Goal: Information Seeking & Learning: Learn about a topic

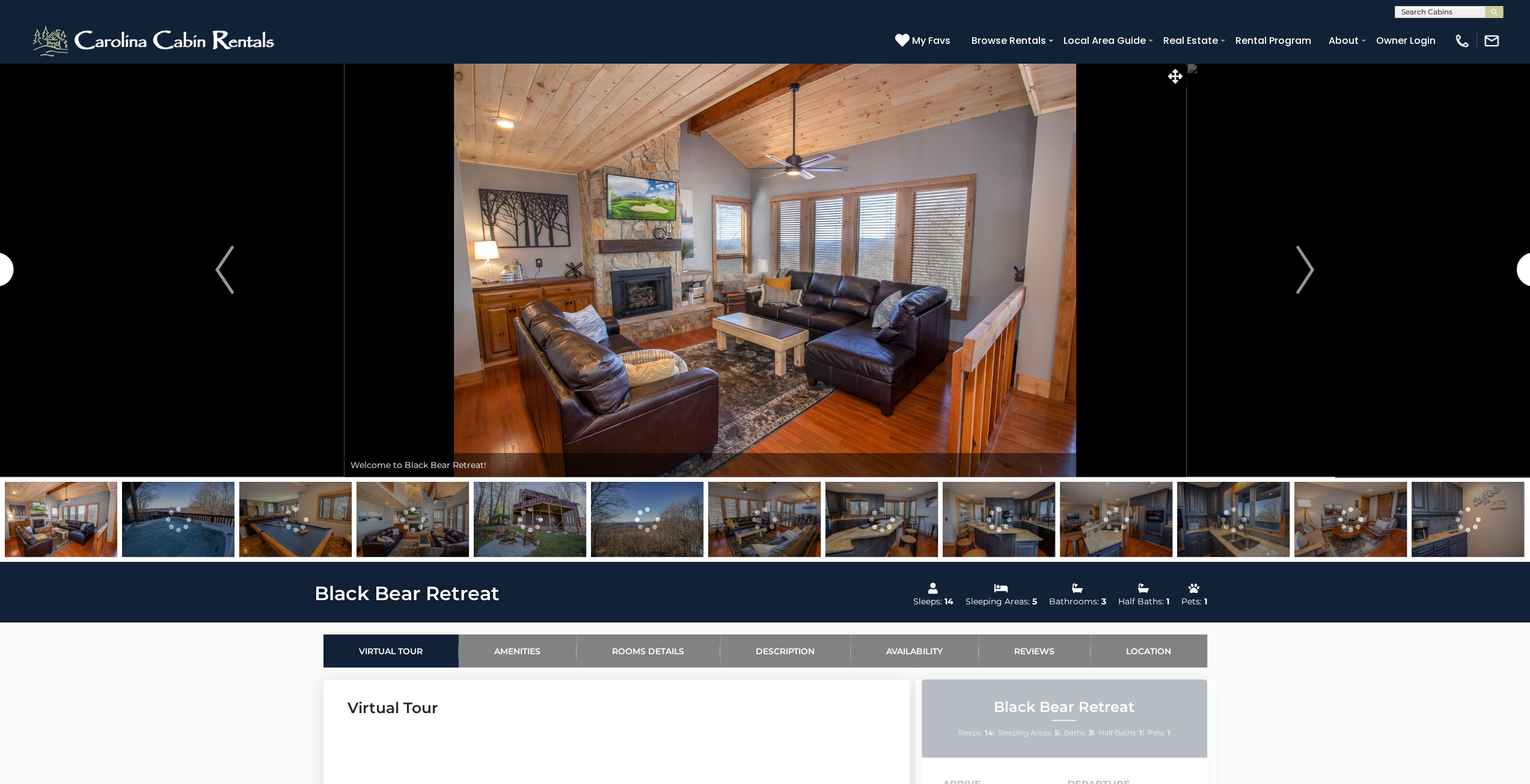
click at [521, 510] on img at bounding box center [530, 520] width 112 height 75
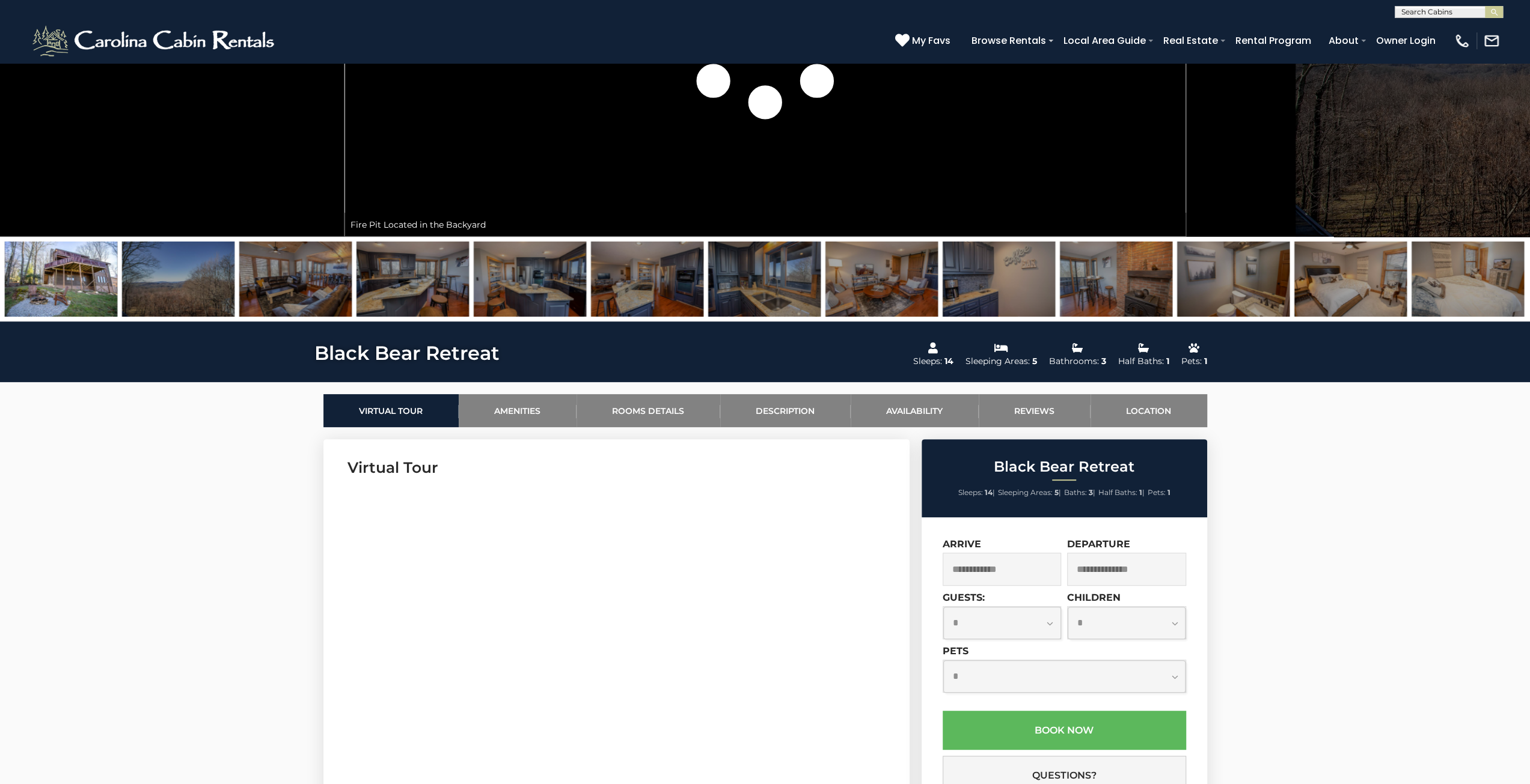
scroll to position [420, 0]
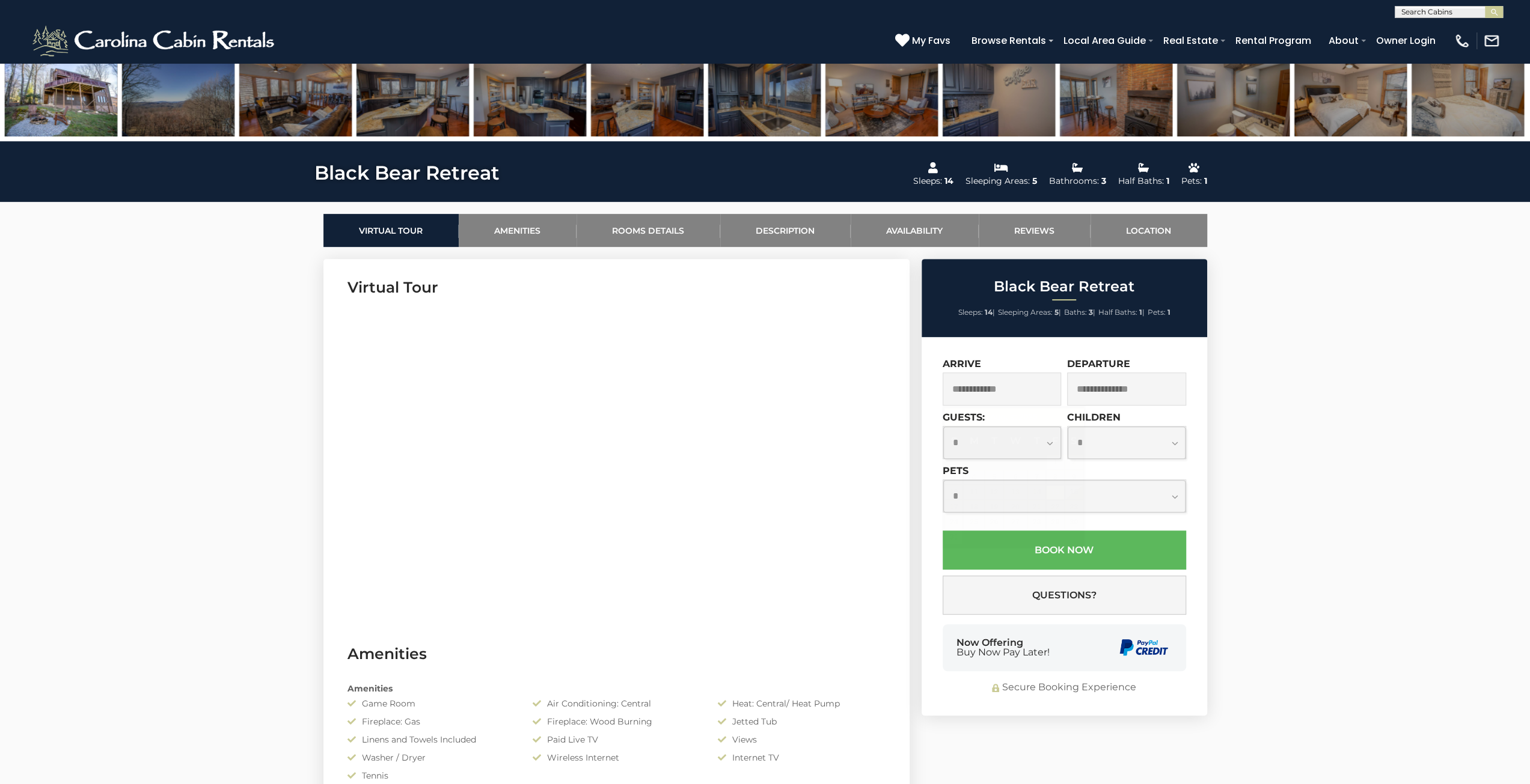
click at [1012, 377] on input "text" at bounding box center [1002, 389] width 119 height 33
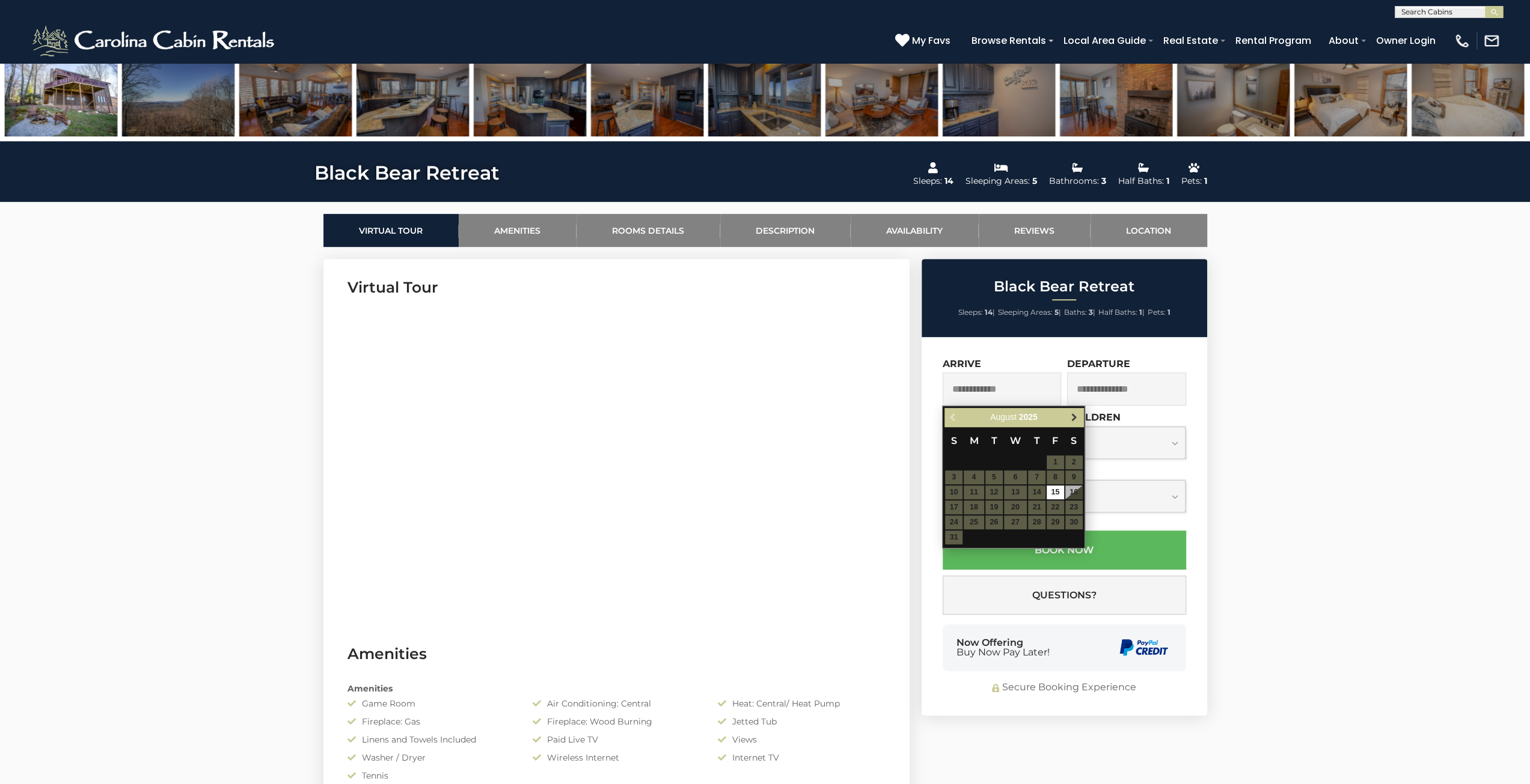
click at [1070, 416] on span "Next" at bounding box center [1074, 417] width 10 height 10
click at [1074, 491] on table "S M T W T F S 1 2 3 4 5 6 7 8 9 10 11 12 13 14 15 16 17 18 19 20 21 22 23 24 25…" at bounding box center [1013, 478] width 138 height 103
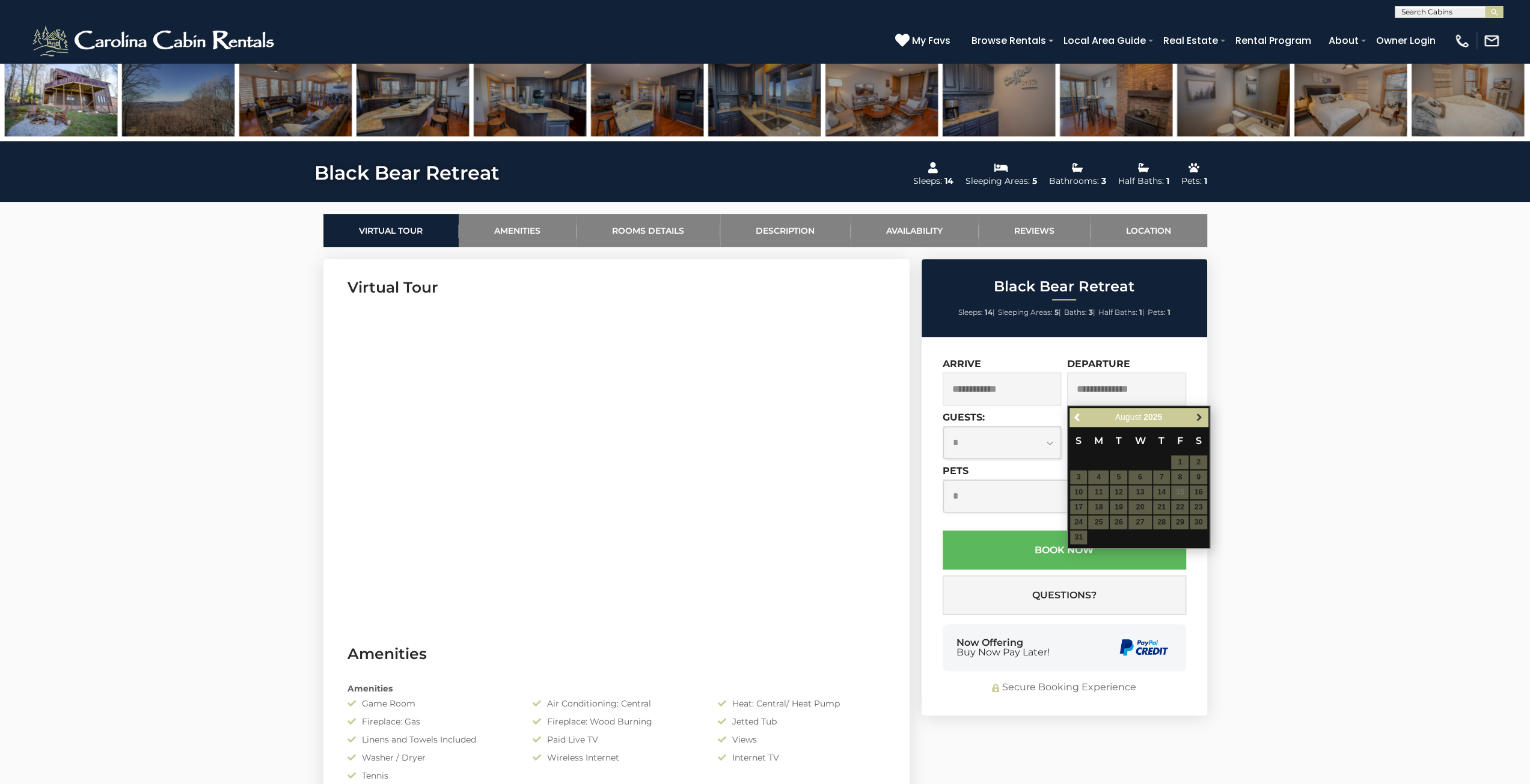
click at [1201, 415] on span "Next" at bounding box center [1199, 417] width 10 height 10
click at [1079, 415] on span "Previous" at bounding box center [1078, 417] width 10 height 10
click at [1025, 387] on input "text" at bounding box center [1002, 389] width 119 height 33
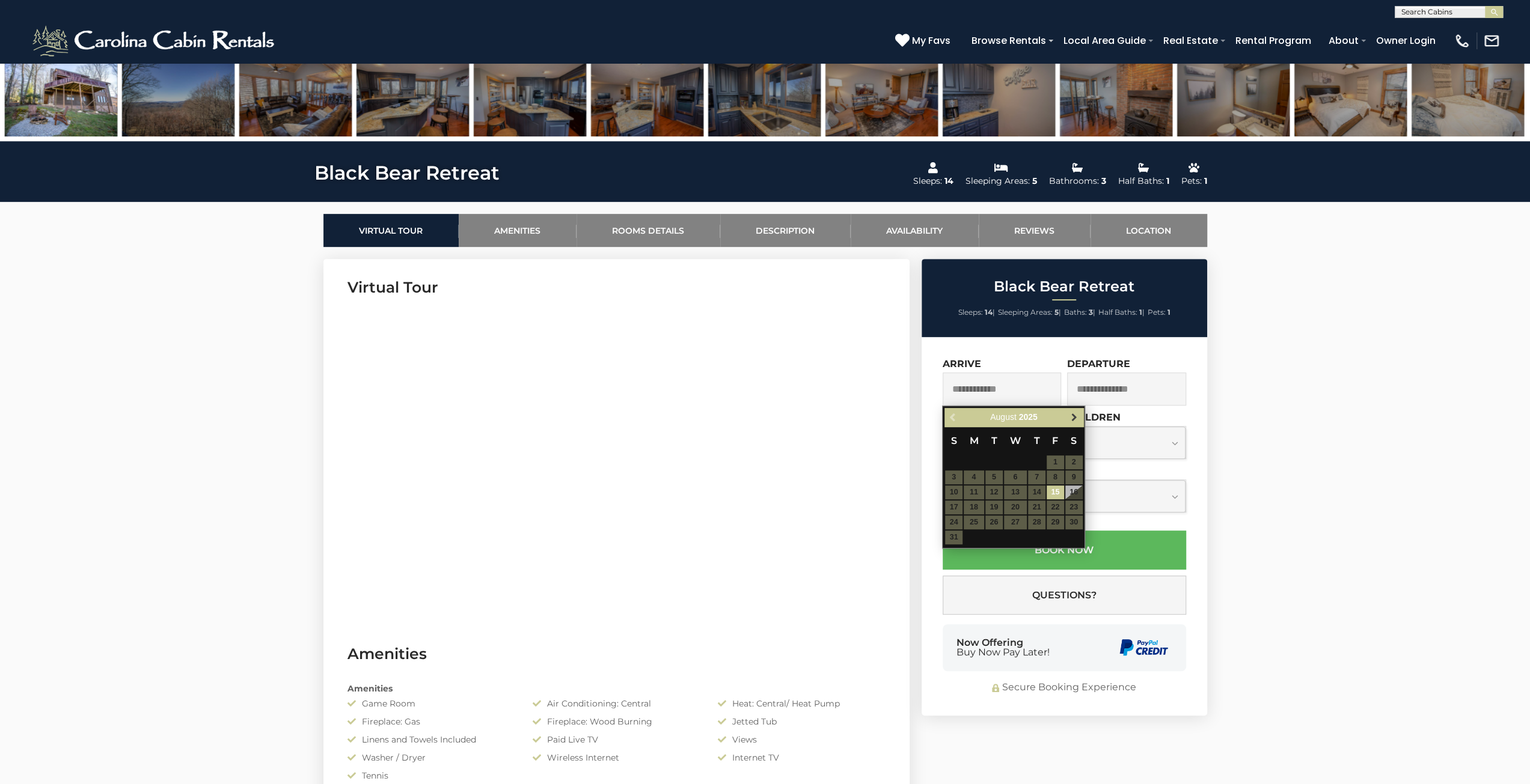
click at [1079, 422] on link "Next" at bounding box center [1074, 417] width 15 height 15
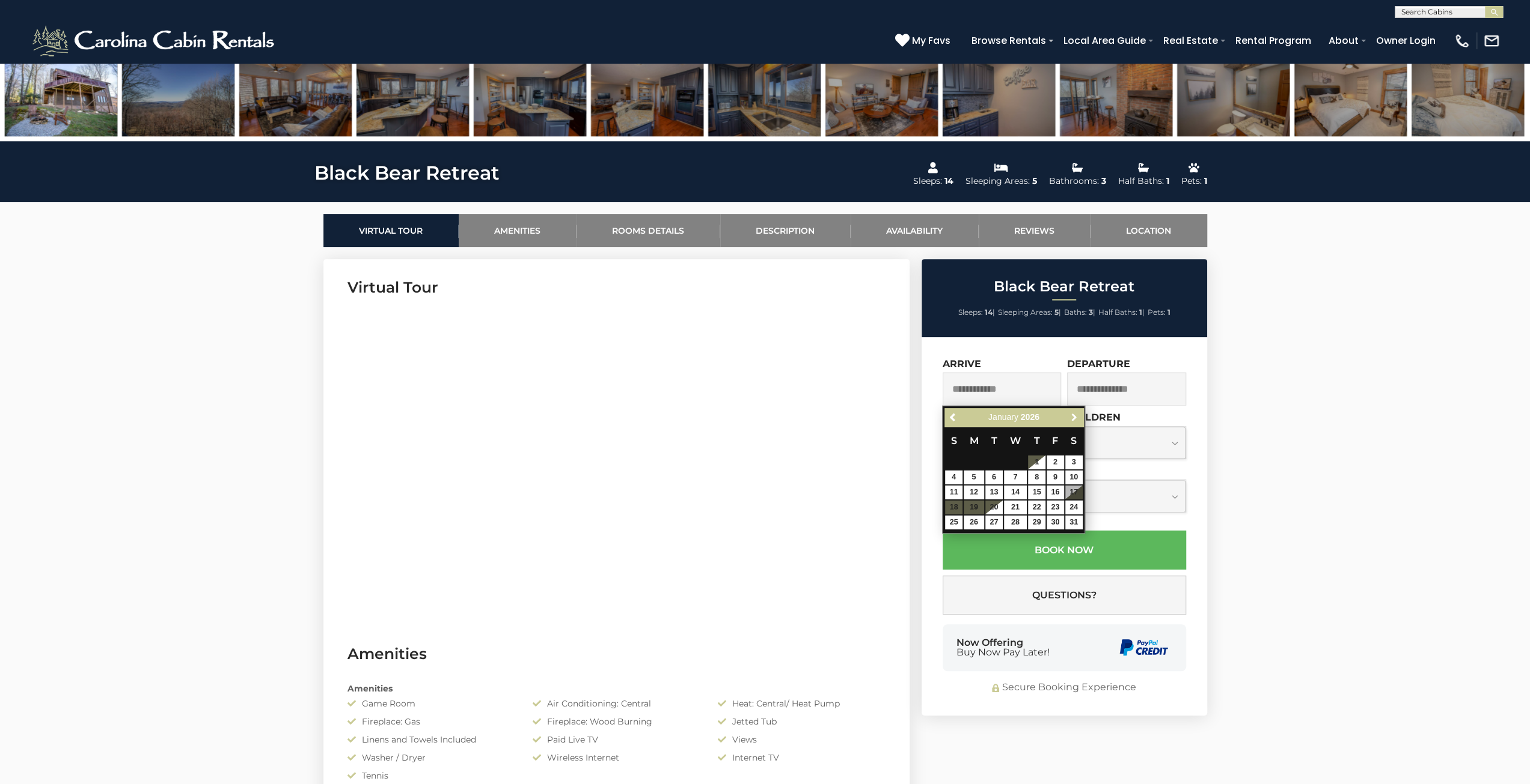
click at [1079, 422] on link "Next" at bounding box center [1074, 417] width 15 height 15
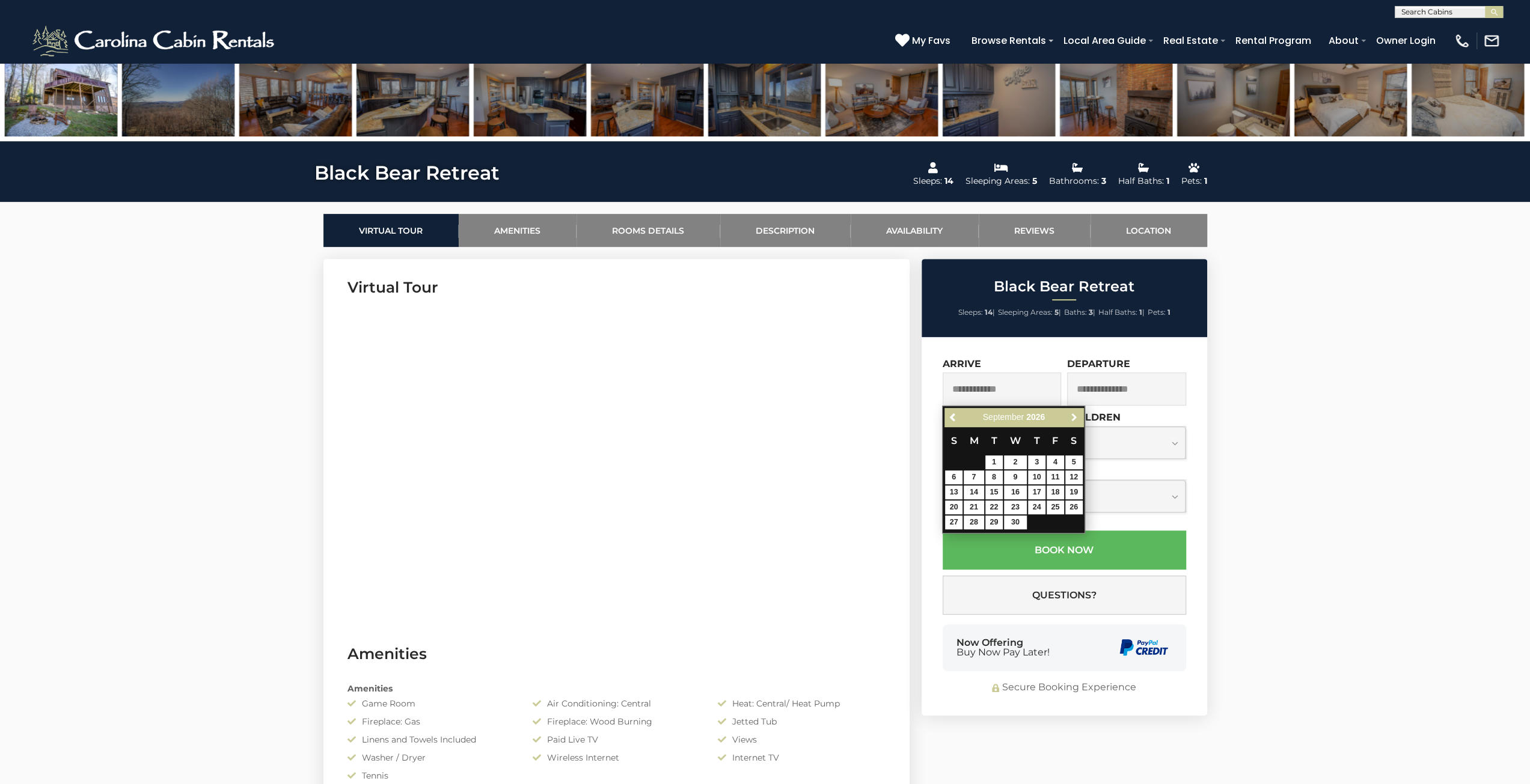
click at [1079, 422] on link "Next" at bounding box center [1074, 417] width 15 height 15
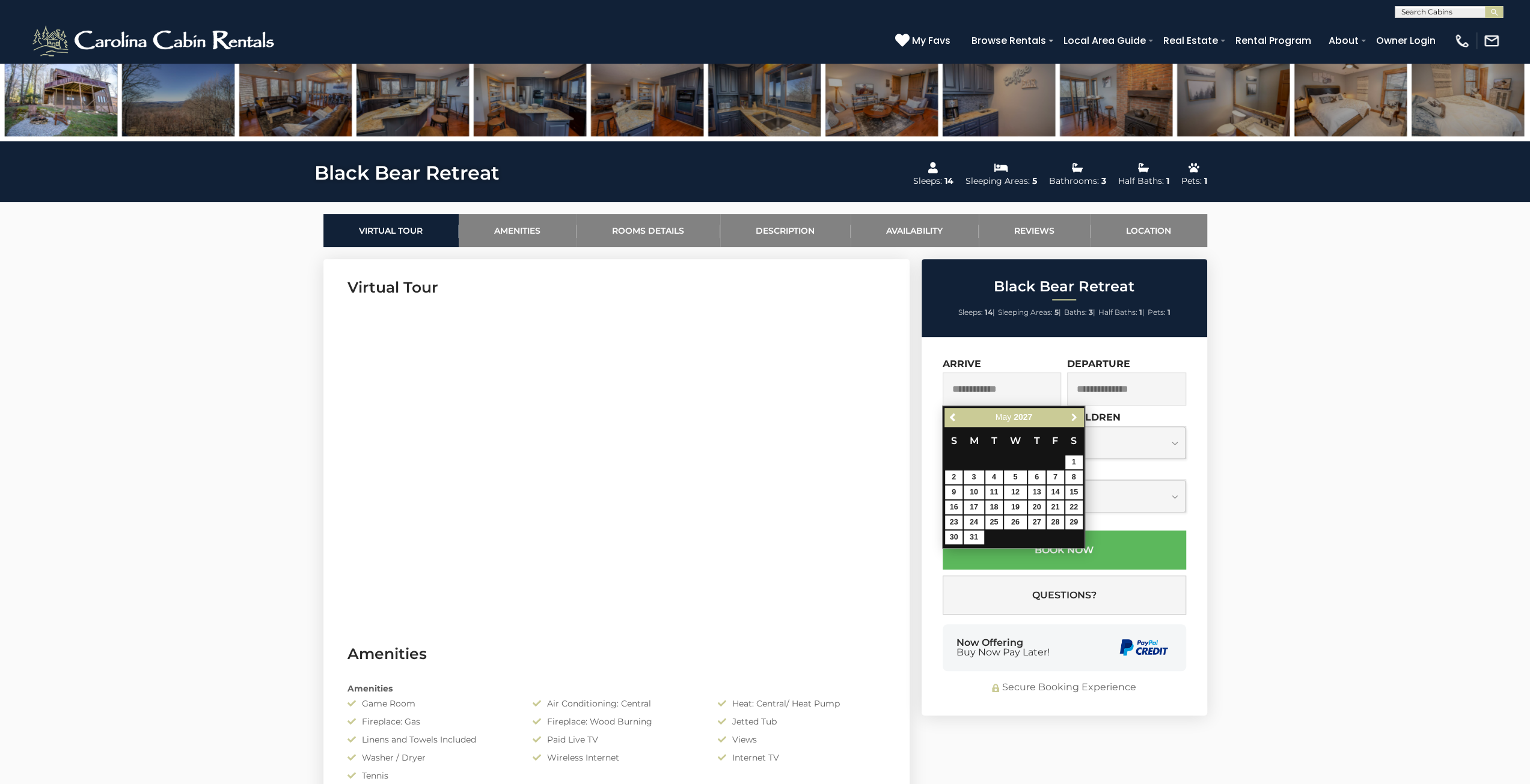
click at [1079, 422] on link "Next" at bounding box center [1074, 417] width 15 height 15
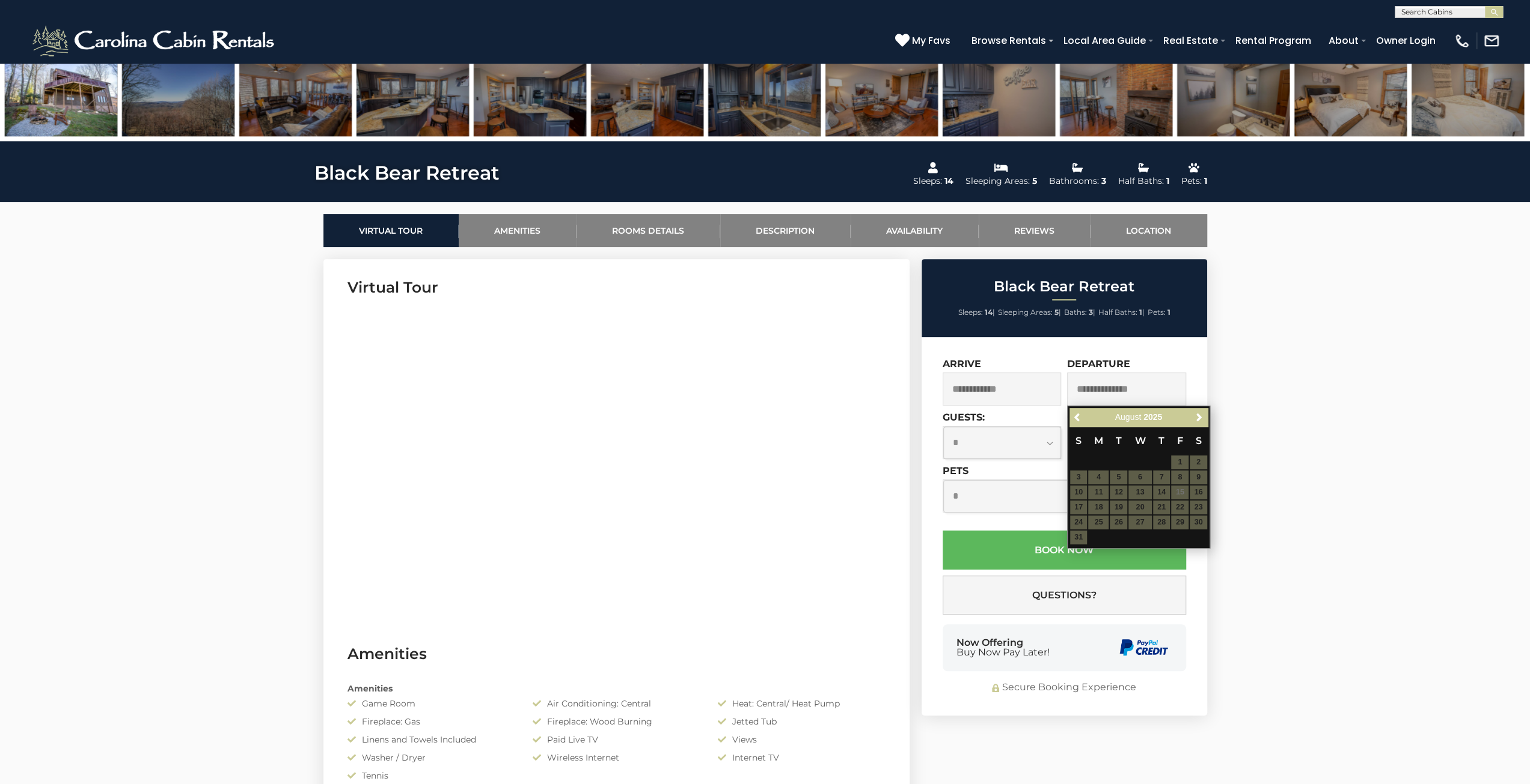
click at [1167, 487] on table "S M T W T F S 1 2 3 4 5 6 7 8 9 10 11 12 13 14 15 16 17 18 19 20 21 22 23 24 25…" at bounding box center [1139, 486] width 138 height 118
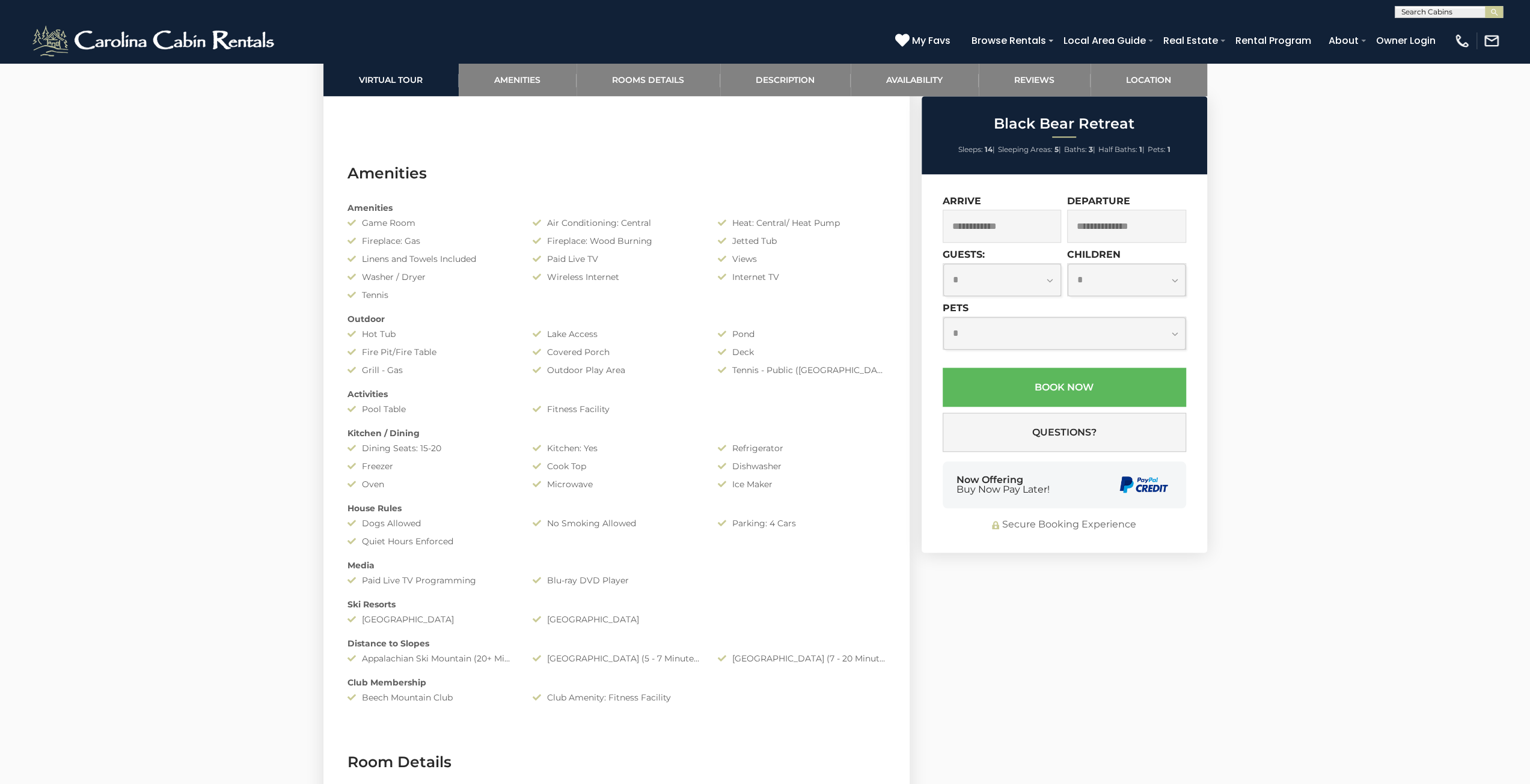
scroll to position [1202, 0]
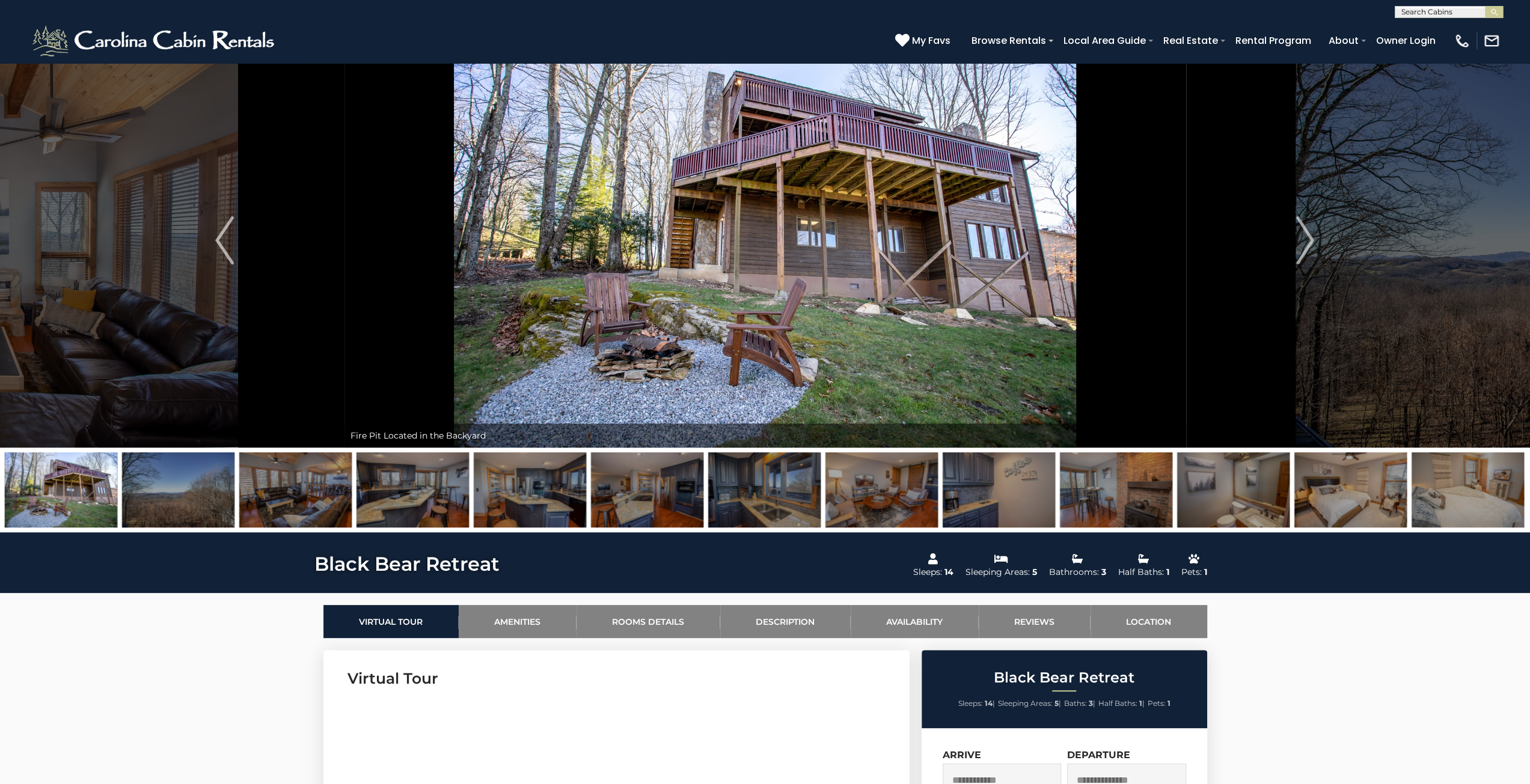
scroll to position [0, 0]
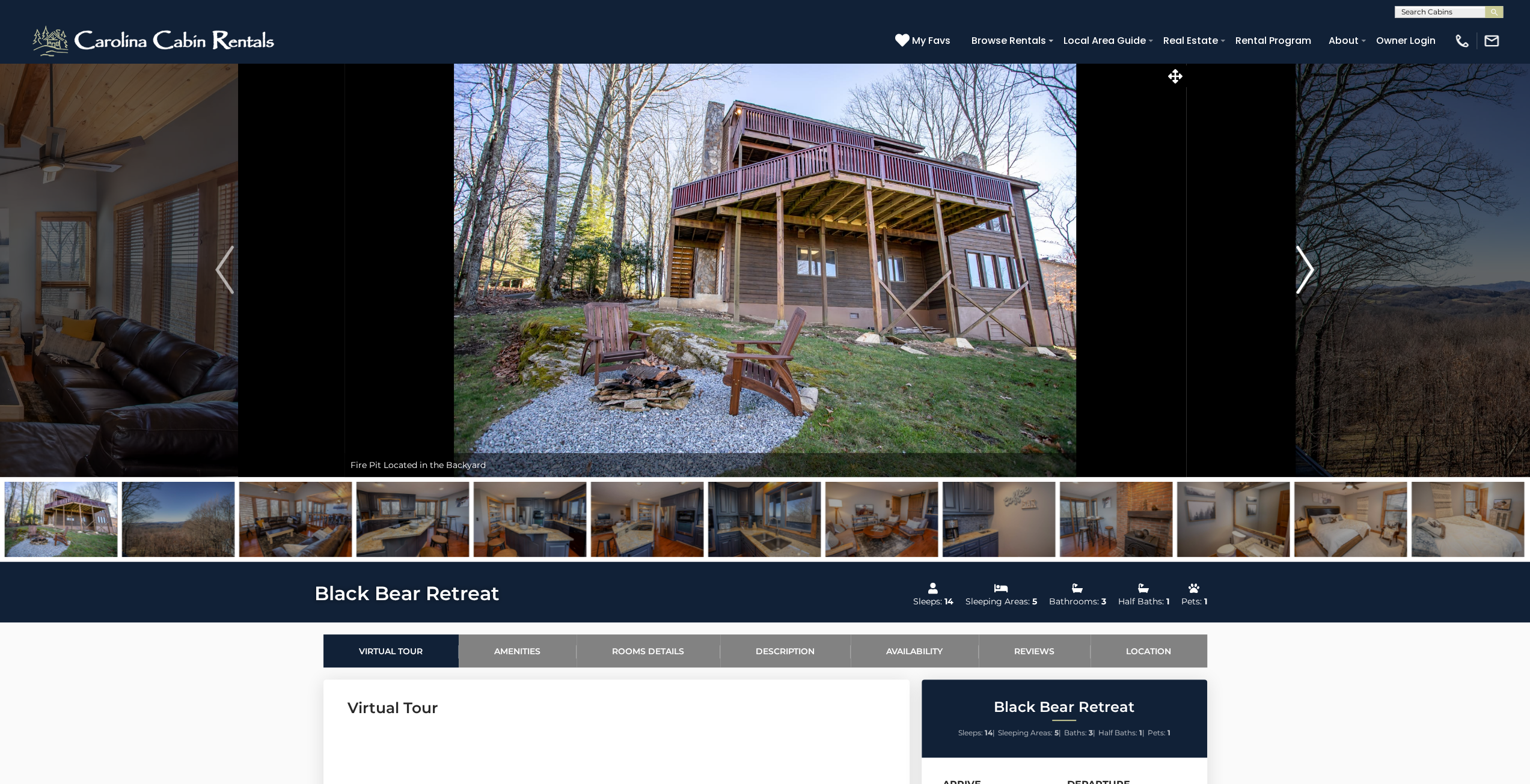
click at [1301, 274] on img "Next" at bounding box center [1305, 270] width 18 height 48
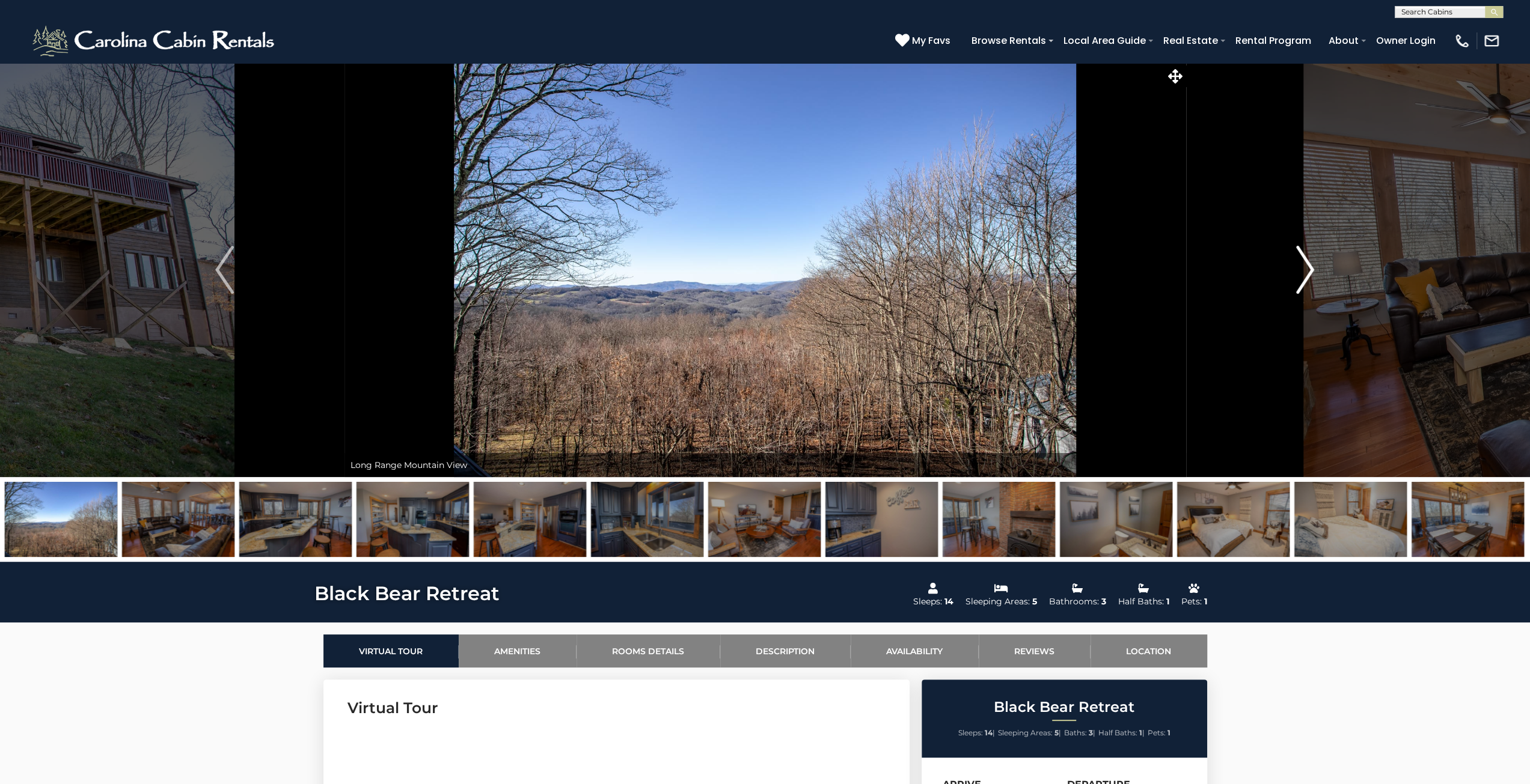
click at [1301, 274] on img "Next" at bounding box center [1305, 270] width 18 height 48
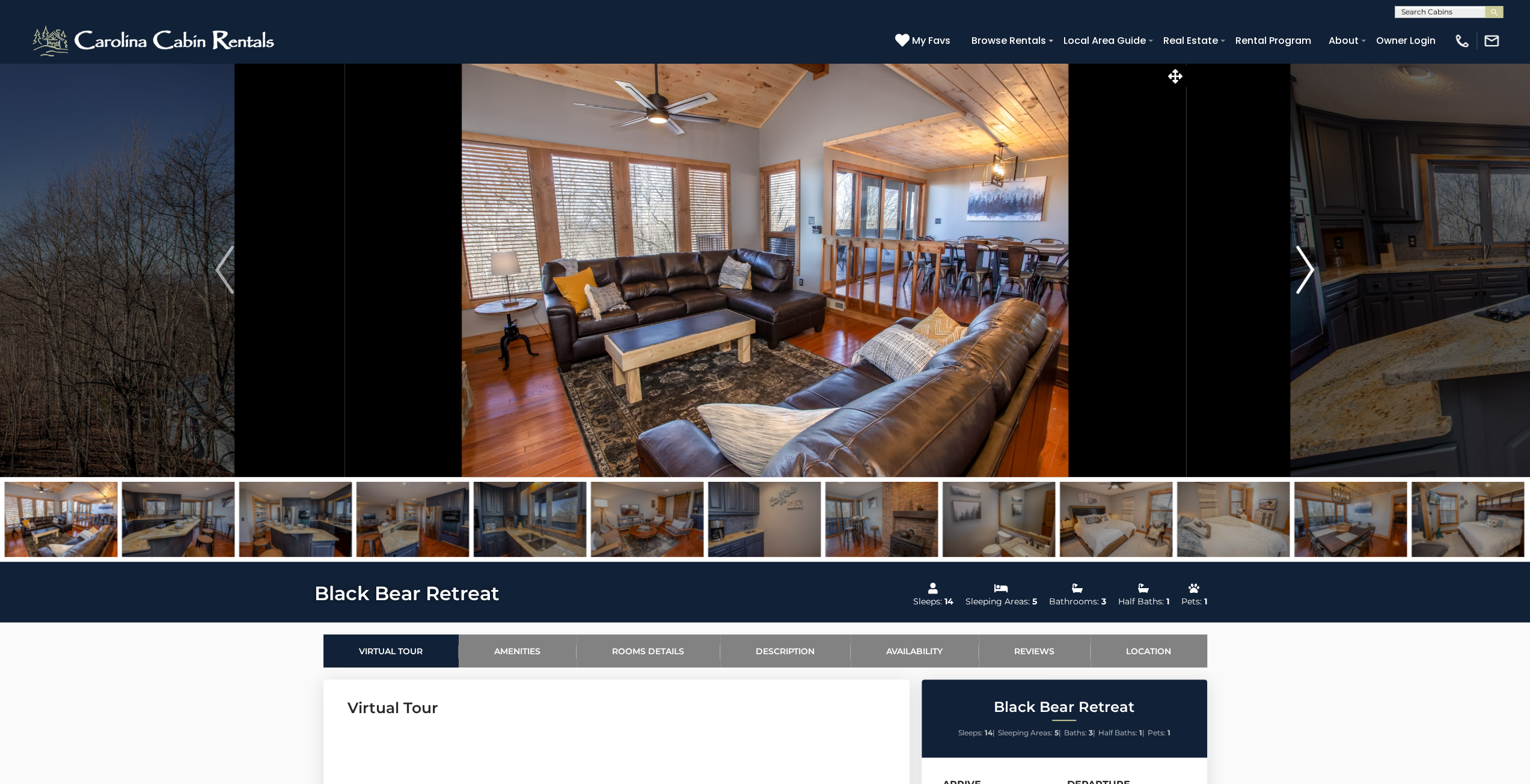
click at [1301, 274] on img "Next" at bounding box center [1305, 270] width 18 height 48
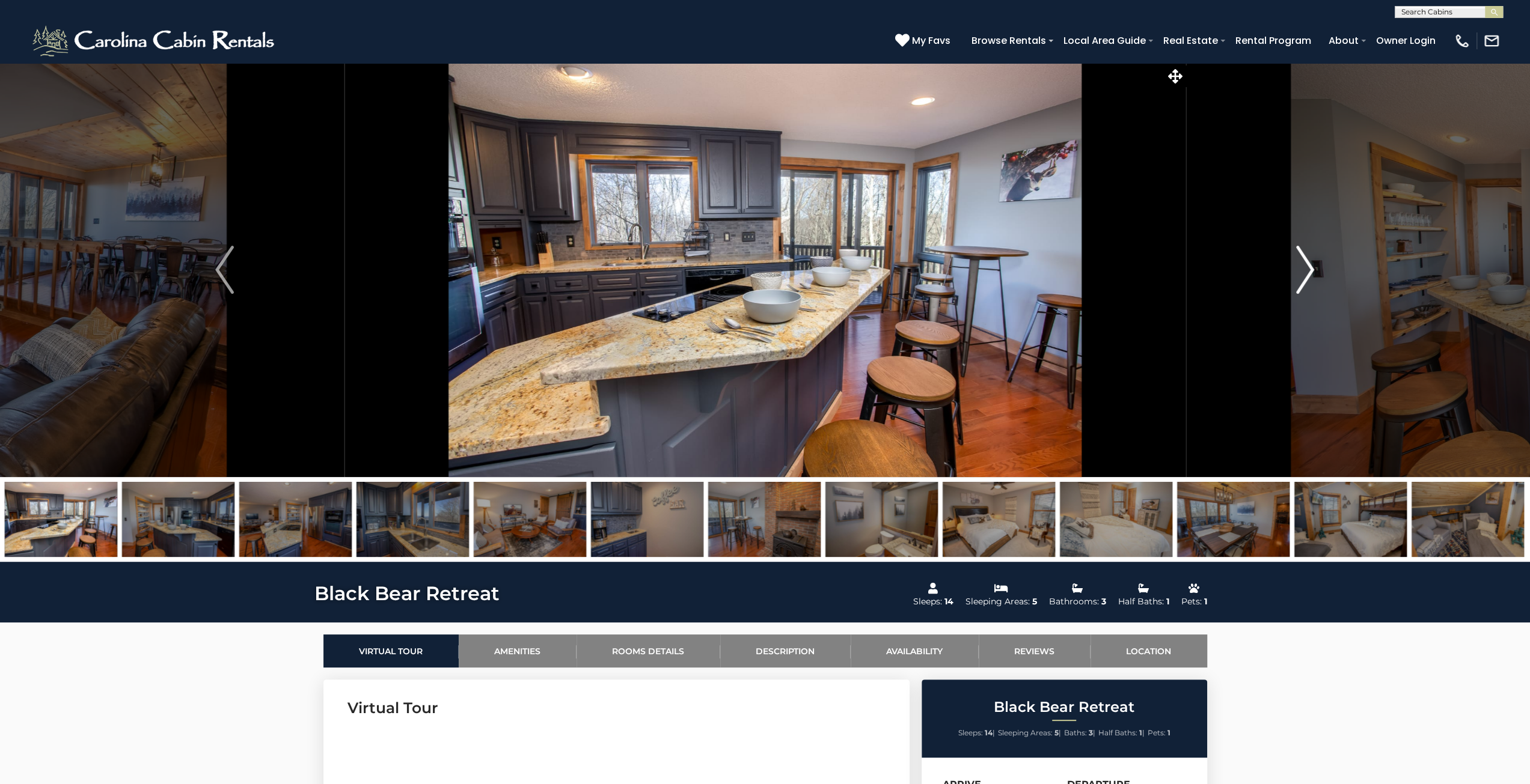
click at [1301, 274] on img "Next" at bounding box center [1305, 270] width 18 height 48
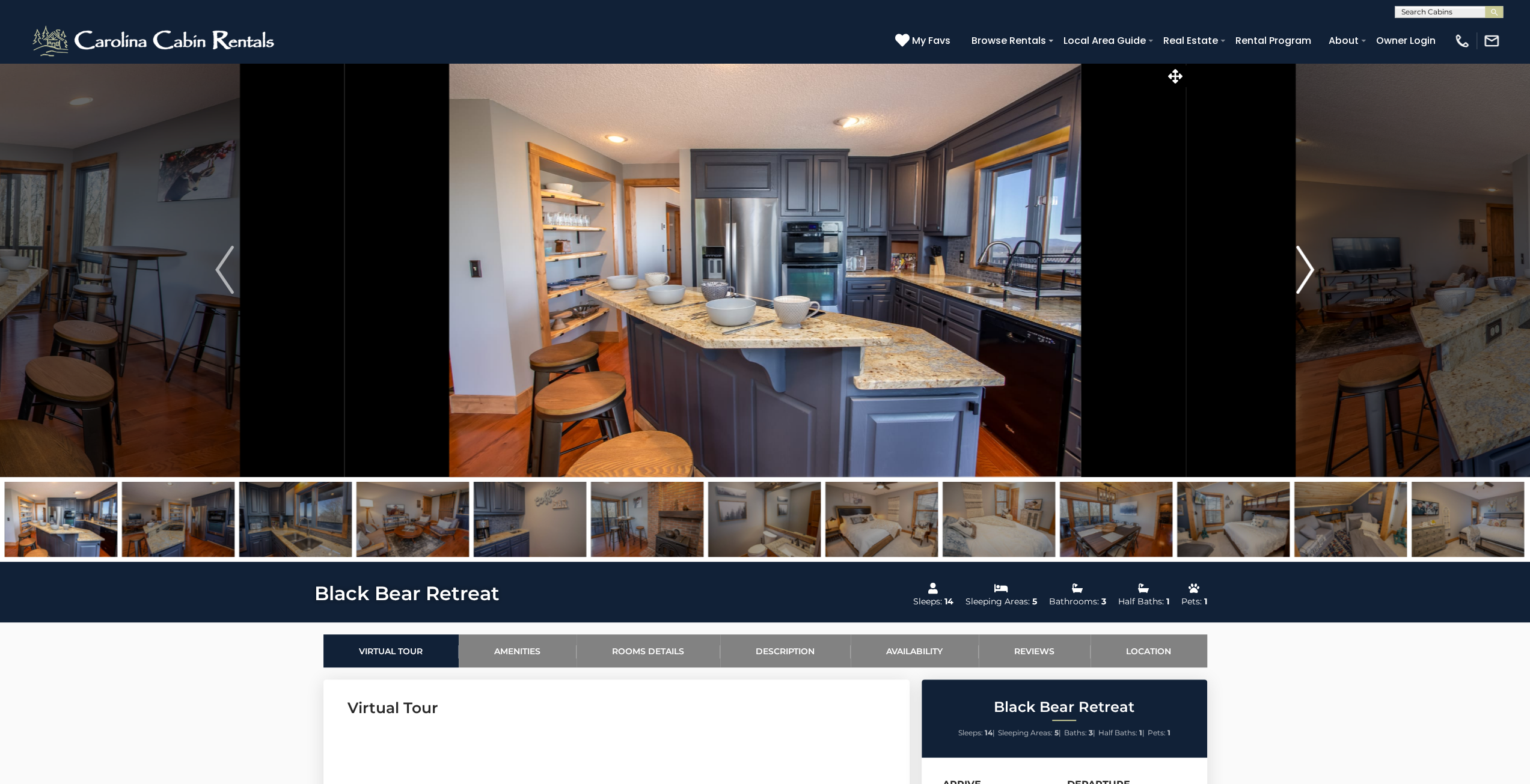
click at [1301, 274] on img "Next" at bounding box center [1305, 270] width 18 height 48
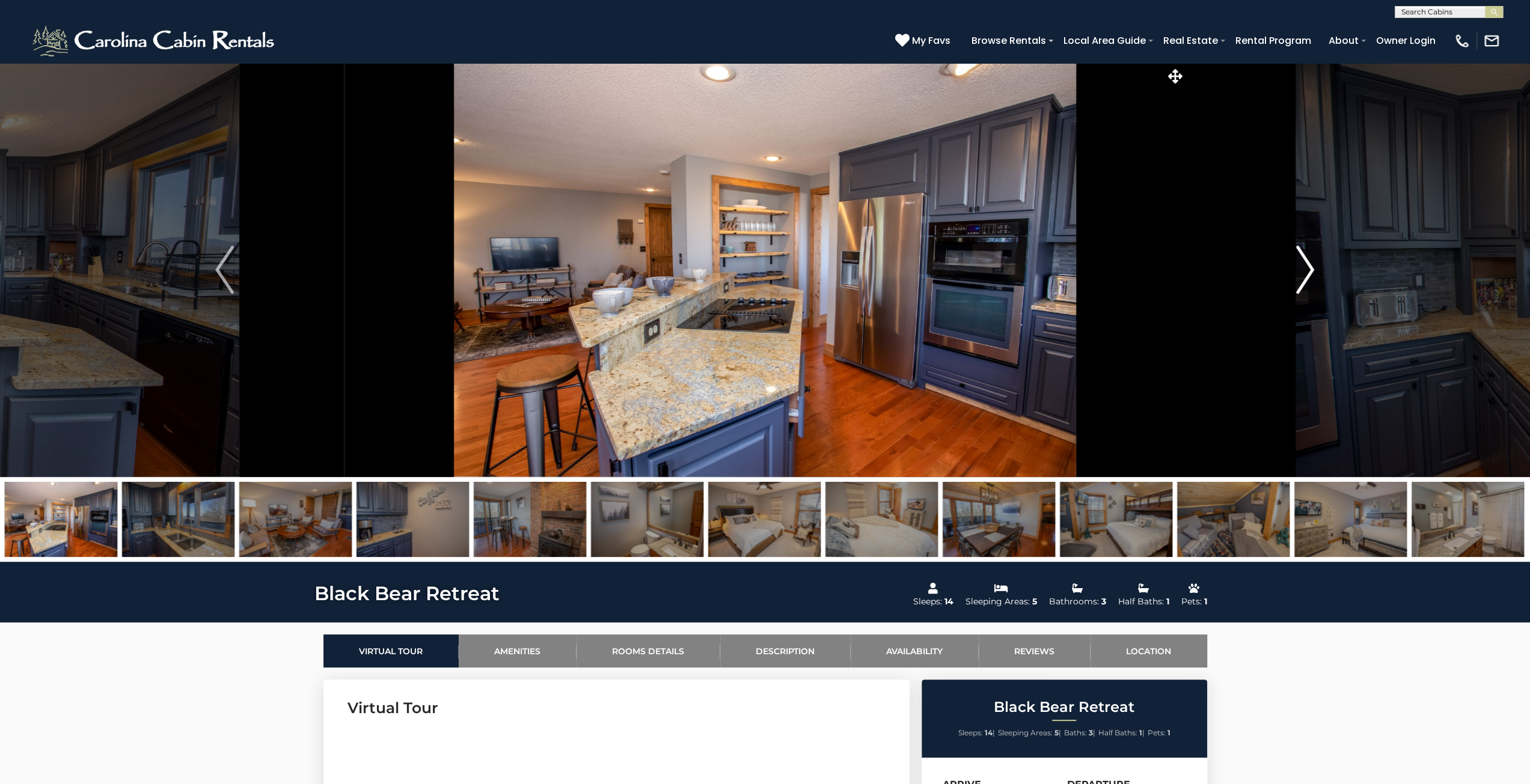
click at [1301, 274] on img "Next" at bounding box center [1305, 270] width 18 height 48
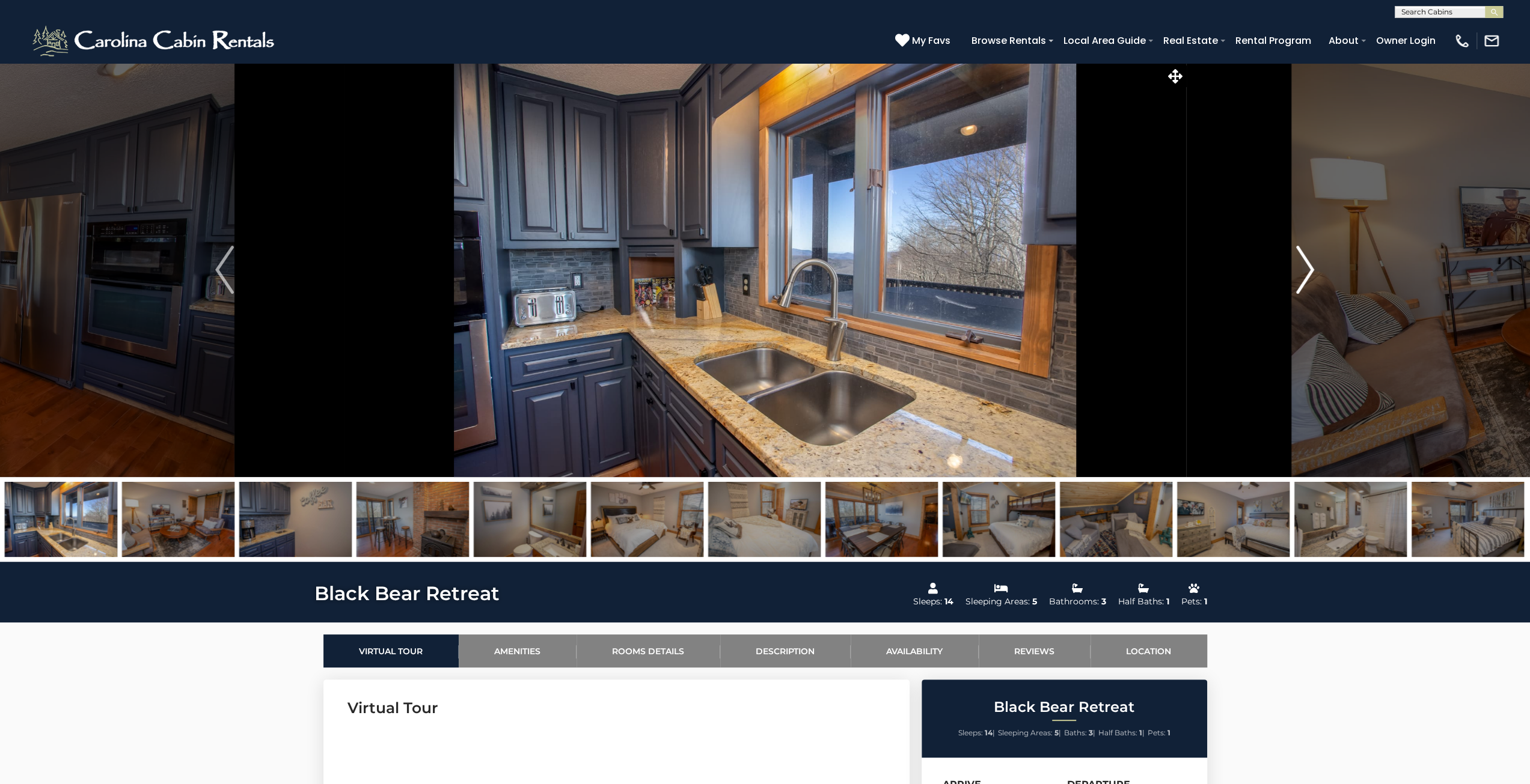
click at [1301, 274] on img "Next" at bounding box center [1305, 270] width 18 height 48
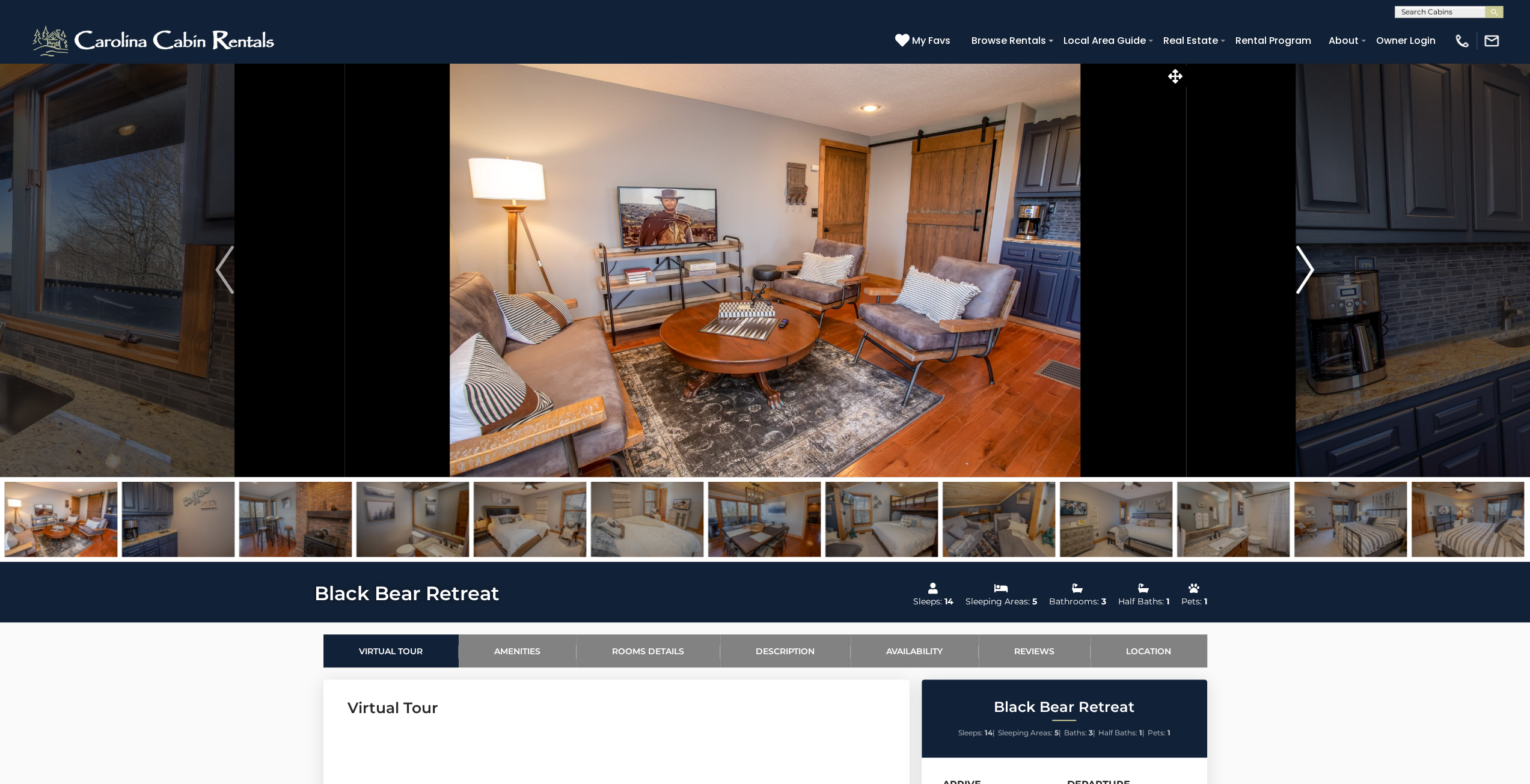
click at [1301, 274] on img "Next" at bounding box center [1305, 270] width 18 height 48
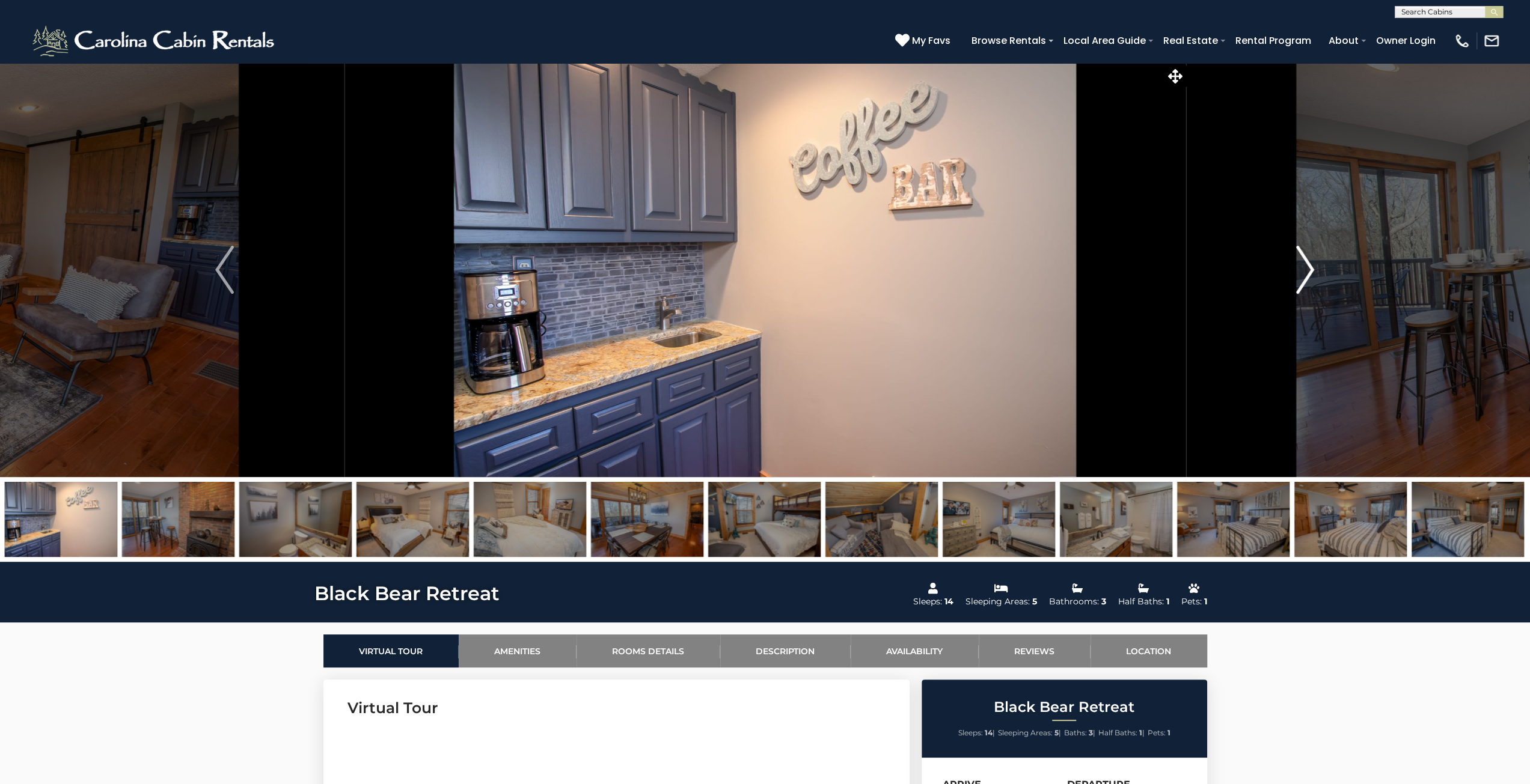
click at [1301, 274] on img "Next" at bounding box center [1305, 270] width 18 height 48
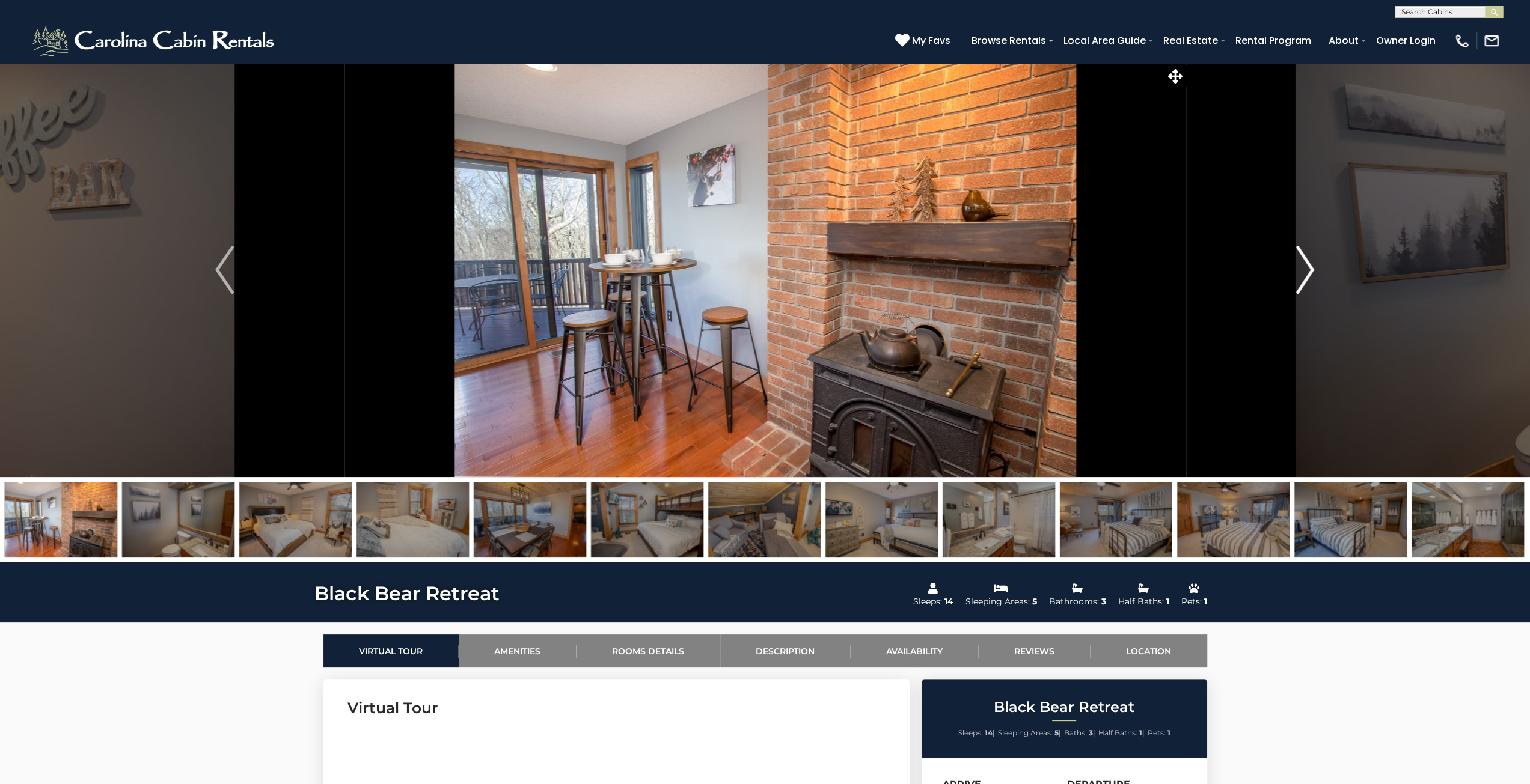
click at [1301, 274] on img "Next" at bounding box center [1305, 270] width 18 height 48
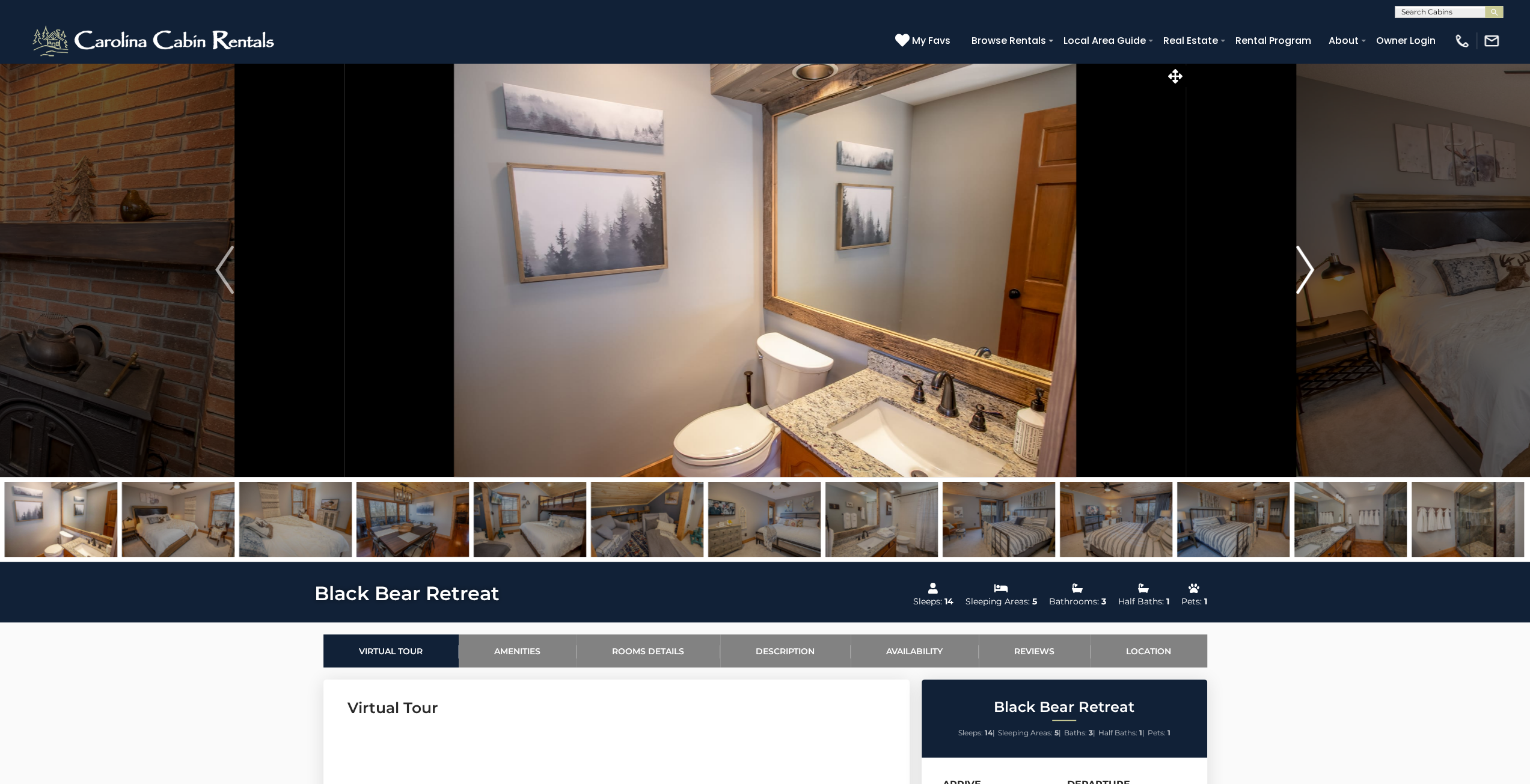
click at [1301, 274] on img "Next" at bounding box center [1305, 270] width 18 height 48
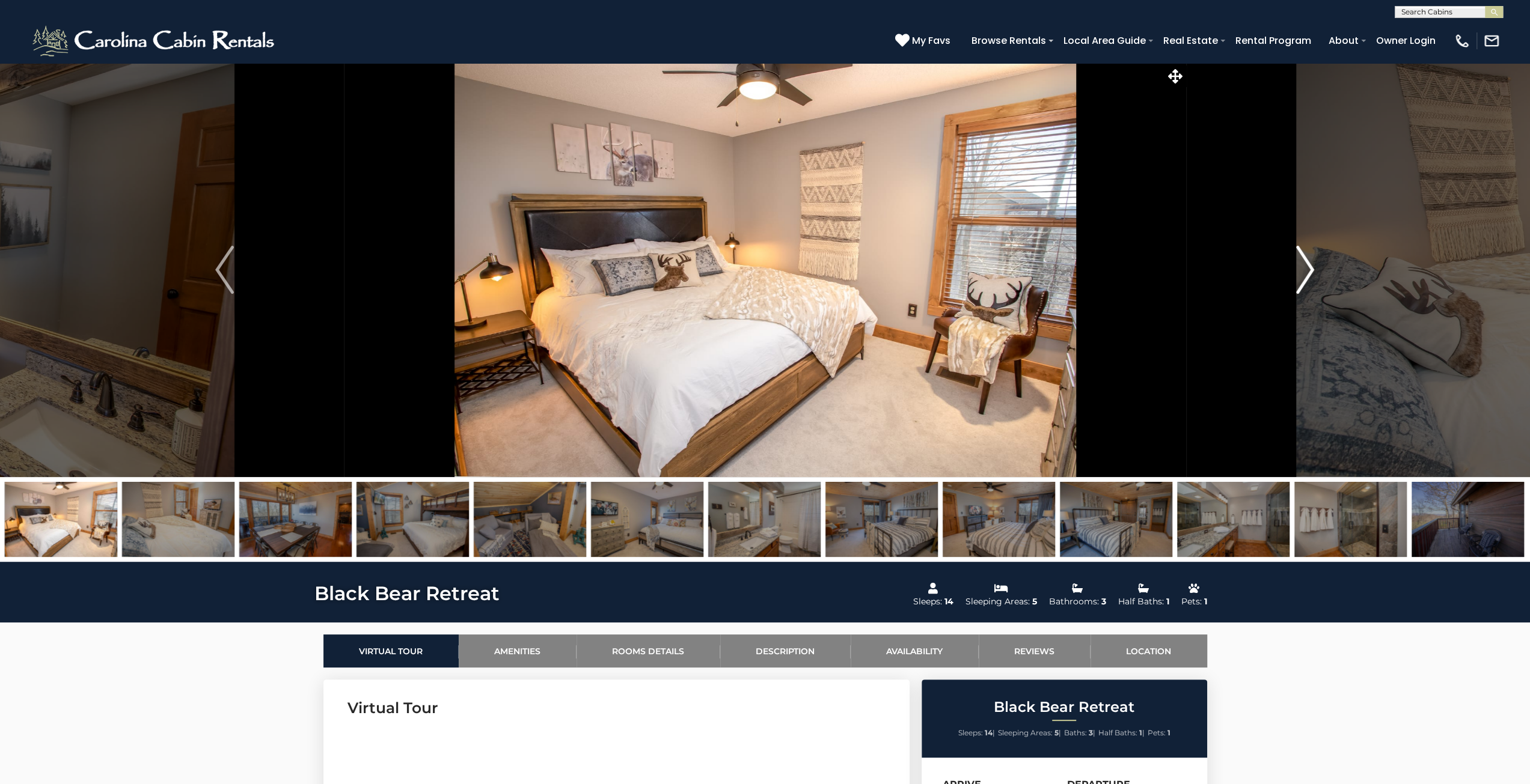
click at [1301, 274] on img "Next" at bounding box center [1305, 270] width 18 height 48
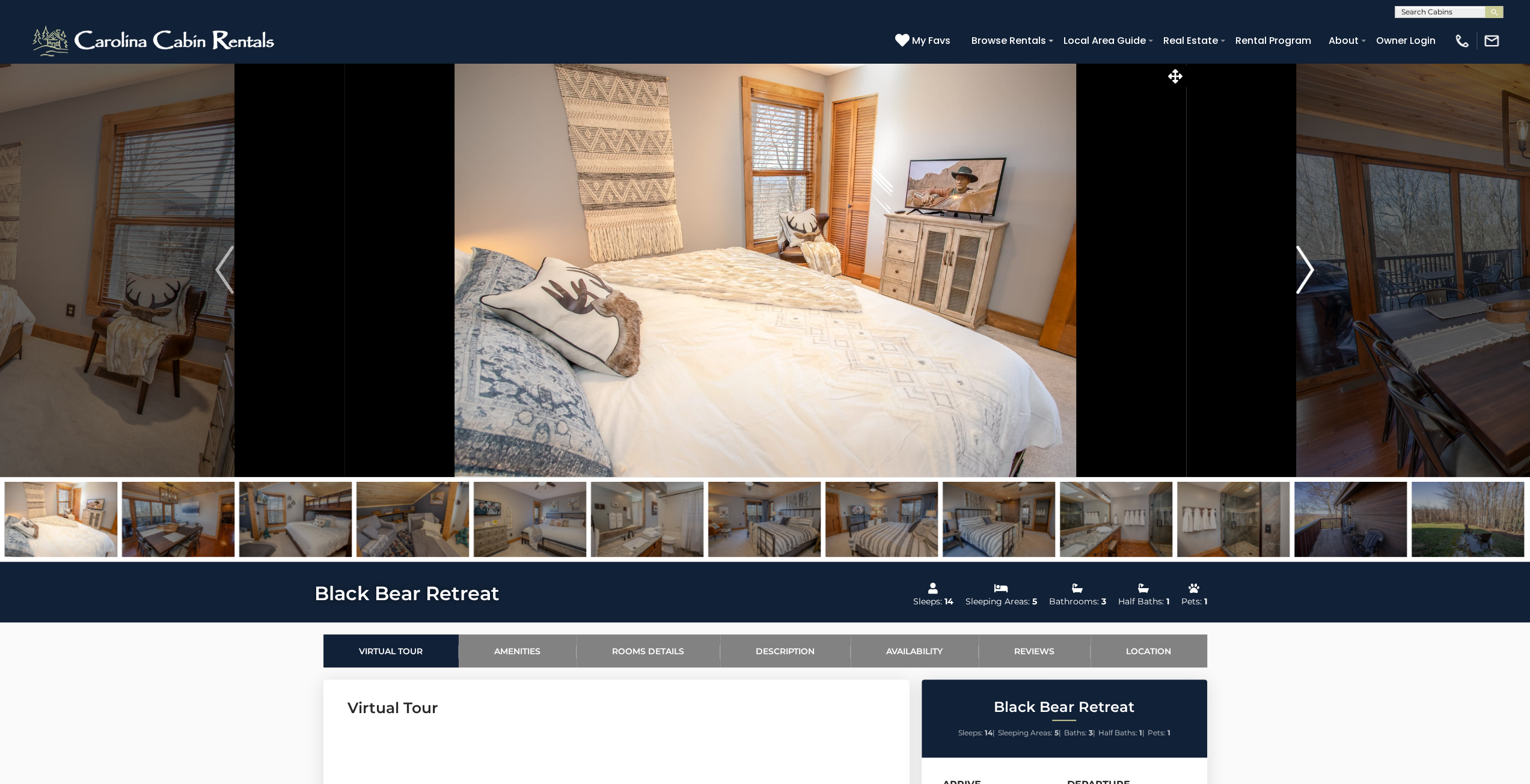
click at [1301, 274] on img "Next" at bounding box center [1305, 270] width 18 height 48
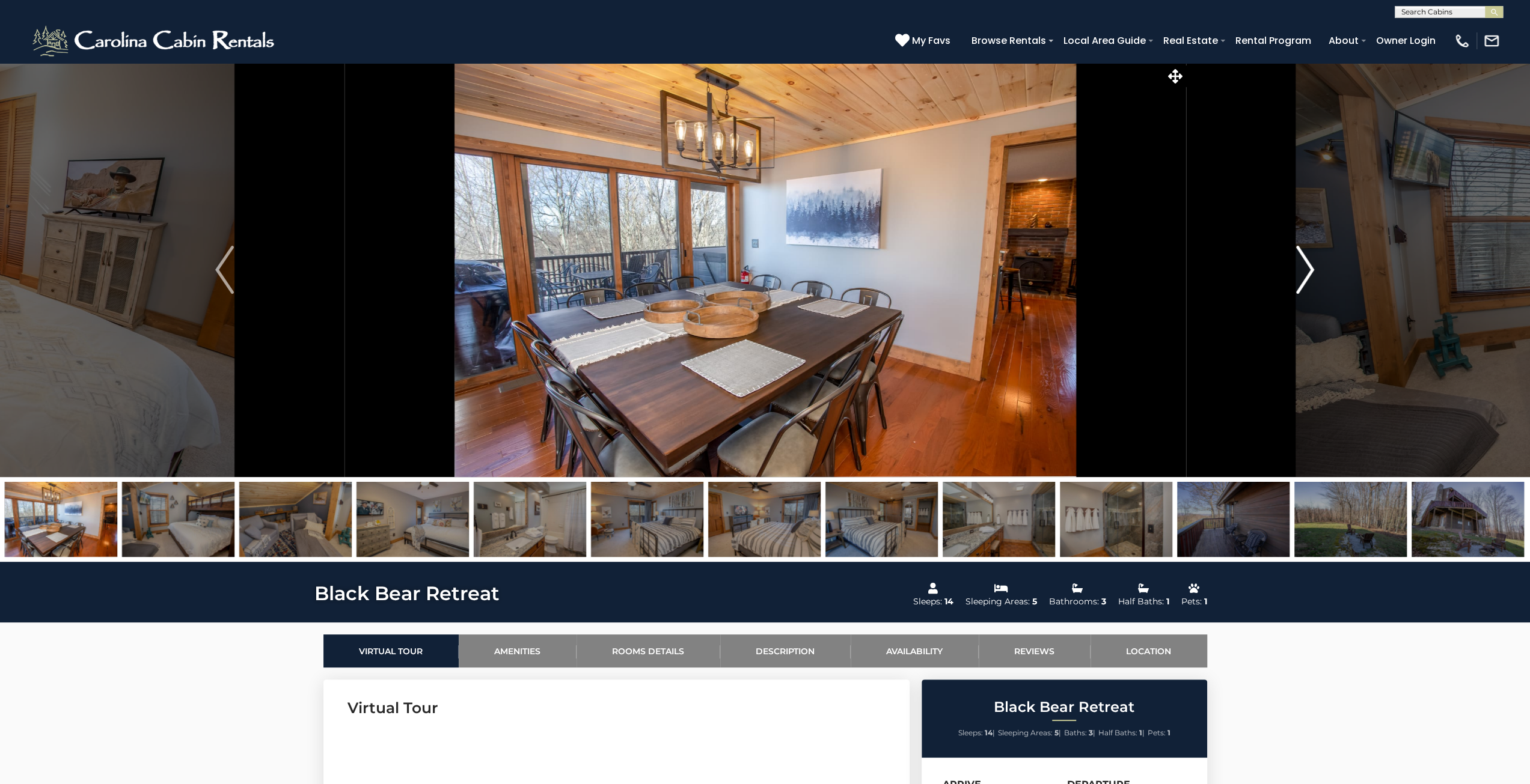
click at [1301, 274] on img "Next" at bounding box center [1305, 270] width 18 height 48
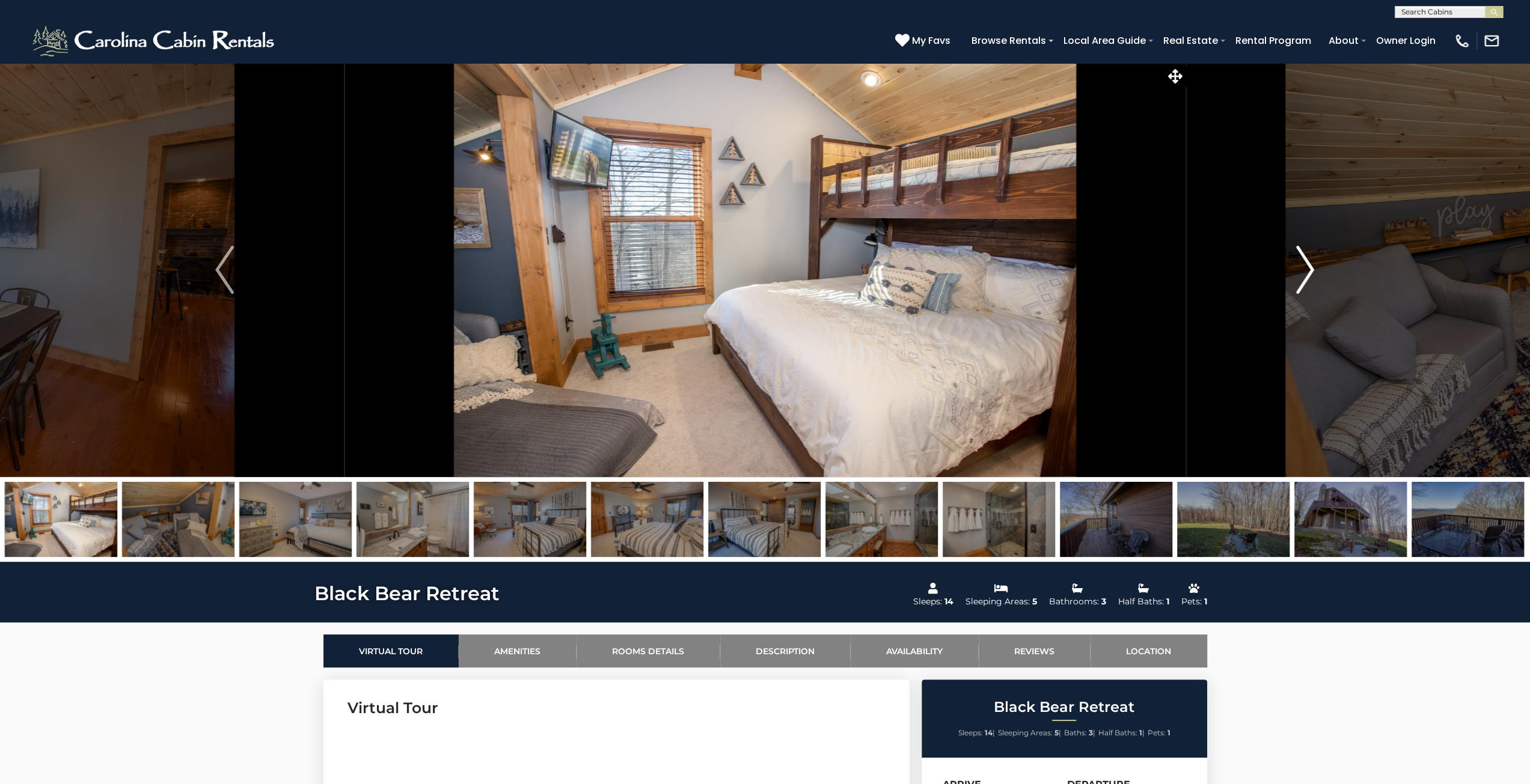
click at [1305, 269] on img "Next" at bounding box center [1305, 270] width 18 height 48
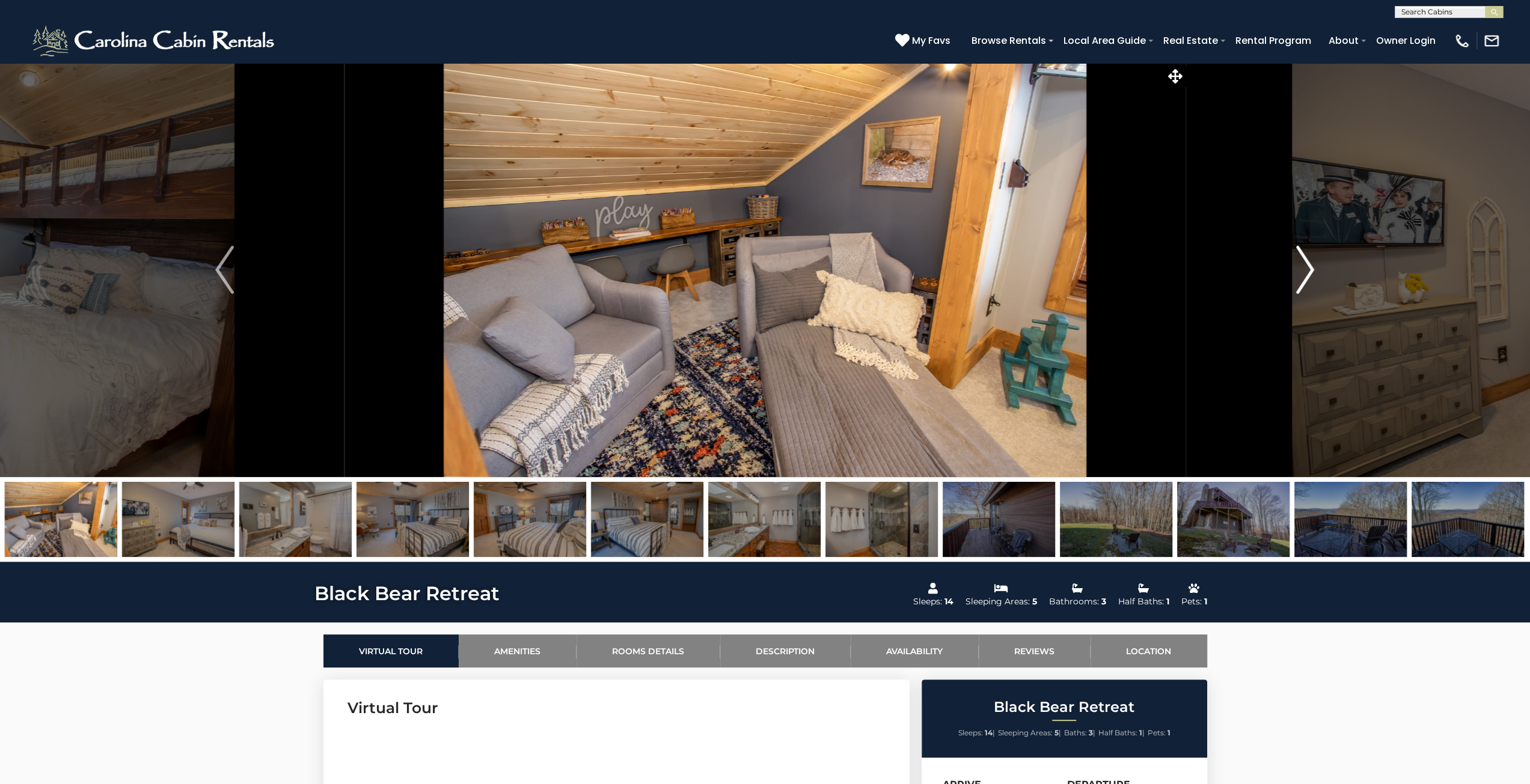
click at [1305, 269] on img "Next" at bounding box center [1305, 270] width 18 height 48
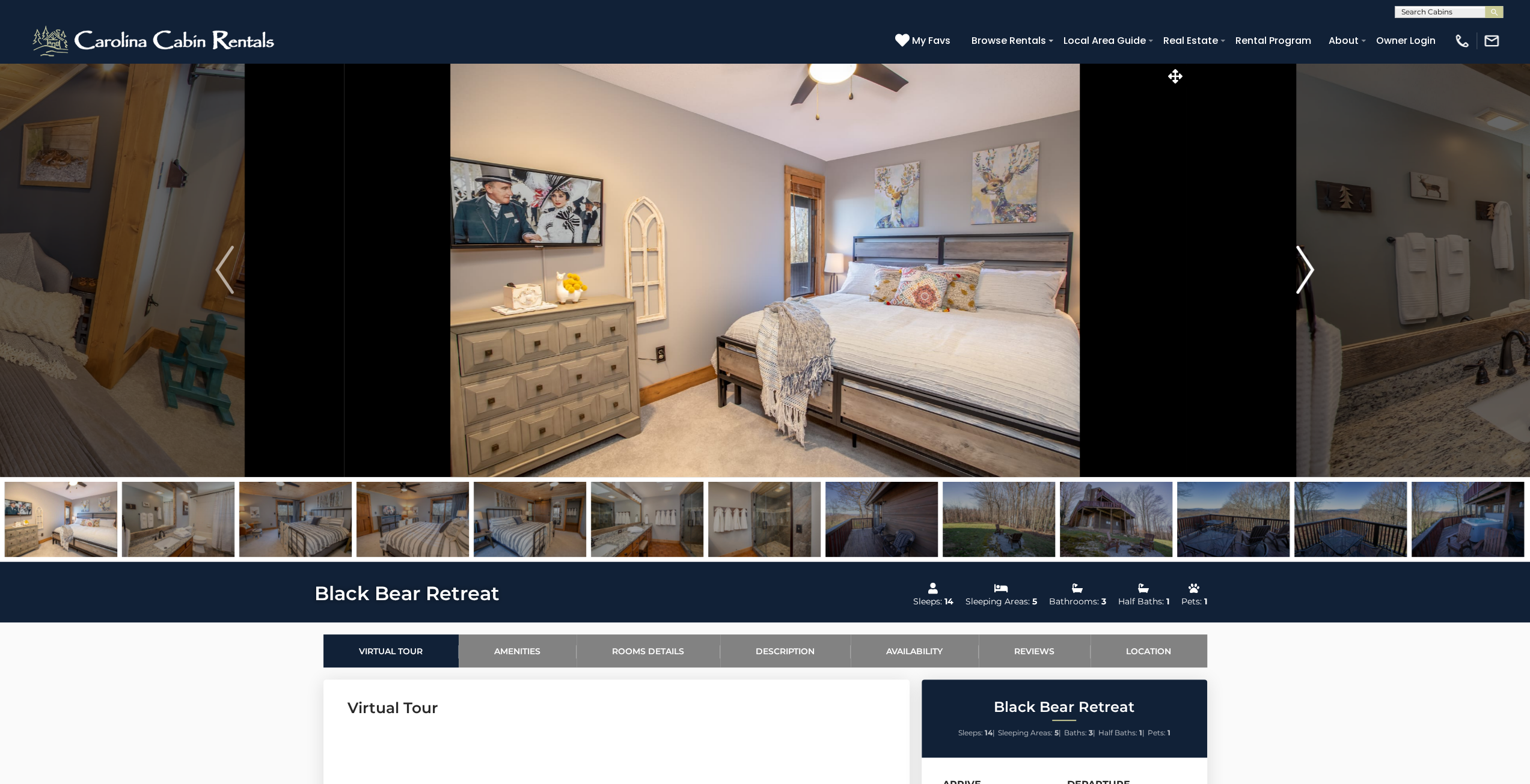
click at [1305, 269] on img "Next" at bounding box center [1305, 270] width 18 height 48
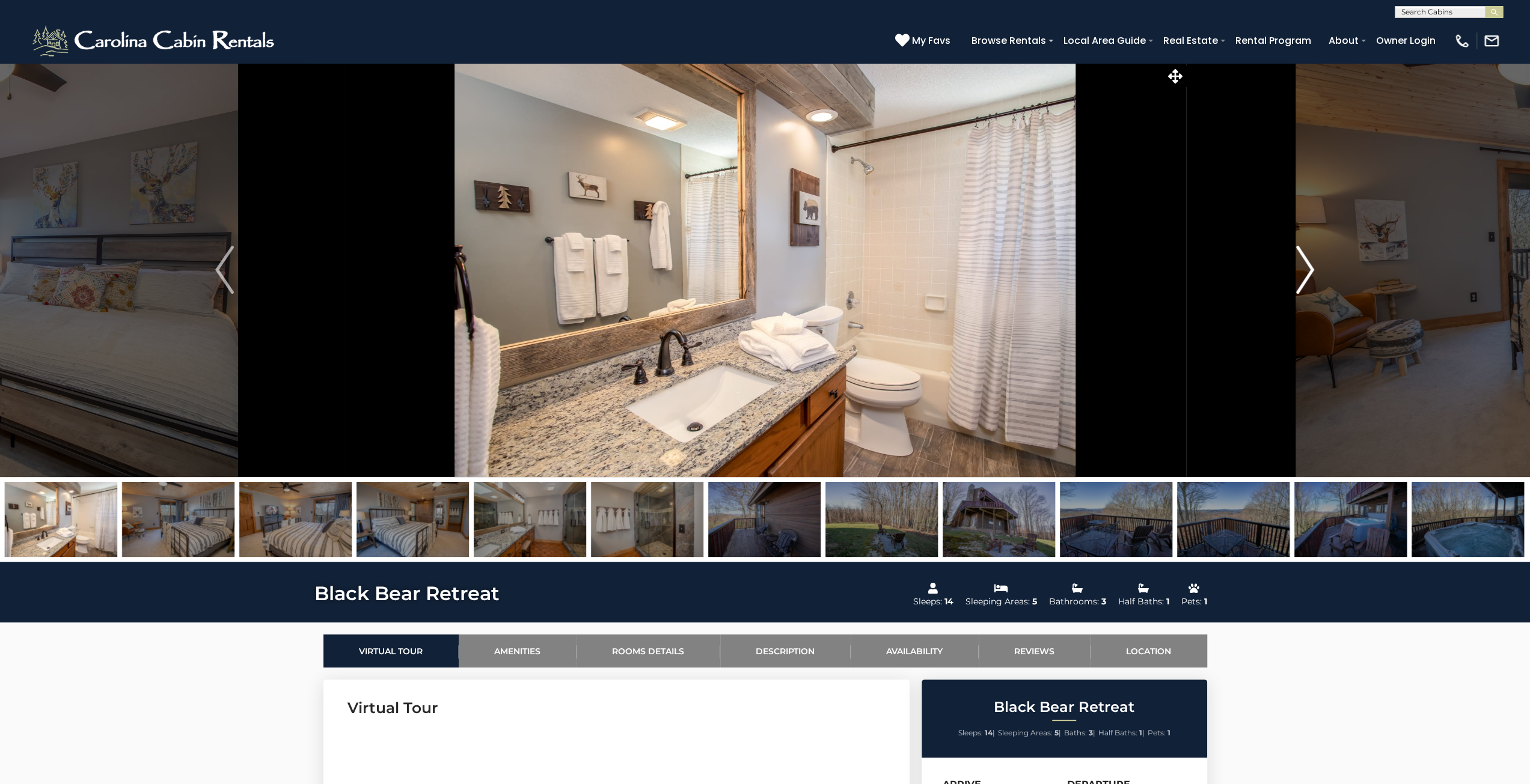
click at [1305, 269] on img "Next" at bounding box center [1305, 270] width 18 height 48
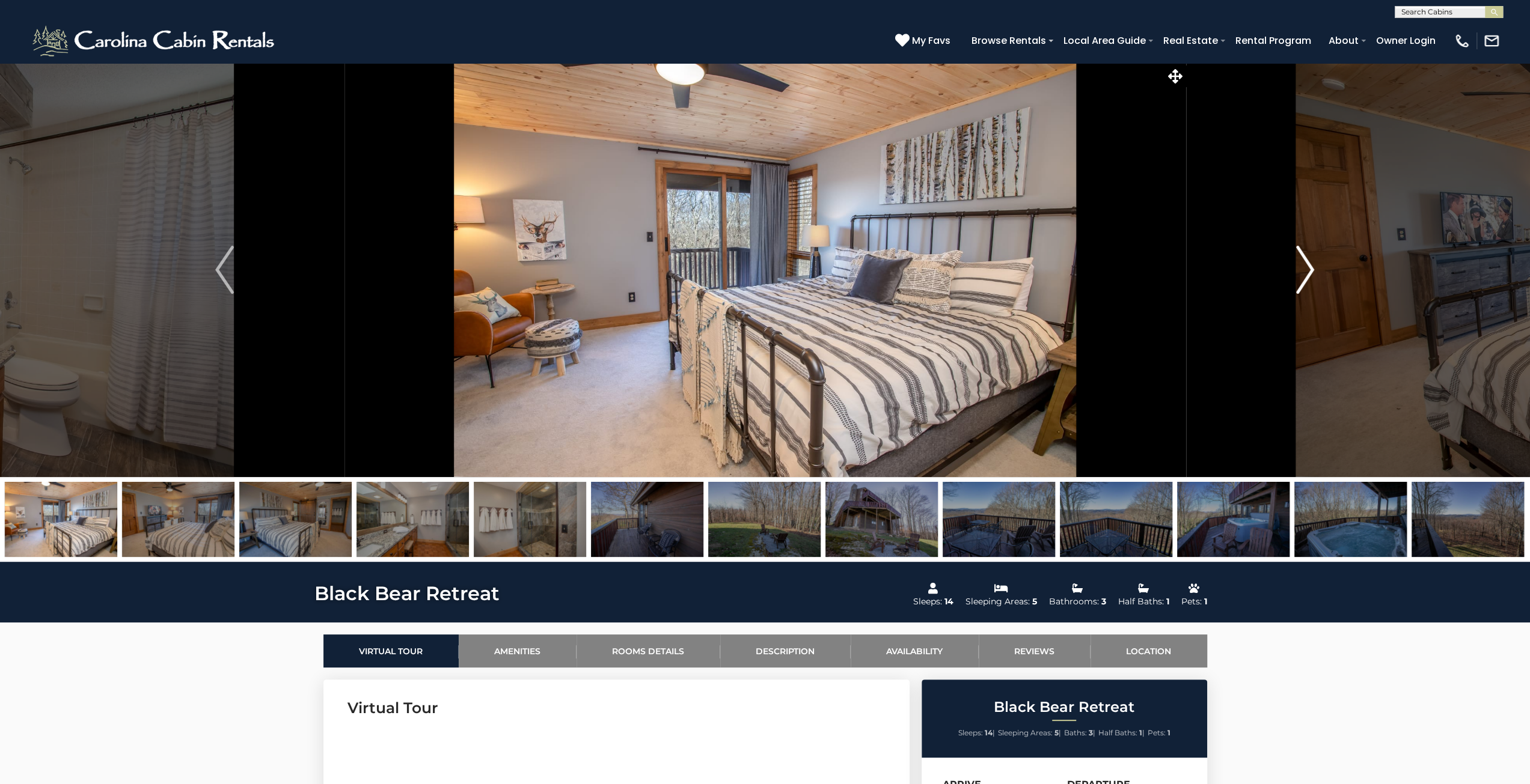
click at [1305, 269] on img "Next" at bounding box center [1305, 270] width 18 height 48
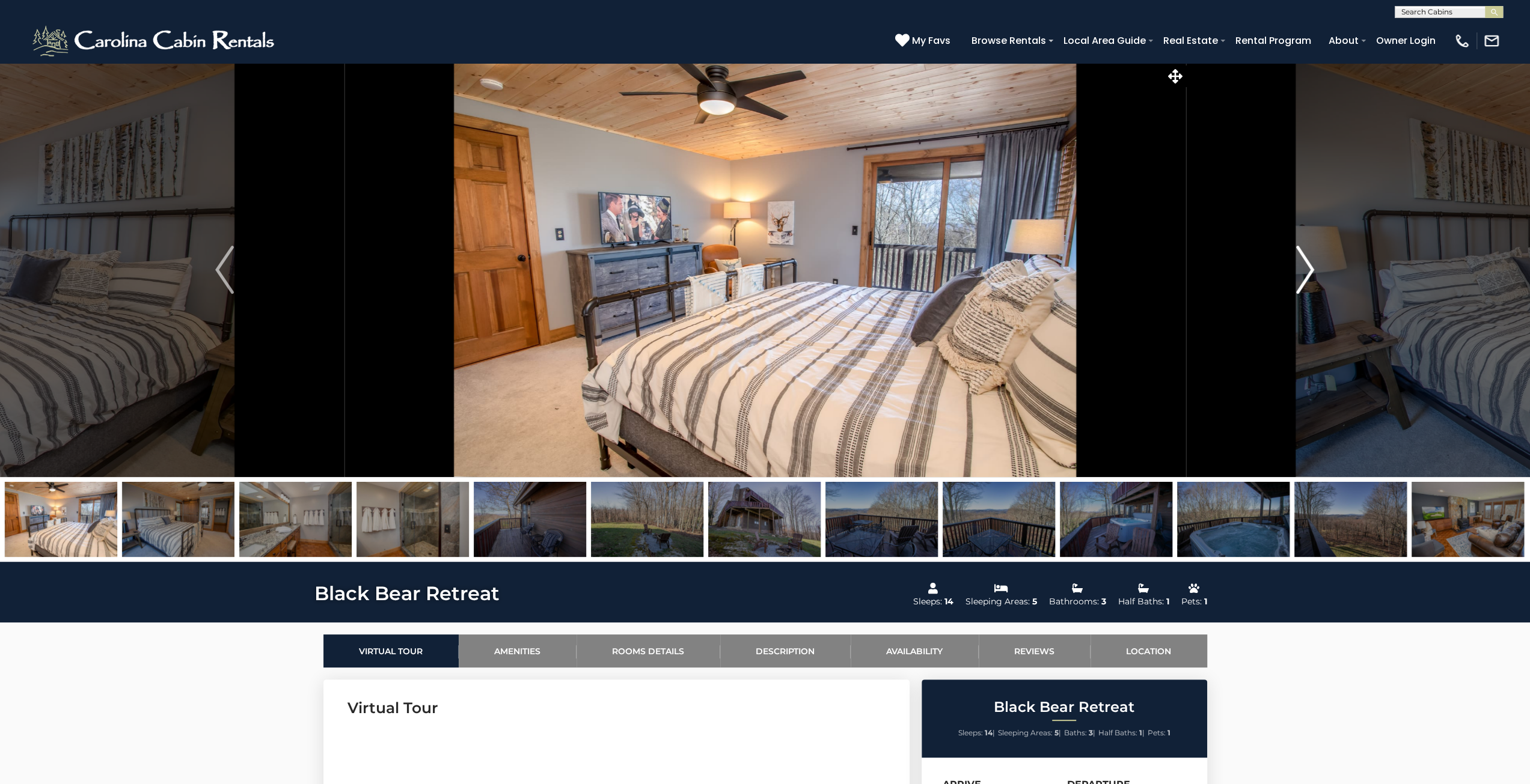
click at [1305, 269] on img "Next" at bounding box center [1305, 270] width 18 height 48
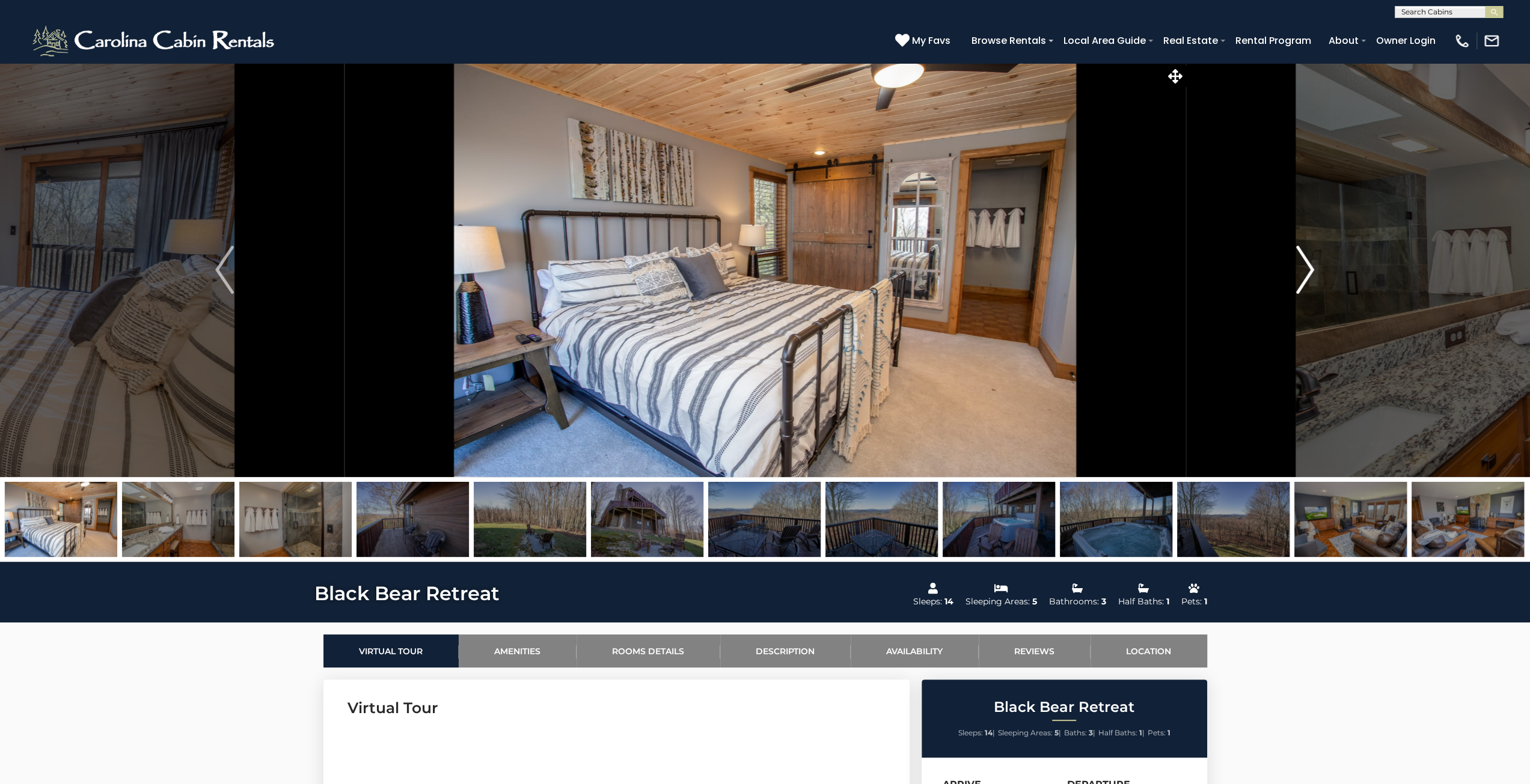
click at [1305, 269] on img "Next" at bounding box center [1305, 270] width 18 height 48
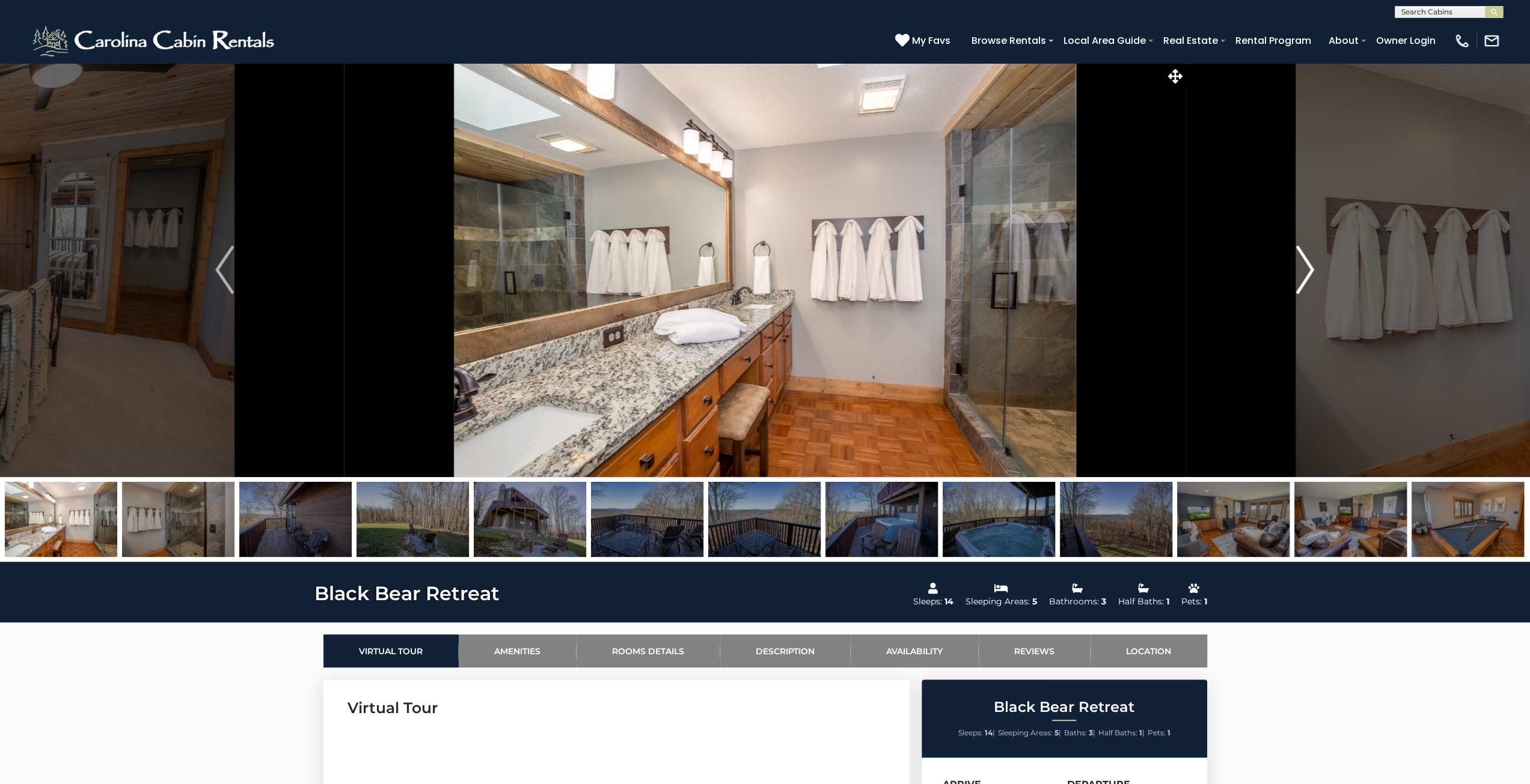
click at [1305, 269] on img "Next" at bounding box center [1305, 270] width 18 height 48
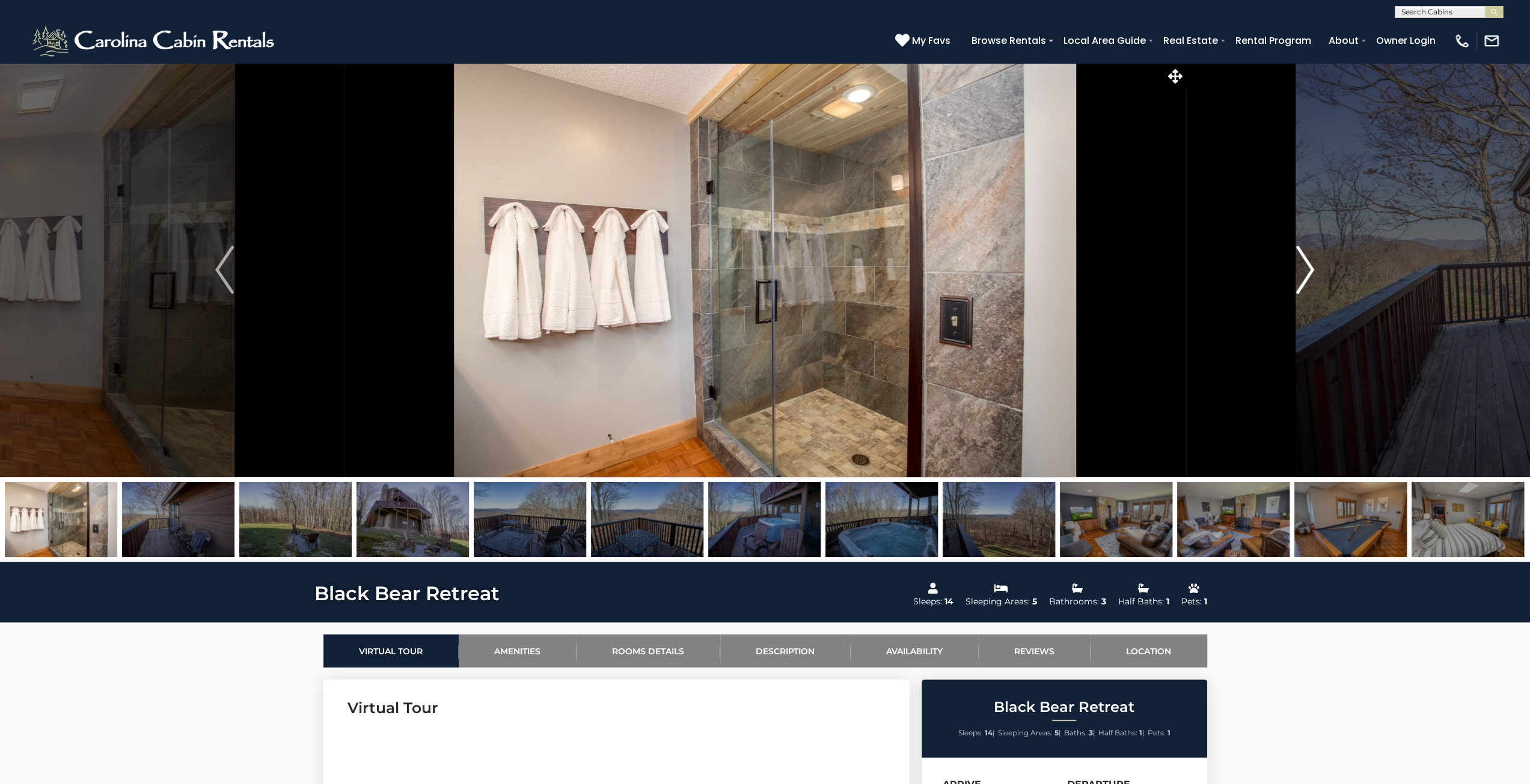
click at [1305, 269] on img "Next" at bounding box center [1305, 270] width 18 height 48
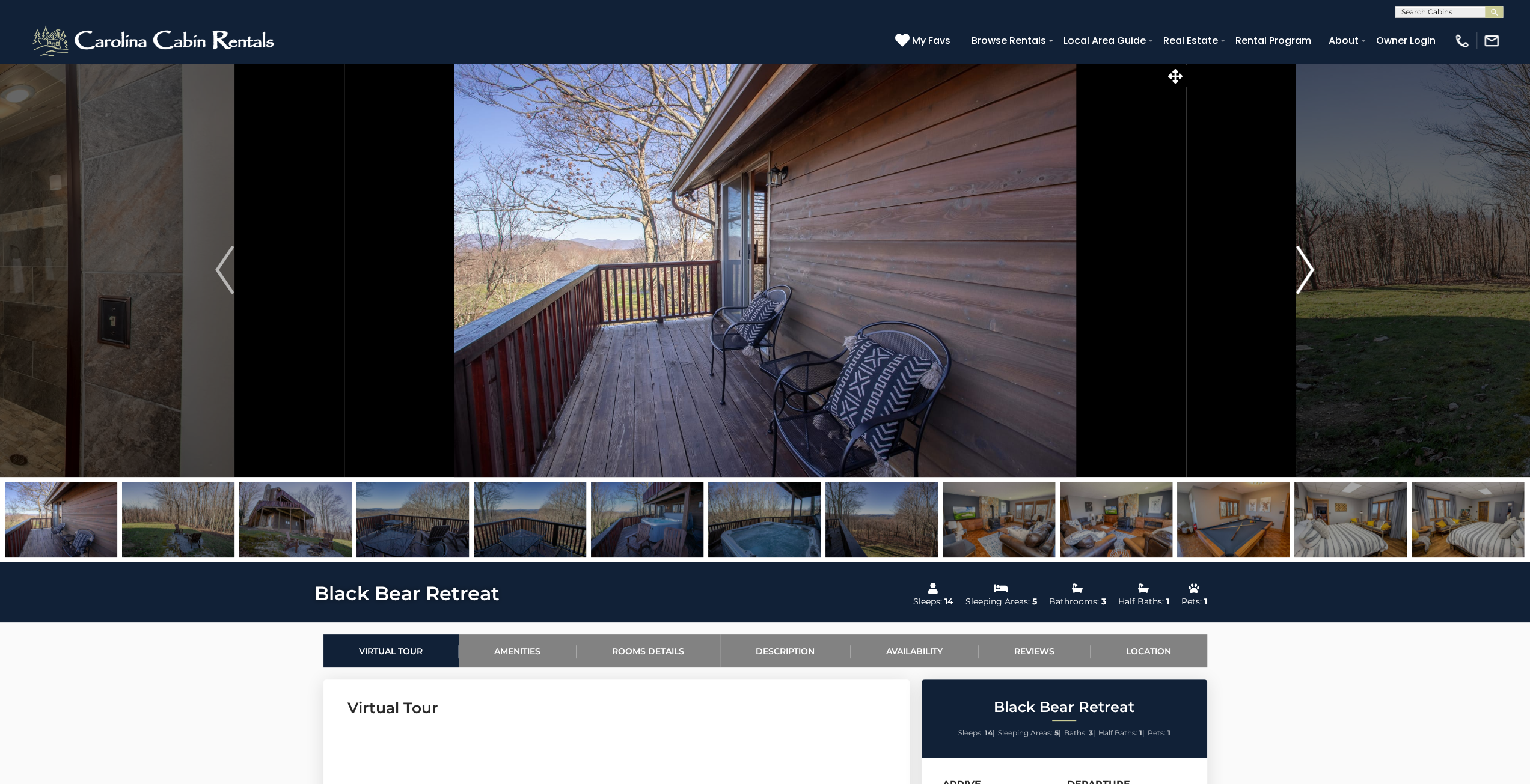
click at [1305, 269] on img "Next" at bounding box center [1305, 270] width 18 height 48
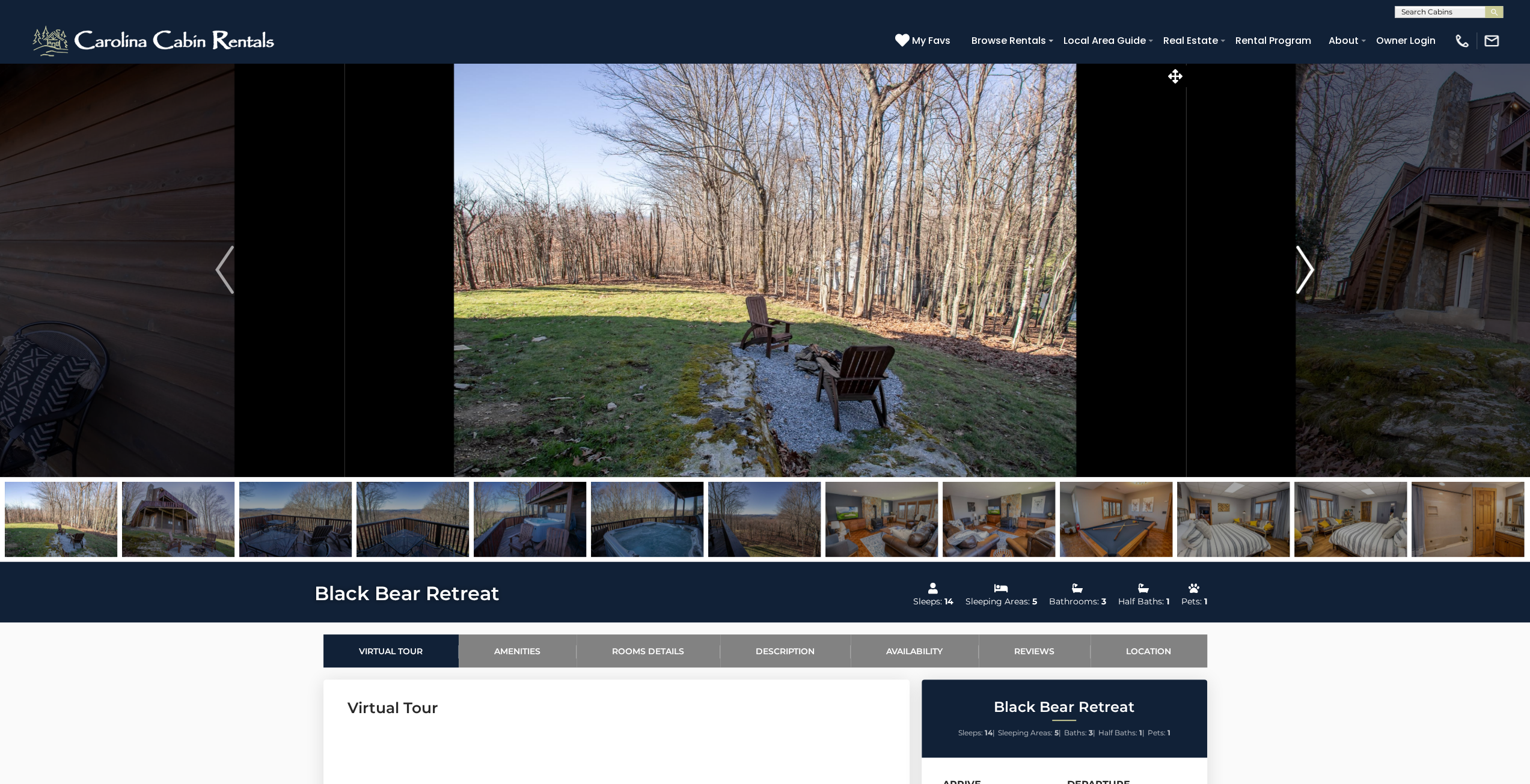
click at [1305, 269] on img "Next" at bounding box center [1305, 270] width 18 height 48
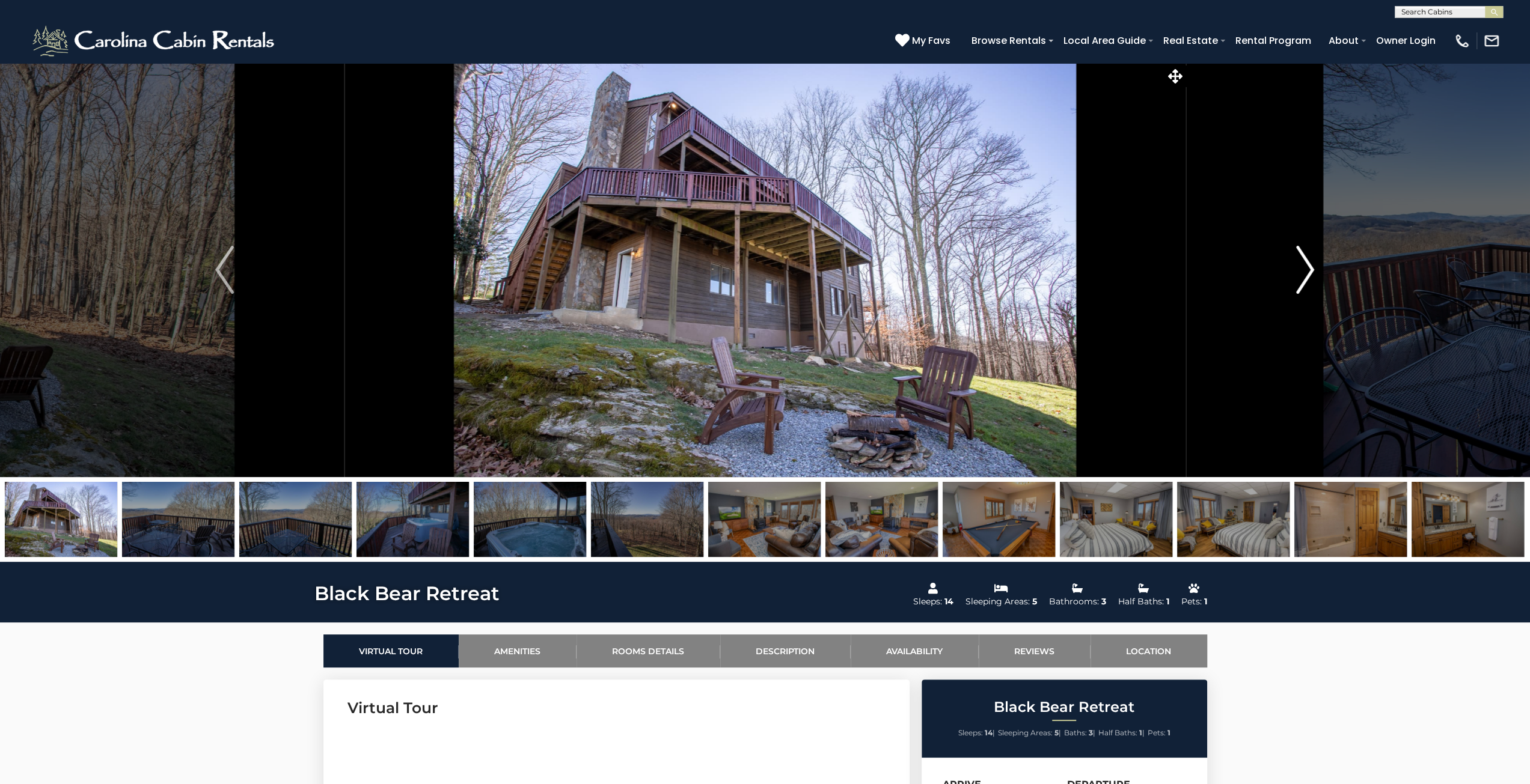
click at [1305, 269] on img "Next" at bounding box center [1305, 270] width 18 height 48
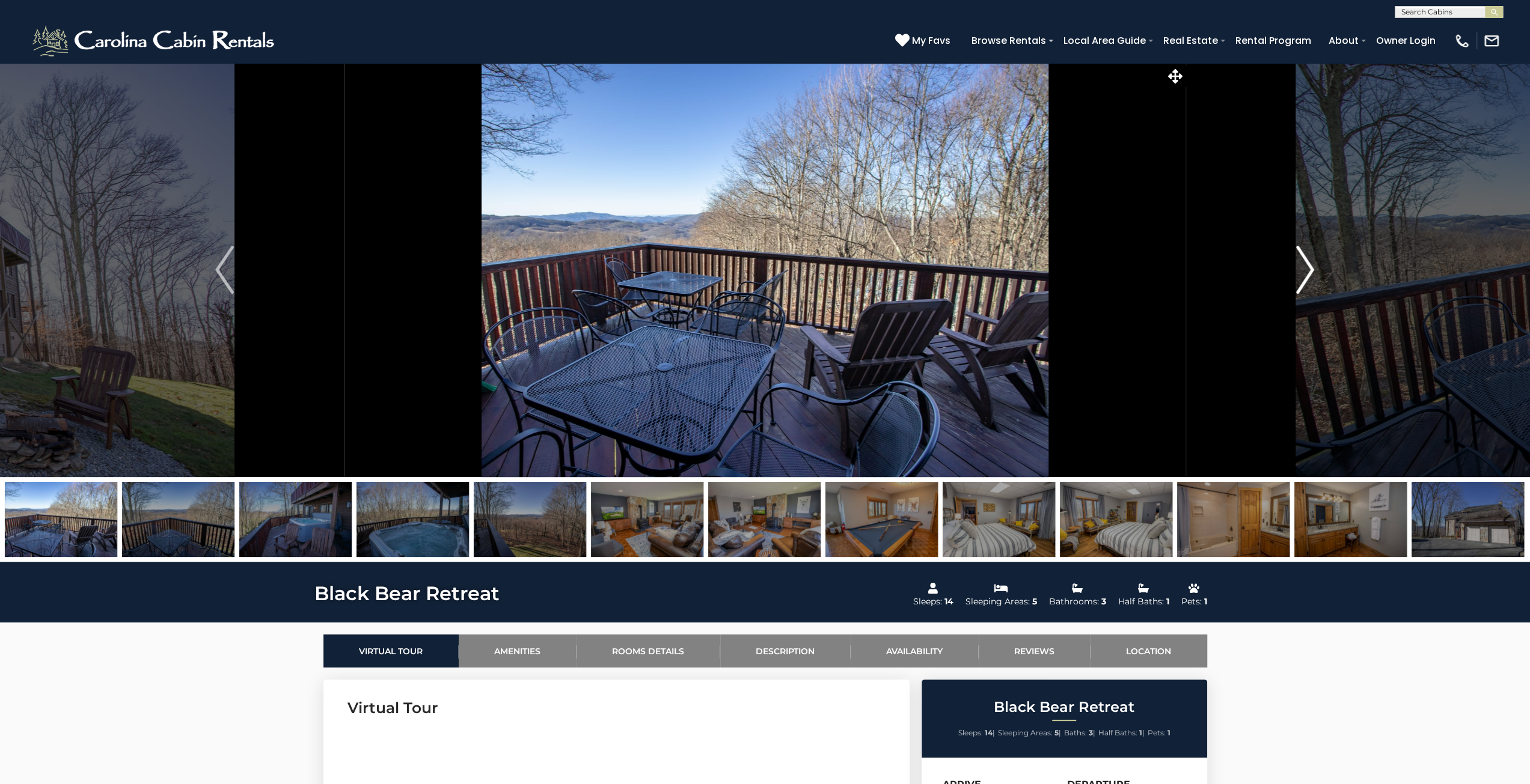
click at [1305, 269] on img "Next" at bounding box center [1305, 270] width 18 height 48
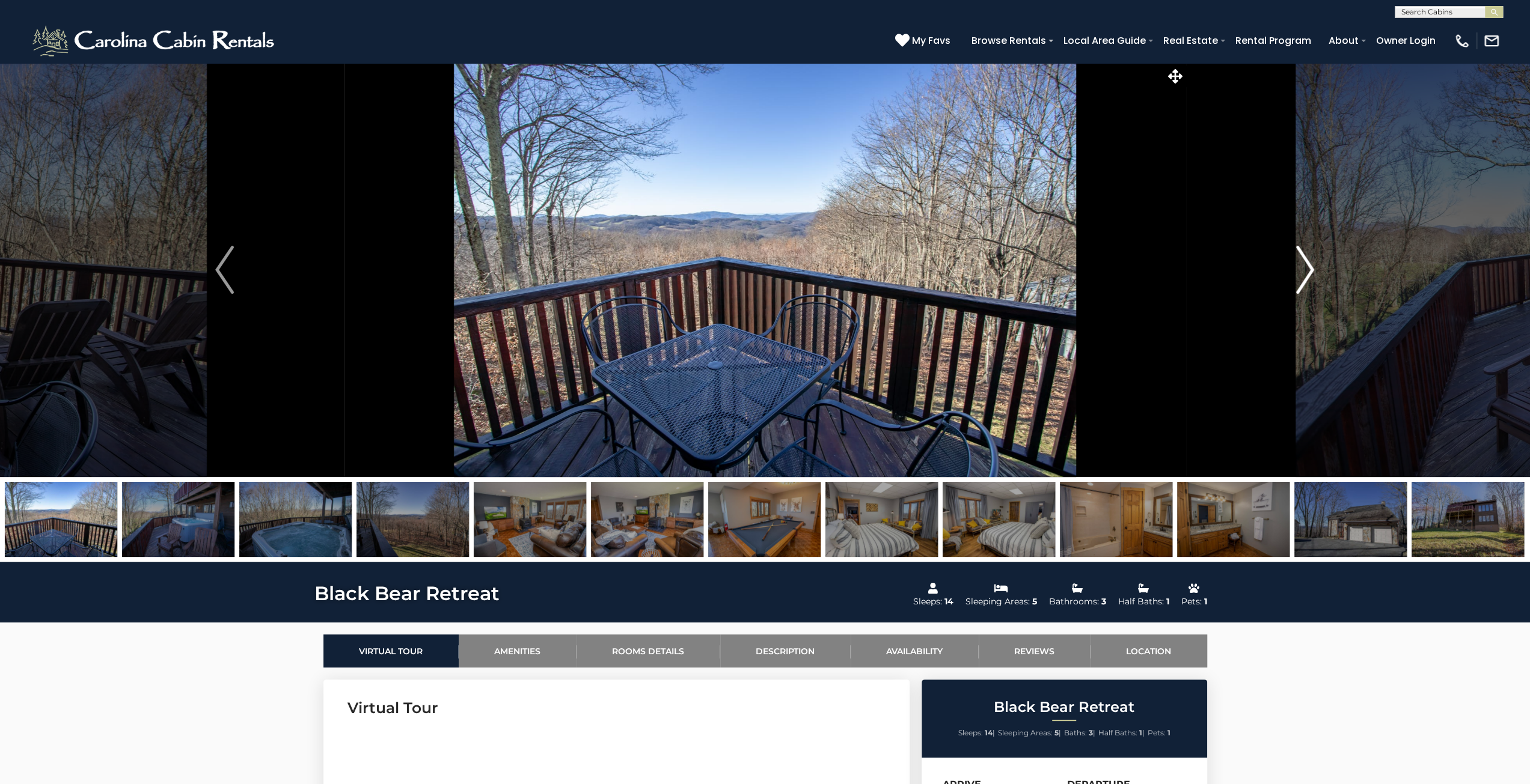
click at [1305, 269] on img "Next" at bounding box center [1305, 270] width 18 height 48
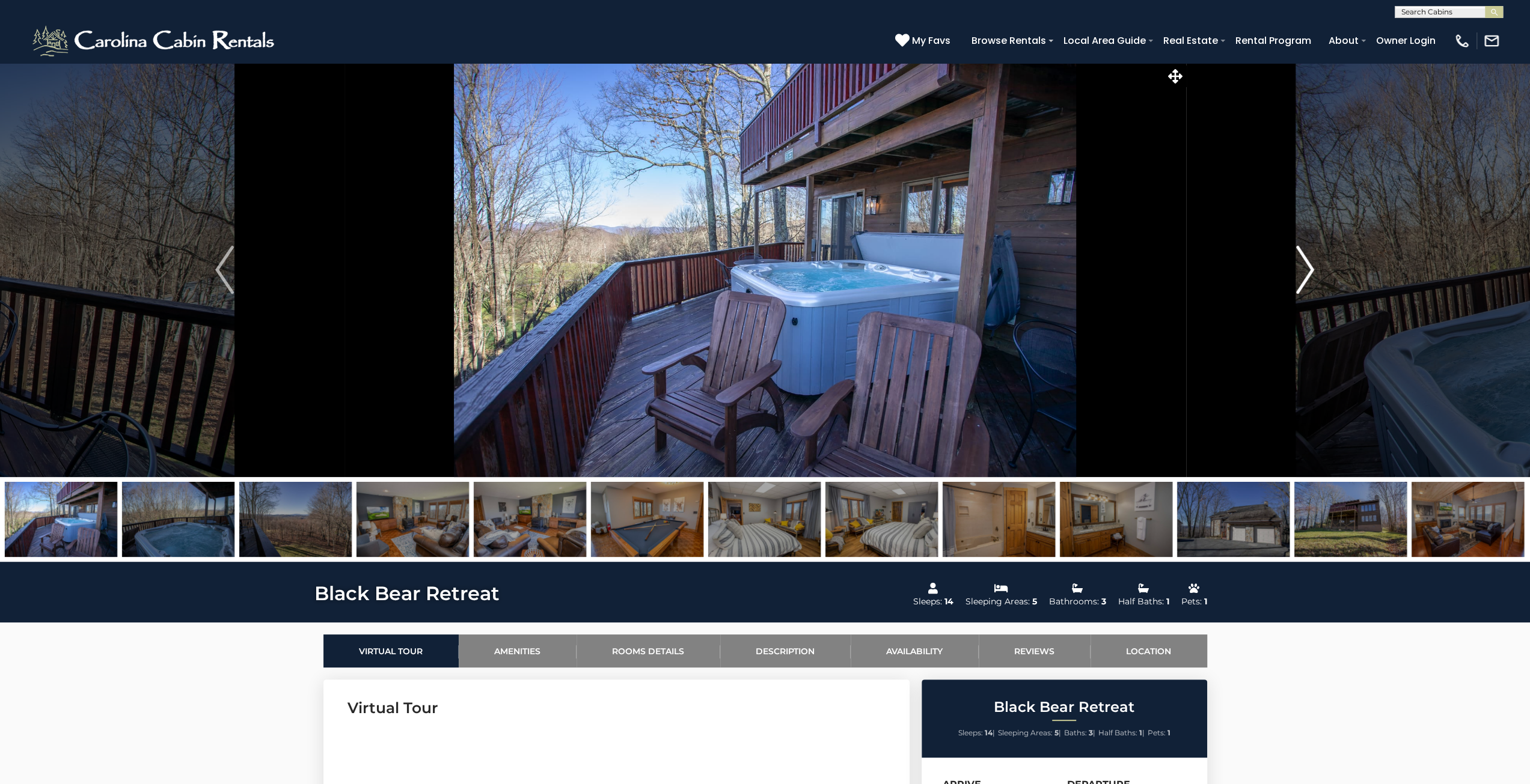
click at [1305, 269] on img "Next" at bounding box center [1305, 270] width 18 height 48
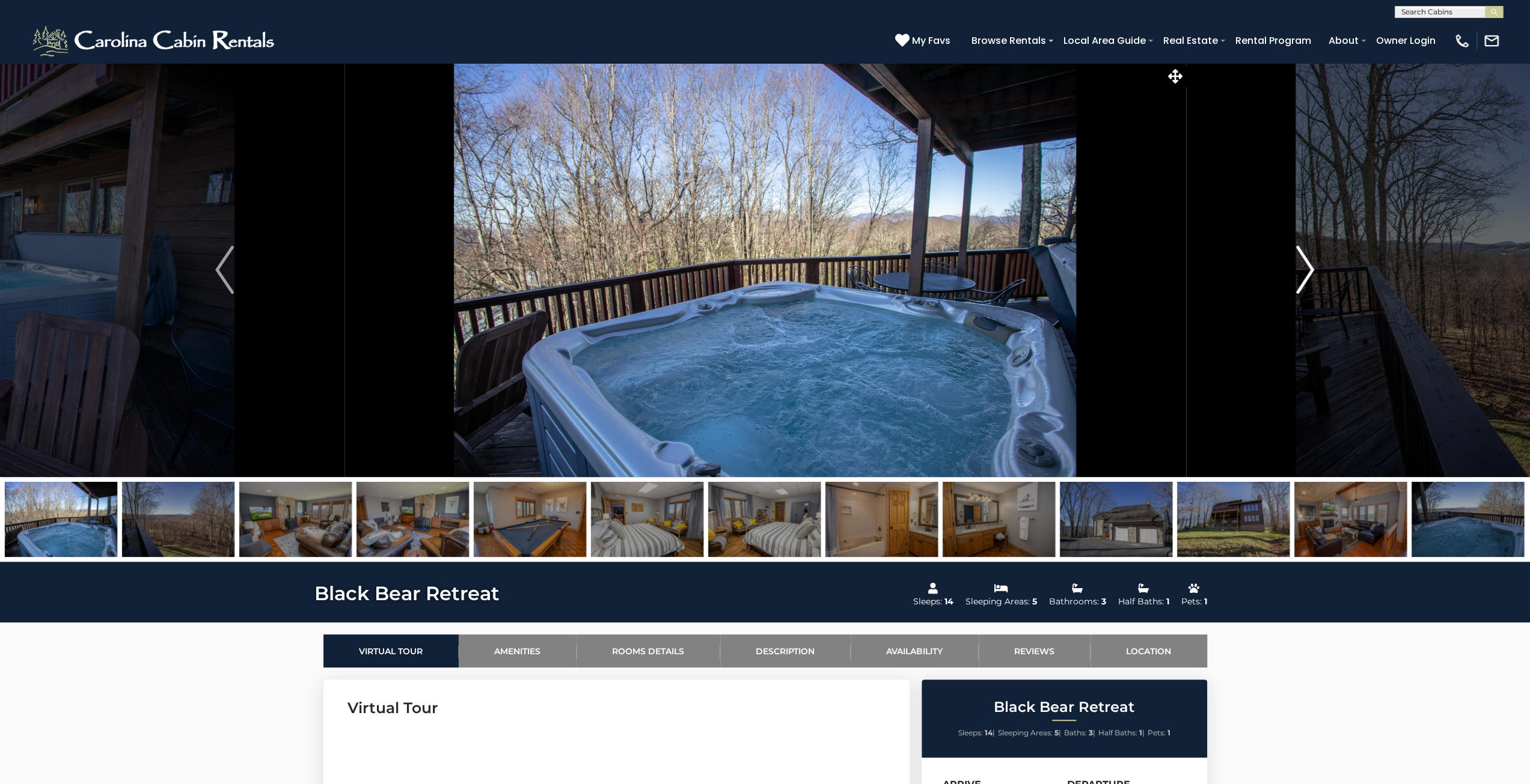
click at [1305, 269] on img "Next" at bounding box center [1305, 270] width 18 height 48
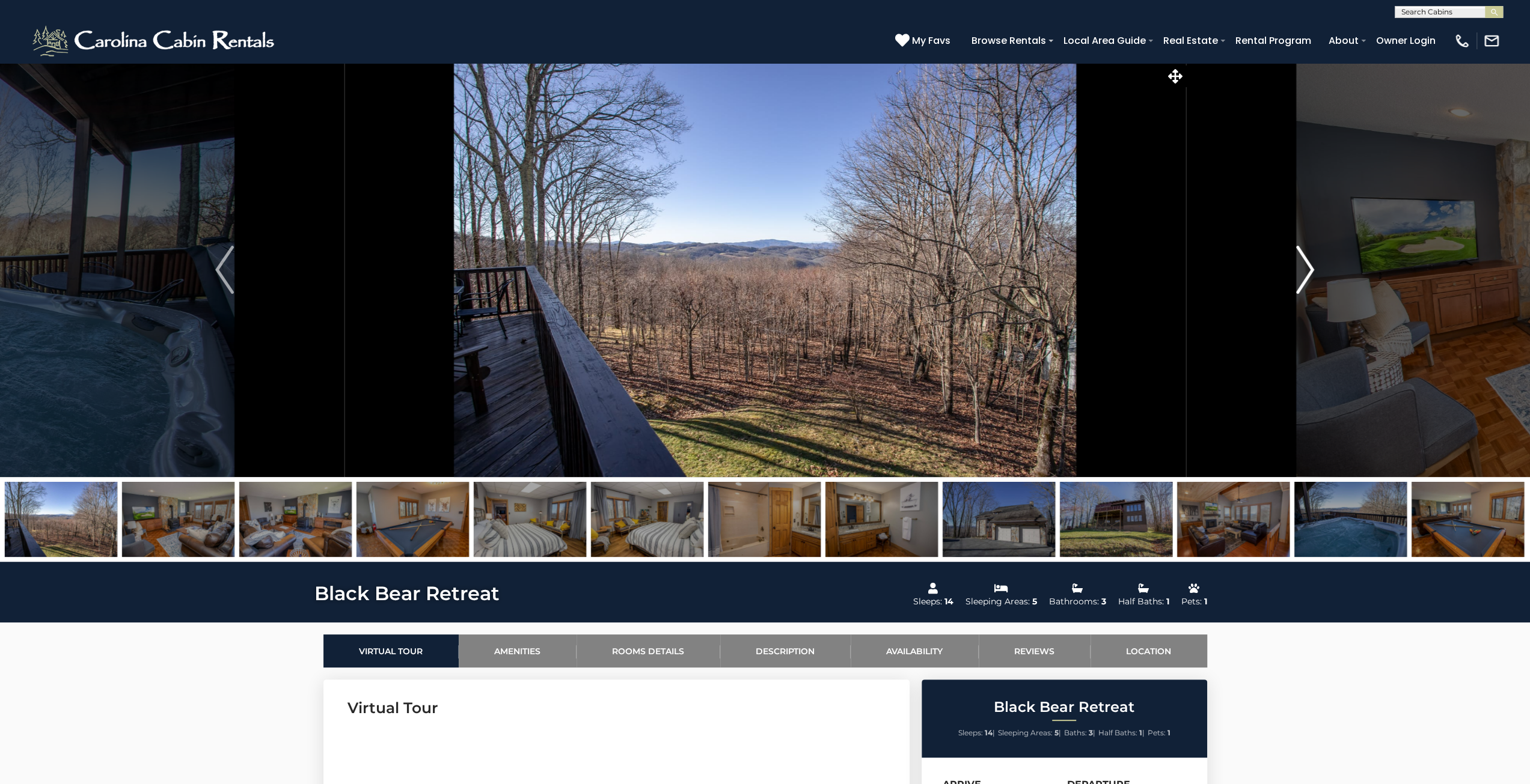
click at [1305, 269] on img "Next" at bounding box center [1305, 270] width 18 height 48
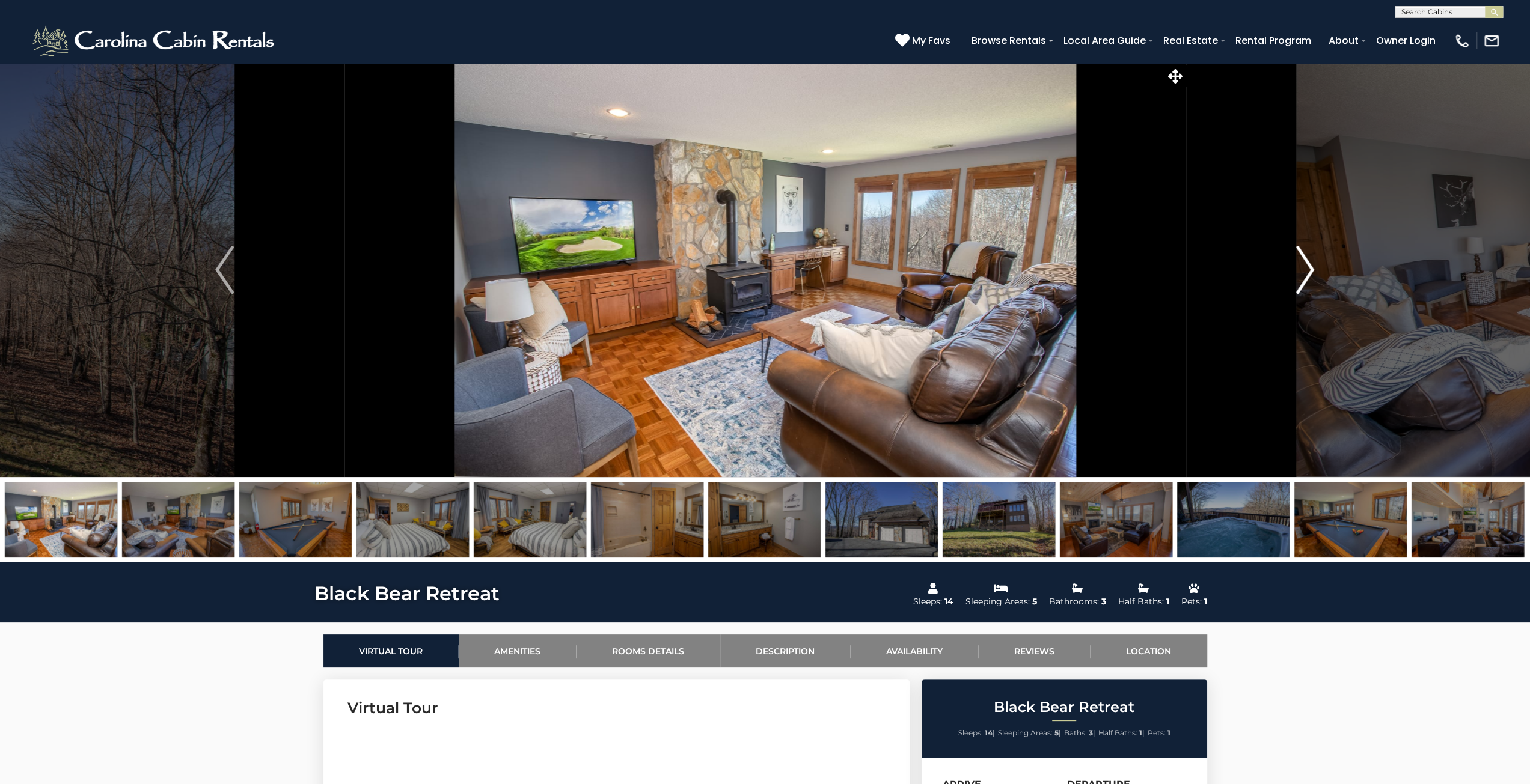
click at [1305, 269] on img "Next" at bounding box center [1305, 270] width 18 height 48
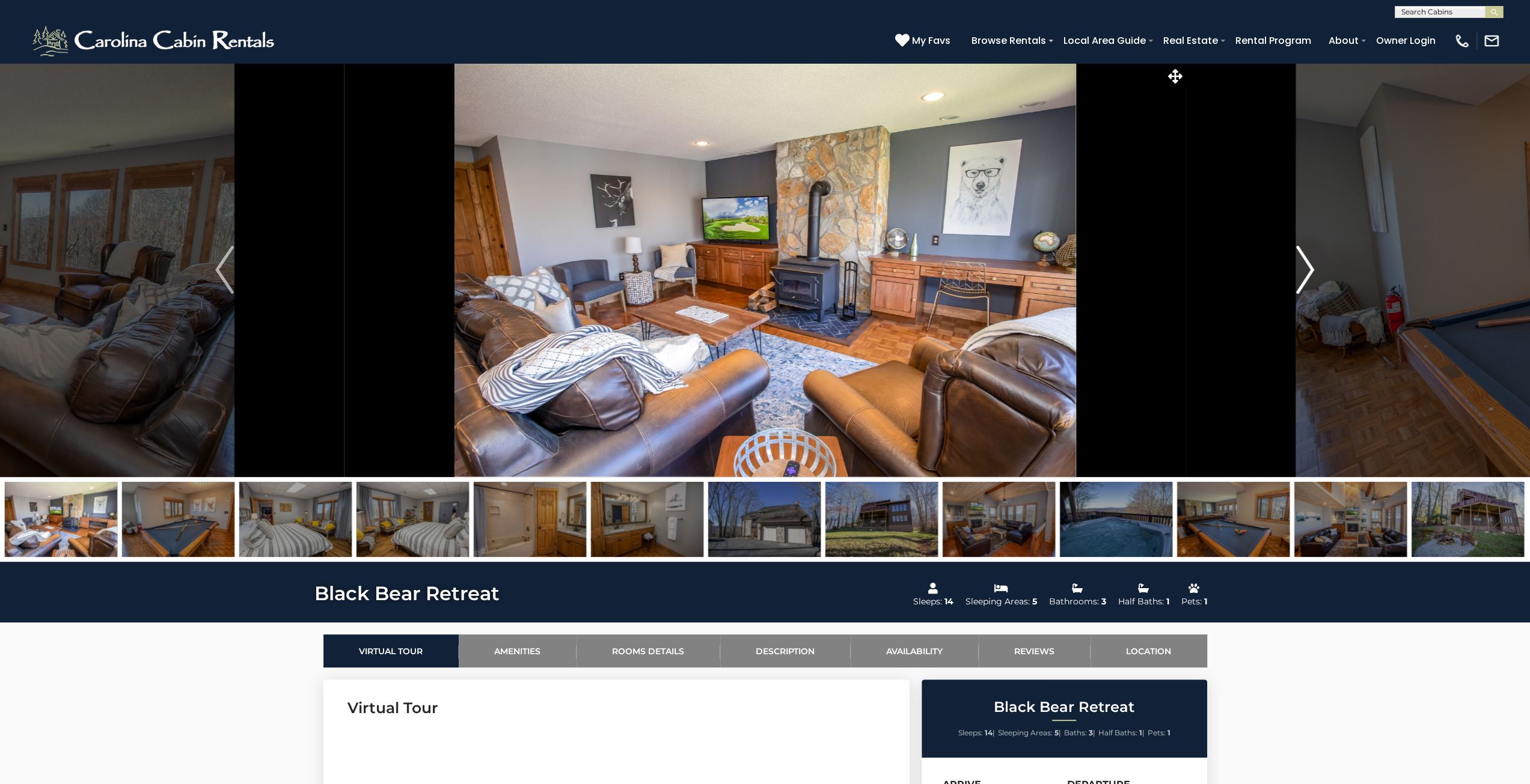
click at [1305, 269] on img "Next" at bounding box center [1305, 270] width 18 height 48
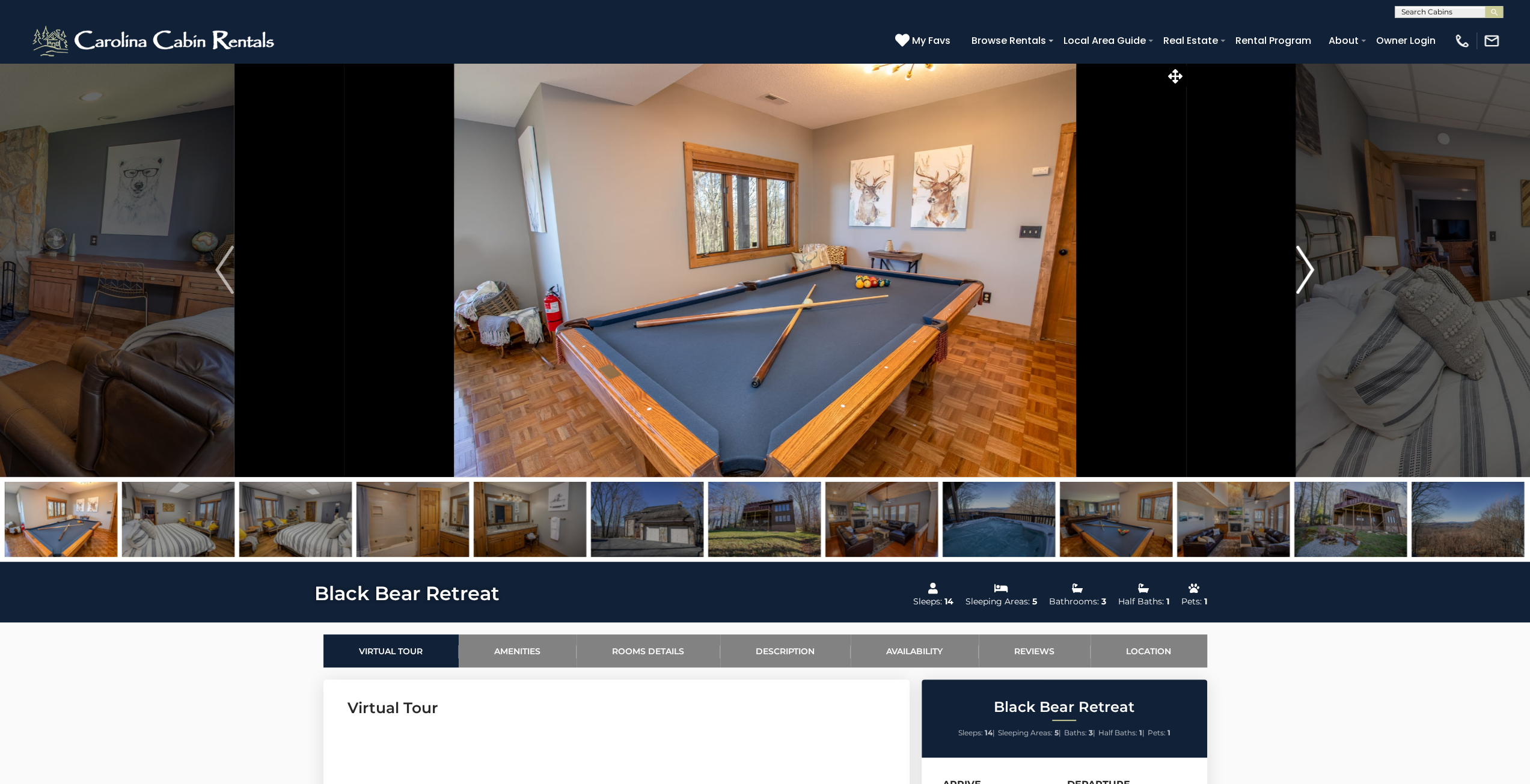
click at [1305, 269] on img "Next" at bounding box center [1305, 270] width 18 height 48
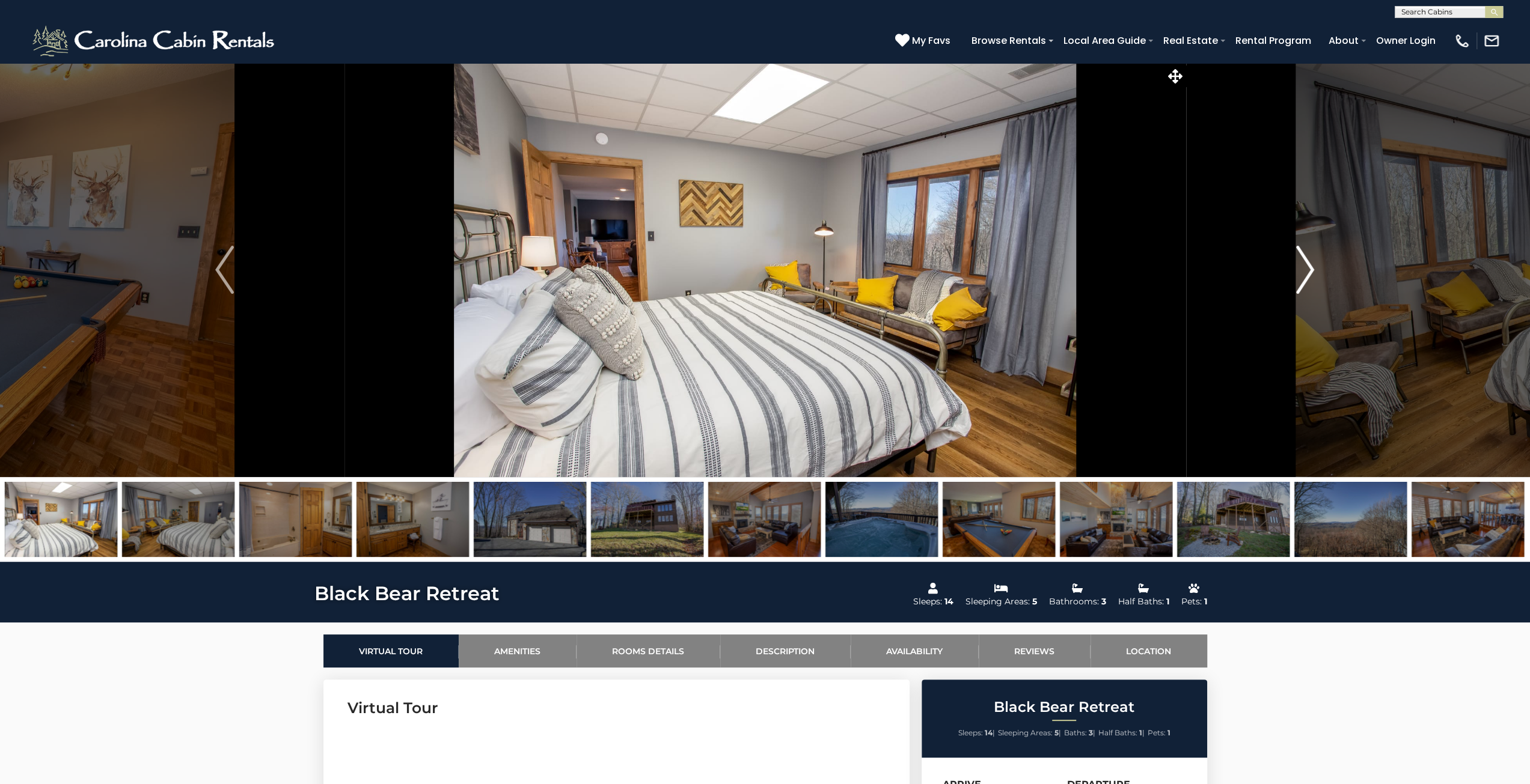
click at [1305, 269] on img "Next" at bounding box center [1305, 270] width 18 height 48
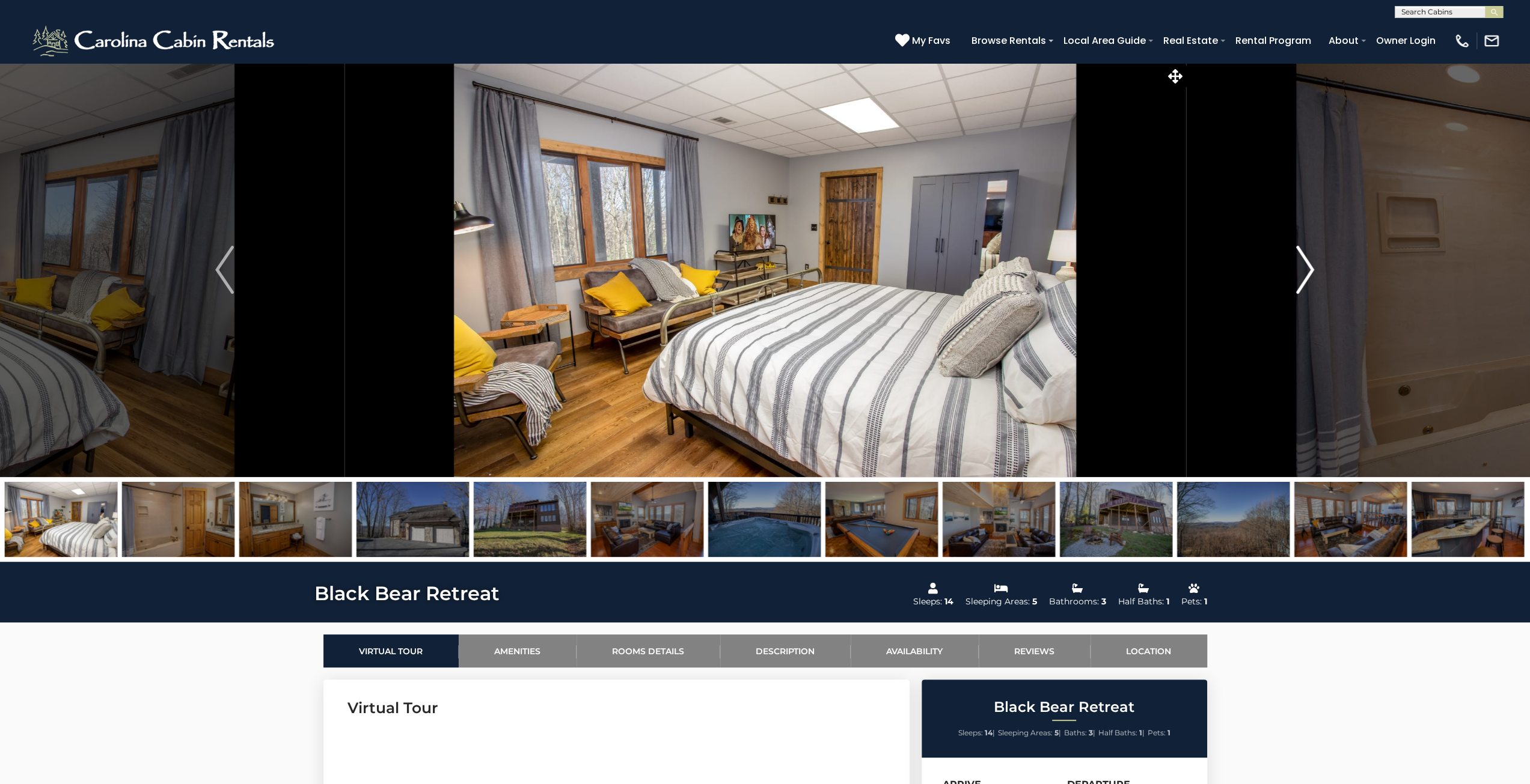
click at [1305, 269] on img "Next" at bounding box center [1305, 270] width 18 height 48
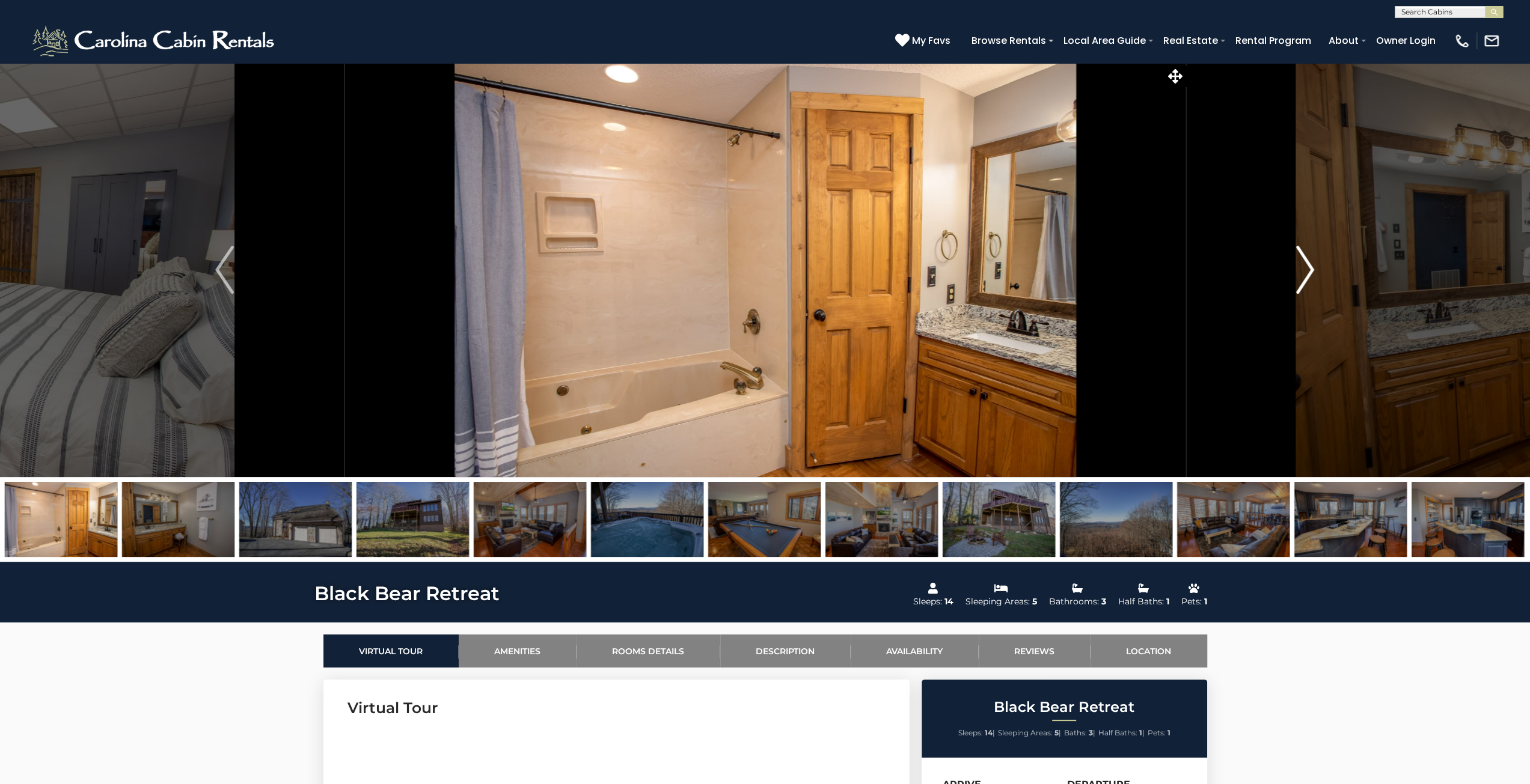
click at [1300, 270] on button "Next" at bounding box center [1305, 270] width 239 height 415
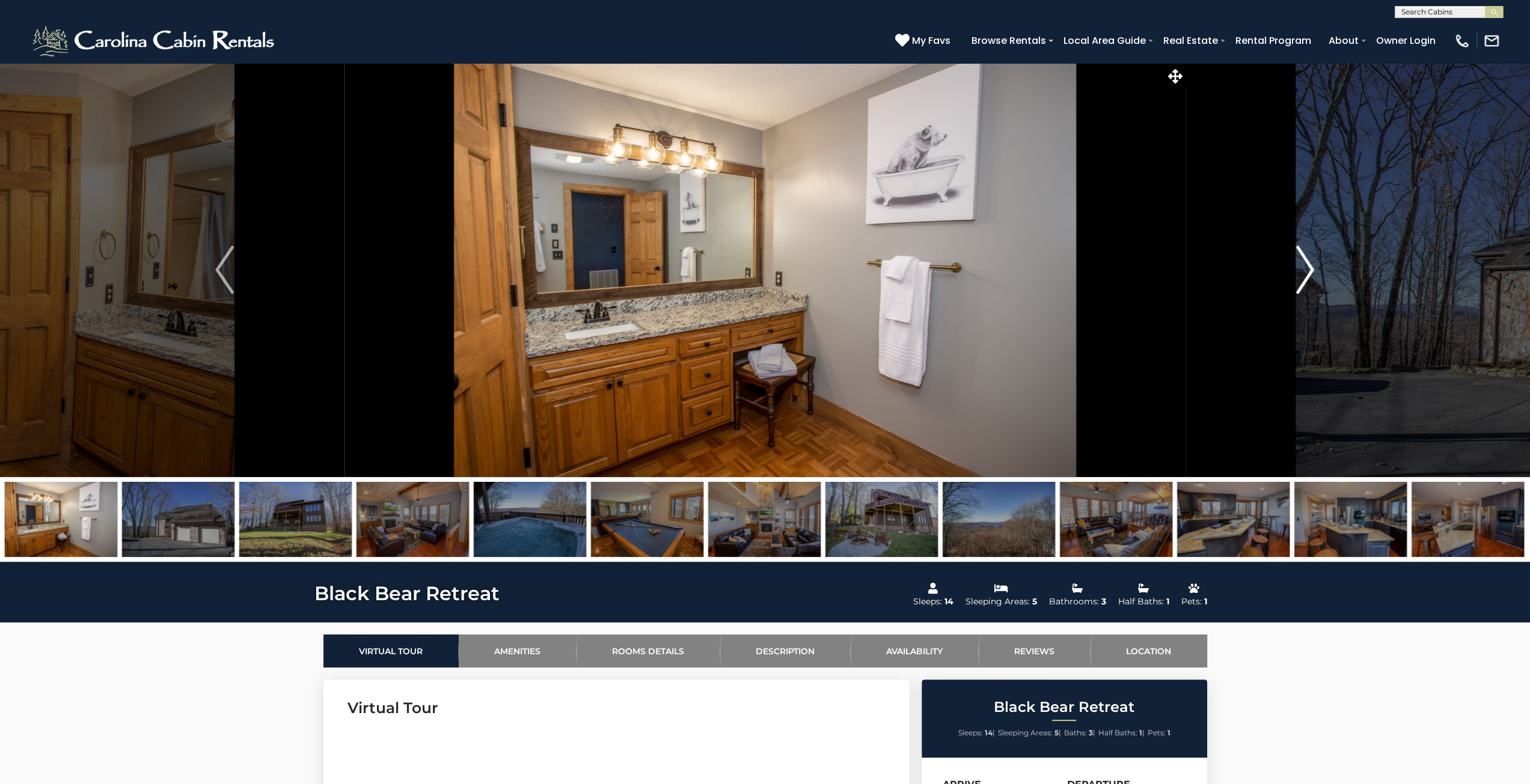
click at [1296, 271] on img "Next" at bounding box center [1305, 270] width 18 height 48
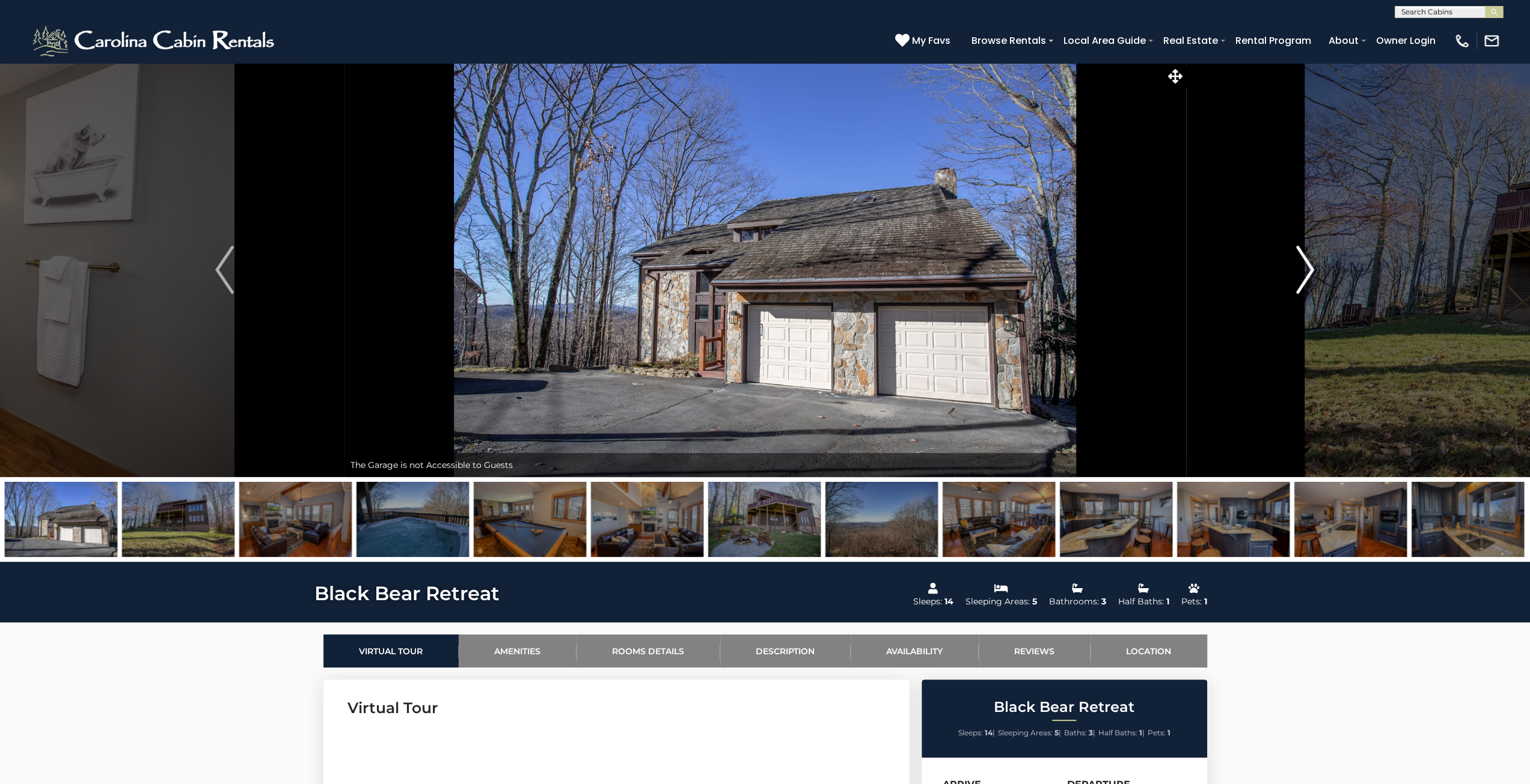
click at [1294, 270] on button "Next" at bounding box center [1305, 270] width 239 height 415
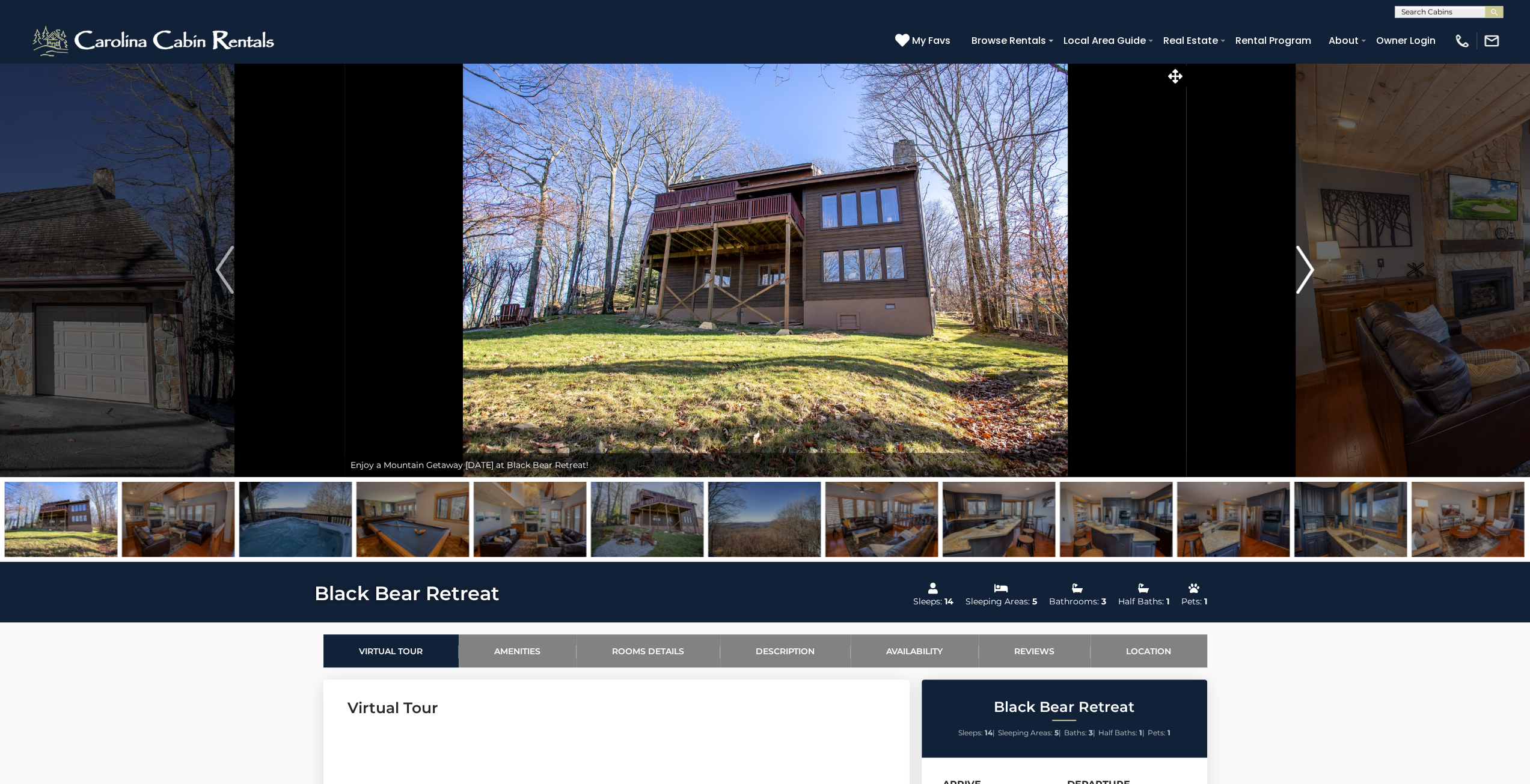
click at [1292, 270] on button "Next" at bounding box center [1305, 270] width 239 height 415
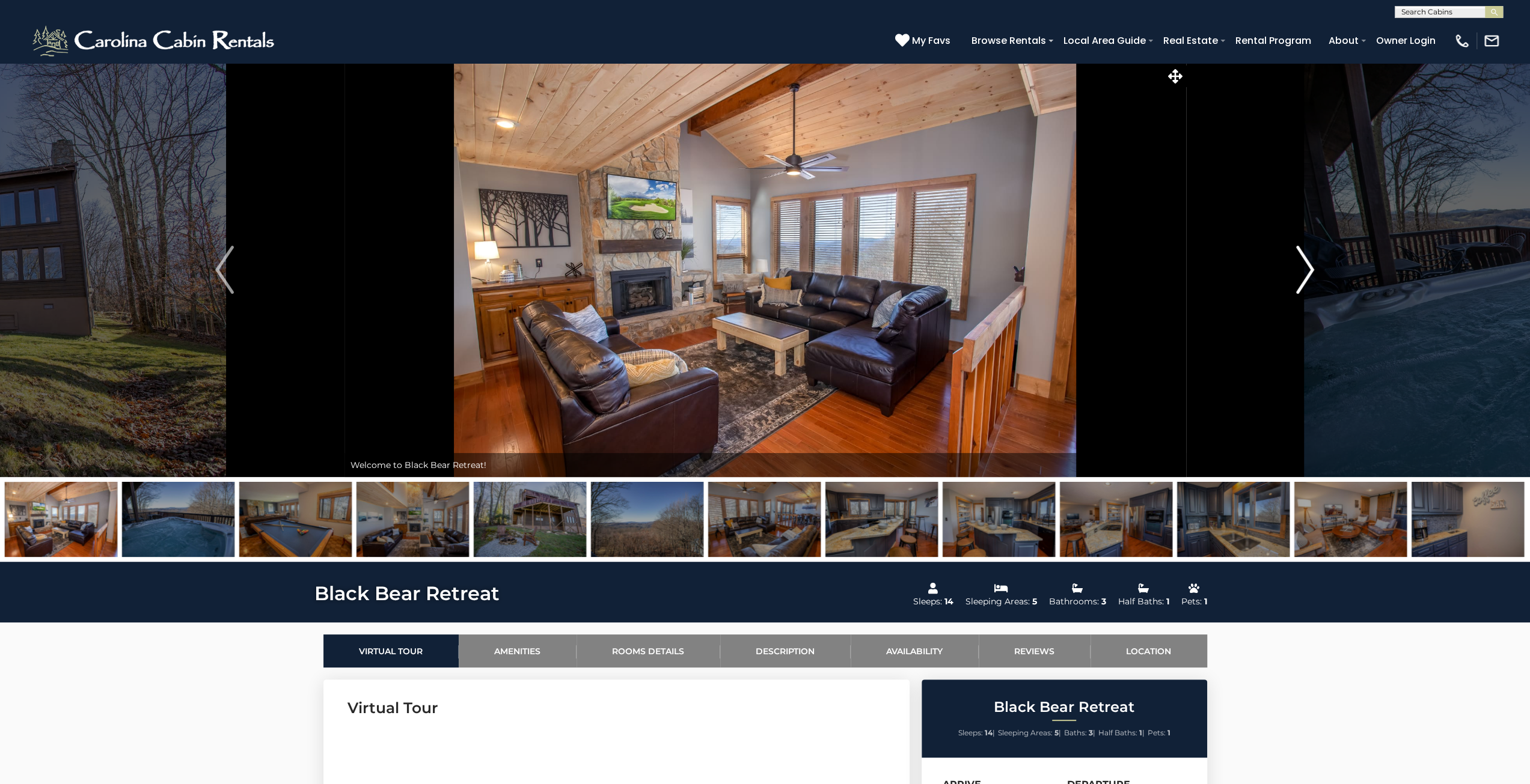
click at [1292, 270] on button "Next" at bounding box center [1305, 270] width 239 height 415
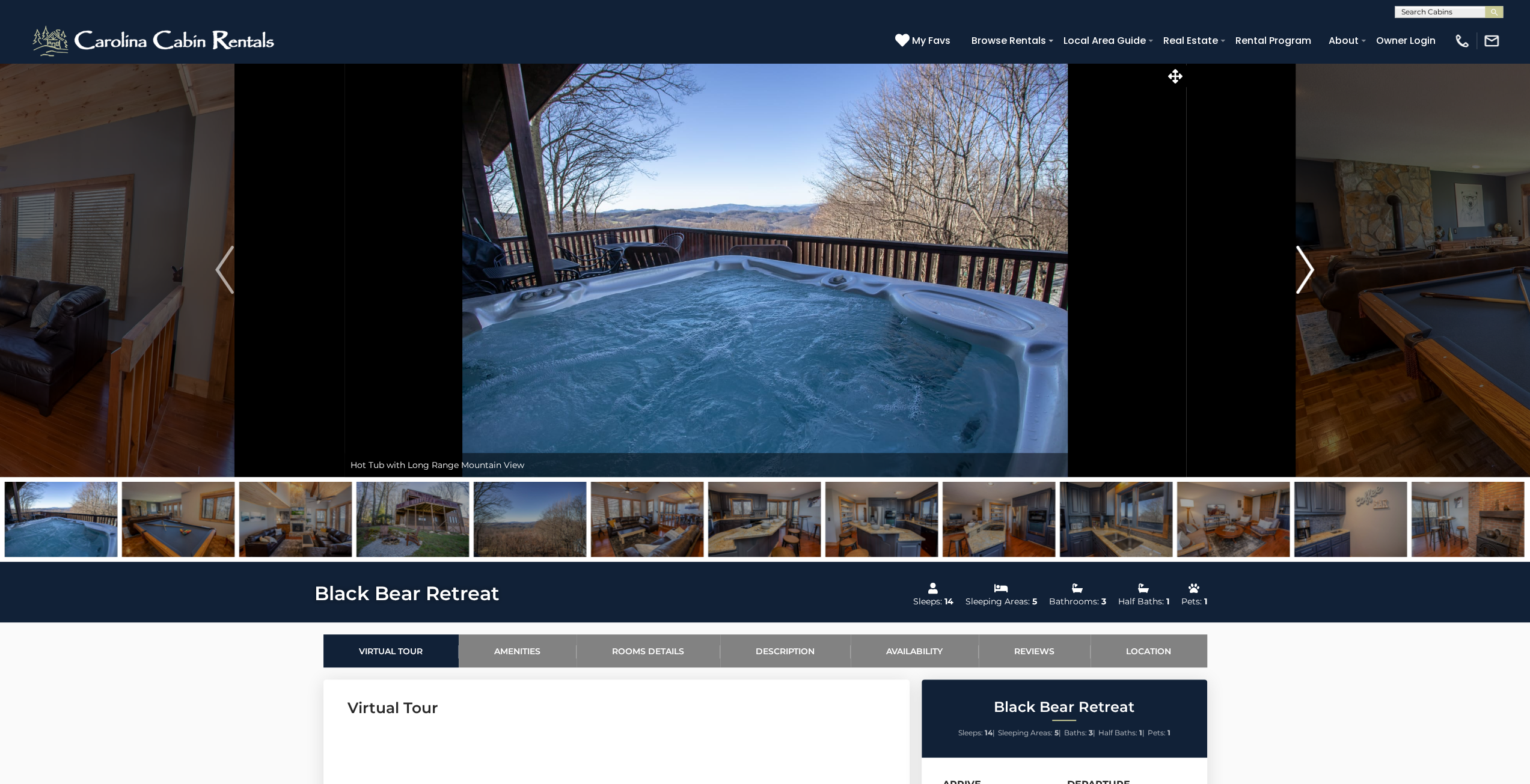
click at [1292, 270] on button "Next" at bounding box center [1305, 270] width 239 height 415
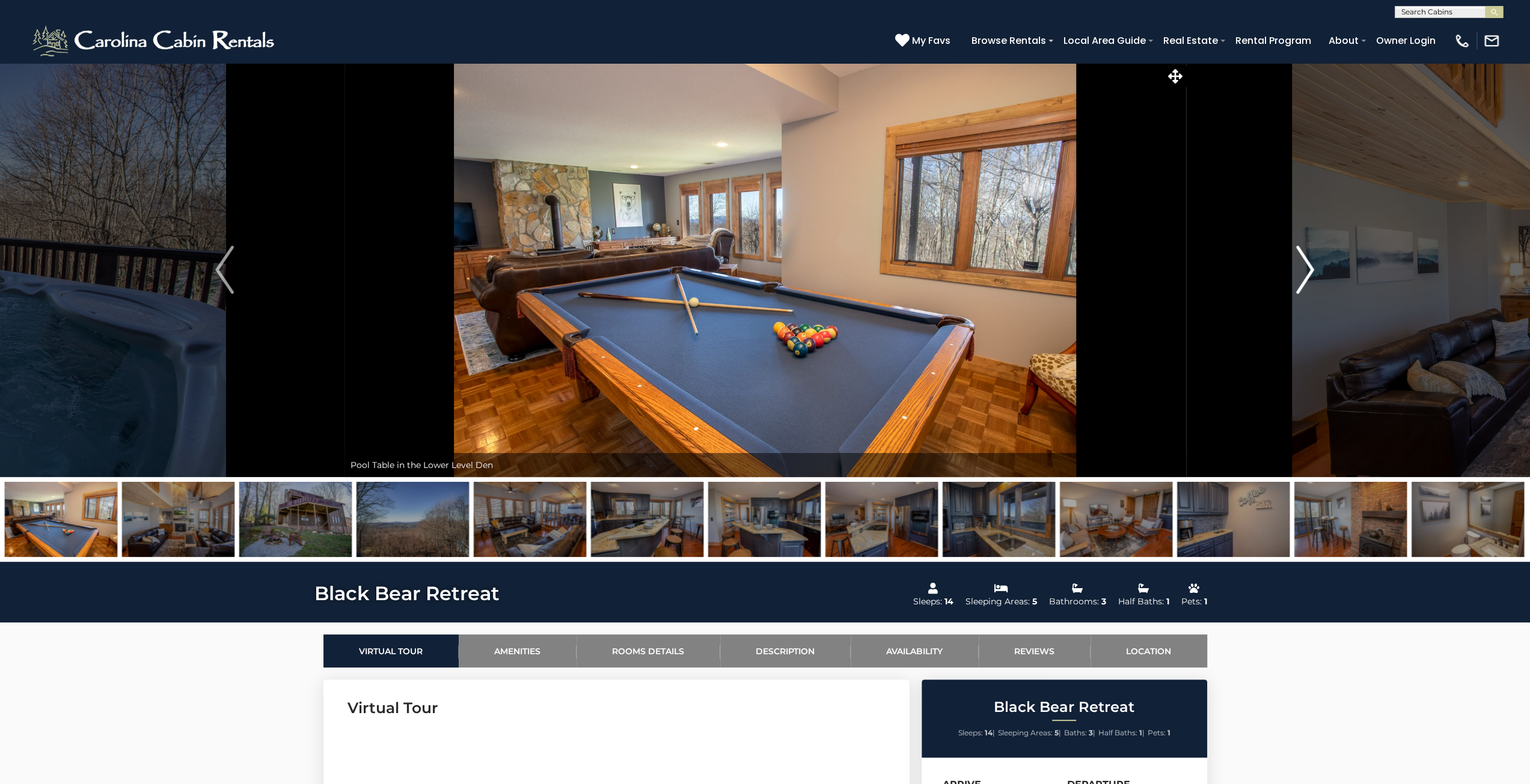
click at [1292, 270] on button "Next" at bounding box center [1305, 270] width 239 height 415
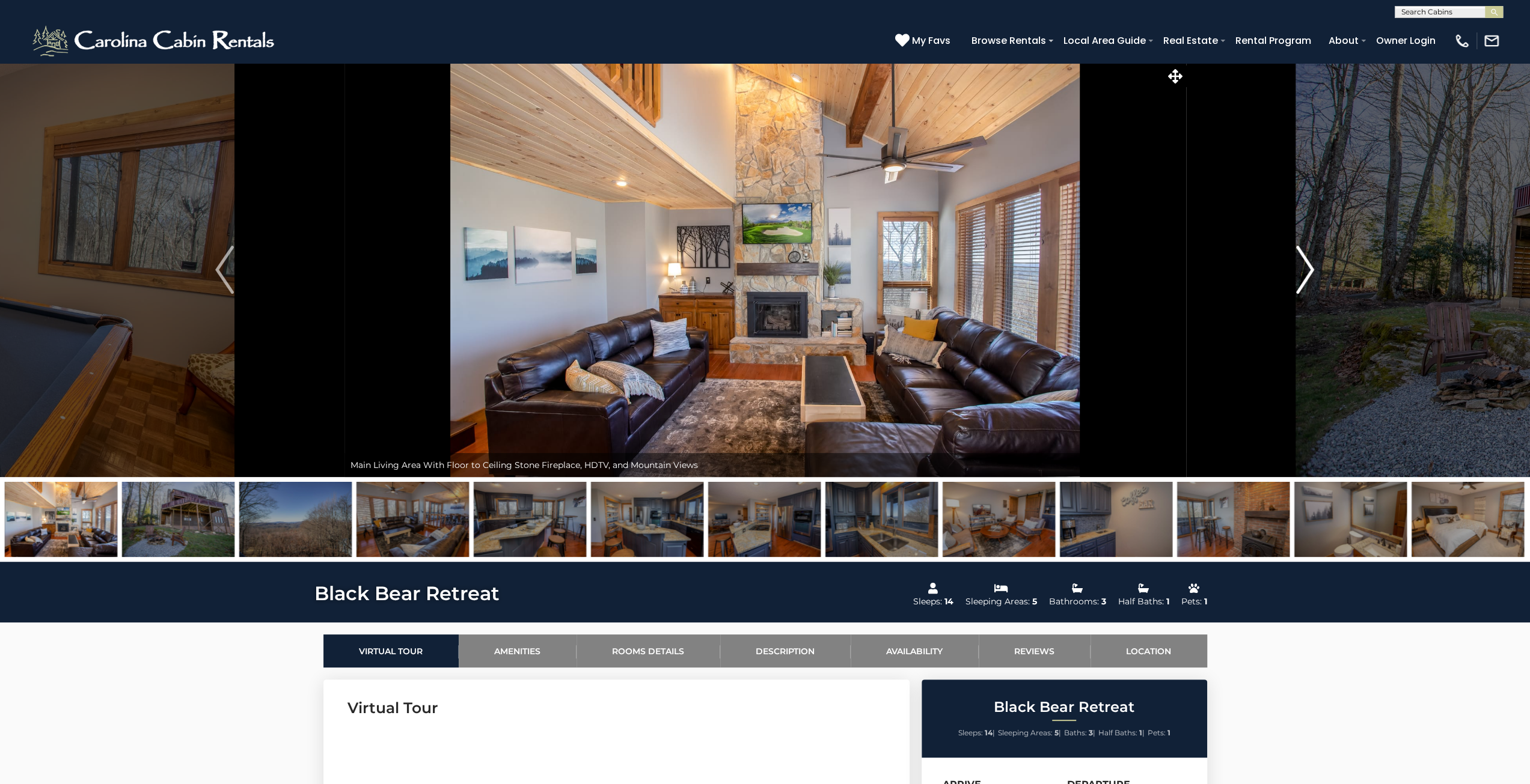
click at [1292, 270] on button "Next" at bounding box center [1305, 270] width 239 height 415
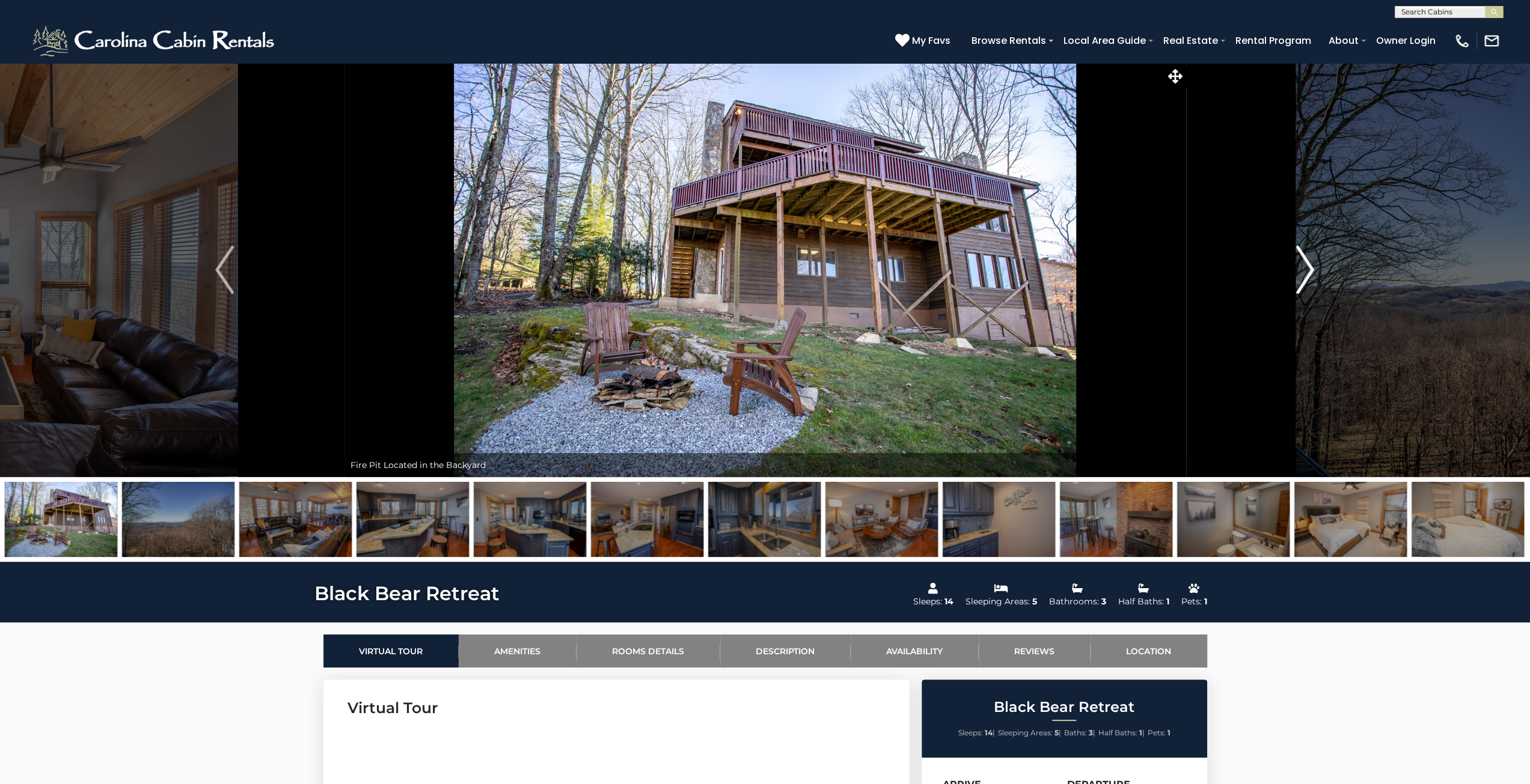
click at [1292, 270] on button "Next" at bounding box center [1305, 270] width 239 height 415
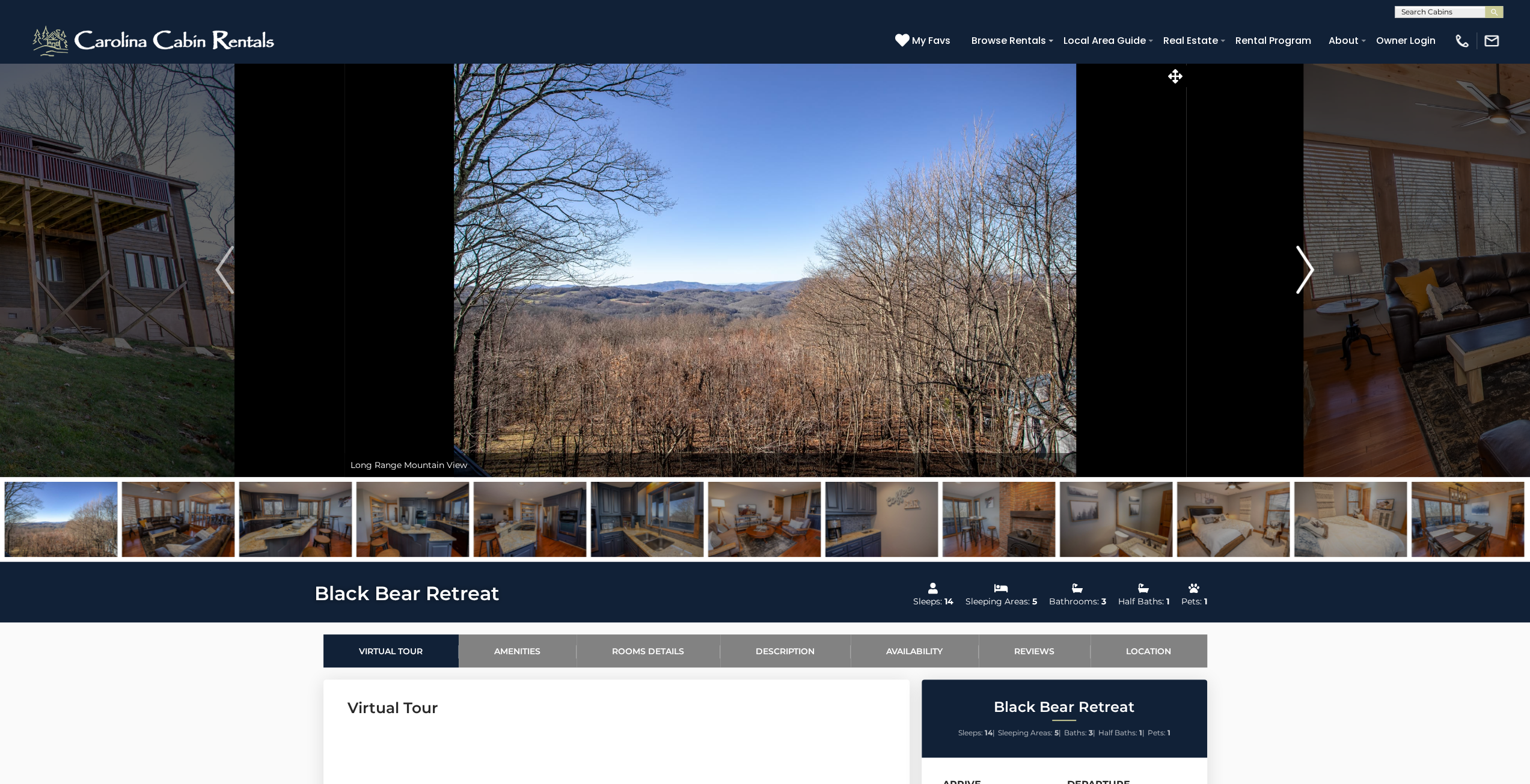
click at [1292, 270] on button "Next" at bounding box center [1305, 270] width 239 height 415
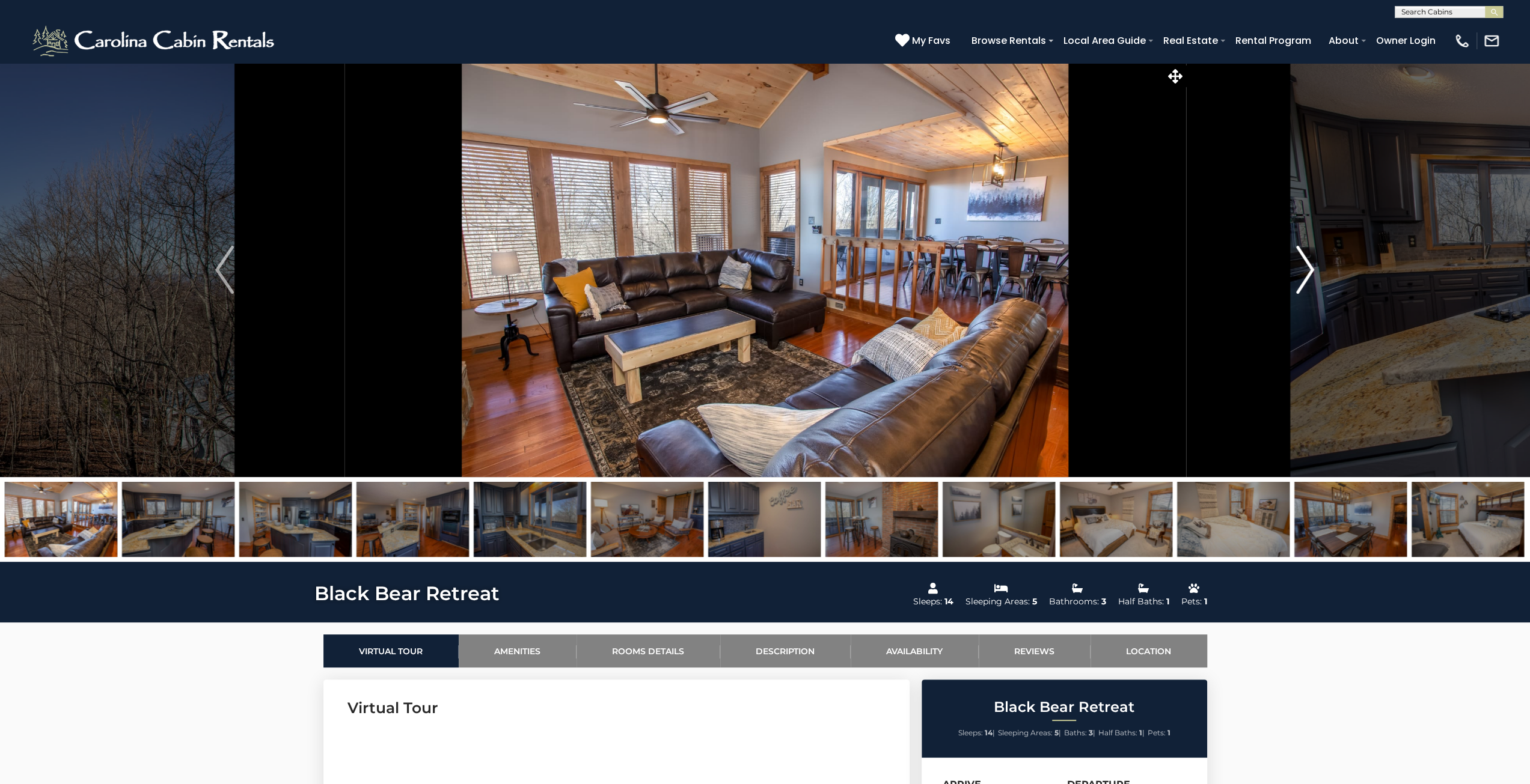
click at [1292, 270] on button "Next" at bounding box center [1305, 270] width 239 height 415
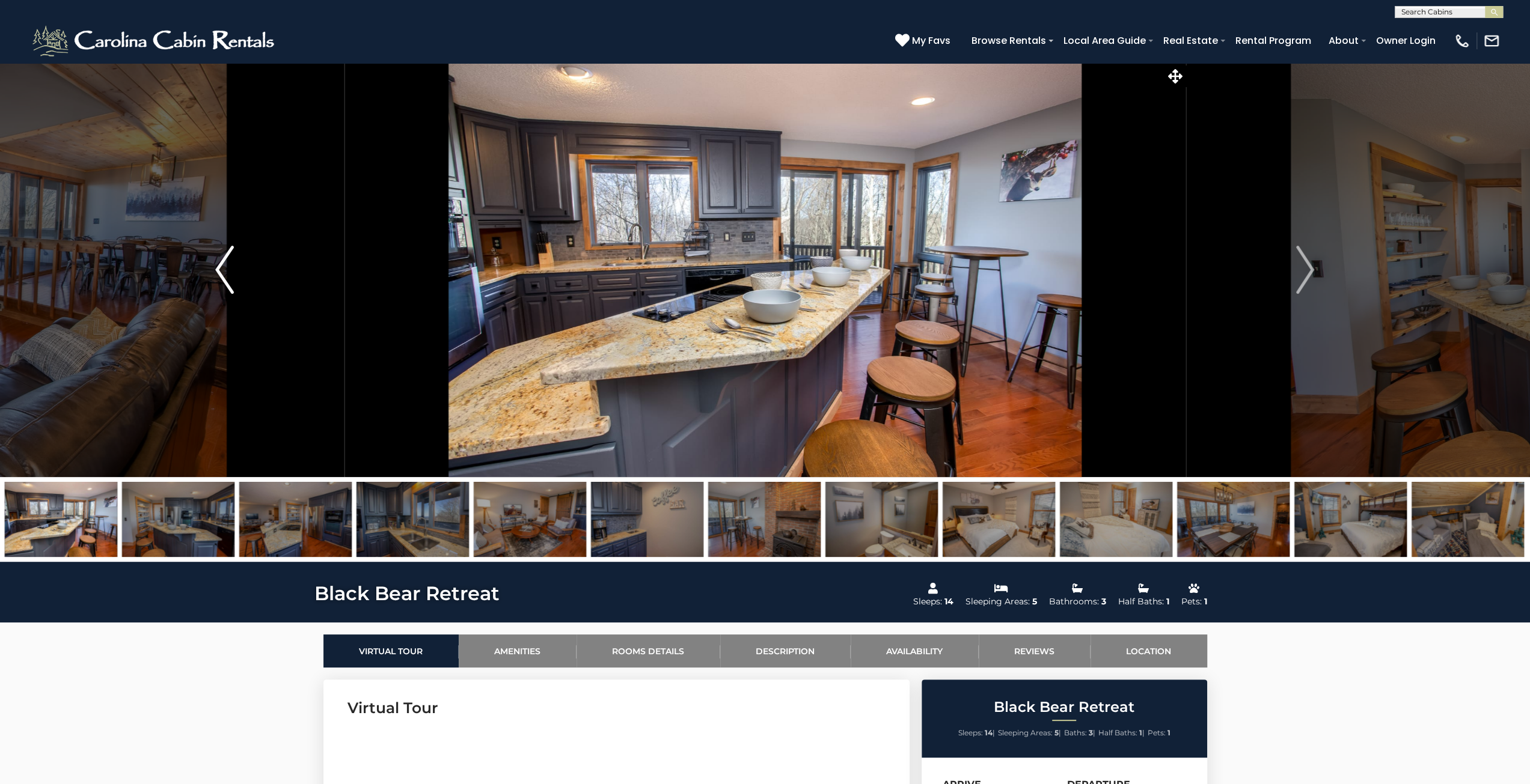
click at [249, 269] on button "Previous" at bounding box center [225, 270] width 239 height 415
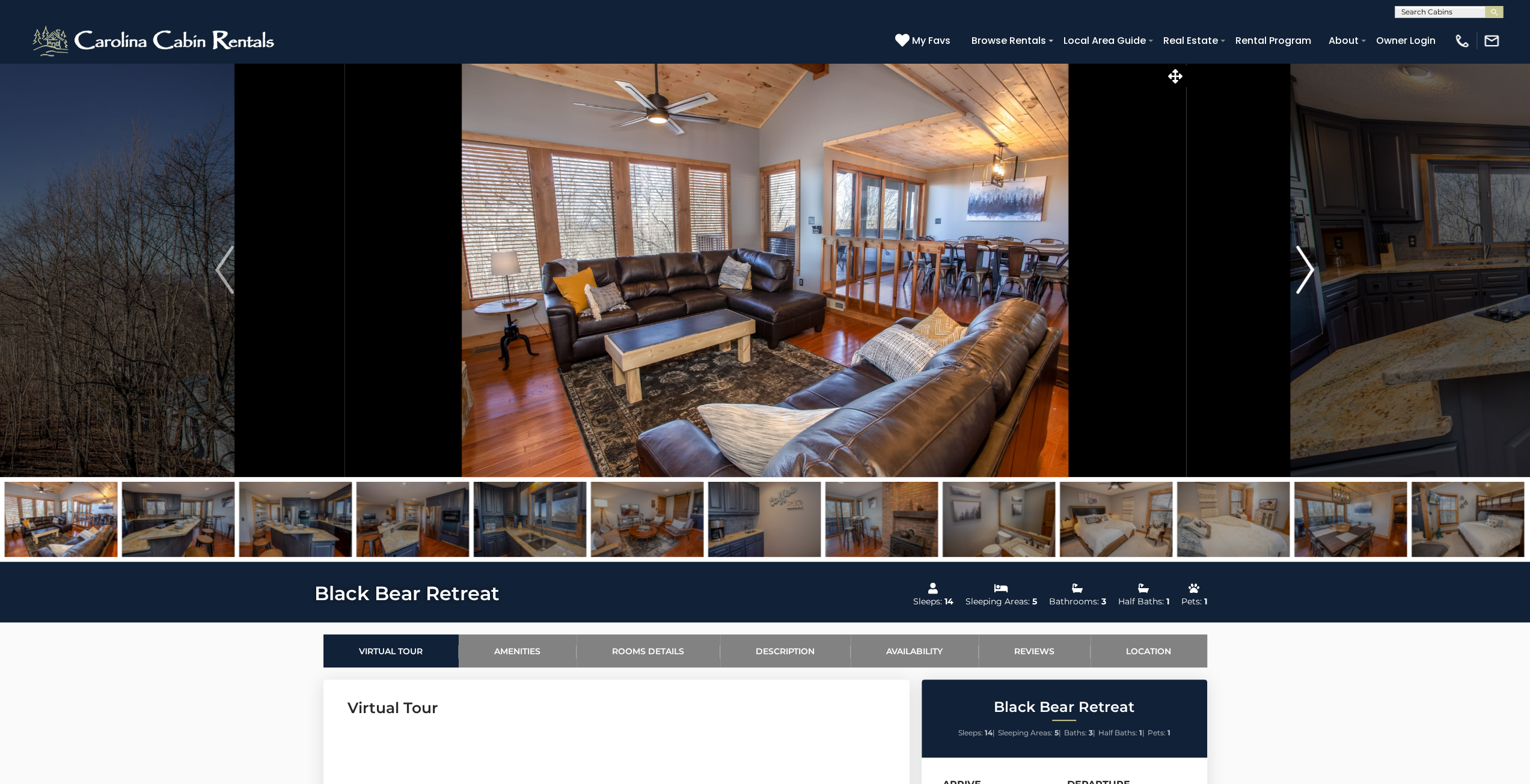
click at [1308, 275] on img "Next" at bounding box center [1305, 270] width 18 height 48
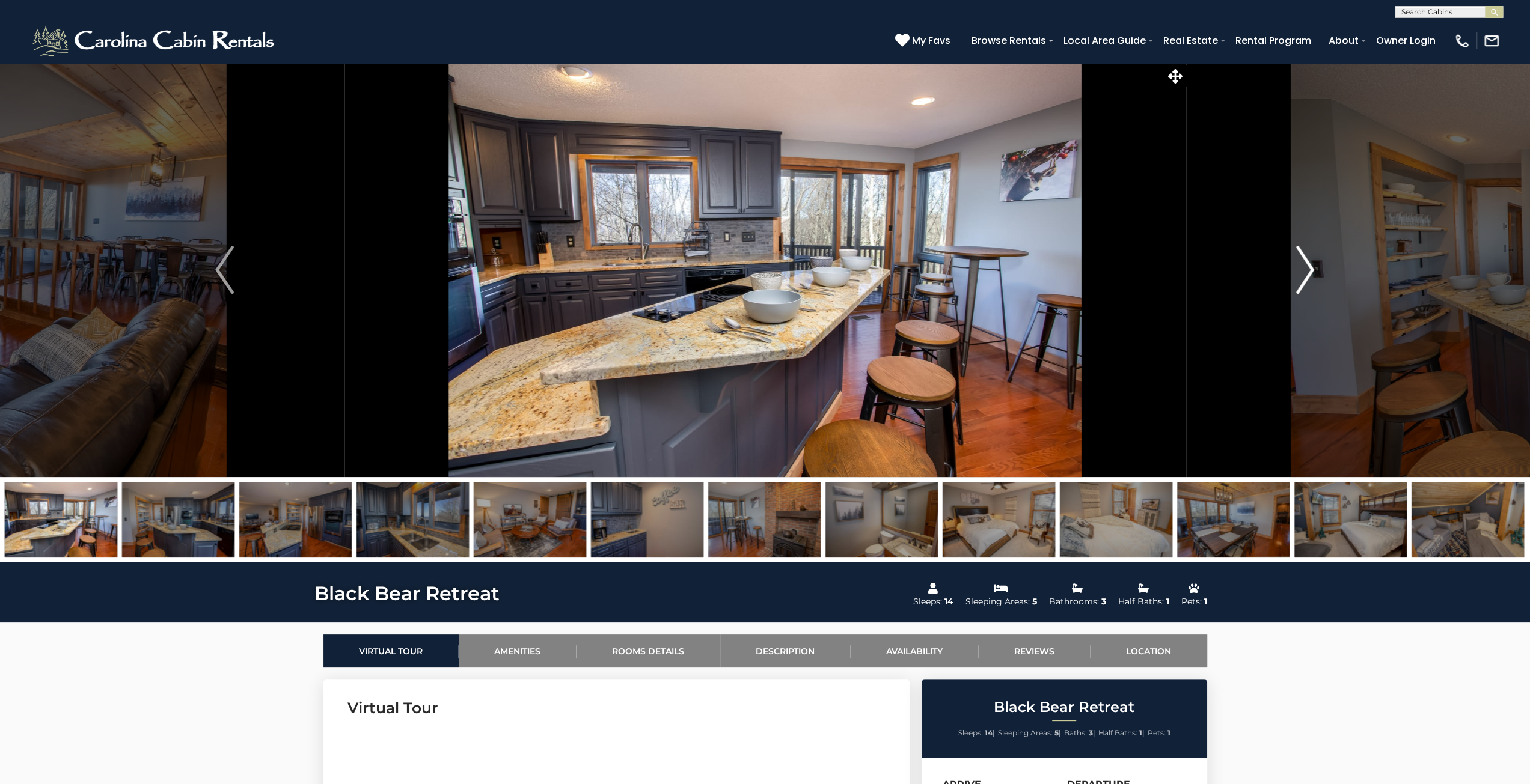
click at [1311, 277] on img "Next" at bounding box center [1305, 270] width 18 height 48
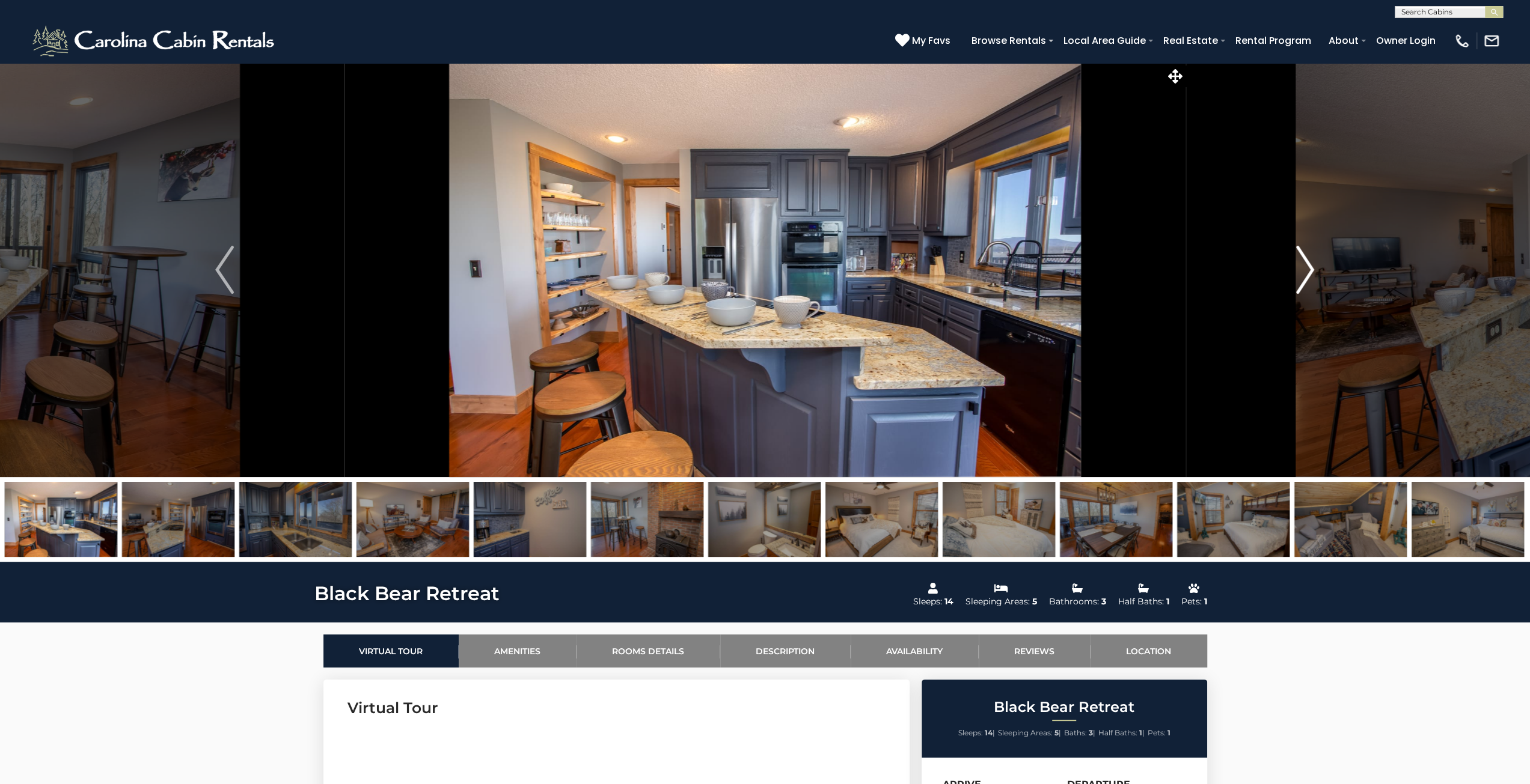
click at [1311, 277] on img "Next" at bounding box center [1305, 270] width 18 height 48
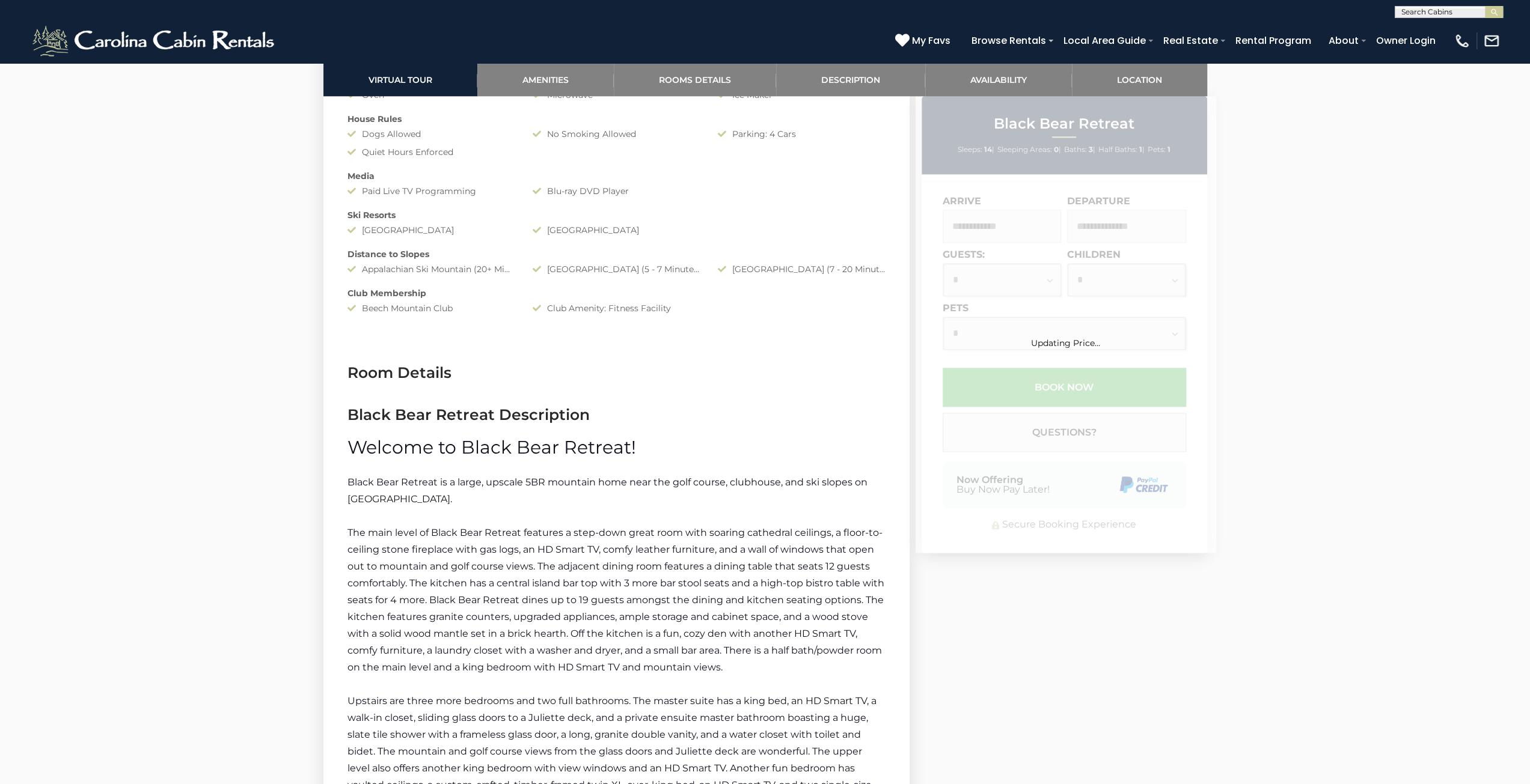
scroll to position [1382, 0]
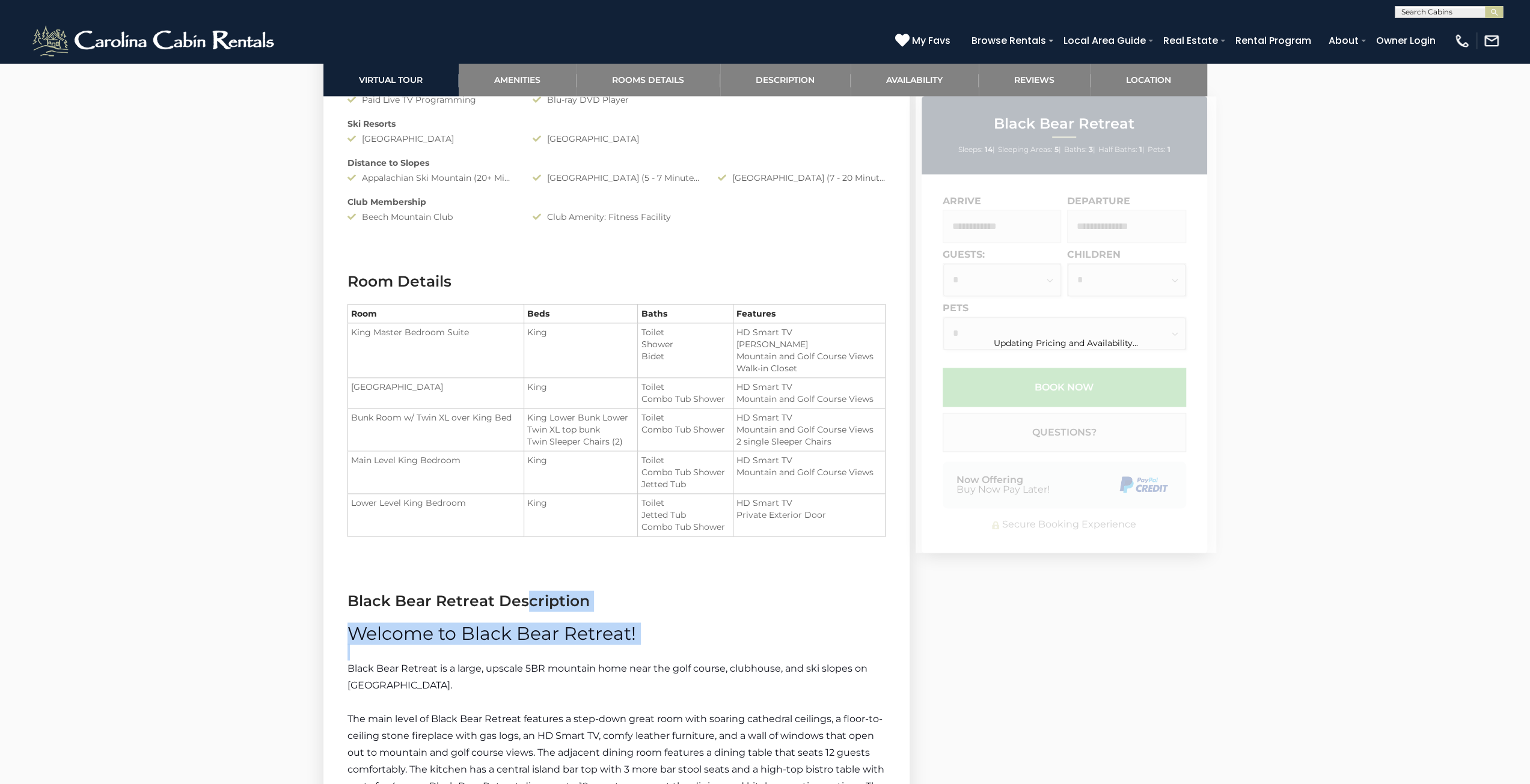
drag, startPoint x: 417, startPoint y: 404, endPoint x: 418, endPoint y: 693, distance: 289.0
click at [431, 687] on p "Black Bear Retreat is a large, upscale 5BR mountain home near the golf course, …" at bounding box center [617, 677] width 538 height 34
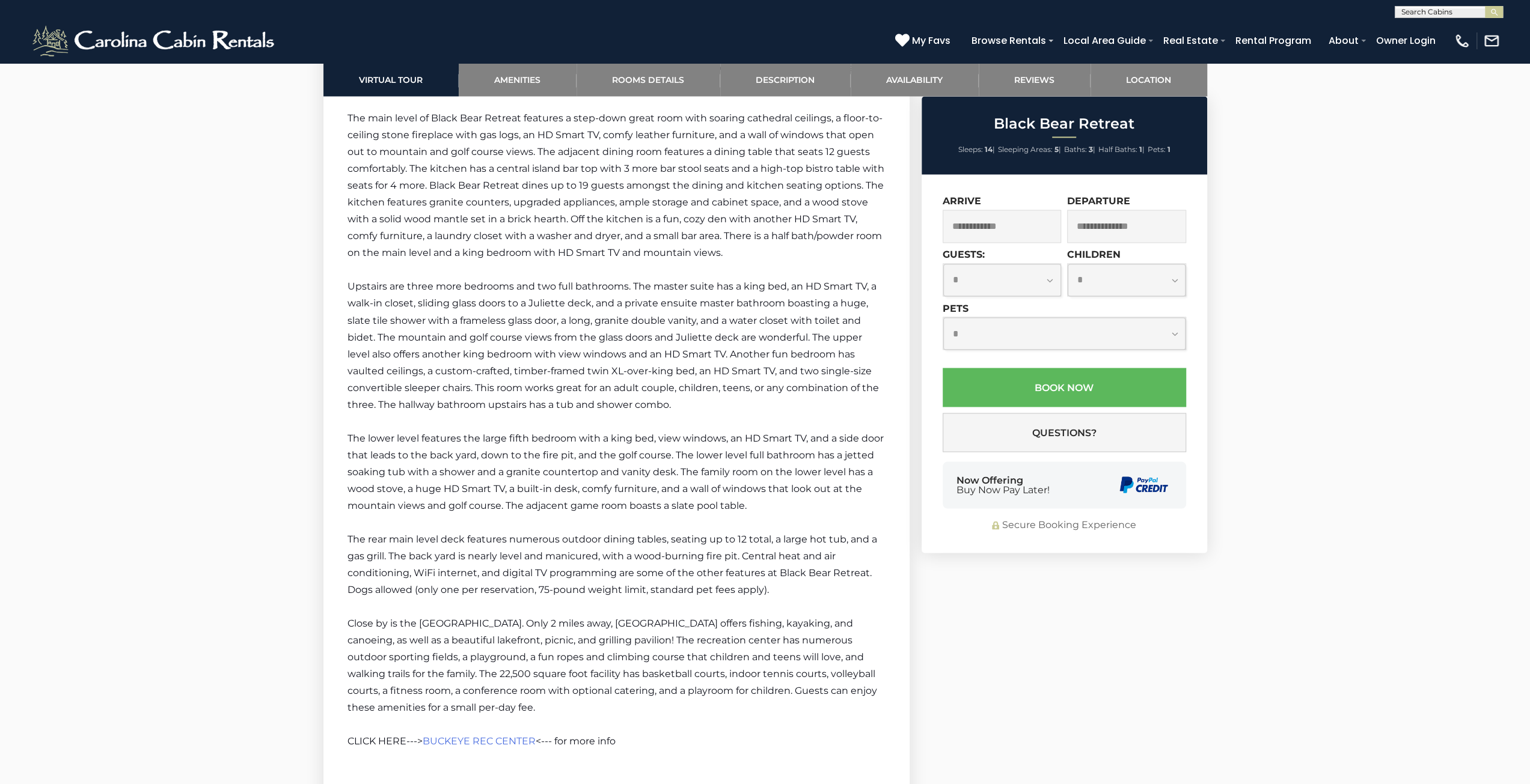
scroll to position [2284, 0]
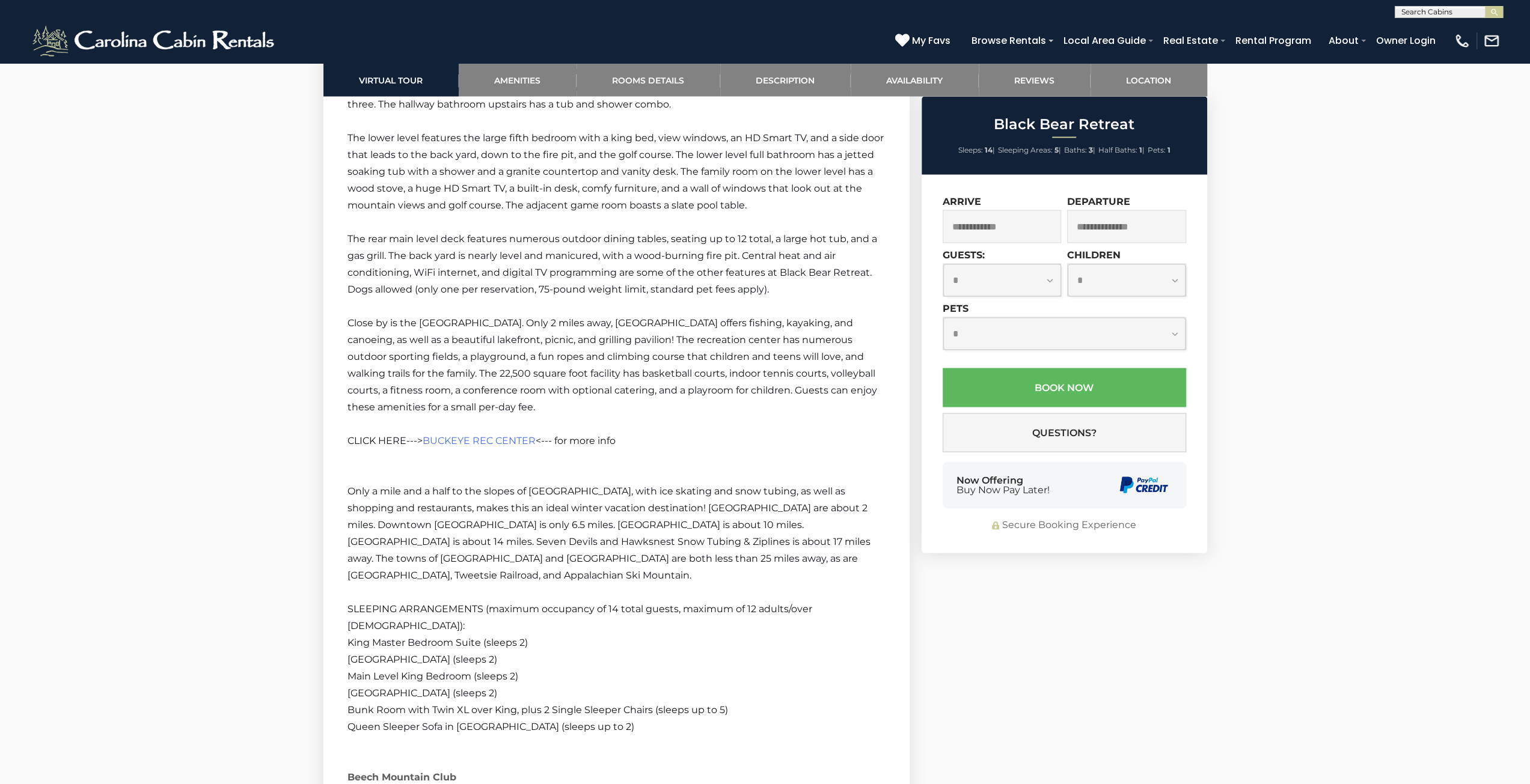
drag, startPoint x: 349, startPoint y: 549, endPoint x: 672, endPoint y: 574, distance: 324.0
click at [672, 574] on div "Welcome to Black Bear Retreat! Black Bear Retreat is a large, upscale 5BR mount…" at bounding box center [617, 484] width 538 height 1523
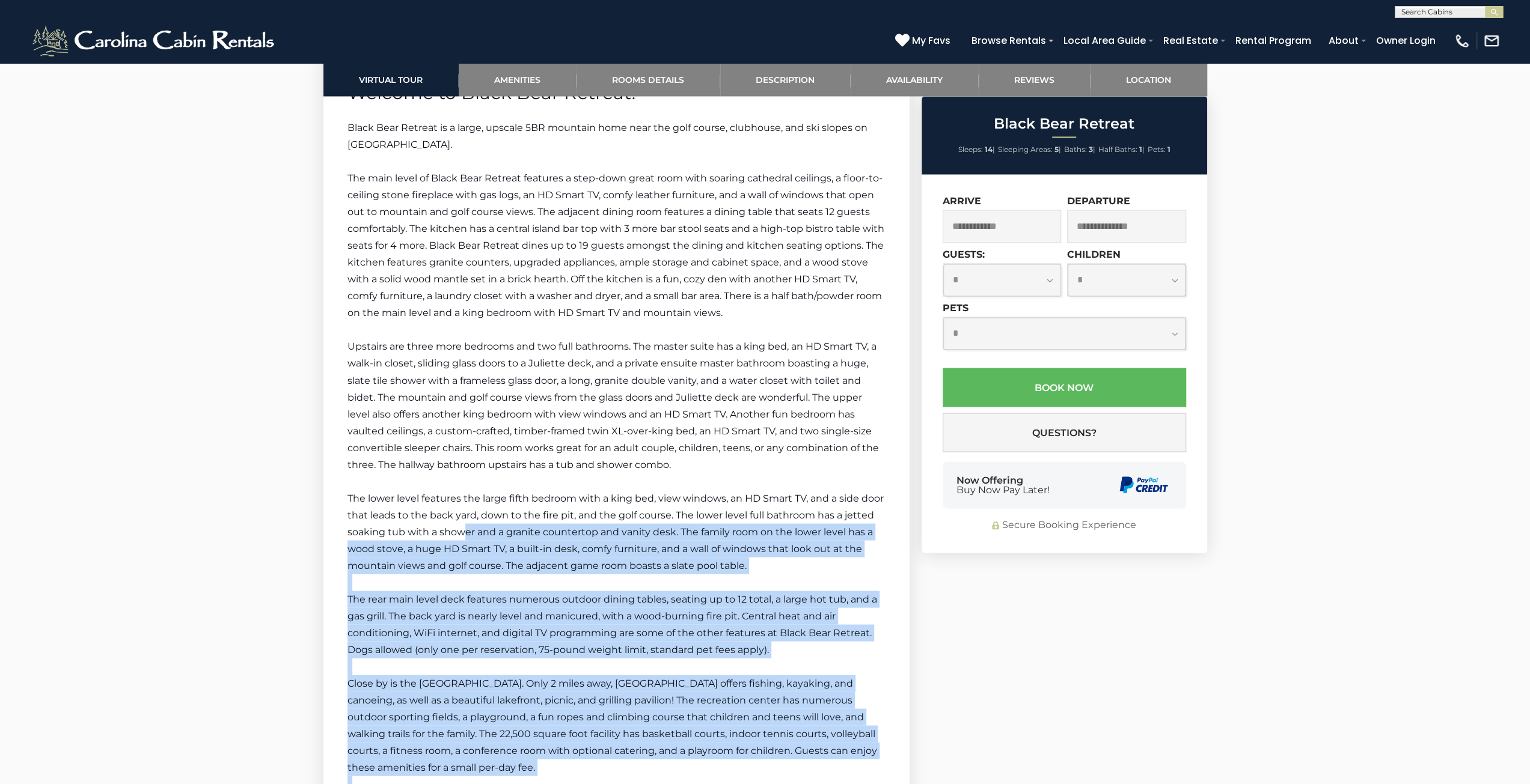
drag, startPoint x: 634, startPoint y: 706, endPoint x: 523, endPoint y: 563, distance: 181.0
click at [559, 572] on p "The lower level features the large fifth bedroom with a king bed, view windows,…" at bounding box center [617, 531] width 538 height 84
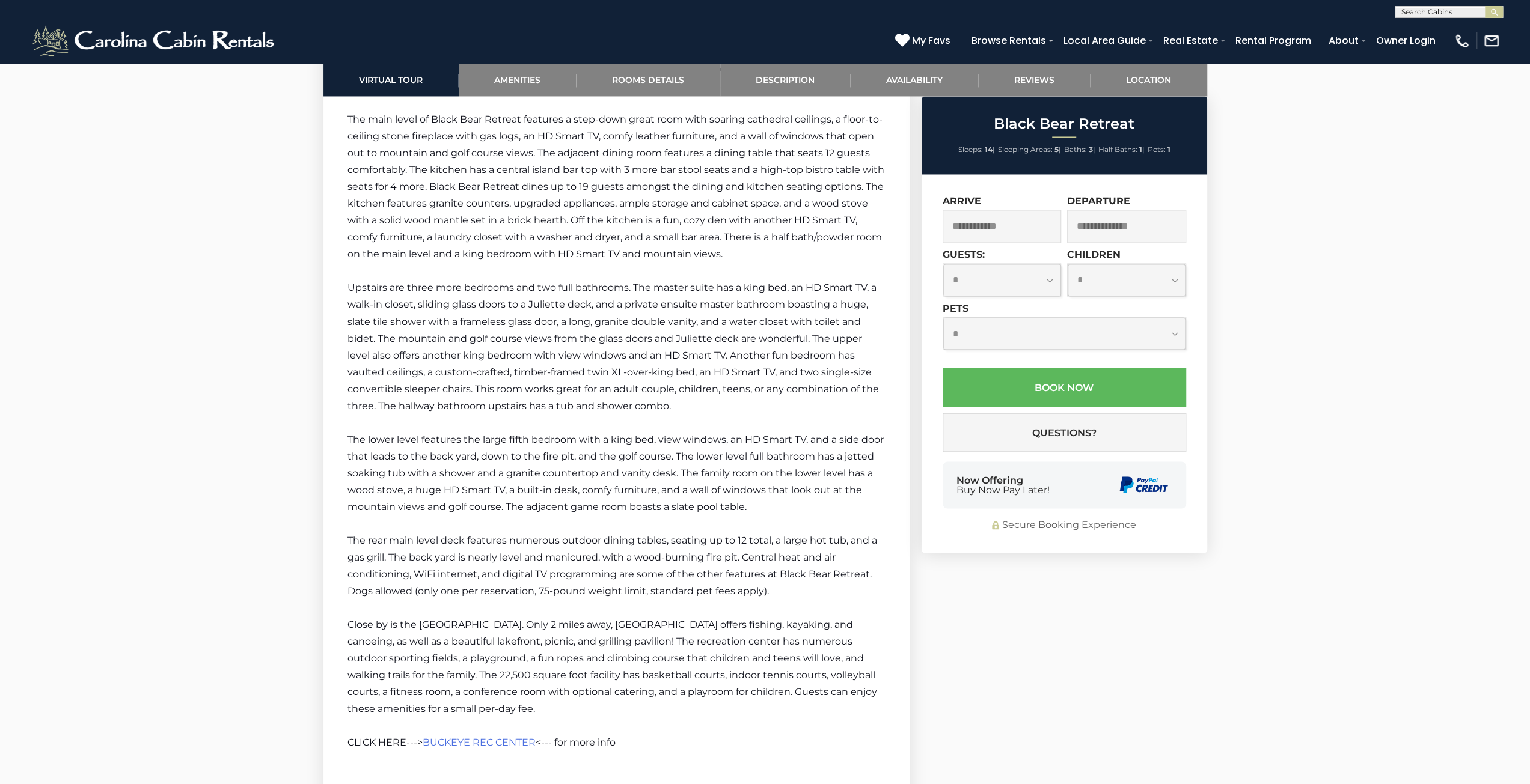
scroll to position [1803, 0]
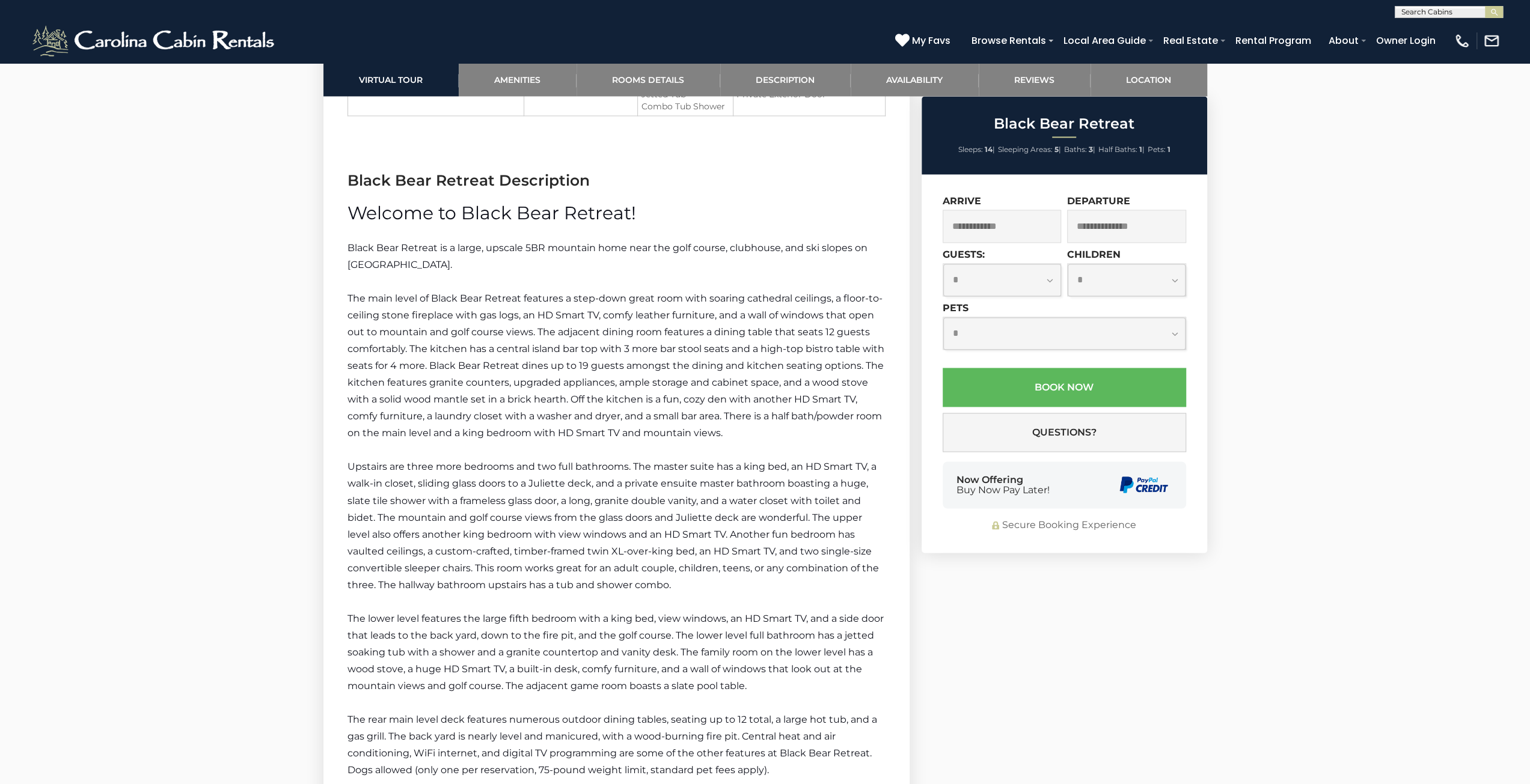
drag, startPoint x: 611, startPoint y: 556, endPoint x: 345, endPoint y: 244, distance: 410.0
copy div "Black Bear Retreat is a large, upscale 5BR mountain home near the golf course, …"
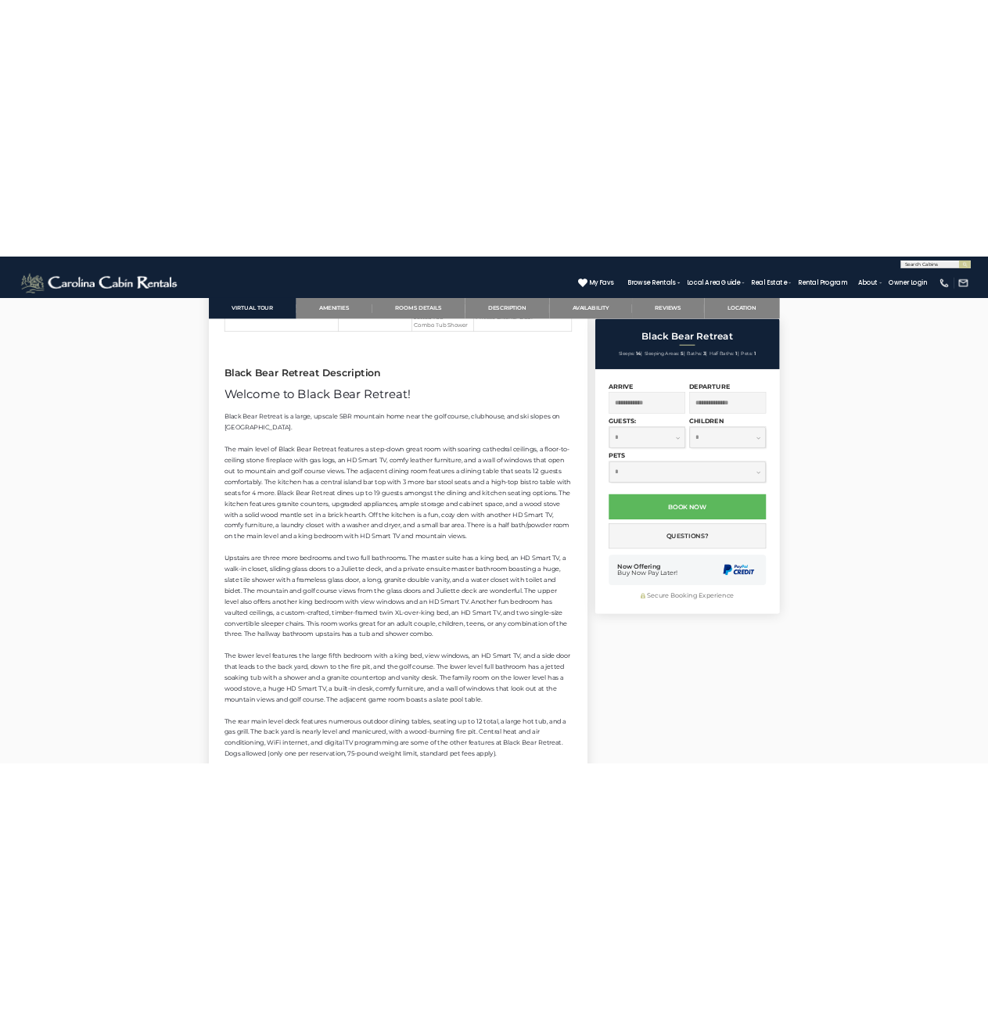
scroll to position [2252, 0]
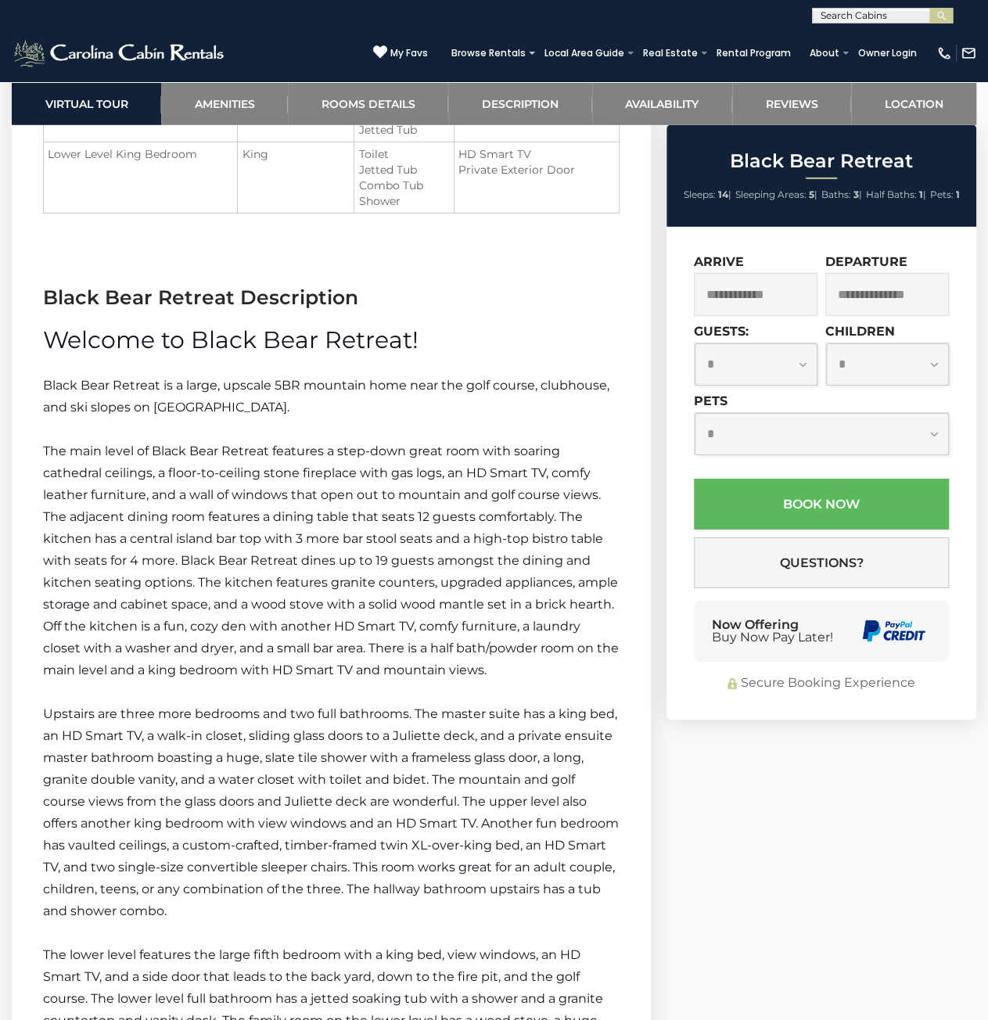
click at [369, 547] on p "The main level of Black Bear Retreat features a step-down great room with soari…" at bounding box center [331, 560] width 576 height 241
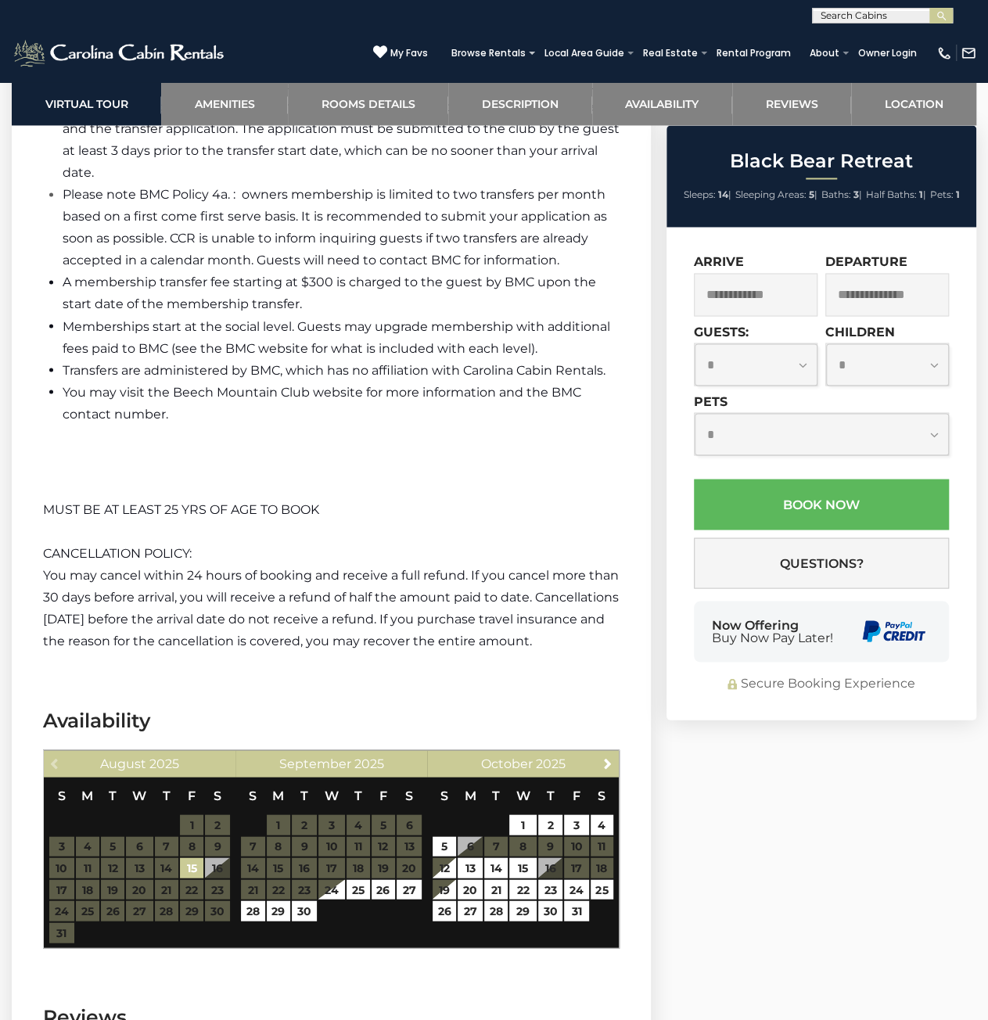
scroll to position [3894, 0]
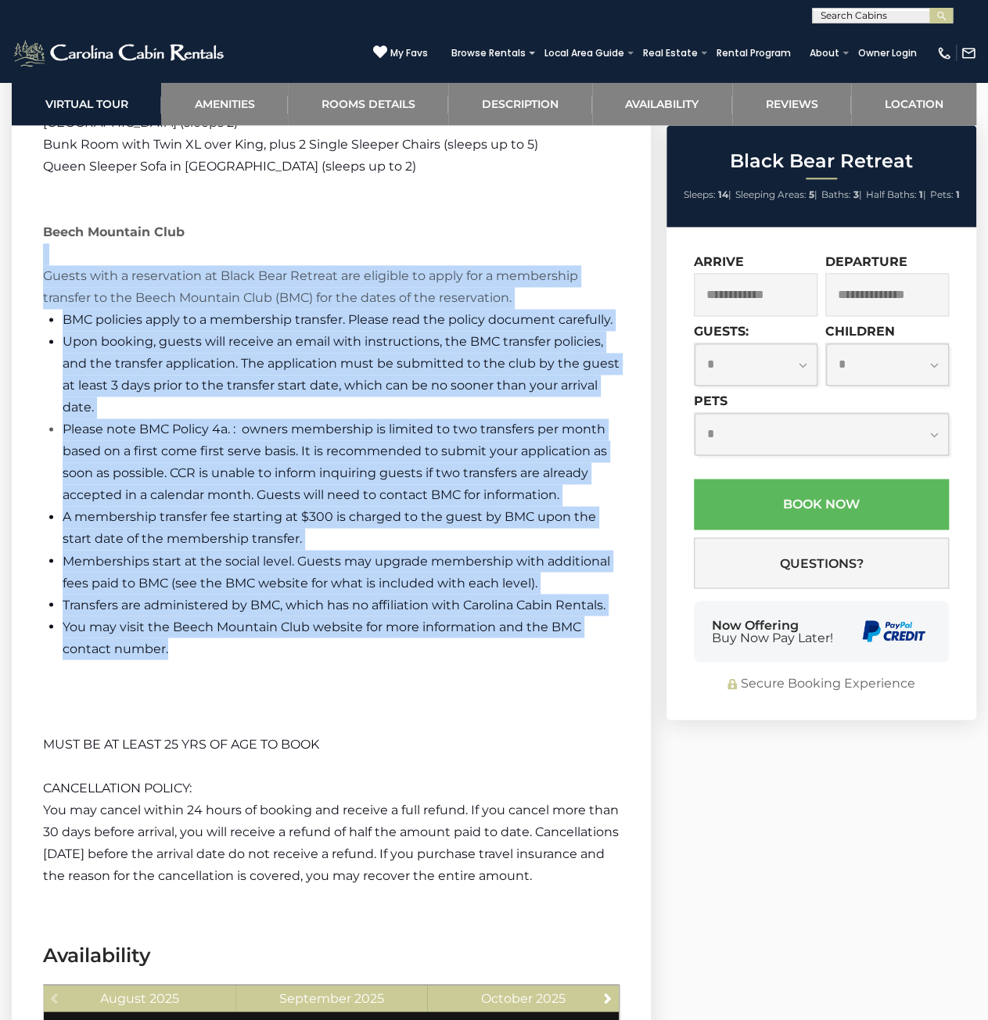
drag, startPoint x: 221, startPoint y: 647, endPoint x: 17, endPoint y: 256, distance: 440.7
click at [48, 249] on p at bounding box center [331, 254] width 576 height 22
drag, startPoint x: 33, startPoint y: 228, endPoint x: 266, endPoint y: 644, distance: 476.8
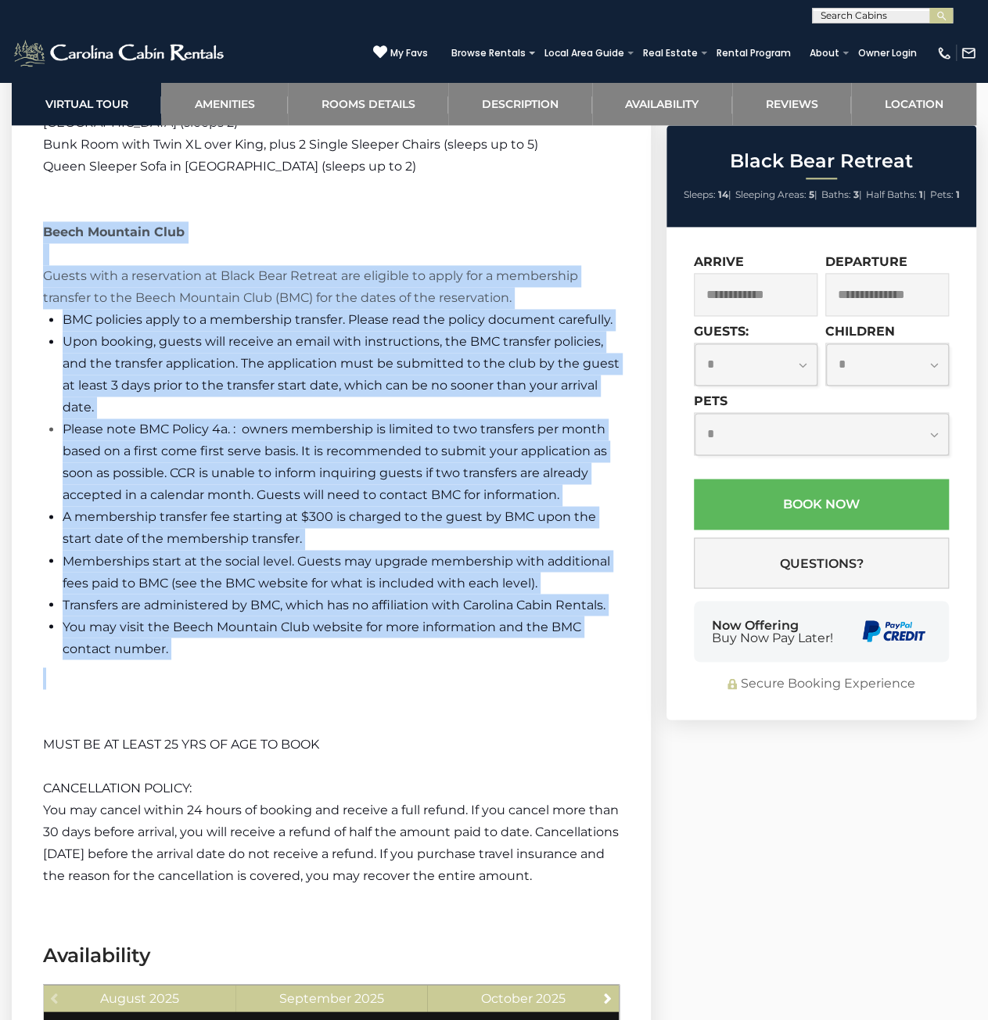
click at [328, 601] on span "Transfers are administered by BMC, which has no affiliation with Carolina Cabin…" at bounding box center [334, 604] width 543 height 15
drag, startPoint x: 205, startPoint y: 638, endPoint x: 32, endPoint y: 229, distance: 444.0
copy div "Beech Mountain Club Guests with a reservation at Black Bear Retreat are eligibl…"
click at [144, 615] on li "You may visit the Beech Mountain Club website for more information and the BMC …" at bounding box center [341, 637] width 557 height 44
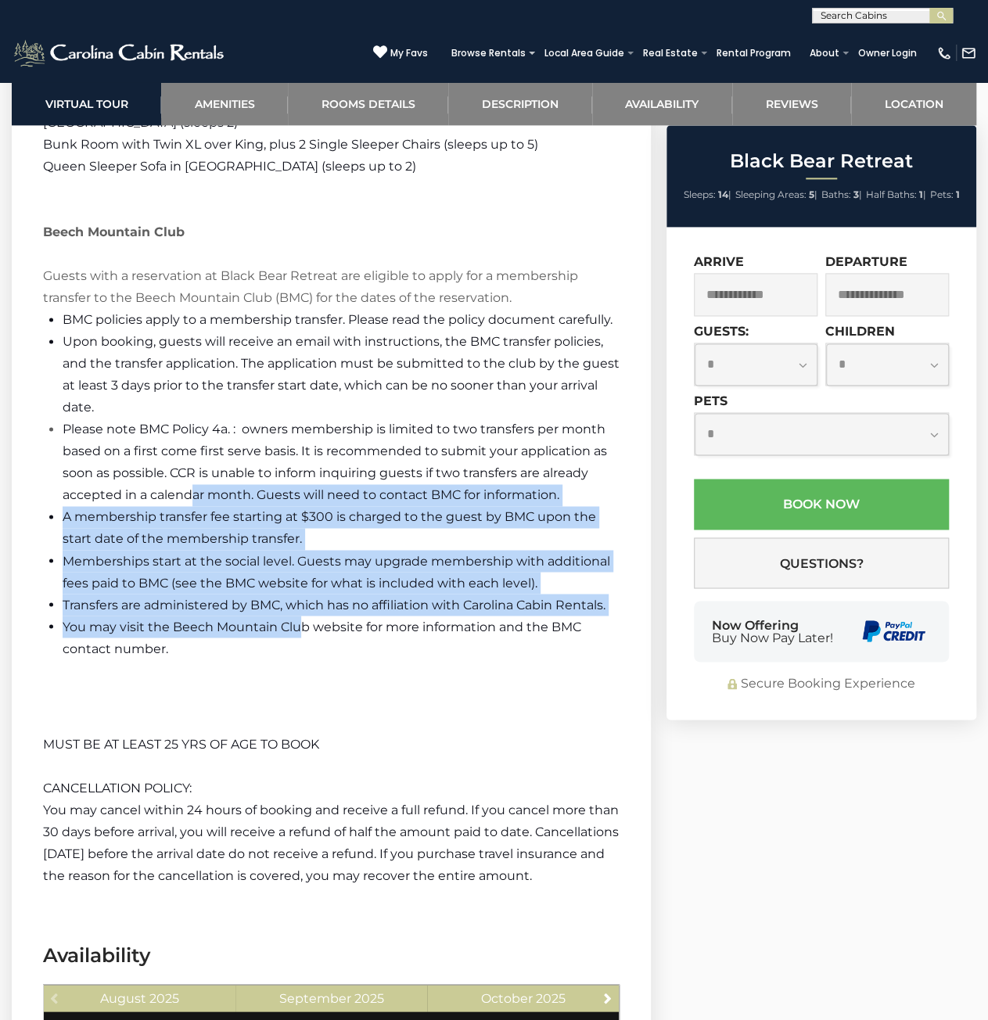
drag, startPoint x: 192, startPoint y: 486, endPoint x: 302, endPoint y: 621, distance: 174.0
click at [302, 621] on ul "BMC policies apply to a membership transfer. Please read the policy document ca…" at bounding box center [331, 484] width 576 height 350
click at [302, 621] on span "You may visit the Beech Mountain Club website for more information and the BMC …" at bounding box center [322, 637] width 518 height 37
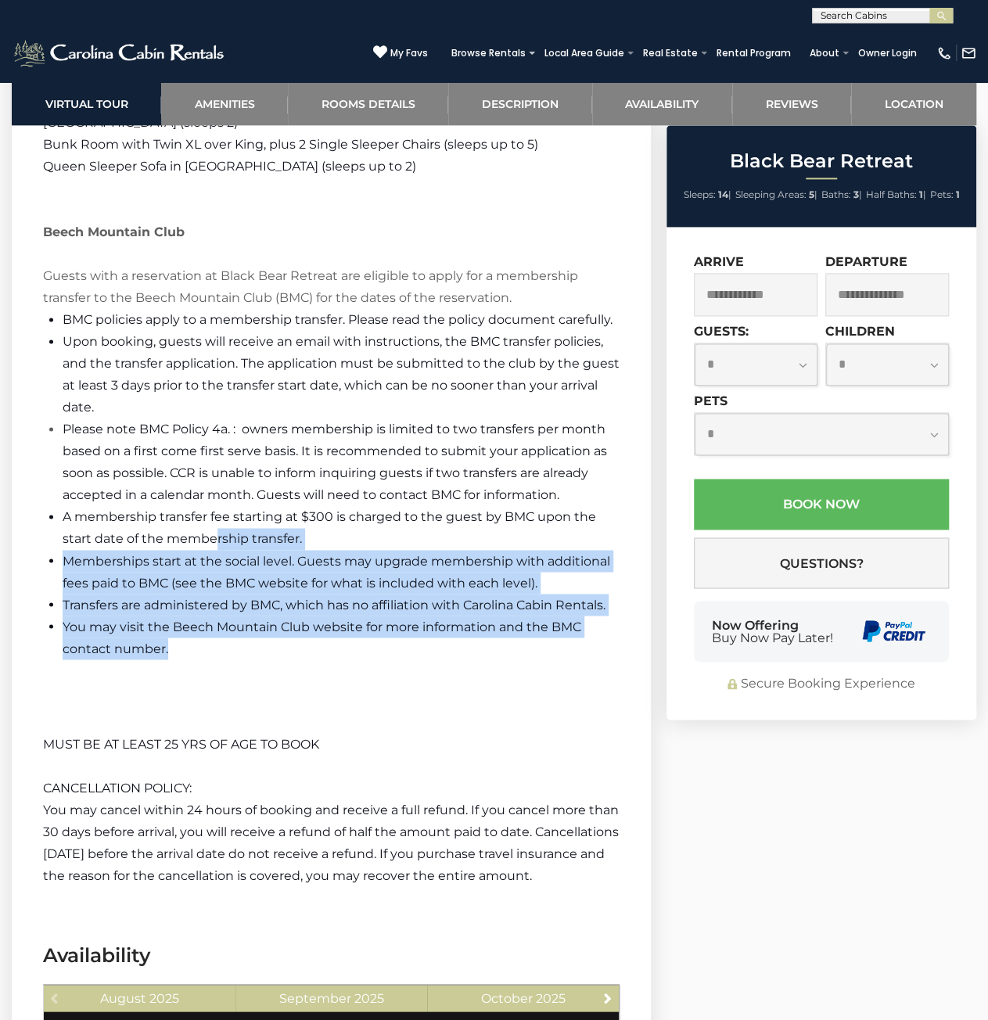
drag, startPoint x: 286, startPoint y: 651, endPoint x: 181, endPoint y: 474, distance: 206.1
click at [200, 509] on ul "BMC policies apply to a membership transfer. Please read the policy document ca…" at bounding box center [331, 484] width 576 height 350
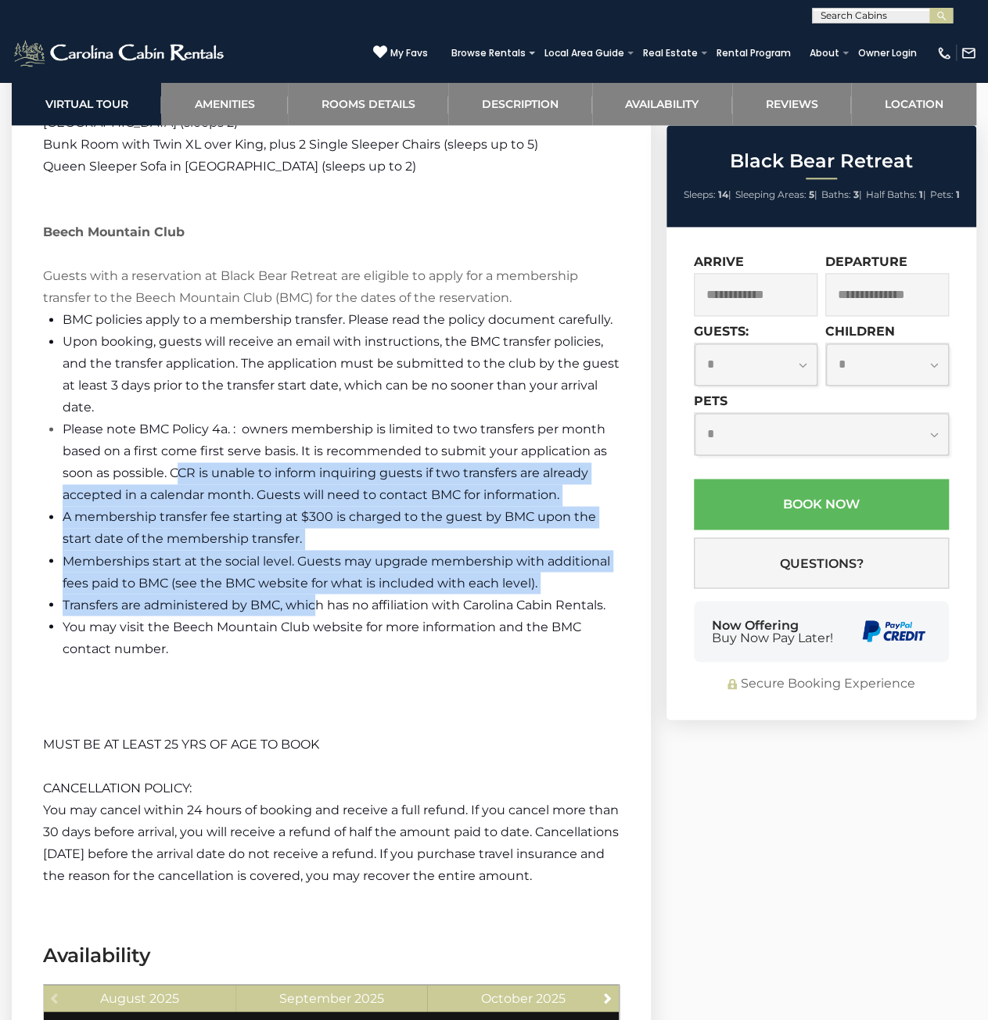
drag, startPoint x: 178, startPoint y: 465, endPoint x: 352, endPoint y: 652, distance: 255.6
click at [350, 648] on ul "BMC policies apply to a membership transfer. Please read the policy document ca…" at bounding box center [331, 484] width 576 height 350
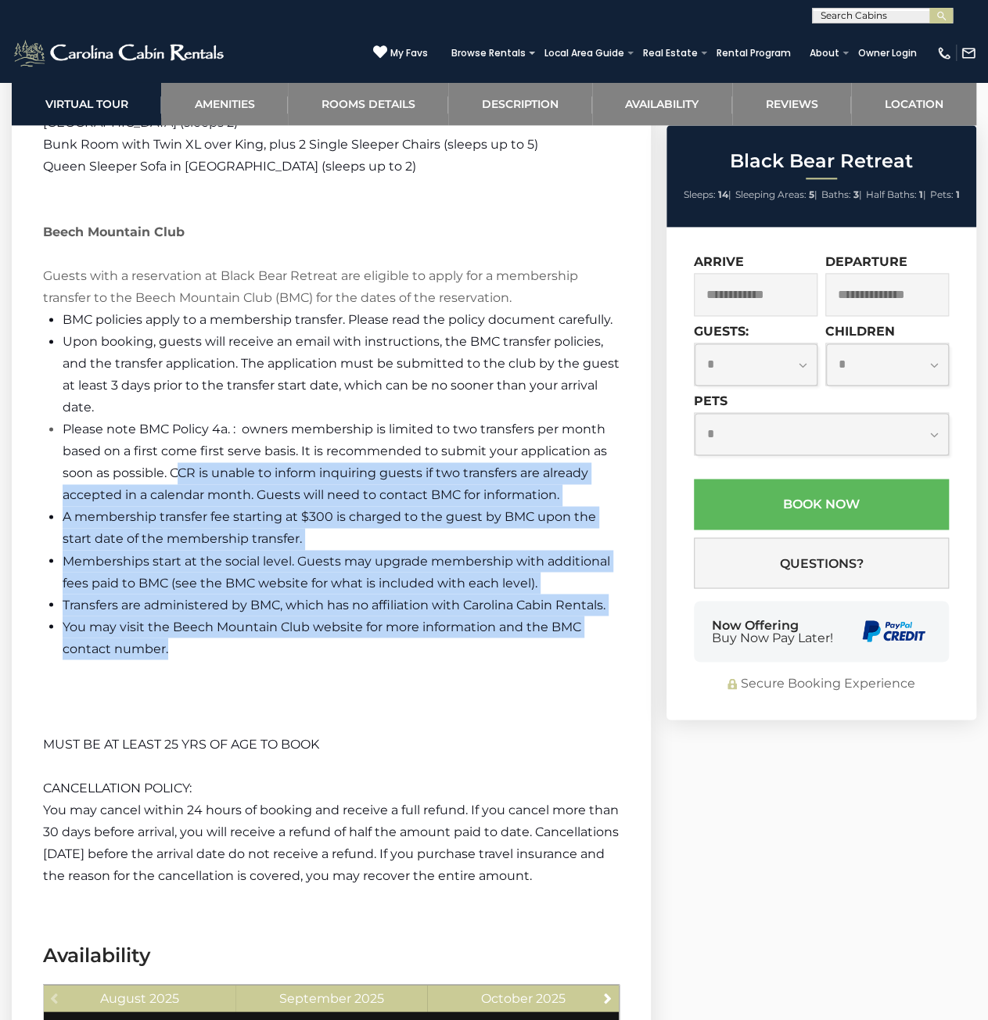
click at [353, 653] on li "You may visit the Beech Mountain Club website for more information and the BMC …" at bounding box center [341, 637] width 557 height 44
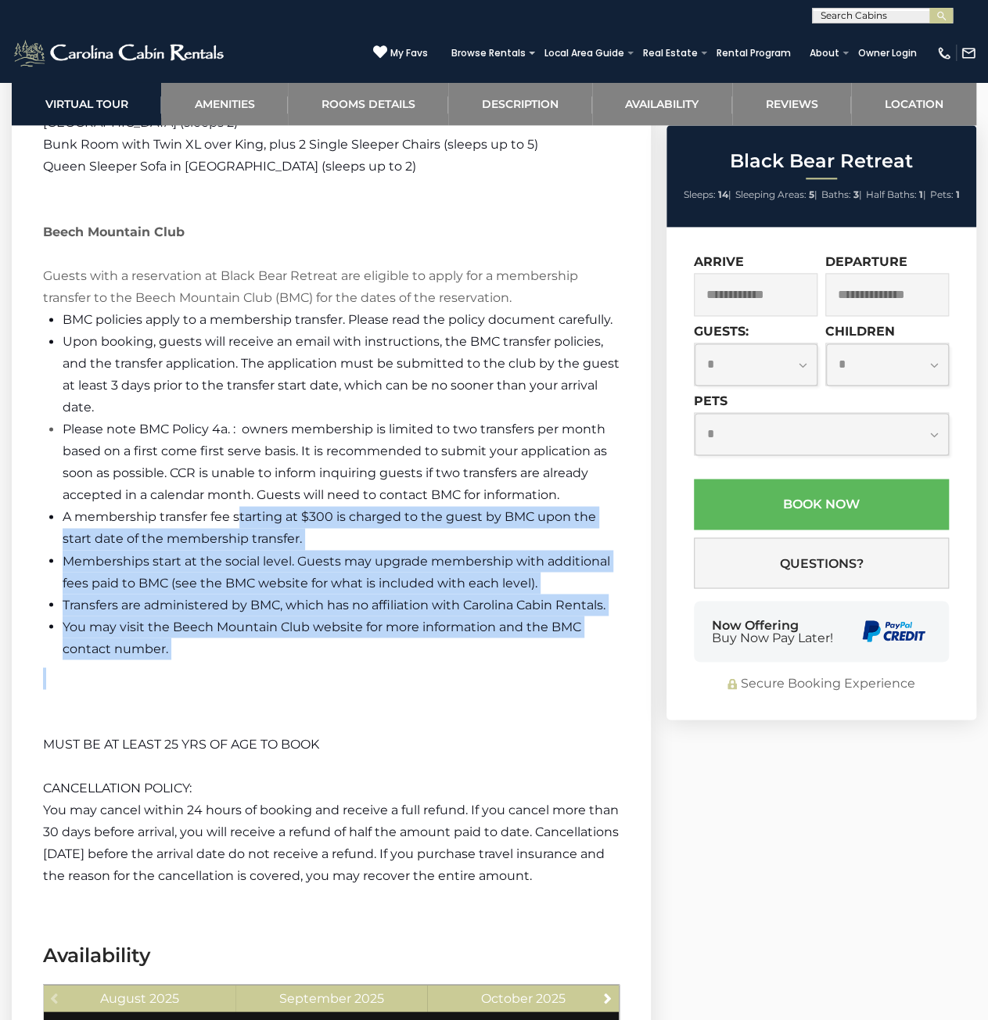
drag, startPoint x: 350, startPoint y: 665, endPoint x: 210, endPoint y: 464, distance: 245.5
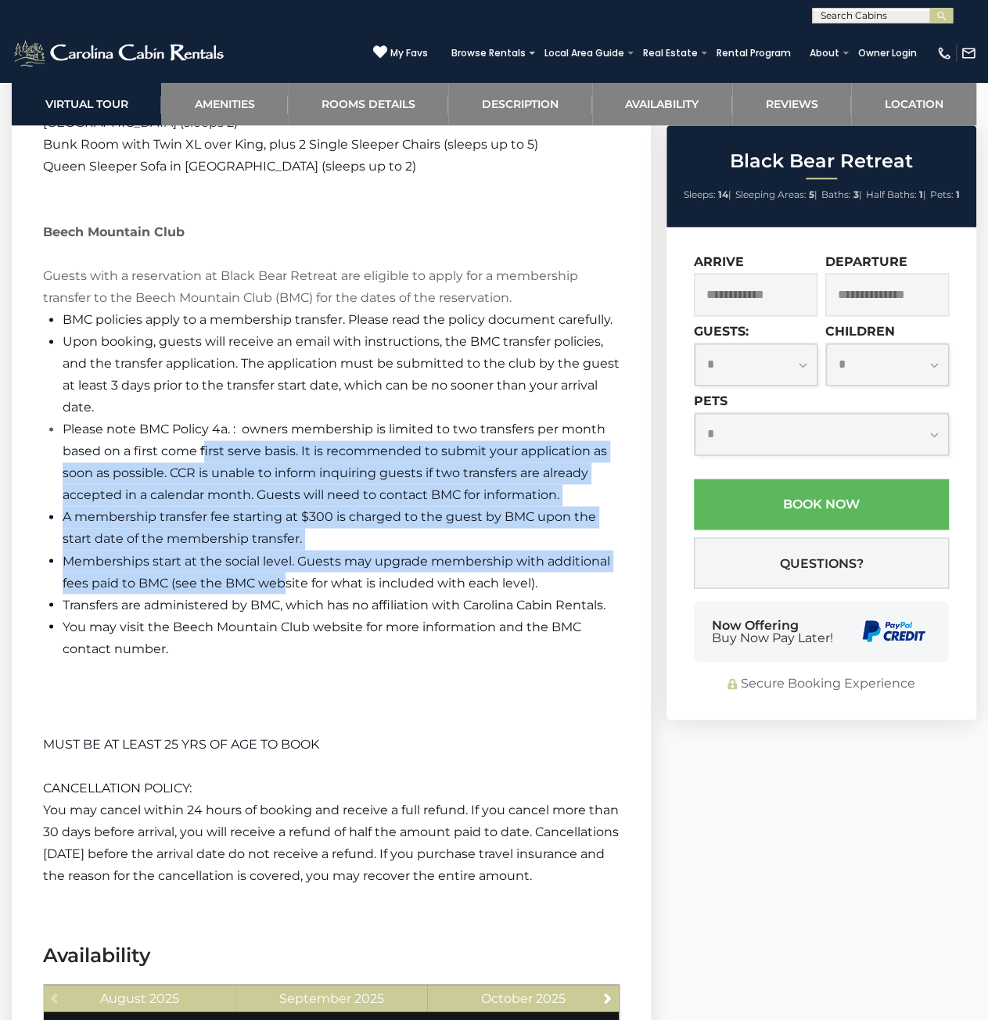
drag, startPoint x: 206, startPoint y: 456, endPoint x: 310, endPoint y: 607, distance: 182.8
click at [300, 594] on ul "BMC policies apply to a membership transfer. Please read the policy document ca…" at bounding box center [331, 484] width 576 height 350
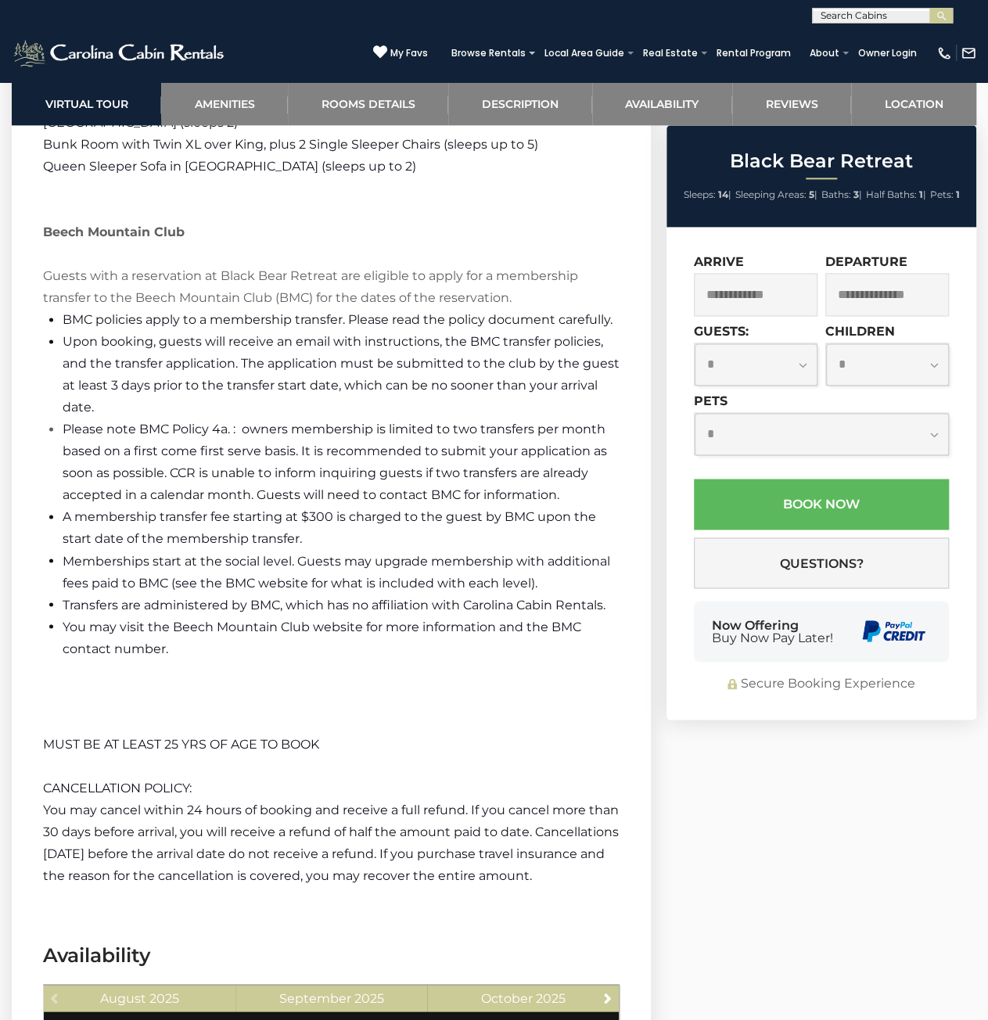
click at [311, 609] on span "Transfers are administered by BMC, which has no affiliation with Carolina Cabin…" at bounding box center [334, 604] width 543 height 15
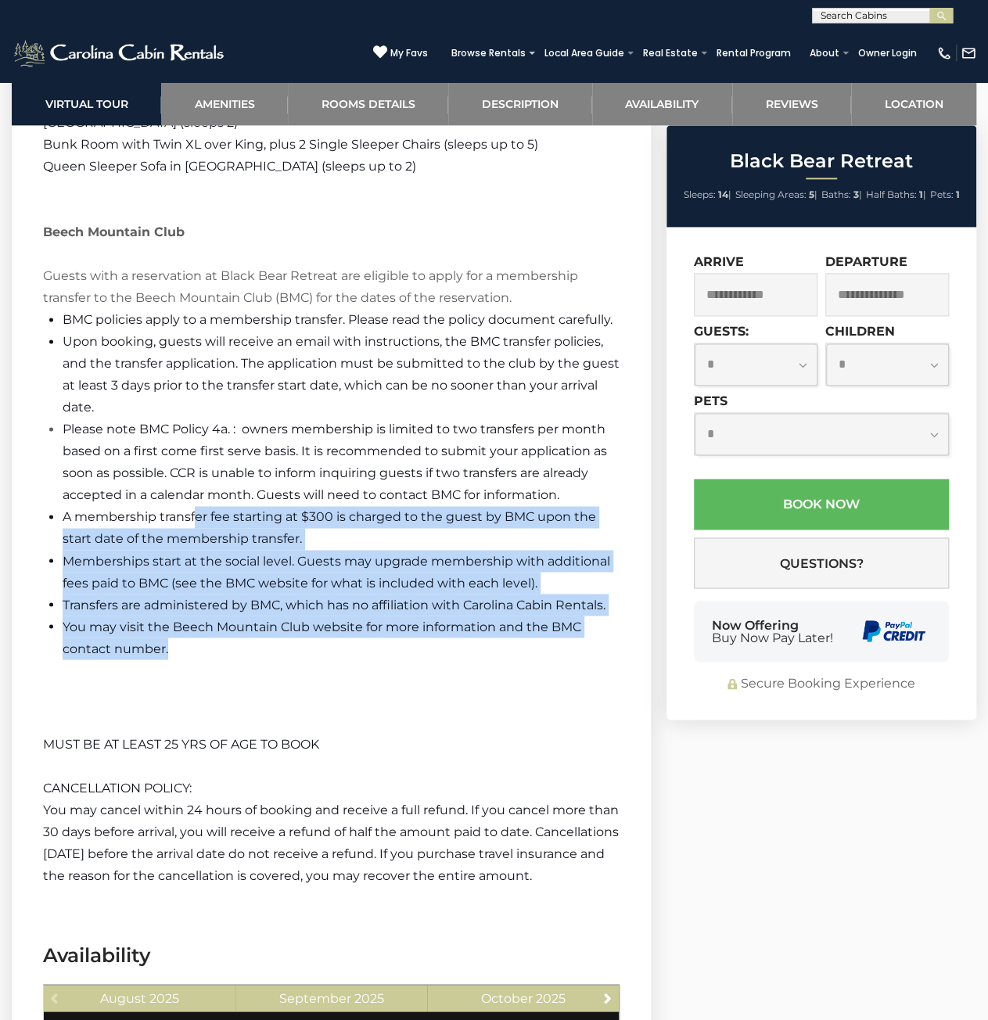
drag, startPoint x: 307, startPoint y: 655, endPoint x: 157, endPoint y: 443, distance: 259.3
click at [186, 493] on ul "BMC policies apply to a membership transfer. Please read the policy document ca…" at bounding box center [331, 484] width 576 height 350
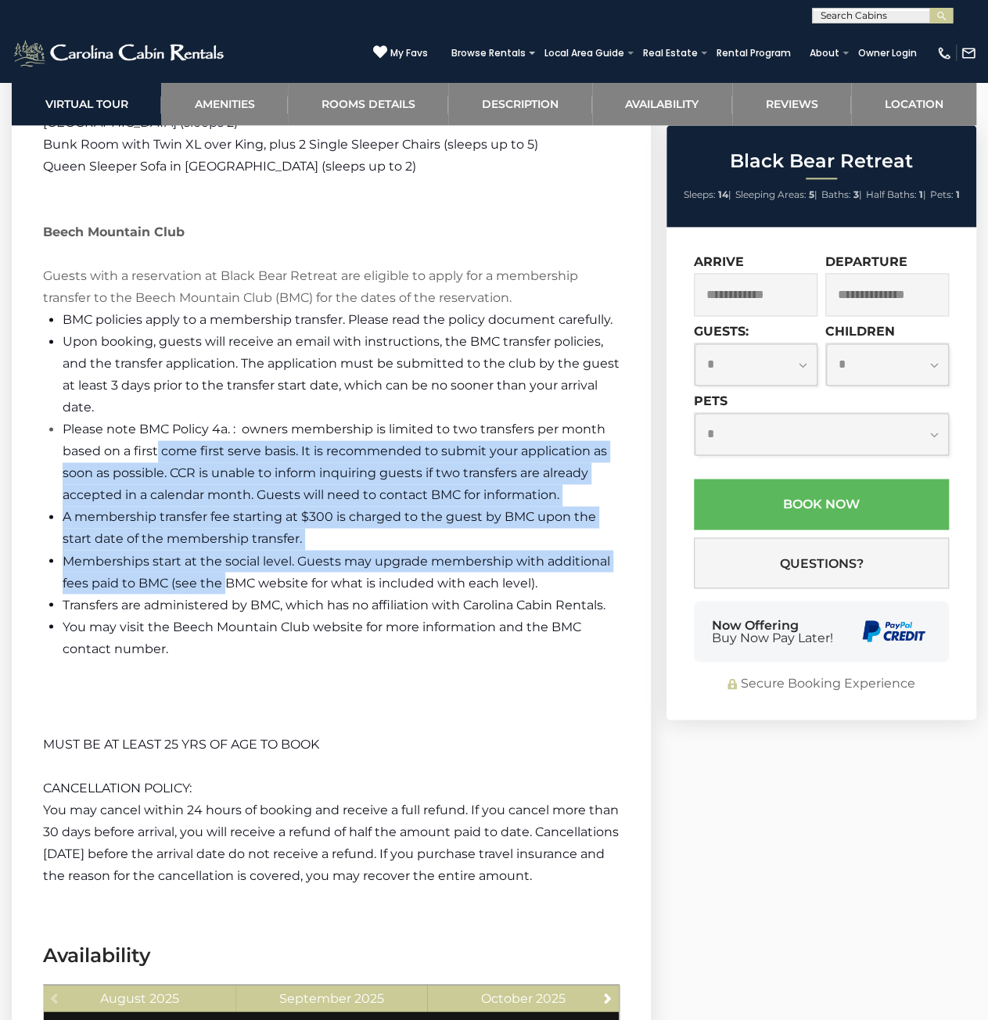
drag, startPoint x: 157, startPoint y: 443, endPoint x: 239, endPoint y: 612, distance: 187.8
click at [239, 612] on ul "BMC policies apply to a membership transfer. Please read the policy document ca…" at bounding box center [331, 484] width 576 height 350
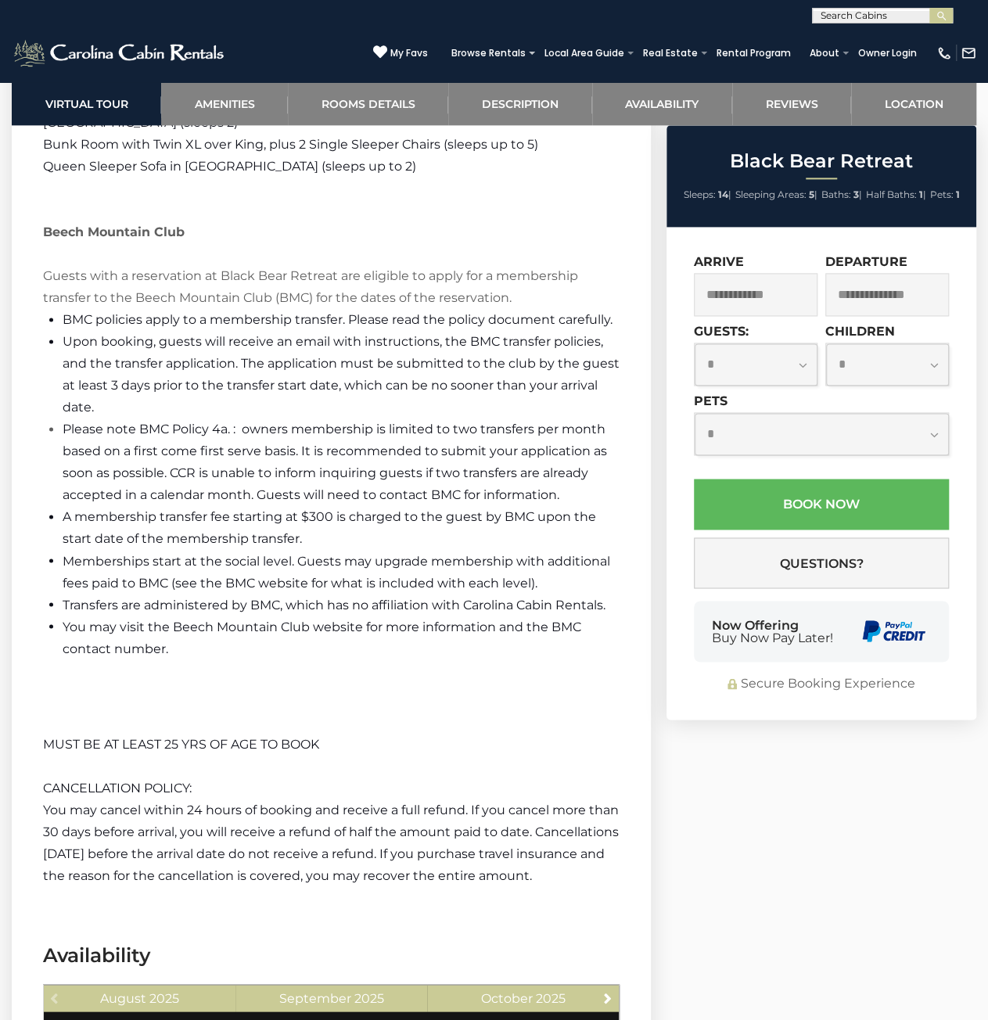
click at [242, 615] on li "You may visit the Beech Mountain Club website for more information and the BMC …" at bounding box center [341, 637] width 557 height 44
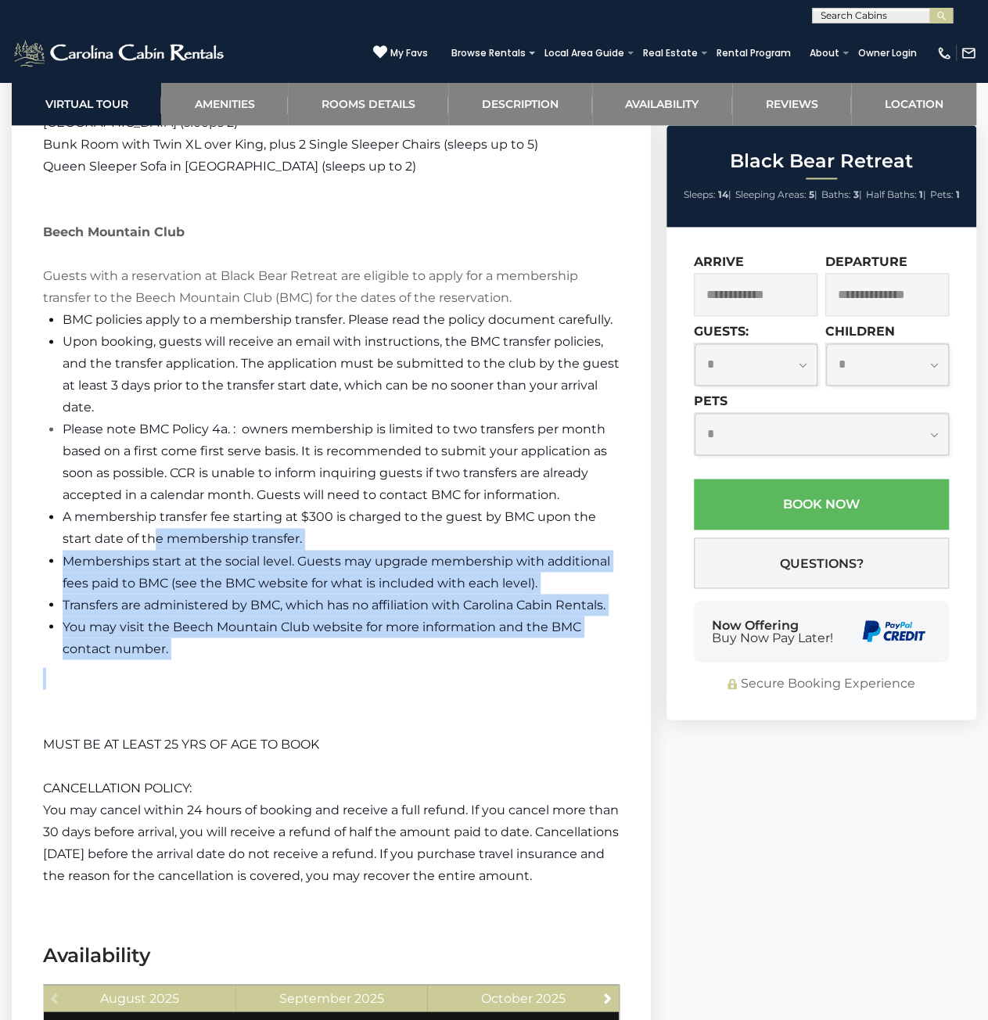
drag, startPoint x: 246, startPoint y: 670, endPoint x: 144, endPoint y: 526, distance: 176.2
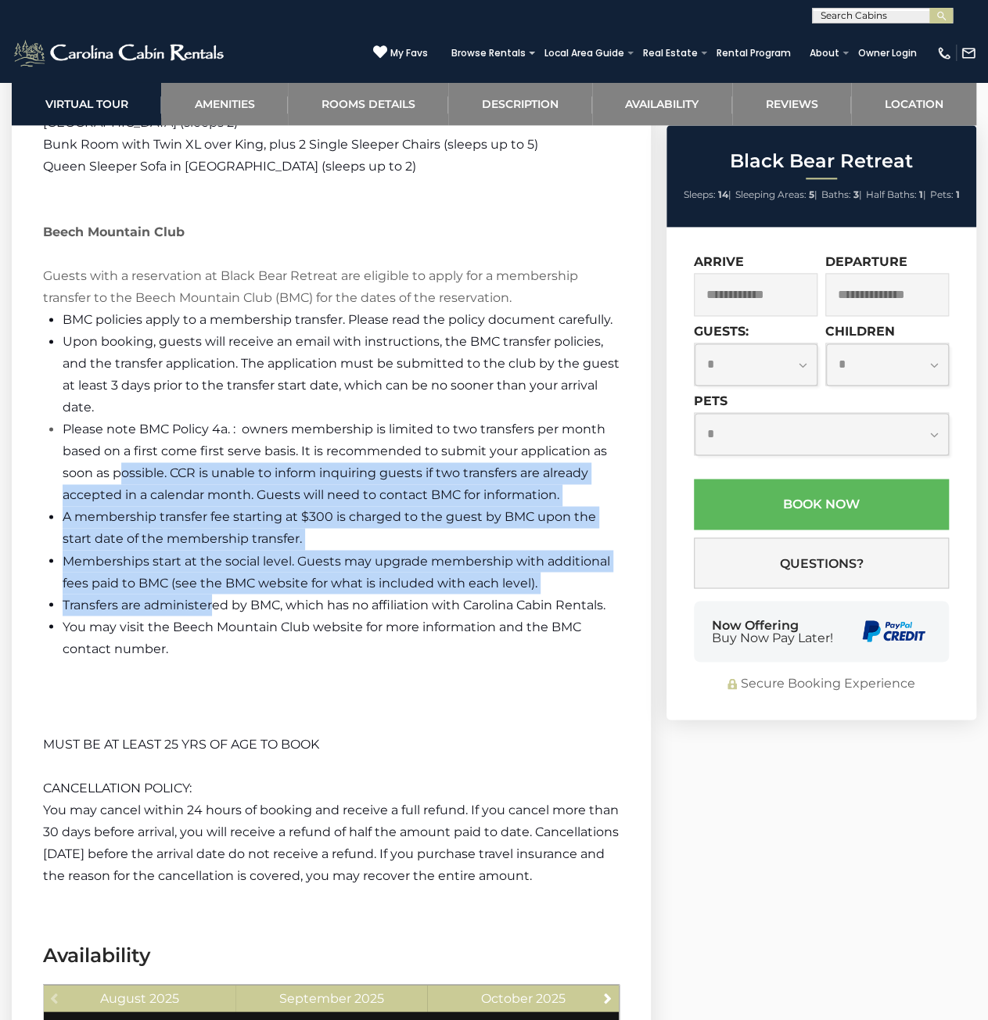
drag, startPoint x: 124, startPoint y: 476, endPoint x: 220, endPoint y: 619, distance: 171.3
click at [213, 609] on ul "BMC policies apply to a membership transfer. Please read the policy document ca…" at bounding box center [331, 484] width 576 height 350
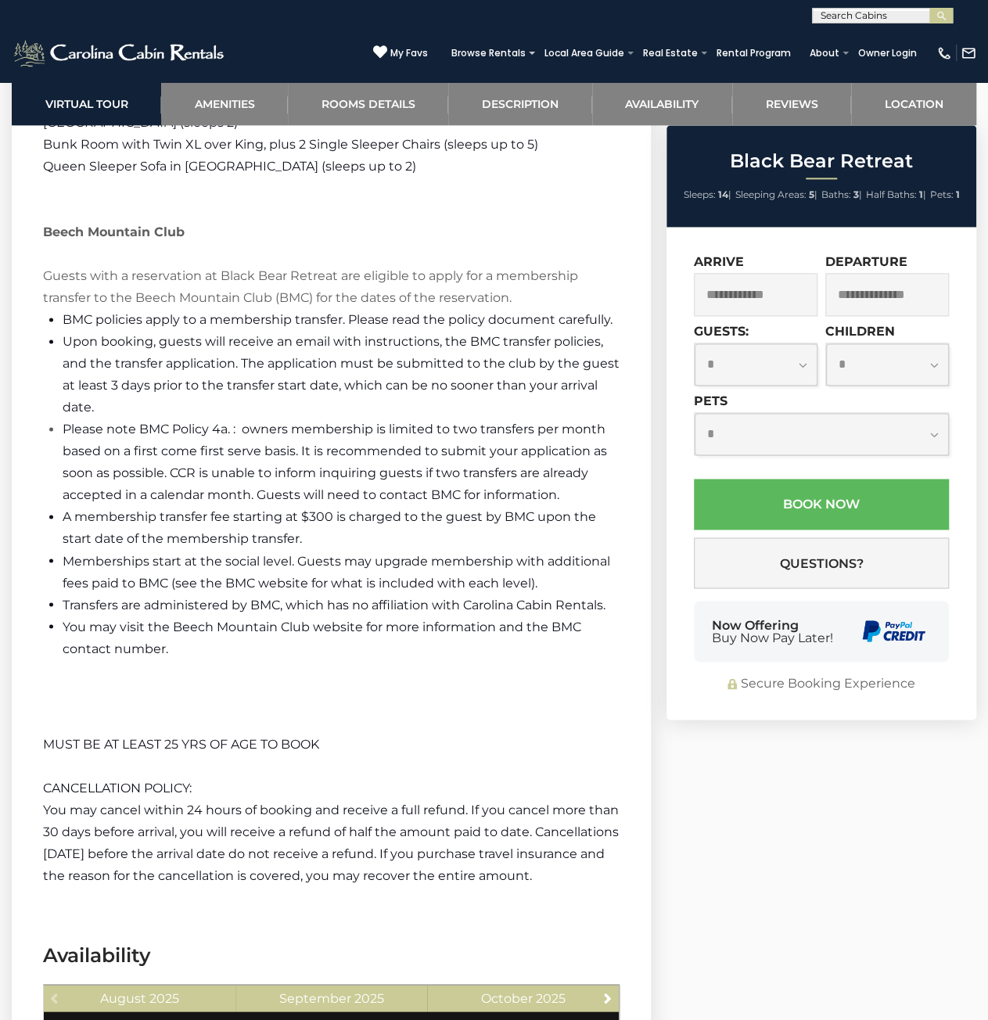
click at [221, 620] on span "You may visit the Beech Mountain Club website for more information and the BMC …" at bounding box center [322, 637] width 518 height 37
drag, startPoint x: 302, startPoint y: 415, endPoint x: 382, endPoint y: 525, distance: 135.9
click at [382, 523] on ul "BMC policies apply to a membership transfer. Please read the policy document ca…" at bounding box center [331, 484] width 576 height 350
click at [382, 525] on li "A membership transfer fee starting at $300 is charged to the guest by BMC upon …" at bounding box center [341, 528] width 557 height 44
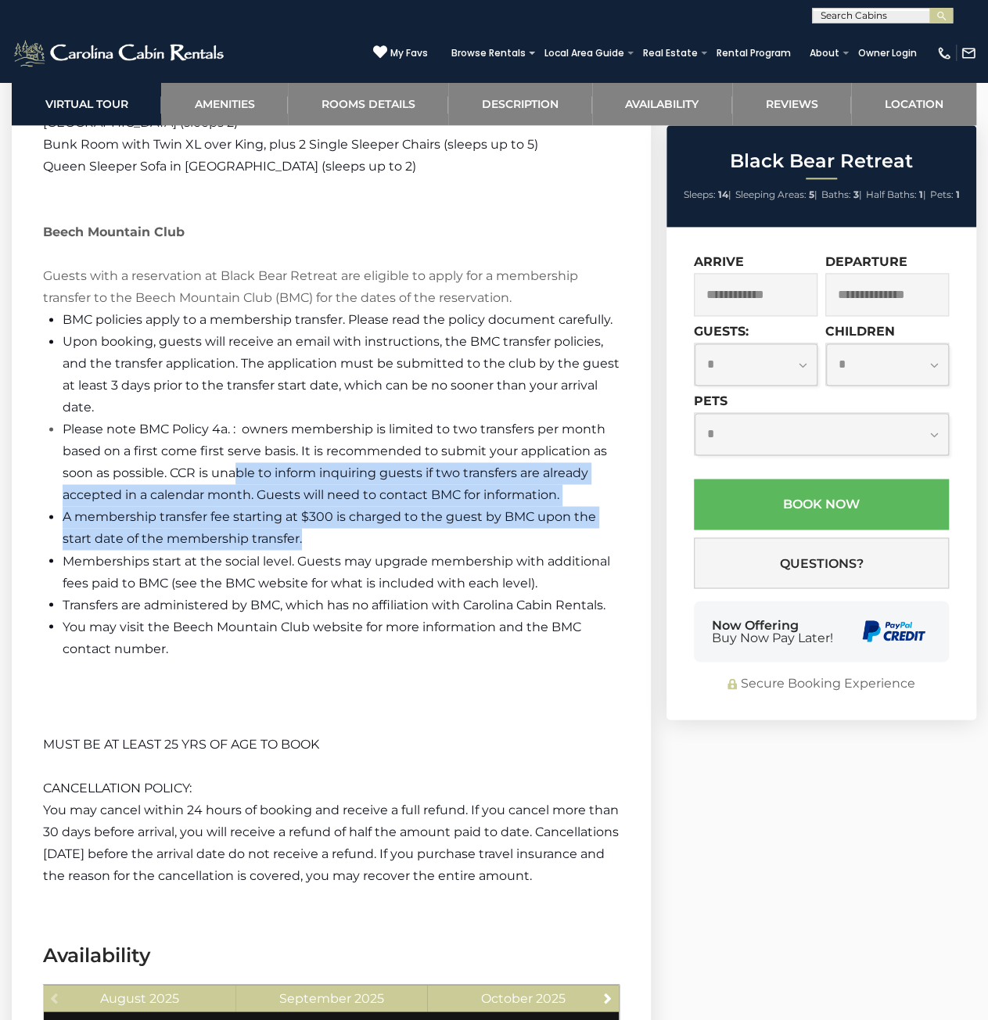
drag, startPoint x: 384, startPoint y: 547, endPoint x: 222, endPoint y: 444, distance: 191.6
click at [235, 456] on ul "BMC policies apply to a membership transfer. Please read the policy document ca…" at bounding box center [331, 484] width 576 height 350
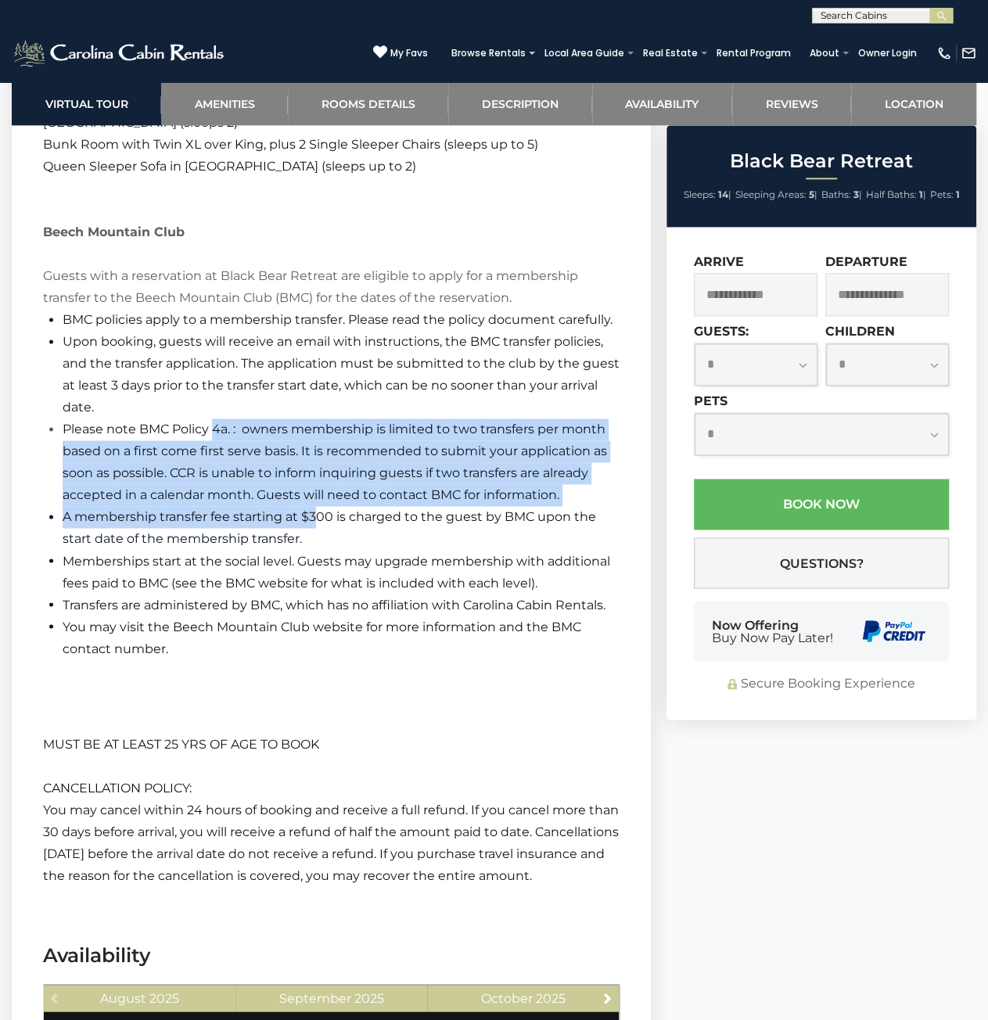
drag, startPoint x: 214, startPoint y: 433, endPoint x: 385, endPoint y: 572, distance: 219.6
click at [382, 569] on ul "BMC policies apply to a membership transfer. Please read the policy document ca…" at bounding box center [331, 484] width 576 height 350
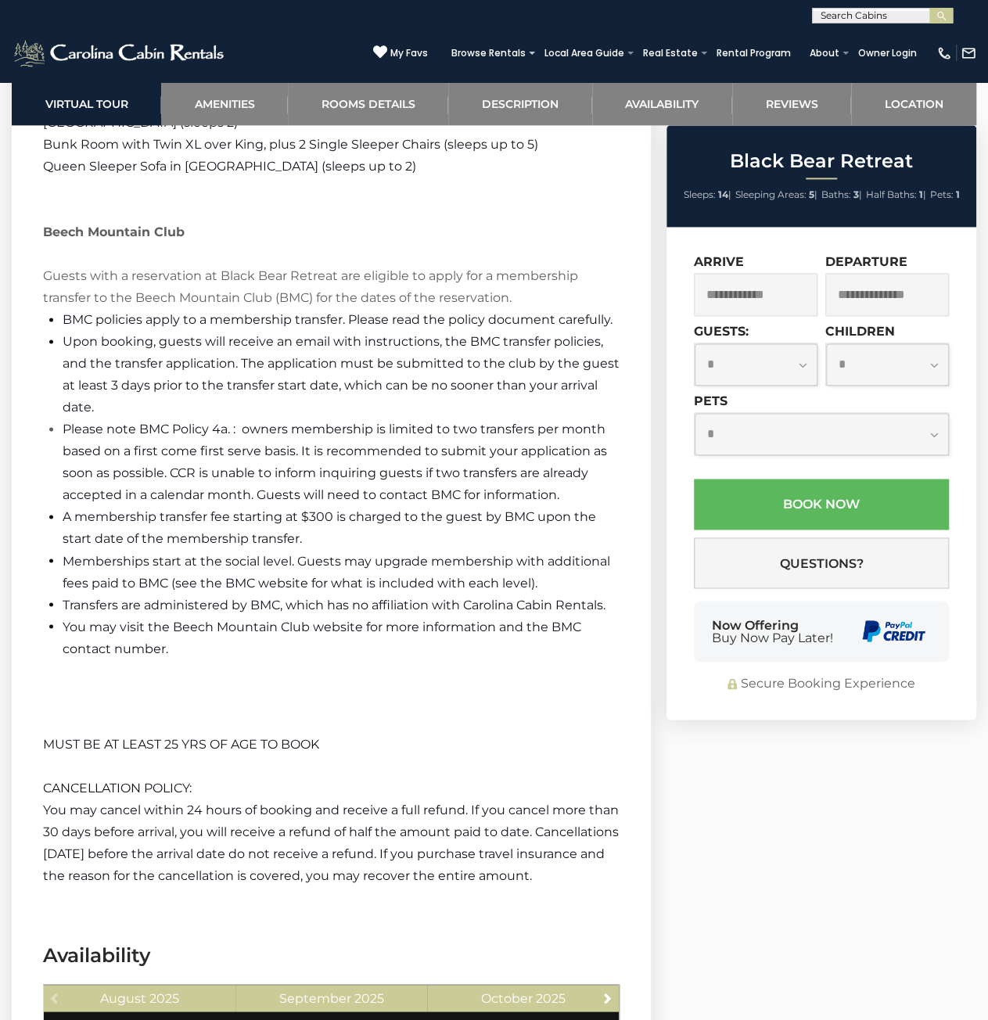
click at [387, 574] on span "Memberships start at the social level. Guests may upgrade membership with addit…" at bounding box center [336, 571] width 547 height 37
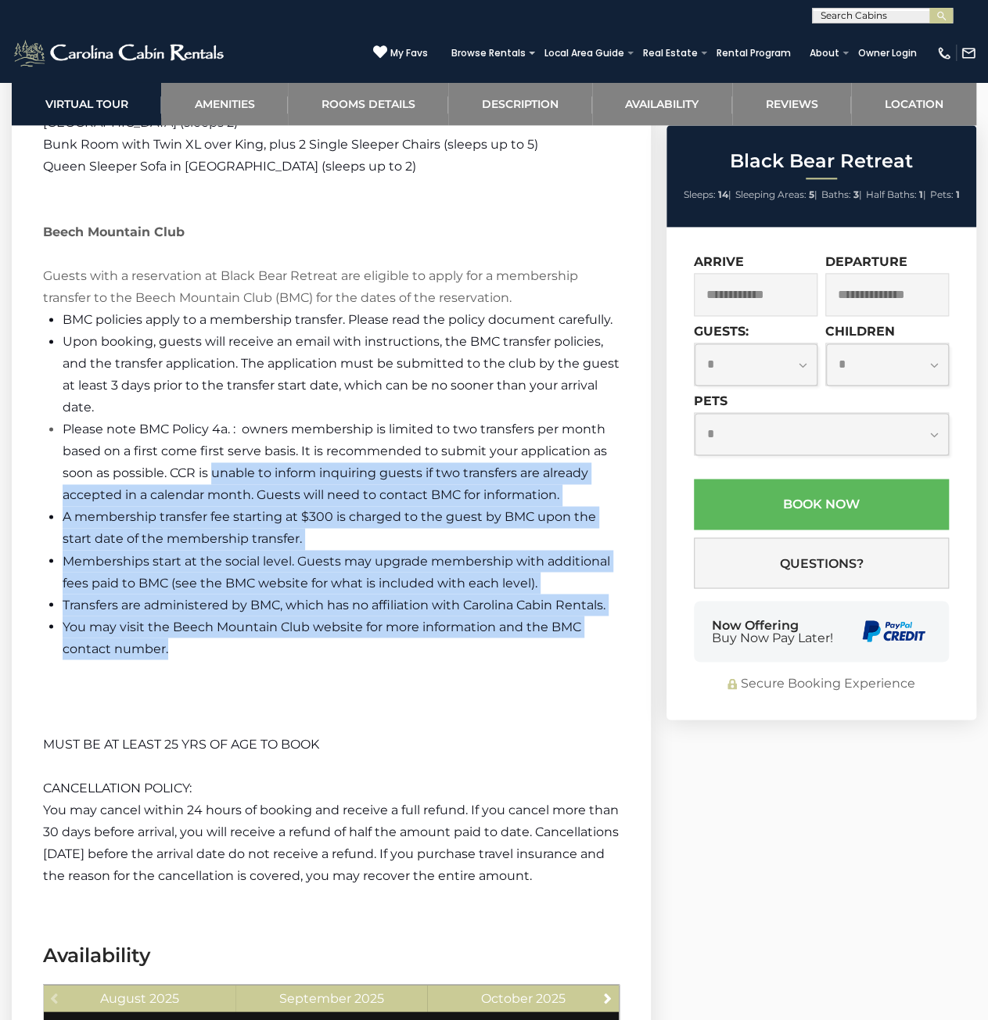
drag, startPoint x: 293, startPoint y: 557, endPoint x: 202, endPoint y: 449, distance: 141.5
click at [212, 467] on ul "BMC policies apply to a membership transfer. Please read the policy document ca…" at bounding box center [331, 484] width 576 height 350
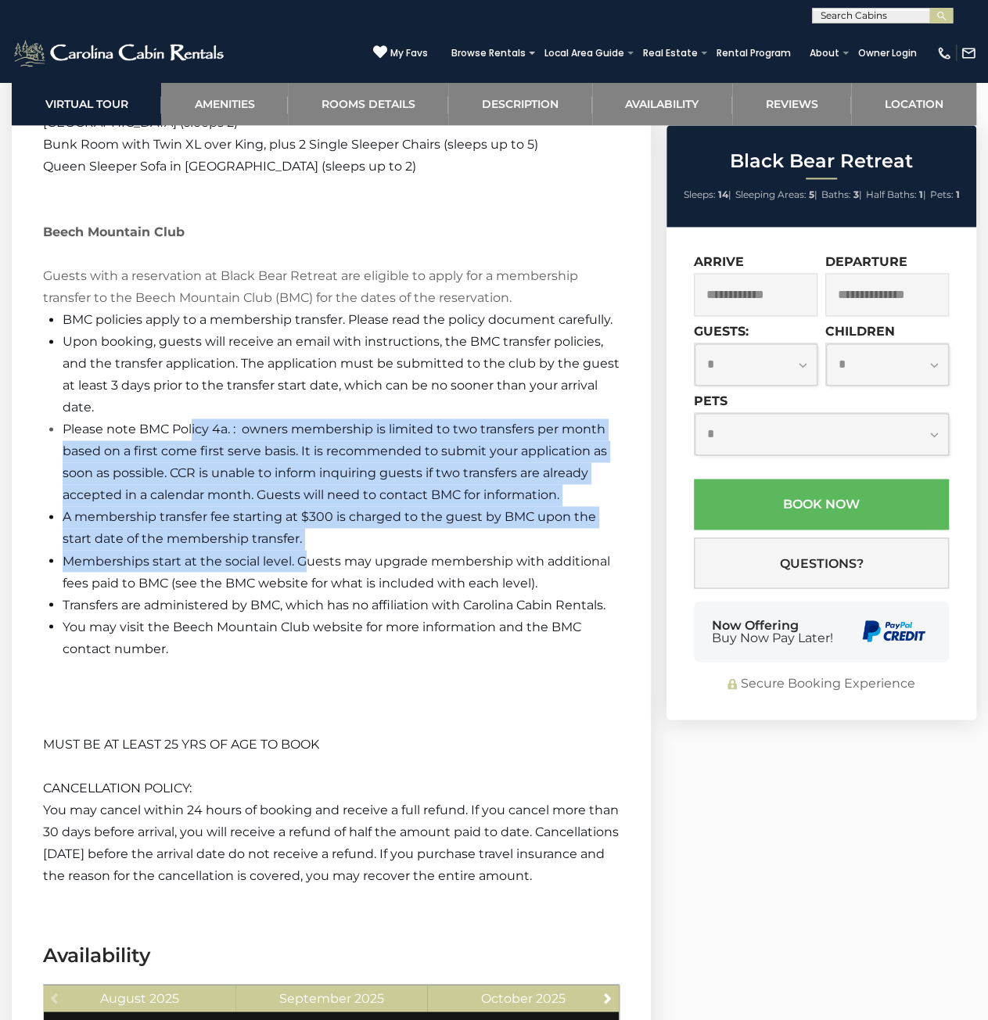
drag, startPoint x: 192, startPoint y: 429, endPoint x: 314, endPoint y: 574, distance: 190.3
click at [314, 573] on ul "BMC policies apply to a membership transfer. Please read the policy document ca…" at bounding box center [331, 484] width 576 height 350
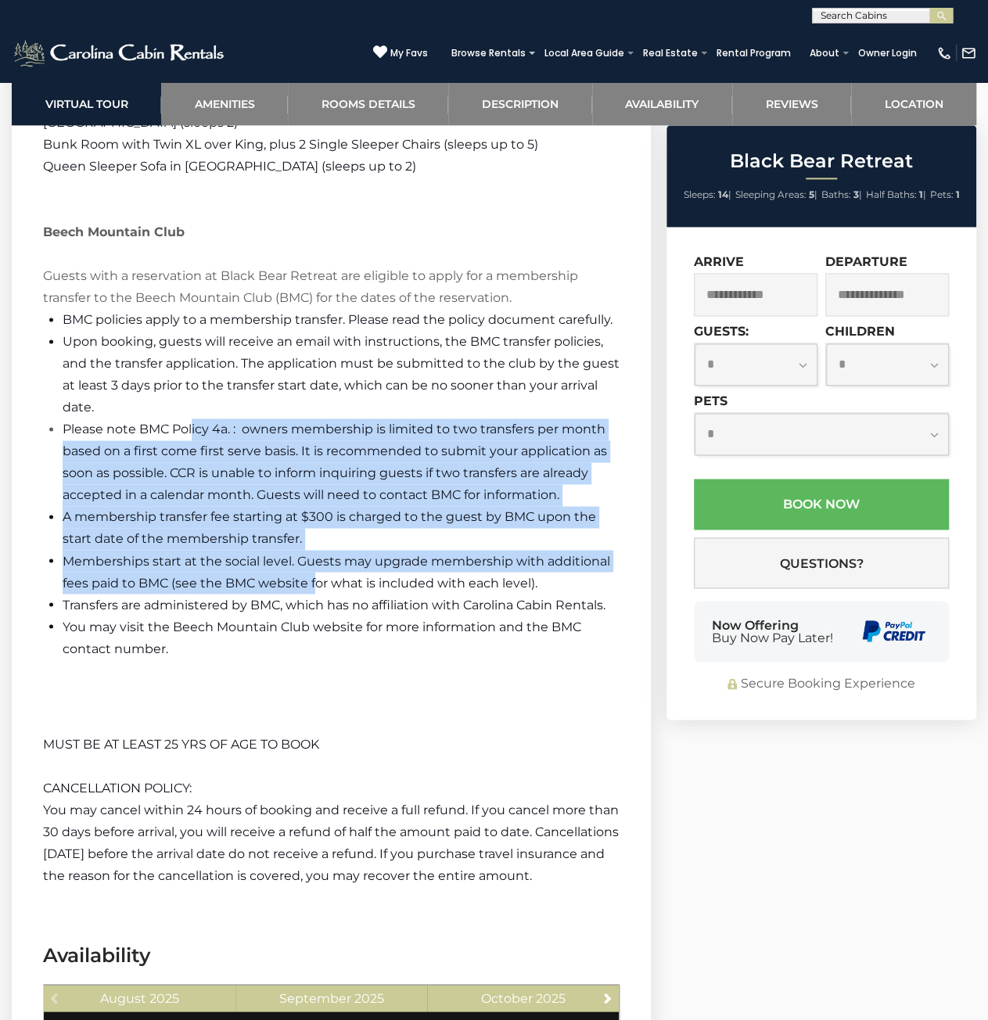
click at [315, 574] on span "Memberships start at the social level. Guests may upgrade membership with addit…" at bounding box center [336, 571] width 547 height 37
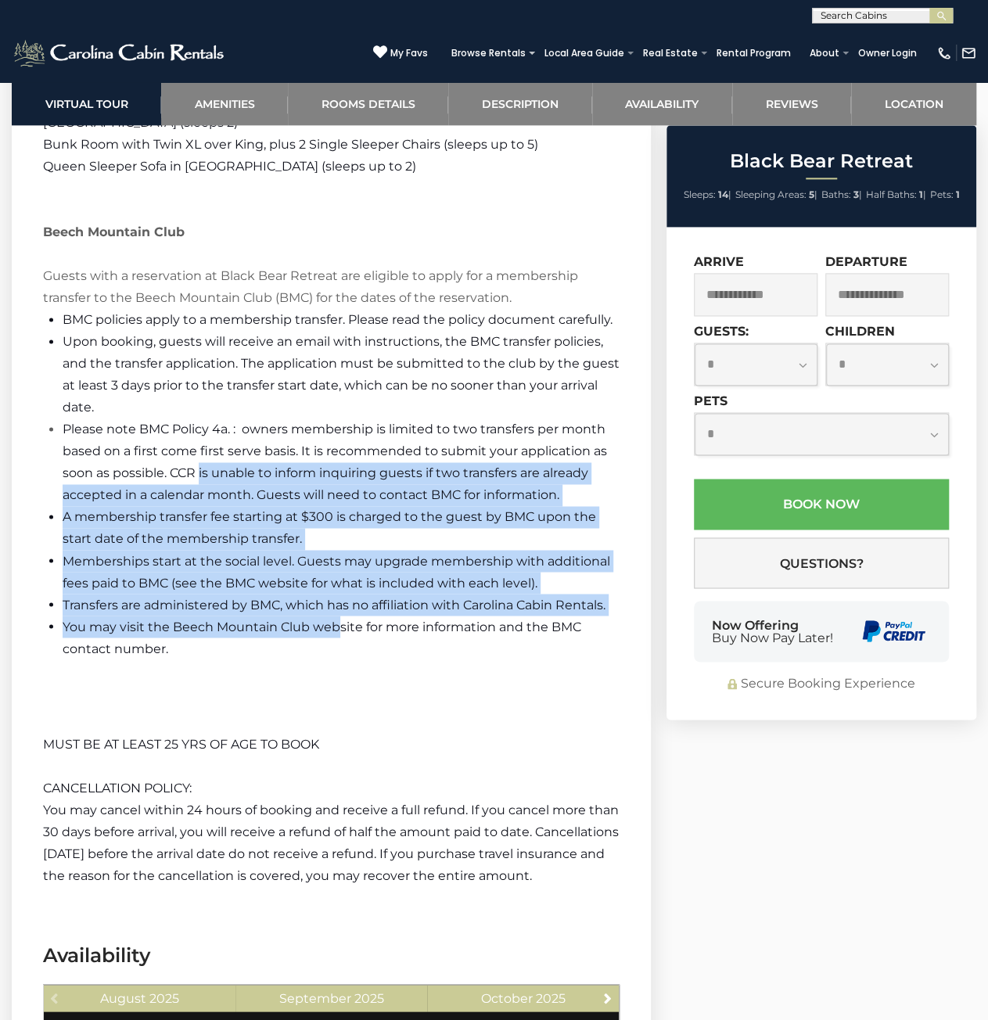
drag, startPoint x: 252, startPoint y: 533, endPoint x: 191, endPoint y: 454, distance: 99.8
click at [199, 468] on ul "BMC policies apply to a membership transfer. Please read the policy document ca…" at bounding box center [331, 484] width 576 height 350
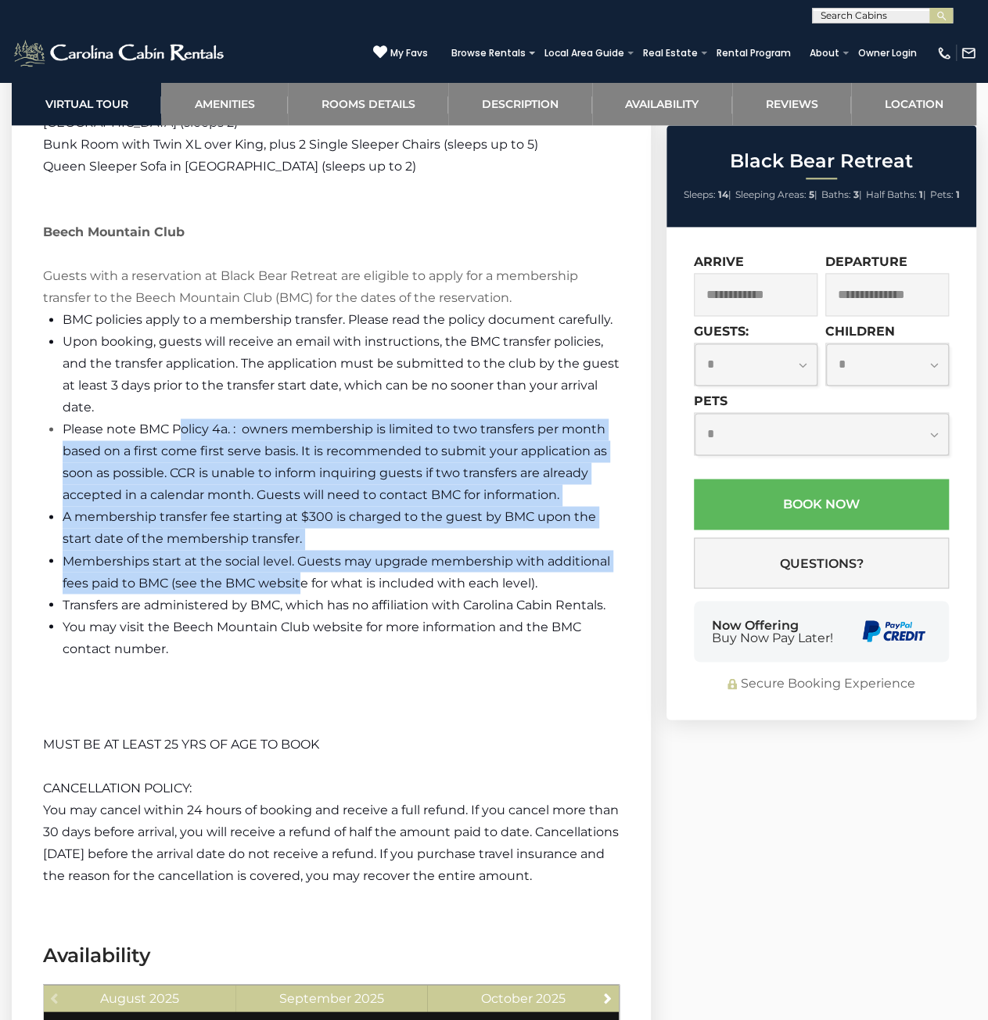
drag, startPoint x: 182, startPoint y: 437, endPoint x: 308, endPoint y: 584, distance: 193.5
click at [304, 581] on ul "BMC policies apply to a membership transfer. Please read the policy document ca…" at bounding box center [331, 484] width 576 height 350
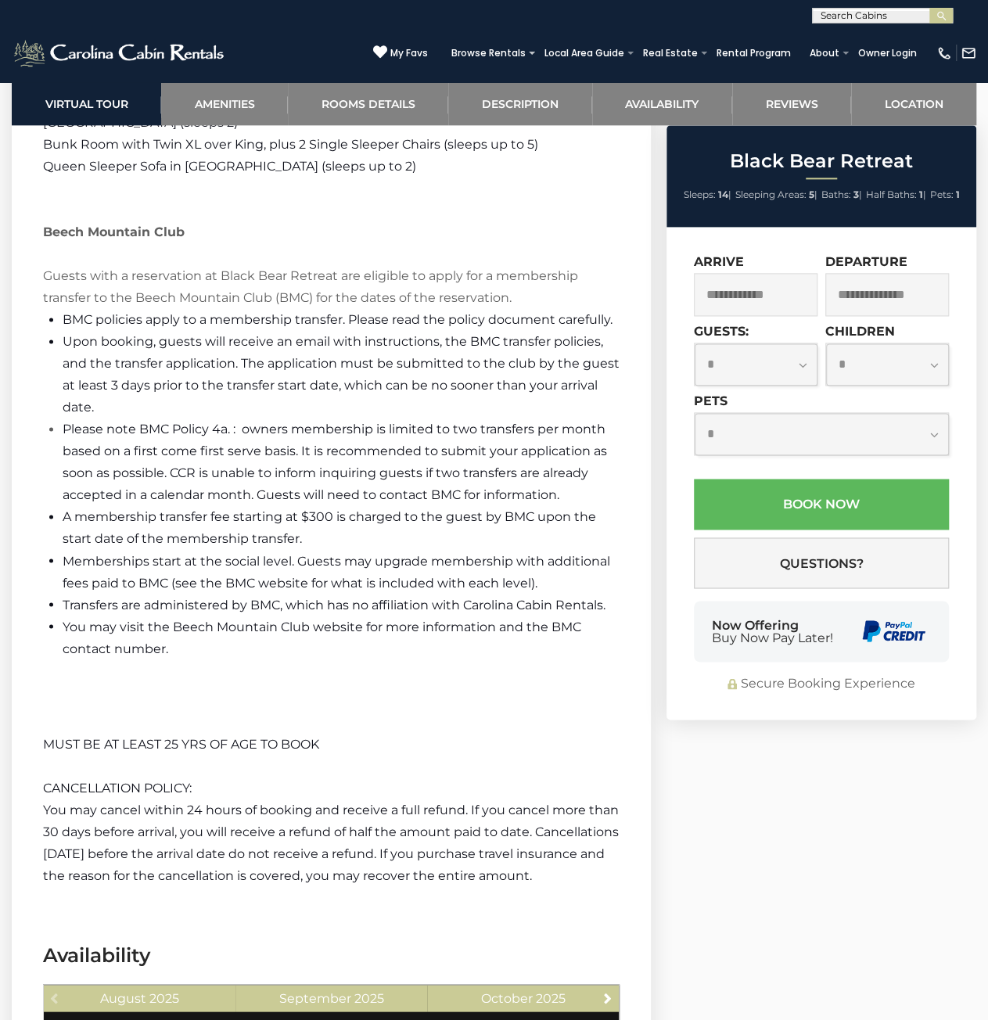
click at [308, 584] on span "Memberships start at the social level. Guests may upgrade membership with addit…" at bounding box center [336, 571] width 547 height 37
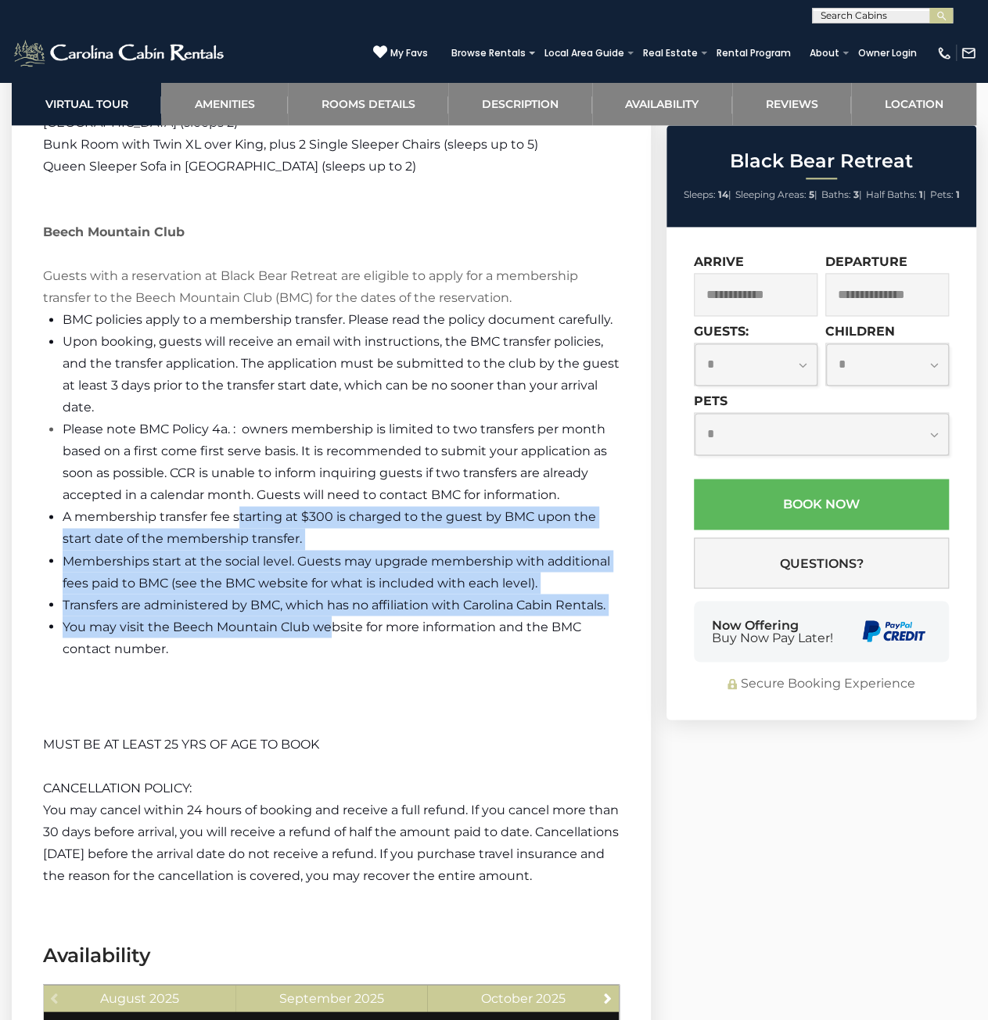
drag, startPoint x: 328, startPoint y: 622, endPoint x: 286, endPoint y: 580, distance: 58.6
click at [267, 558] on ul "BMC policies apply to a membership transfer. Please read the policy document ca…" at bounding box center [331, 484] width 576 height 350
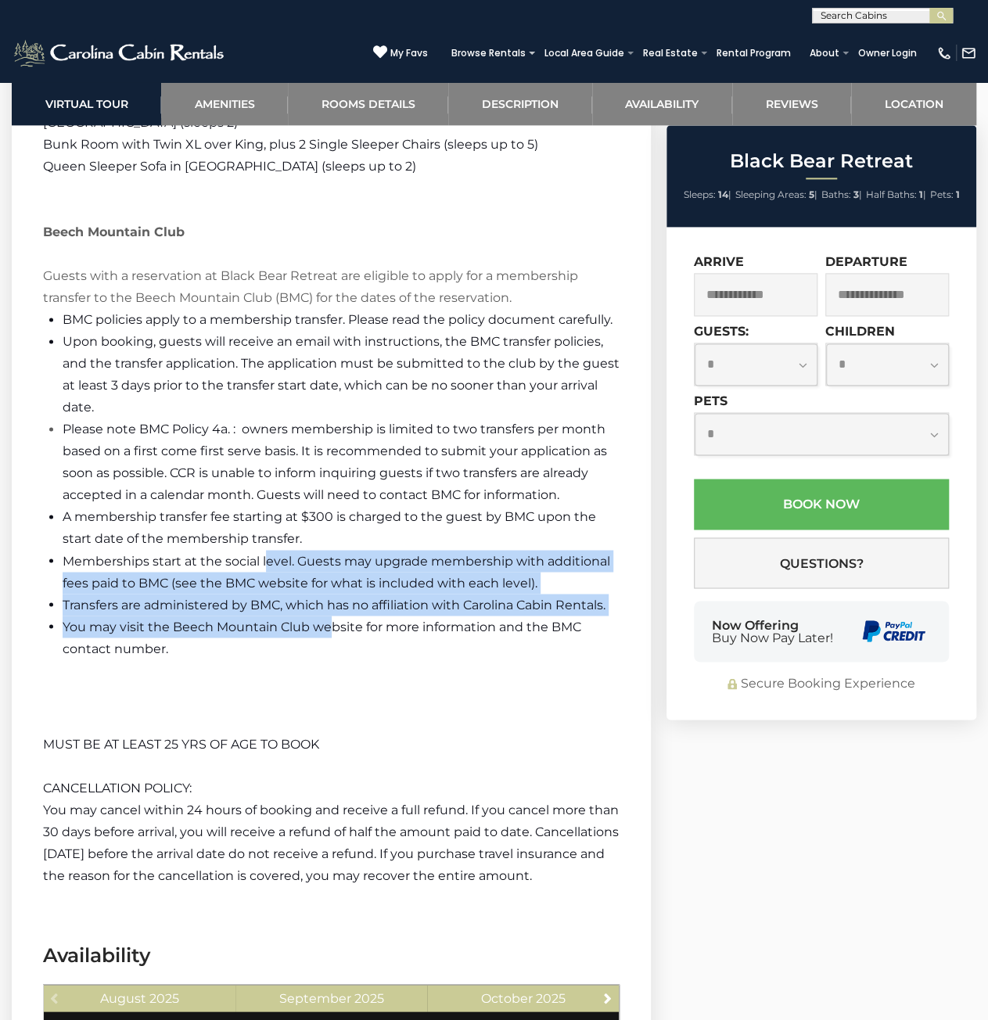
click at [314, 615] on li "You may visit the Beech Mountain Club website for more information and the BMC …" at bounding box center [341, 637] width 557 height 44
drag, startPoint x: 316, startPoint y: 633, endPoint x: 178, endPoint y: 450, distance: 228.3
click at [195, 481] on ul "BMC policies apply to a membership transfer. Please read the policy document ca…" at bounding box center [331, 484] width 576 height 350
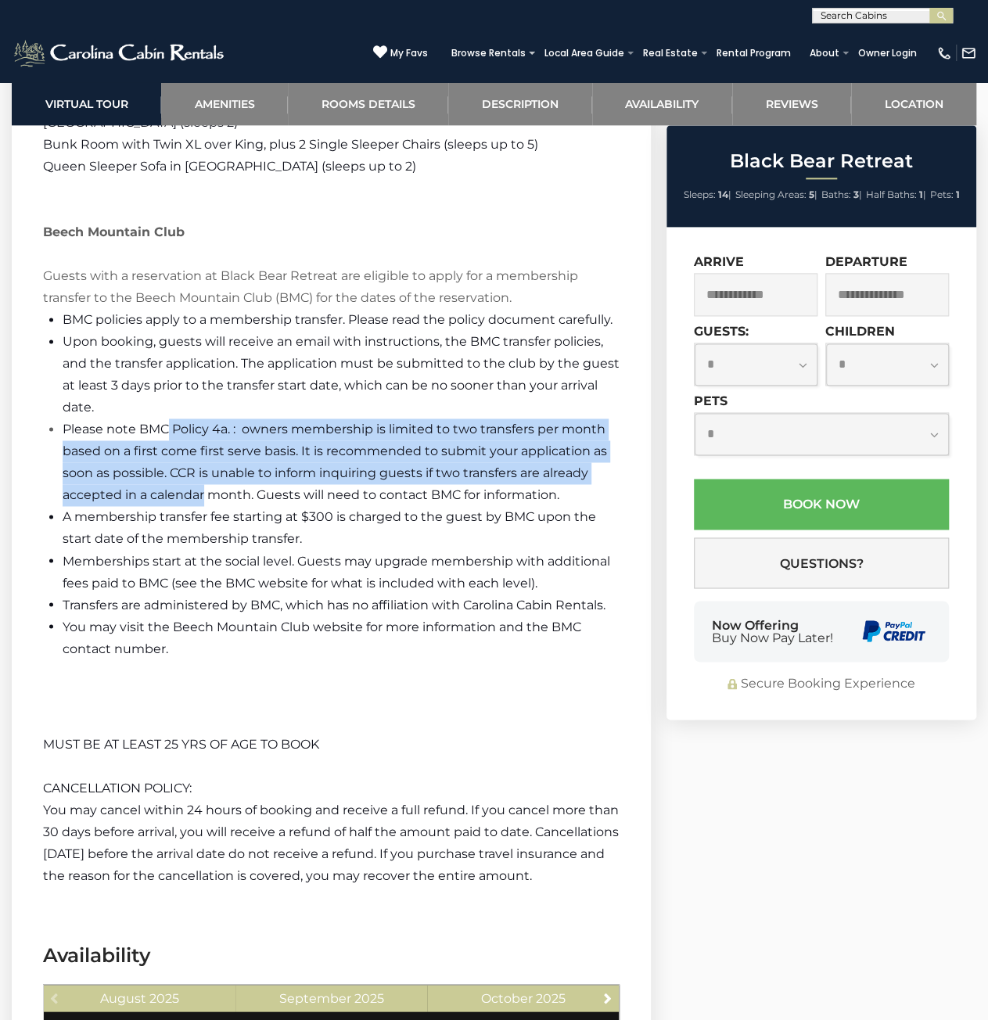
drag, startPoint x: 182, startPoint y: 446, endPoint x: 286, endPoint y: 579, distance: 168.8
click at [249, 539] on ul "BMC policies apply to a membership transfer. Please read the policy document ca…" at bounding box center [331, 484] width 576 height 350
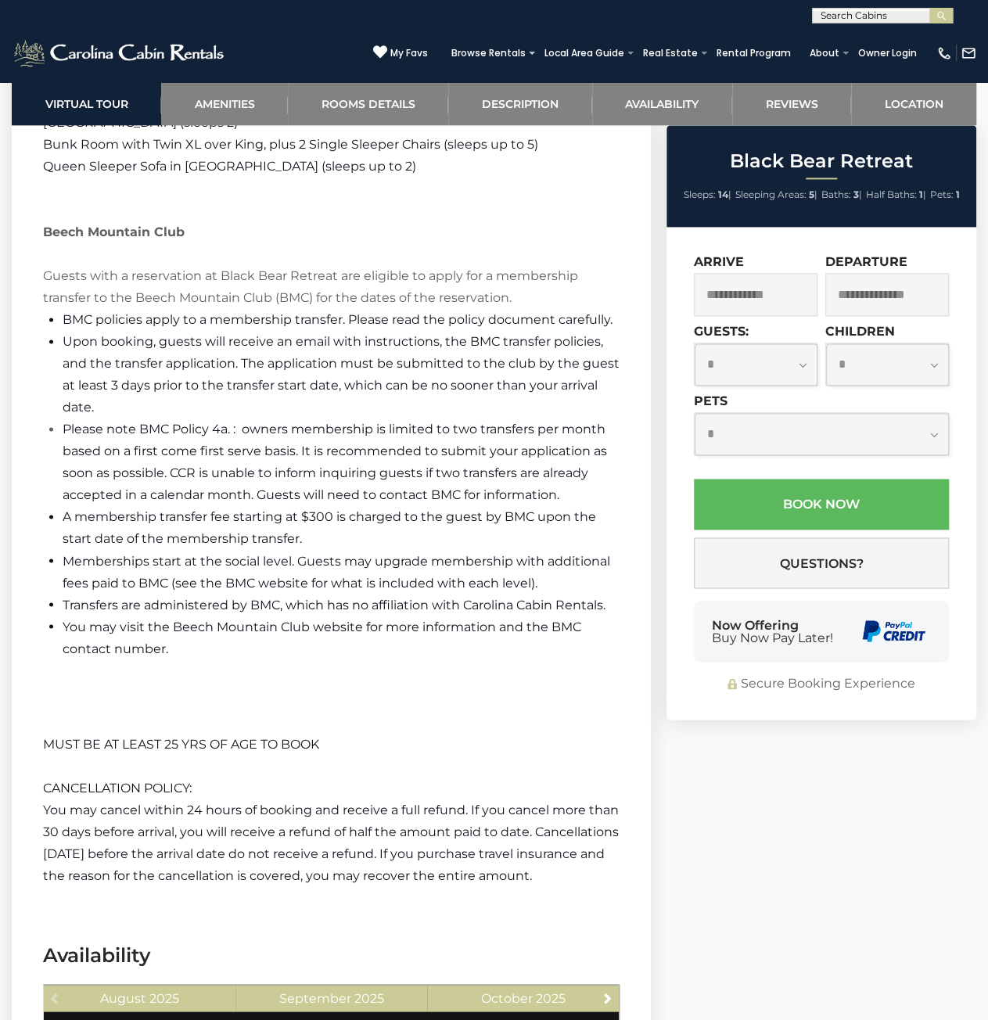
click at [288, 582] on span "Memberships start at the social level. Guests may upgrade membership with addit…" at bounding box center [336, 571] width 547 height 37
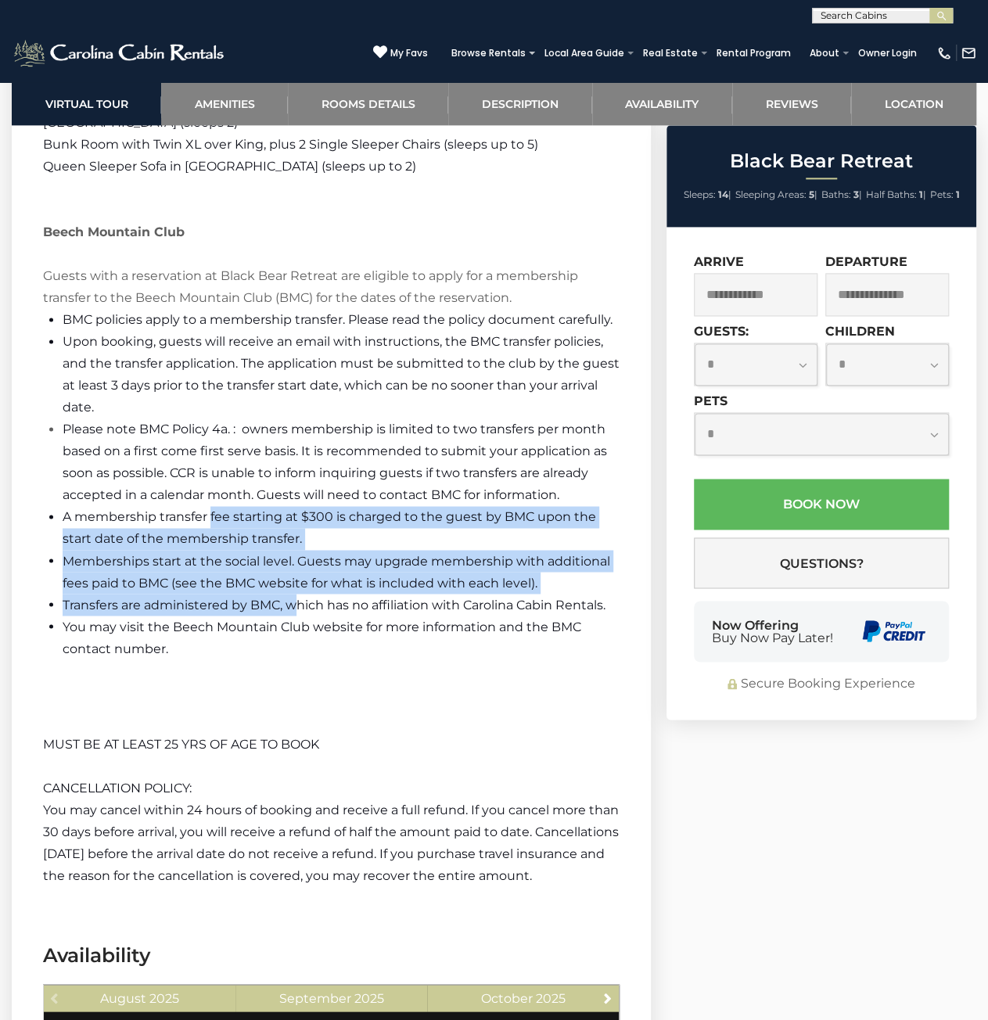
drag, startPoint x: 302, startPoint y: 612, endPoint x: 156, endPoint y: 460, distance: 210.7
click at [161, 467] on ul "BMC policies apply to a membership transfer. Please read the policy document ca…" at bounding box center [331, 484] width 576 height 350
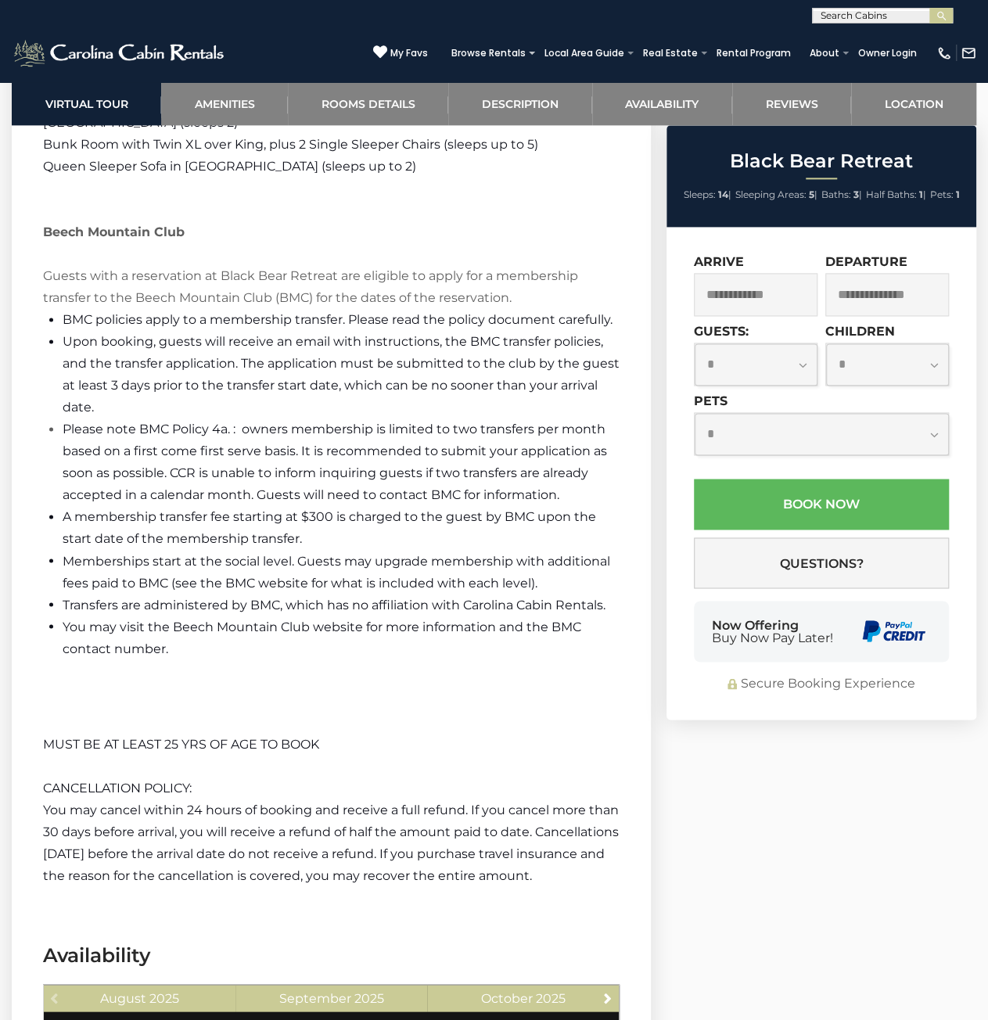
click at [148, 440] on li "Please note BMC Policy 4a. : owners membership is limited to two transfers per …" at bounding box center [341, 462] width 557 height 88
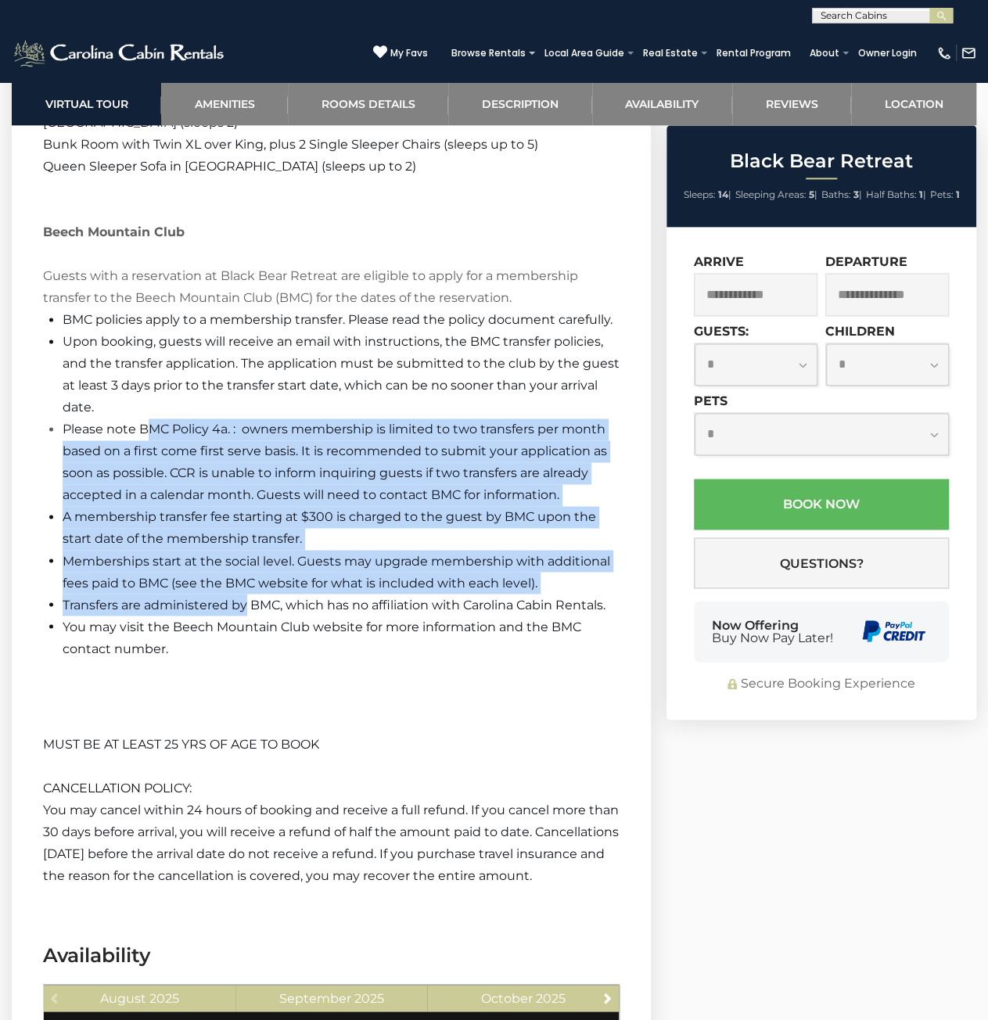
drag, startPoint x: 175, startPoint y: 481, endPoint x: 251, endPoint y: 604, distance: 145.0
click at [247, 600] on ul "BMC policies apply to a membership transfer. Please read the policy document ca…" at bounding box center [331, 484] width 576 height 350
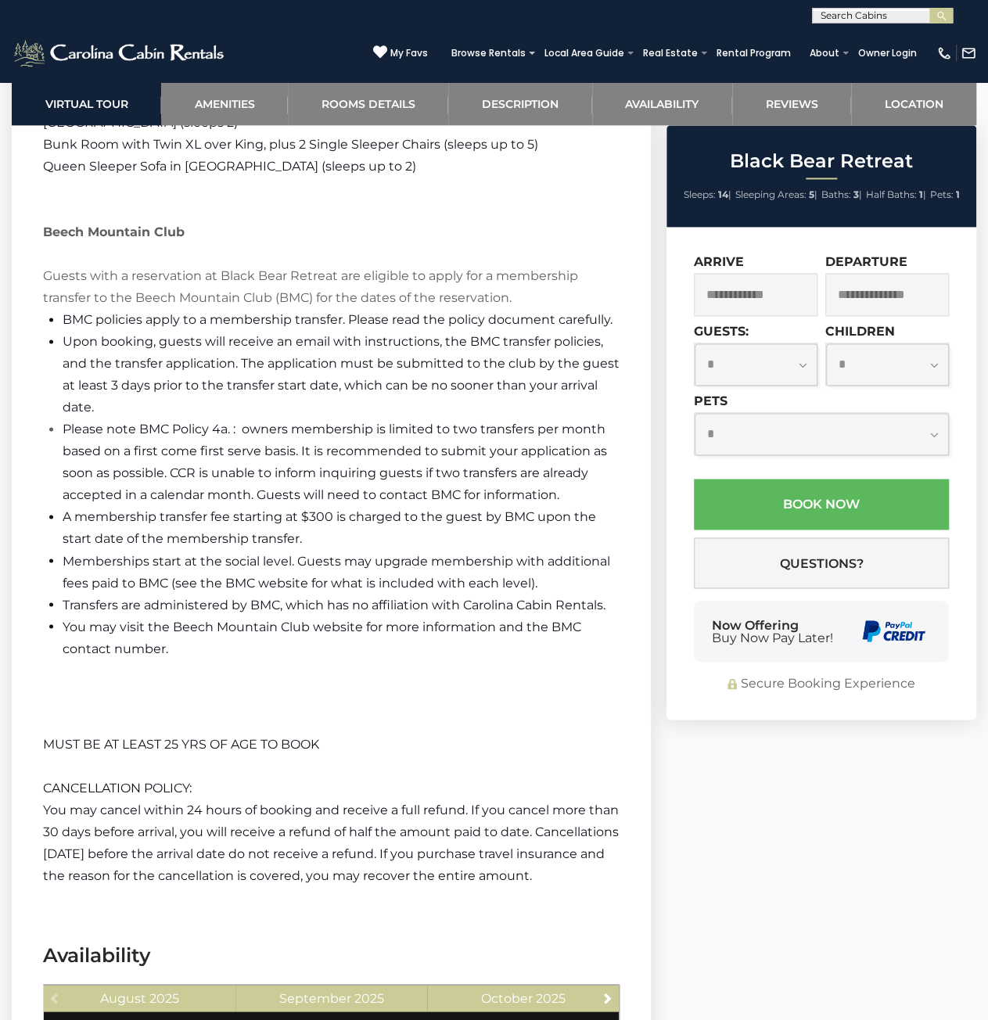
click at [251, 604] on span "Transfers are administered by BMC, which has no affiliation with Carolina Cabin…" at bounding box center [334, 604] width 543 height 15
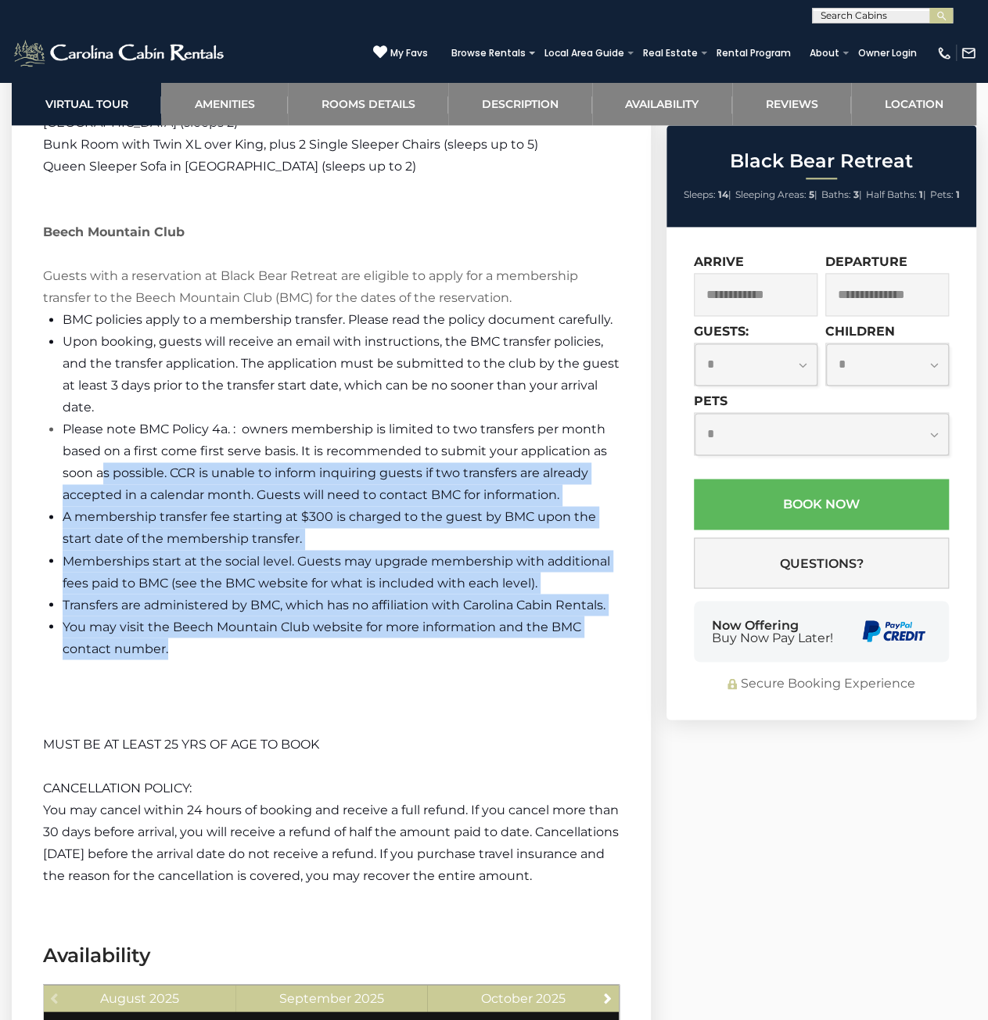
drag, startPoint x: 205, startPoint y: 602, endPoint x: 91, endPoint y: 432, distance: 204.1
click at [101, 454] on ul "BMC policies apply to a membership transfer. Please read the policy document ca…" at bounding box center [331, 484] width 576 height 350
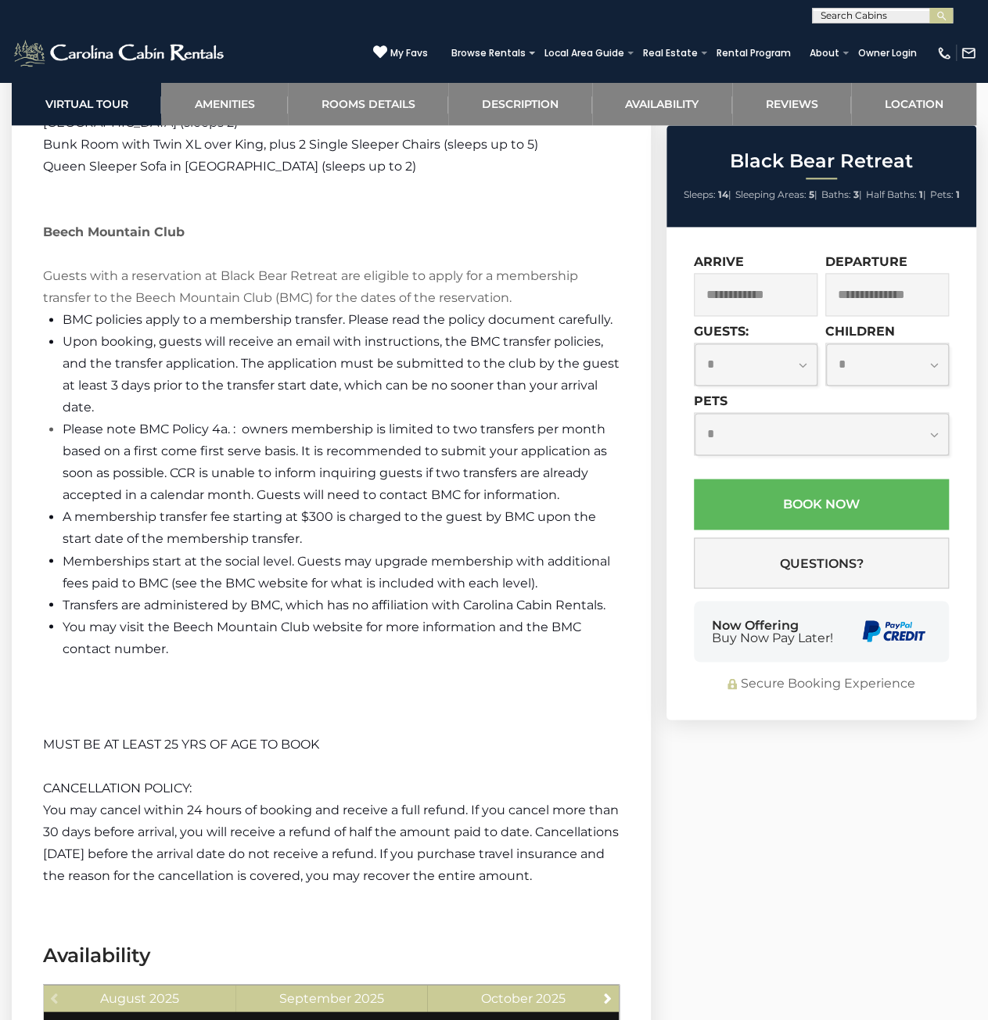
click at [91, 431] on font "Please note BMC Policy 4a. : owners membership is limited to two transfers per …" at bounding box center [335, 461] width 544 height 81
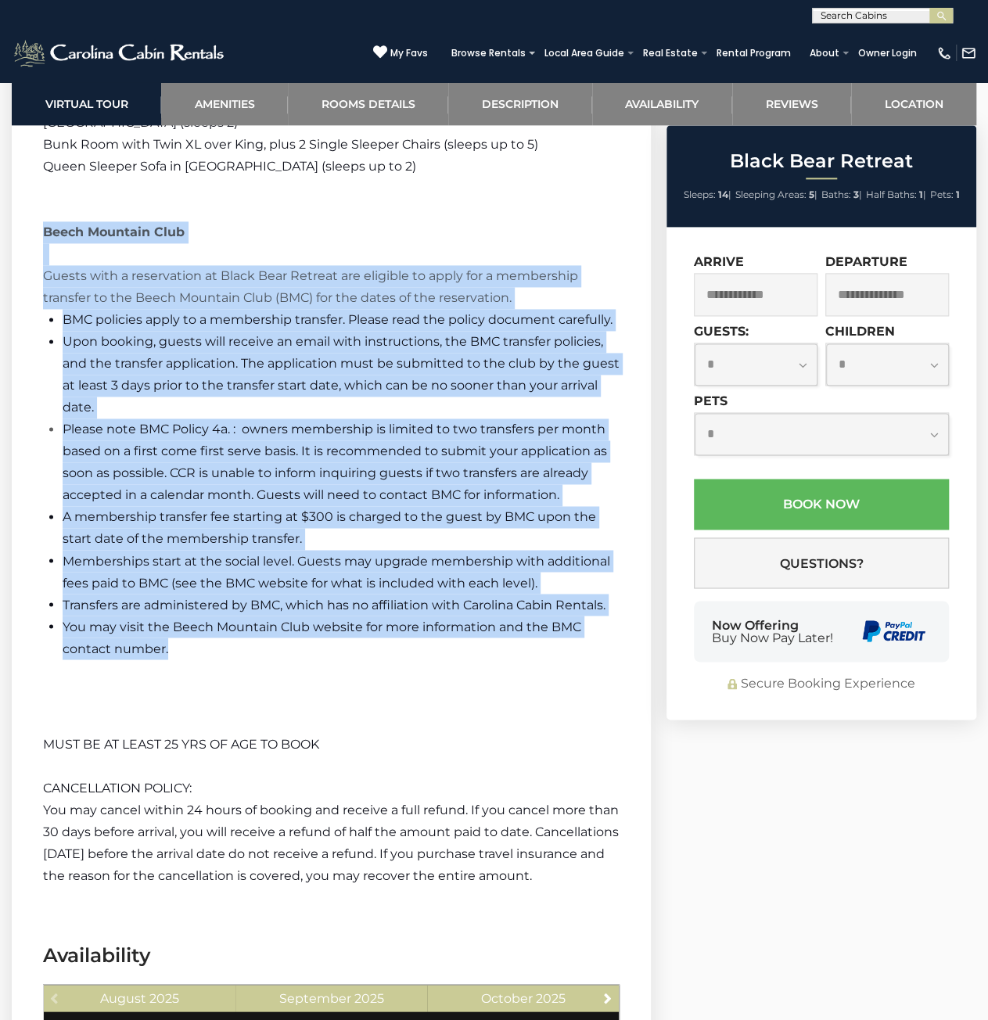
drag, startPoint x: 40, startPoint y: 224, endPoint x: 255, endPoint y: 645, distance: 472.5
copy div "Beech Mountain Club Guests with a reservation at Black Bear Retreat are eligibl…"
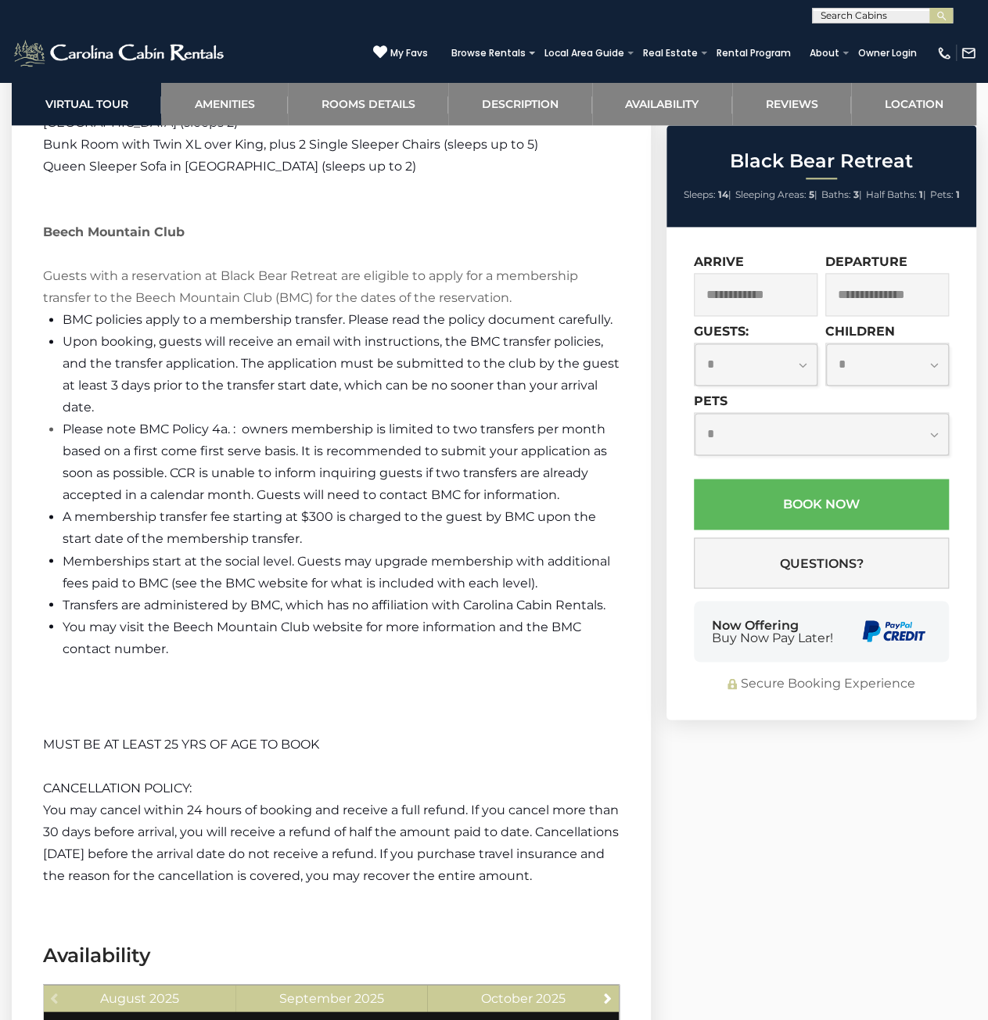
click at [235, 820] on p "You may cancel within 24 hours of booking and receive a full refund. If you can…" at bounding box center [331, 842] width 576 height 88
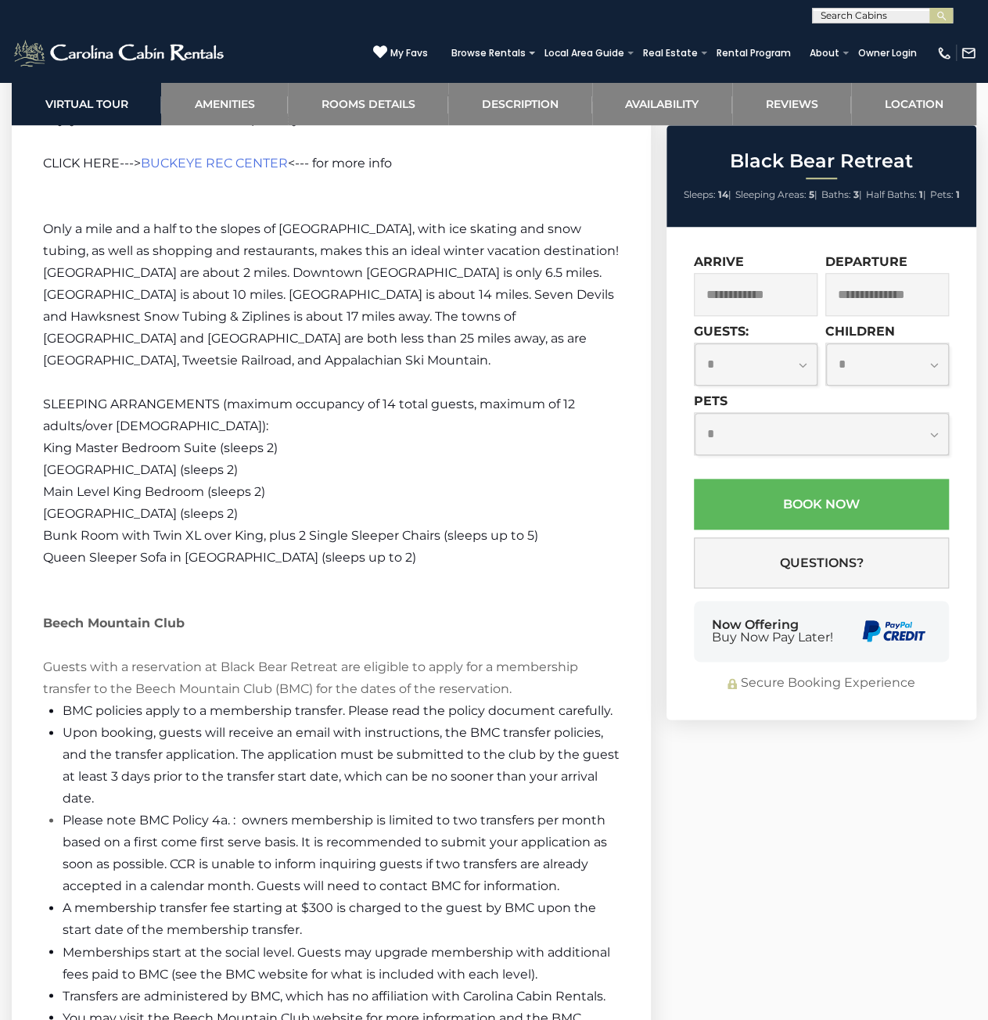
scroll to position [3425, 0]
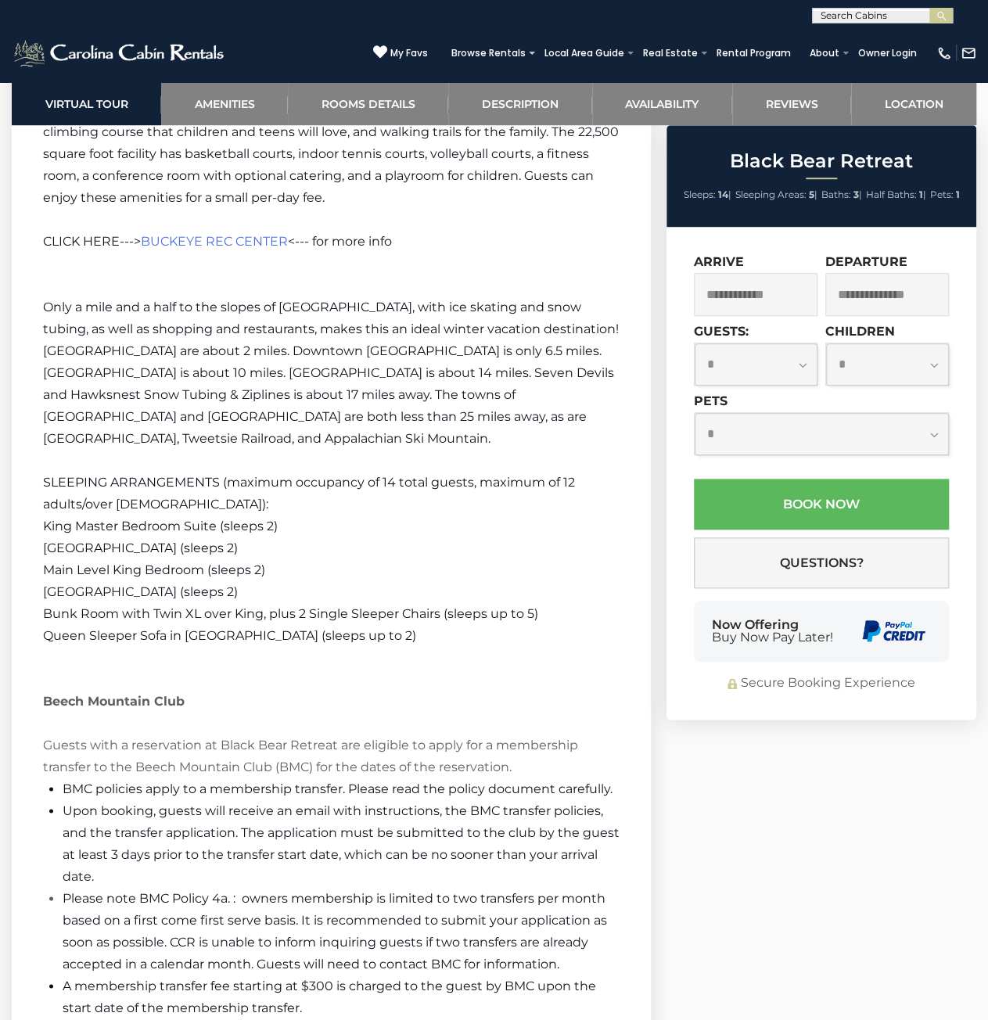
drag, startPoint x: 404, startPoint y: 434, endPoint x: 35, endPoint y: 312, distance: 388.7
click at [35, 312] on section "Black Bear Retreat Description Welcome to Black Bear Retreat! Black Bear Retrea…" at bounding box center [331, 236] width 639 height 2299
copy span "Only a mile and a half to the slopes of [GEOGRAPHIC_DATA], with ice skating and…"
click at [396, 728] on p at bounding box center [331, 723] width 576 height 22
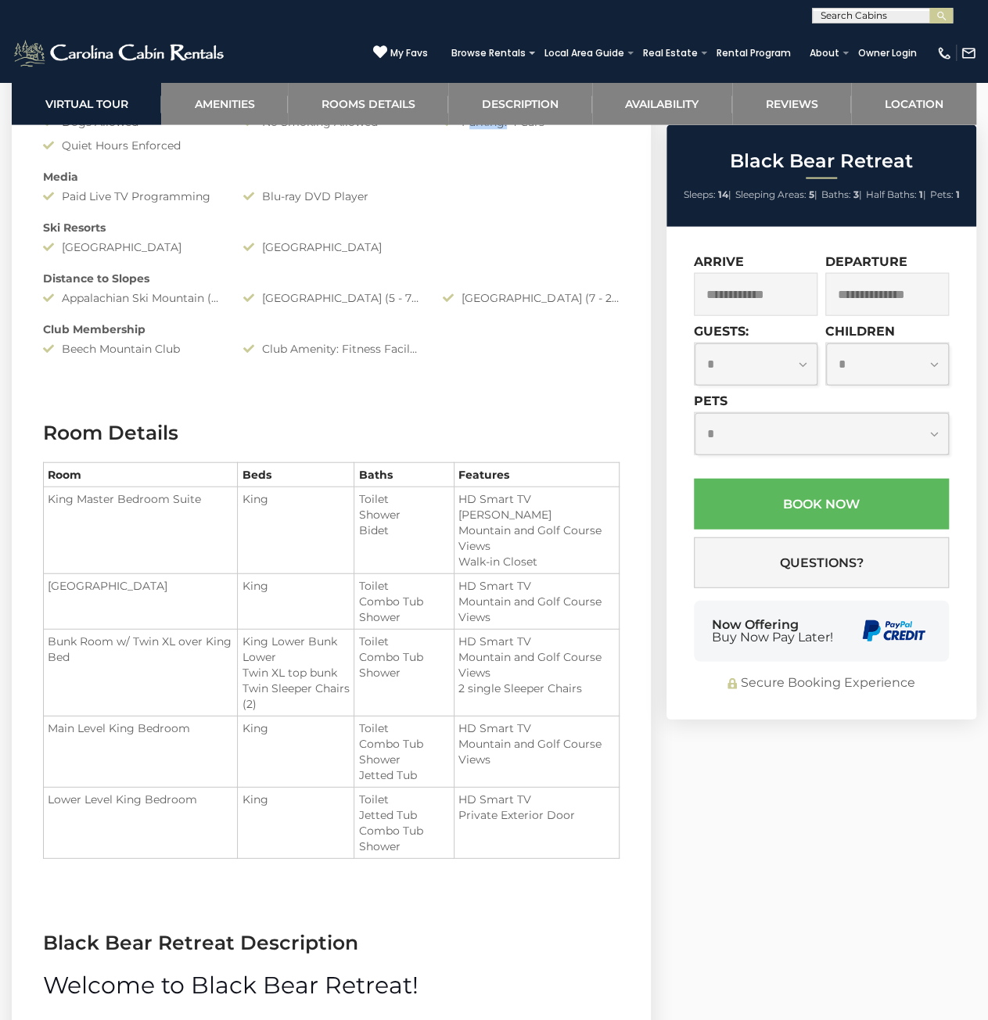
scroll to position [1766, 0]
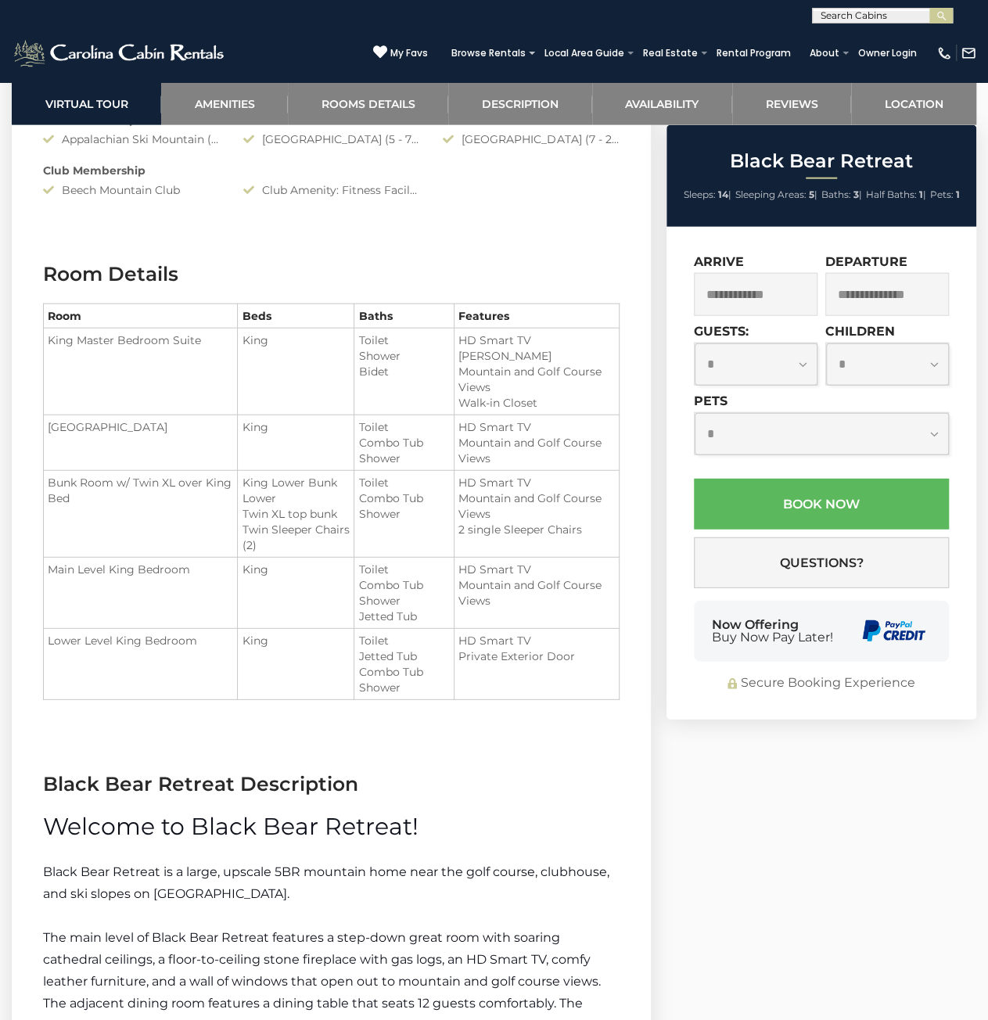
drag, startPoint x: 466, startPoint y: 338, endPoint x: 525, endPoint y: 407, distance: 91.5
click at [525, 407] on ul "HD Smart TV Juliette Deck Mountain and Golf Course Views Walk-in Closet" at bounding box center [536, 371] width 156 height 78
click at [533, 403] on li "Walk-in Closet" at bounding box center [536, 403] width 156 height 16
drag, startPoint x: 543, startPoint y: 414, endPoint x: 309, endPoint y: 368, distance: 238.9
click at [328, 375] on tbody "King Master Bedroom Suite King Toilet Shower Upper King Bedroom" at bounding box center [332, 513] width 576 height 371
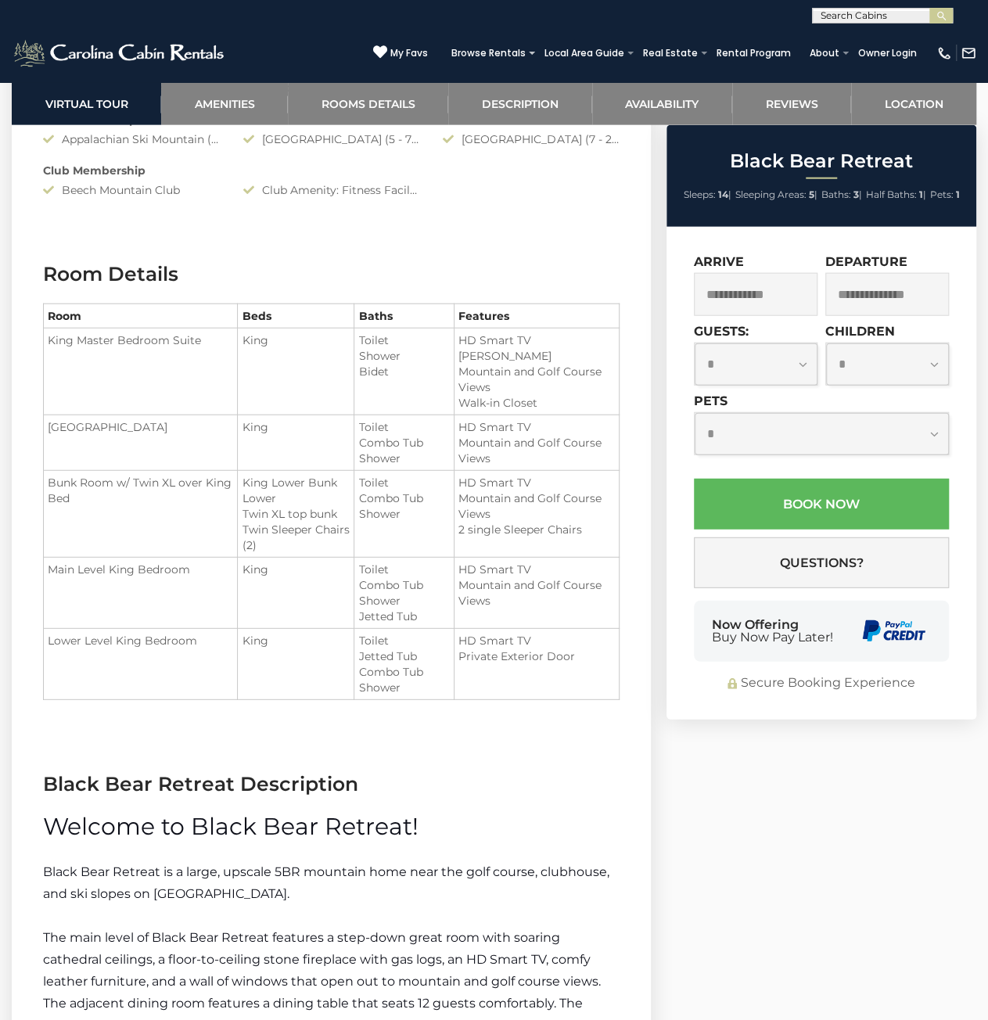
click at [272, 361] on td "King" at bounding box center [296, 371] width 117 height 87
drag, startPoint x: 126, startPoint y: 337, endPoint x: 550, endPoint y: 448, distance: 438.9
click at [522, 414] on tbody "King Master Bedroom Suite King Toilet Shower Upper King Bedroom" at bounding box center [332, 513] width 576 height 371
drag, startPoint x: 553, startPoint y: 684, endPoint x: 120, endPoint y: 360, distance: 540.2
click at [138, 384] on tbody "King Master Bedroom Suite King Toilet Shower Upper King Bedroom" at bounding box center [332, 513] width 576 height 371
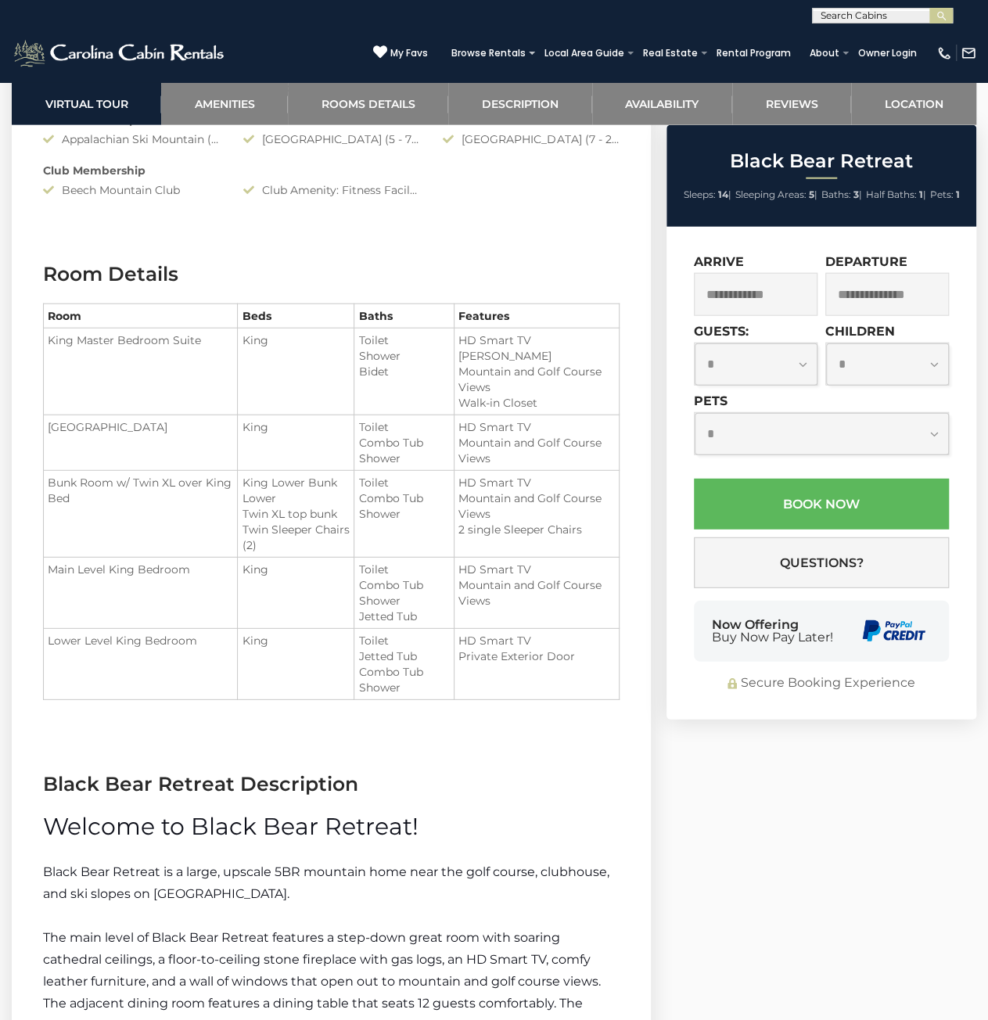
click at [119, 358] on td "King Master Bedroom Suite" at bounding box center [141, 371] width 194 height 87
drag, startPoint x: 72, startPoint y: 318, endPoint x: 558, endPoint y: 646, distance: 586.4
click at [550, 642] on table "Room Beds Baths Features King Master Bedroom Suite King Upper King Bedroom" at bounding box center [331, 501] width 576 height 396
click at [576, 689] on td "HD Smart TV Private Exterior Door" at bounding box center [536, 664] width 165 height 71
drag, startPoint x: 576, startPoint y: 690, endPoint x: 145, endPoint y: 357, distance: 544.6
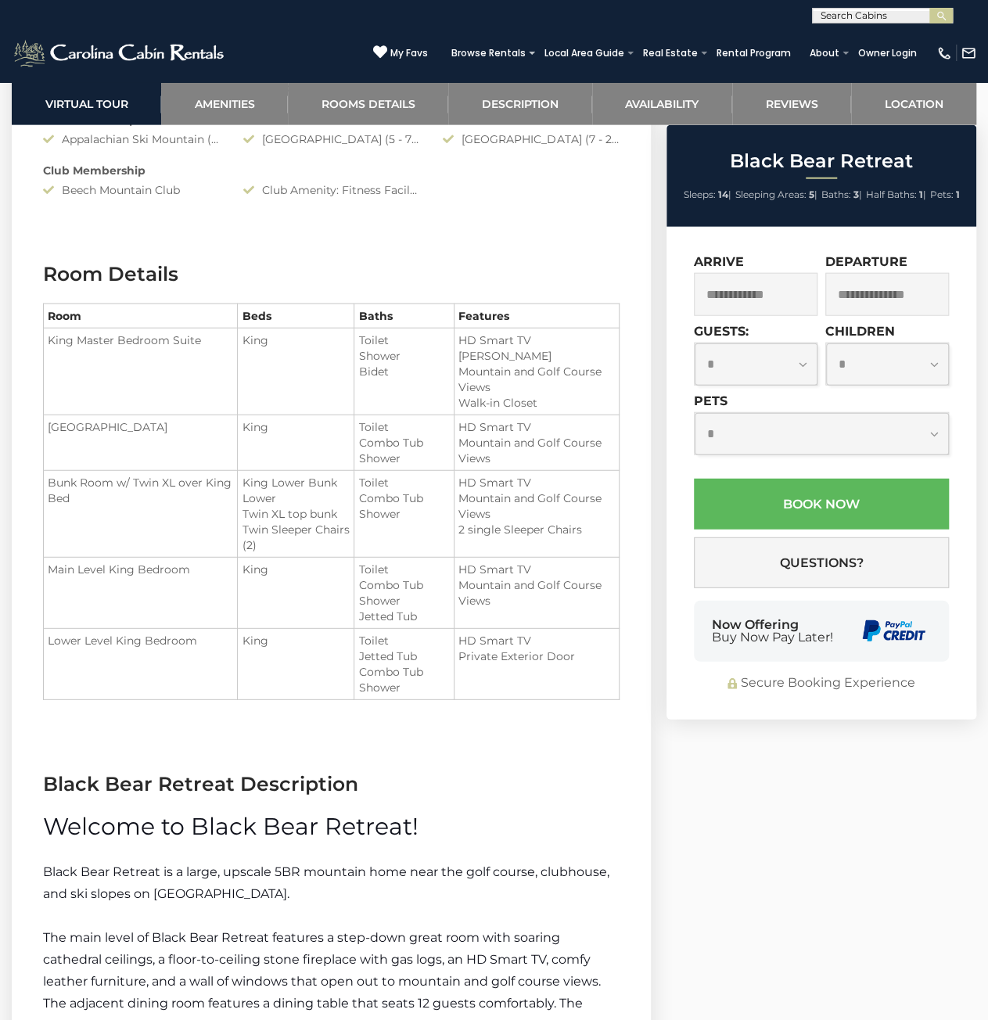
click at [163, 375] on tbody "King Master Bedroom Suite King Toilet Shower Upper King Bedroom" at bounding box center [332, 513] width 576 height 371
click at [145, 356] on td "King Master Bedroom Suite" at bounding box center [141, 371] width 194 height 87
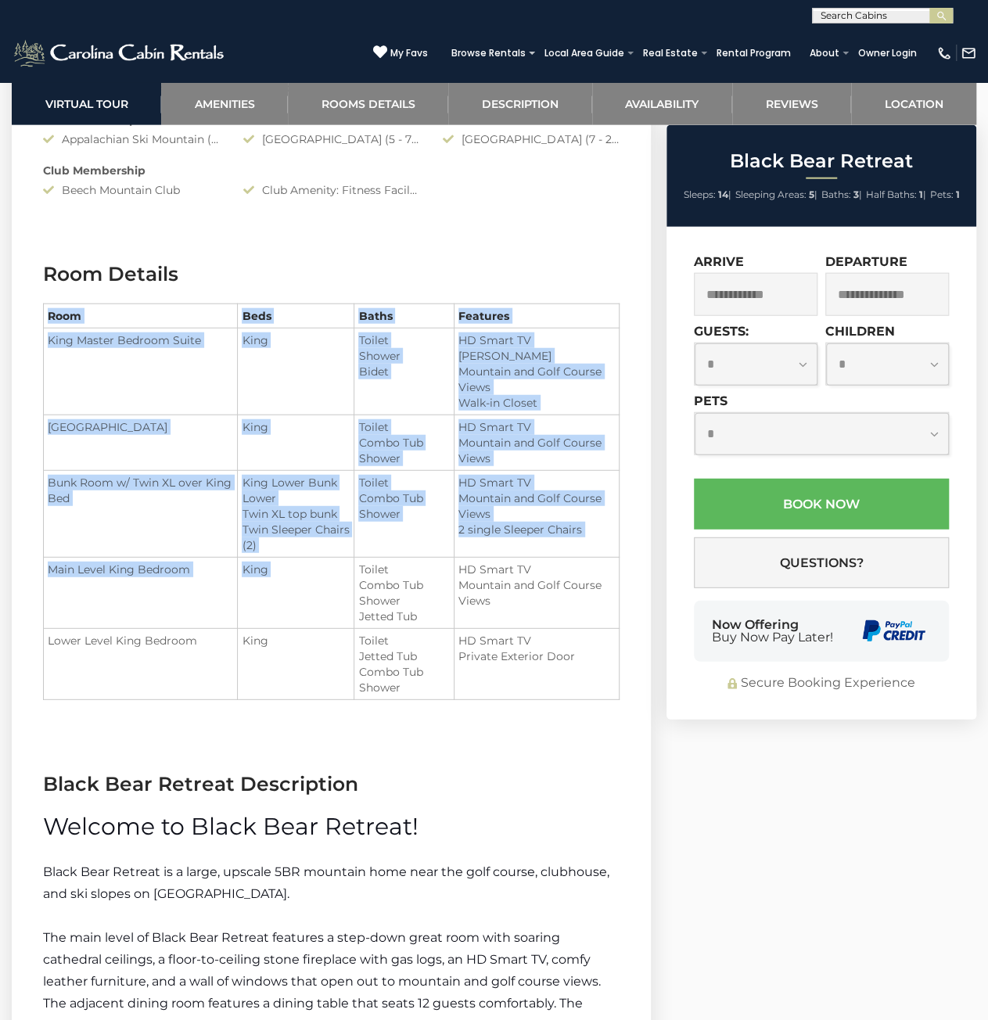
drag, startPoint x: 106, startPoint y: 323, endPoint x: 414, endPoint y: 606, distance: 418.4
click at [385, 581] on div "Room Beds Baths Features King Master Bedroom Suite King Upper King Bedroom" at bounding box center [331, 479] width 576 height 439
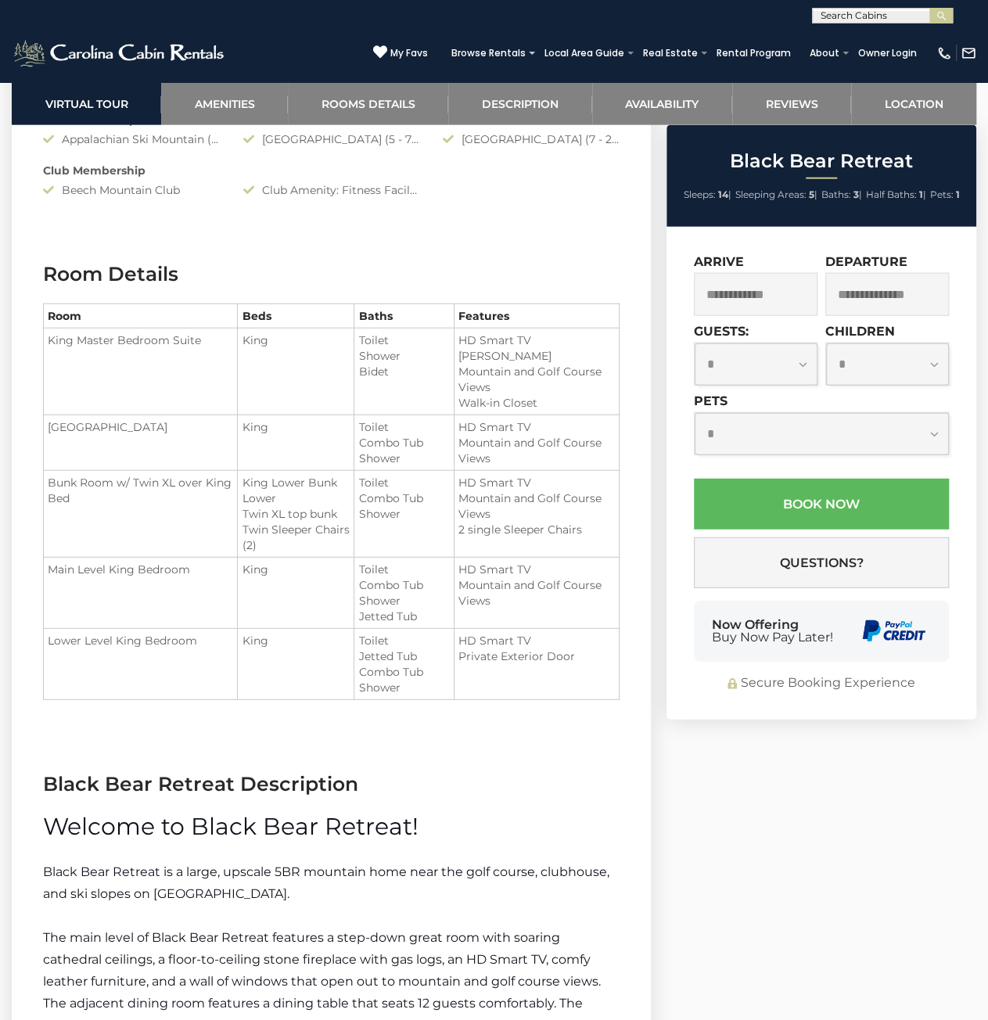
click at [436, 623] on td "Toilet Combo Tub Shower Jetted Tub" at bounding box center [404, 593] width 100 height 71
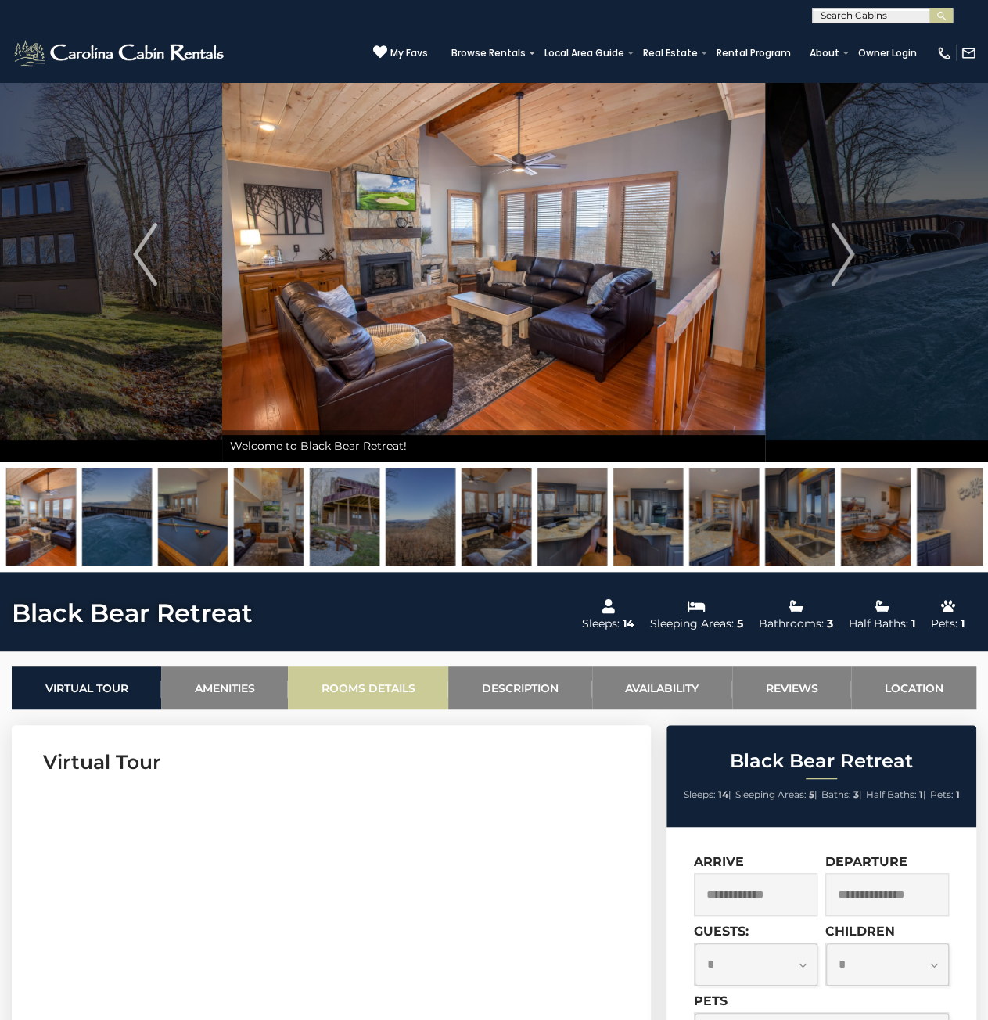
scroll to position [0, 0]
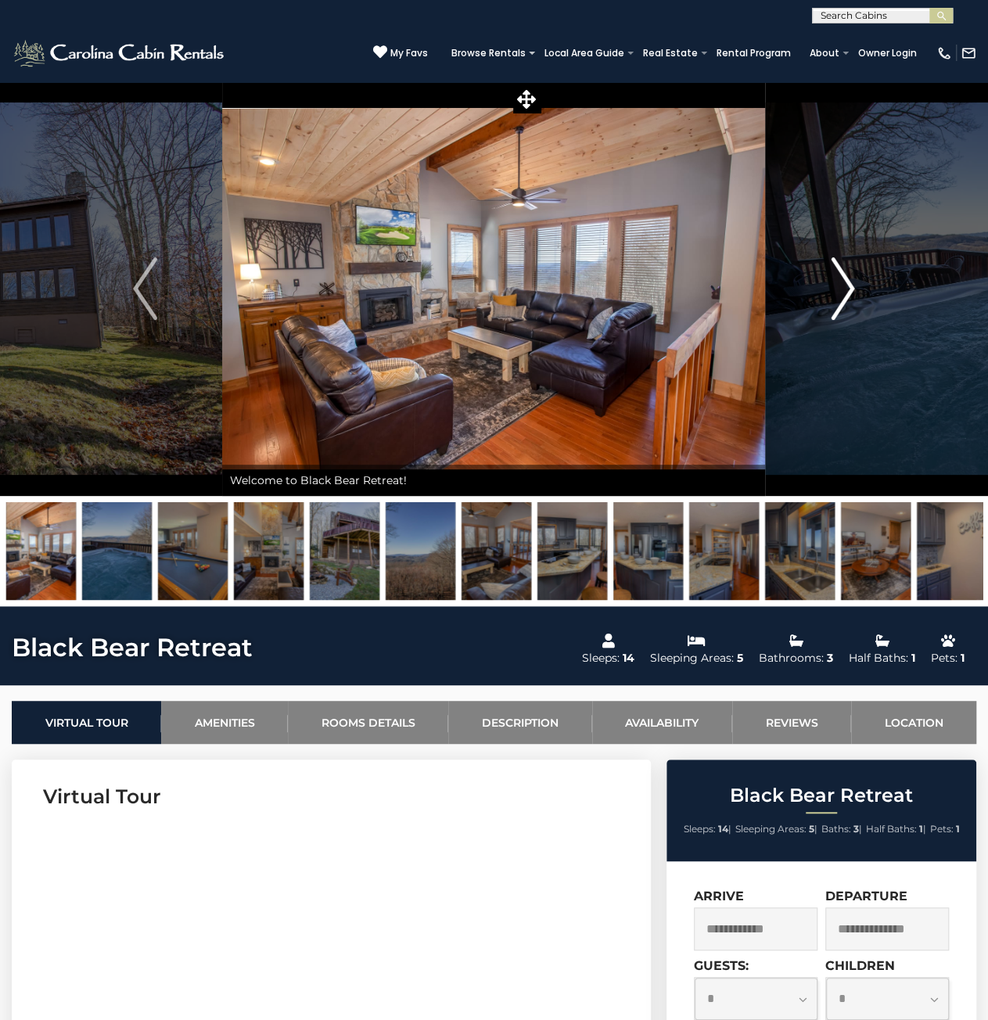
click at [853, 283] on img "Next" at bounding box center [841, 288] width 23 height 63
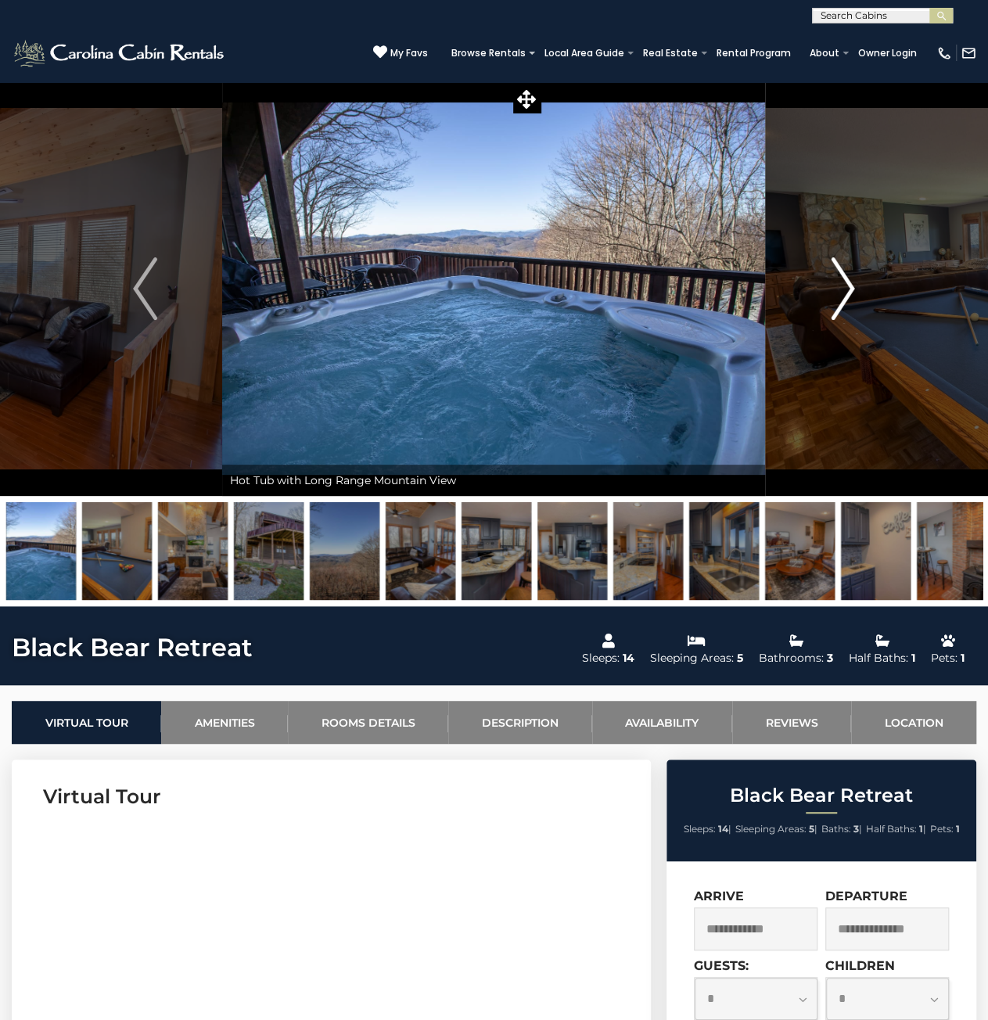
click at [854, 288] on button "Next" at bounding box center [843, 288] width 155 height 414
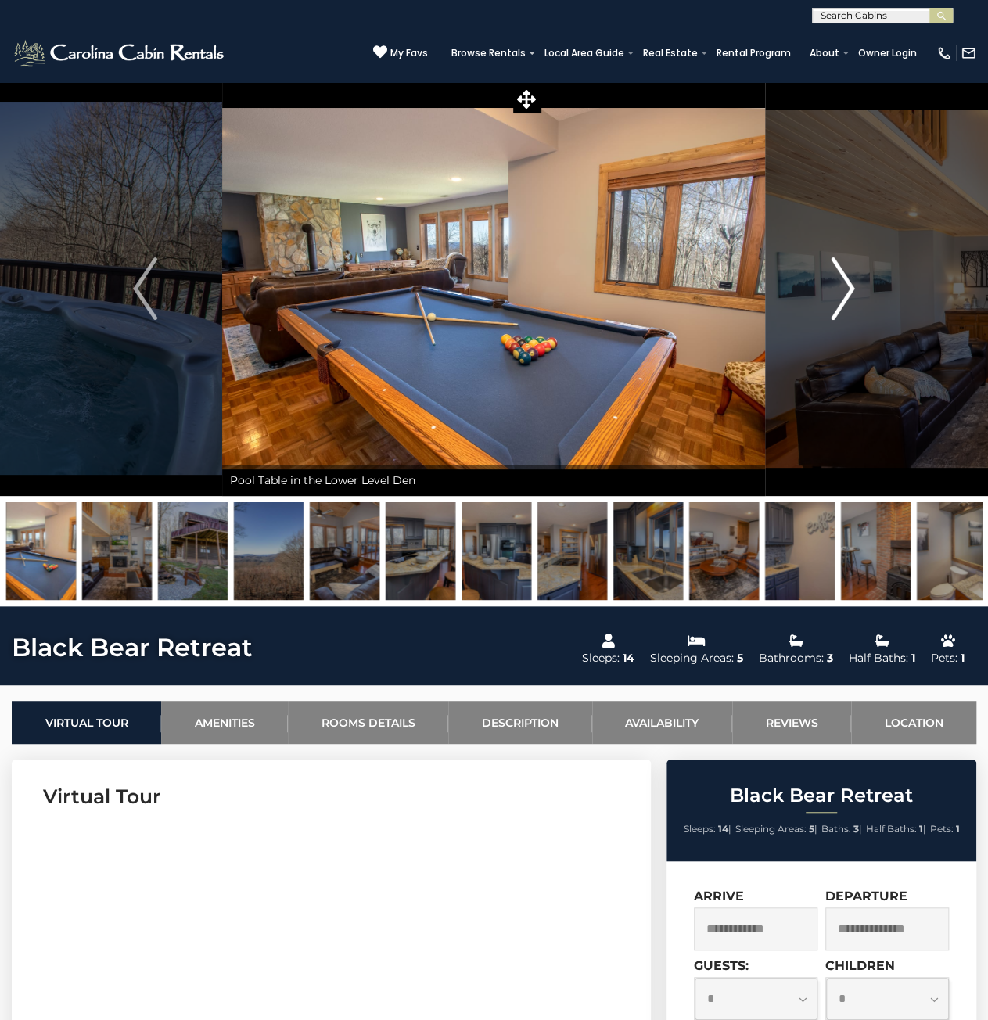
click at [845, 293] on img "Next" at bounding box center [841, 288] width 23 height 63
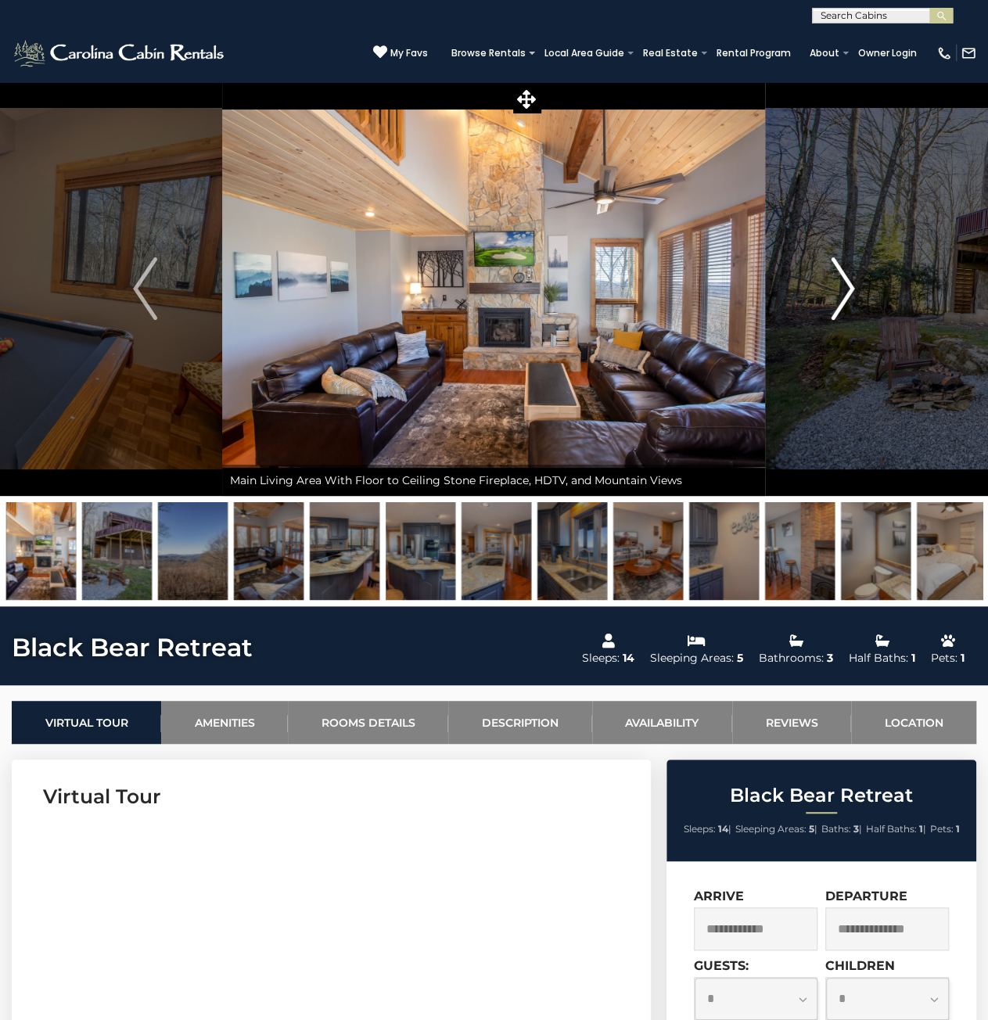
click at [845, 293] on img "Next" at bounding box center [841, 288] width 23 height 63
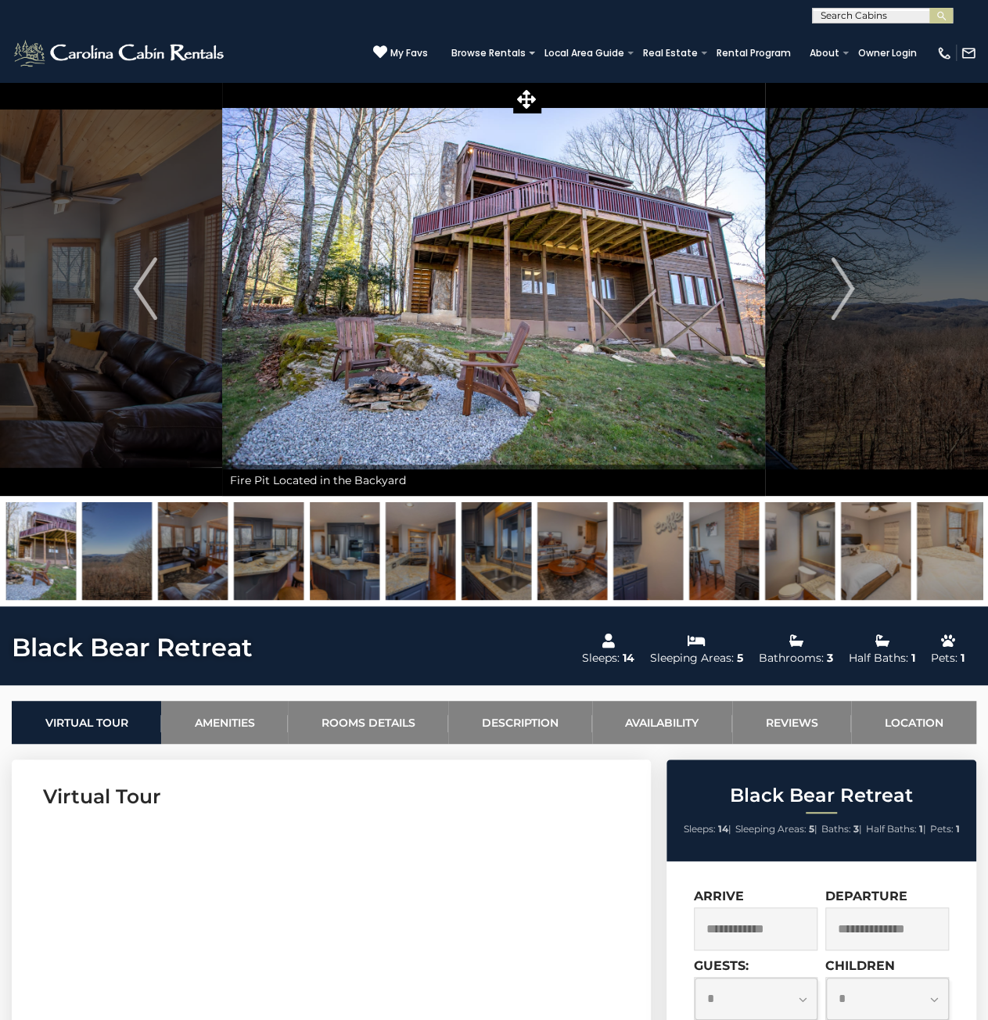
click at [142, 561] on img at bounding box center [117, 551] width 70 height 98
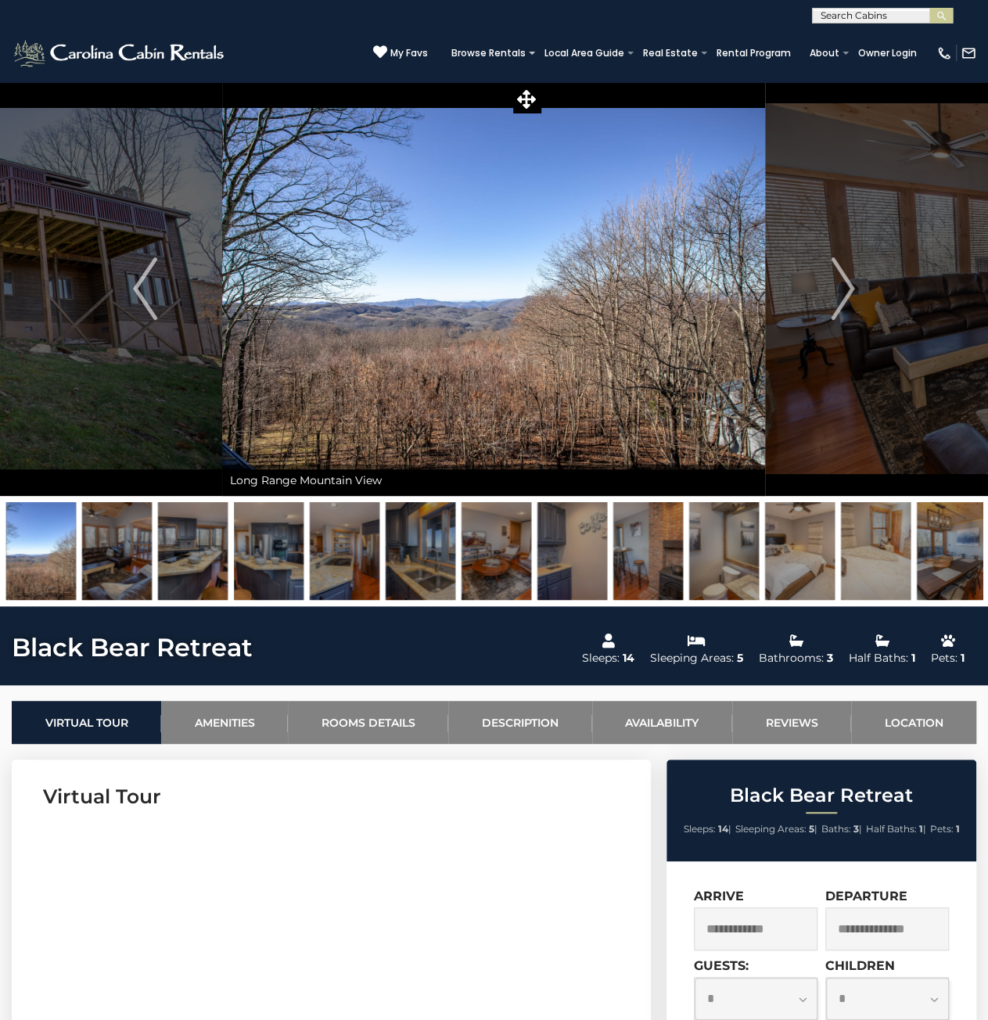
click at [219, 561] on img at bounding box center [193, 551] width 70 height 98
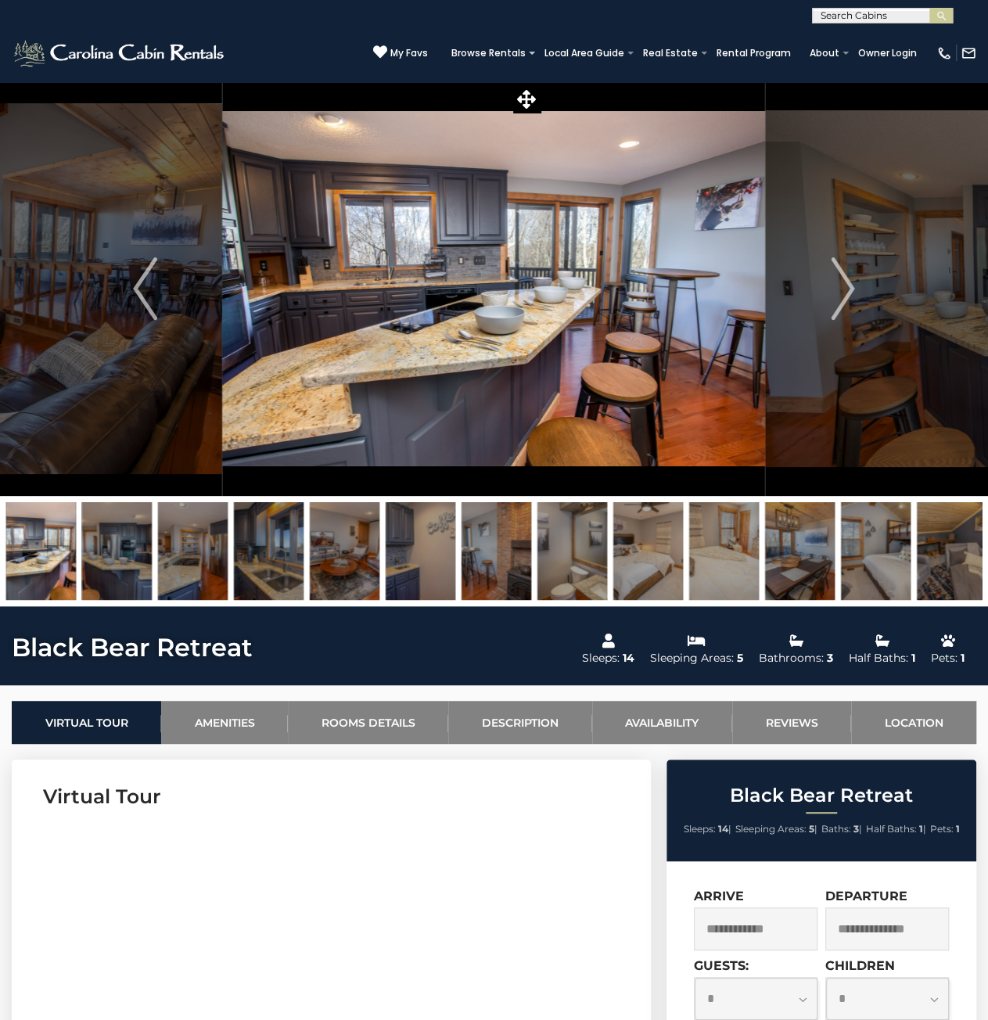
click at [586, 268] on img at bounding box center [493, 288] width 543 height 414
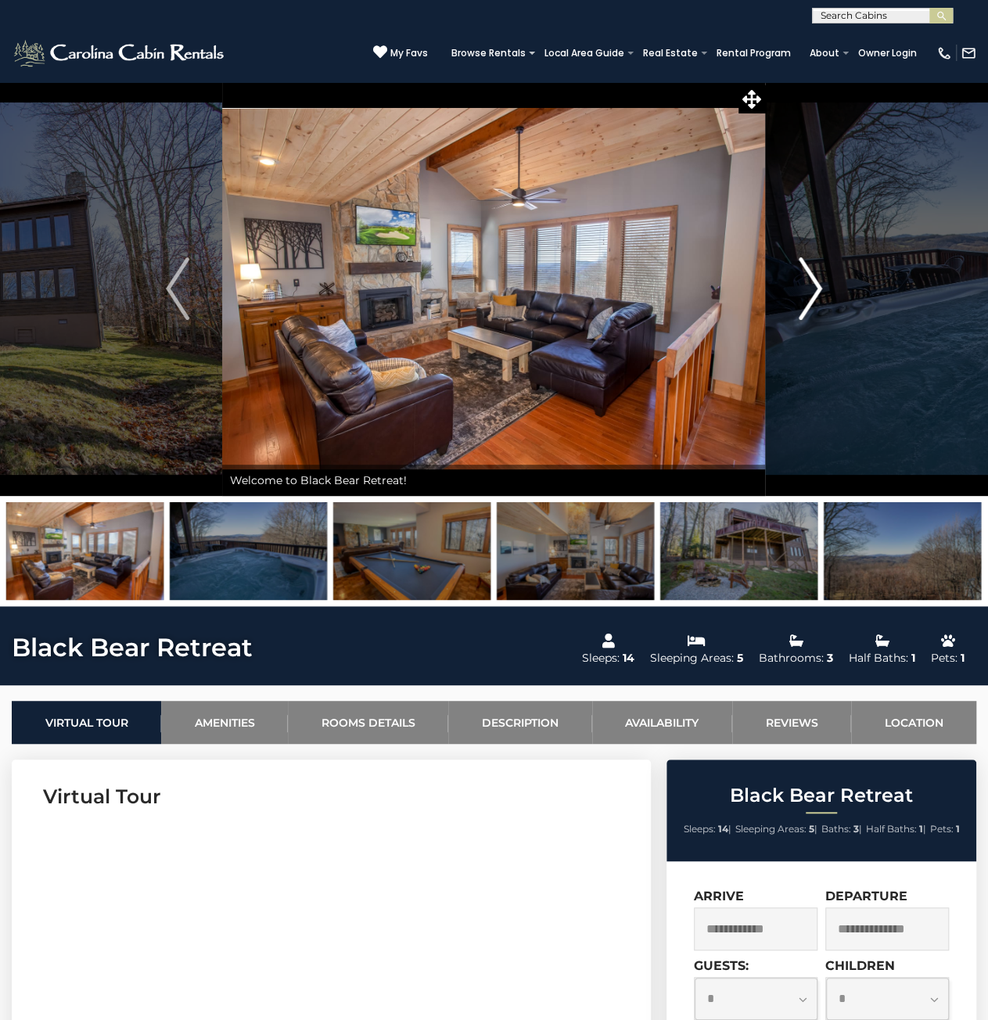
click at [815, 295] on img "Next" at bounding box center [809, 288] width 23 height 63
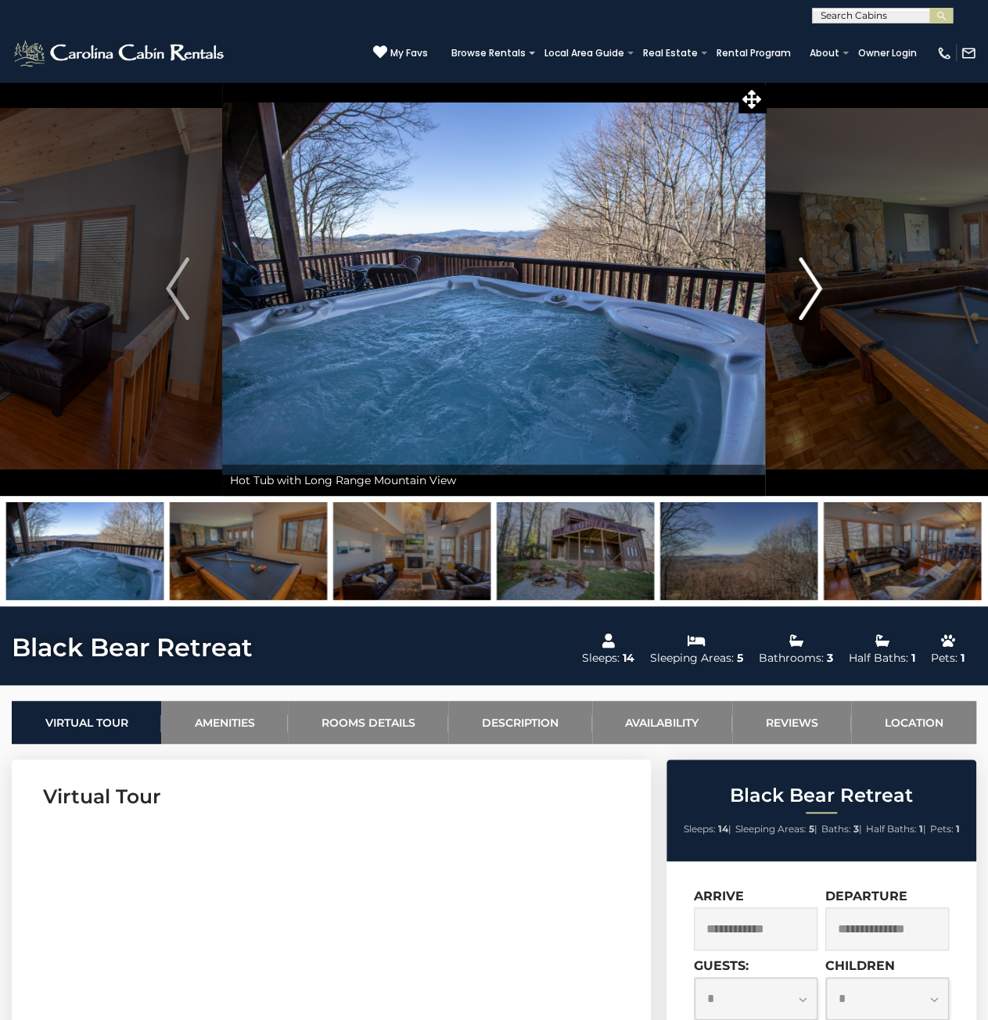
click at [815, 295] on img "Next" at bounding box center [809, 288] width 23 height 63
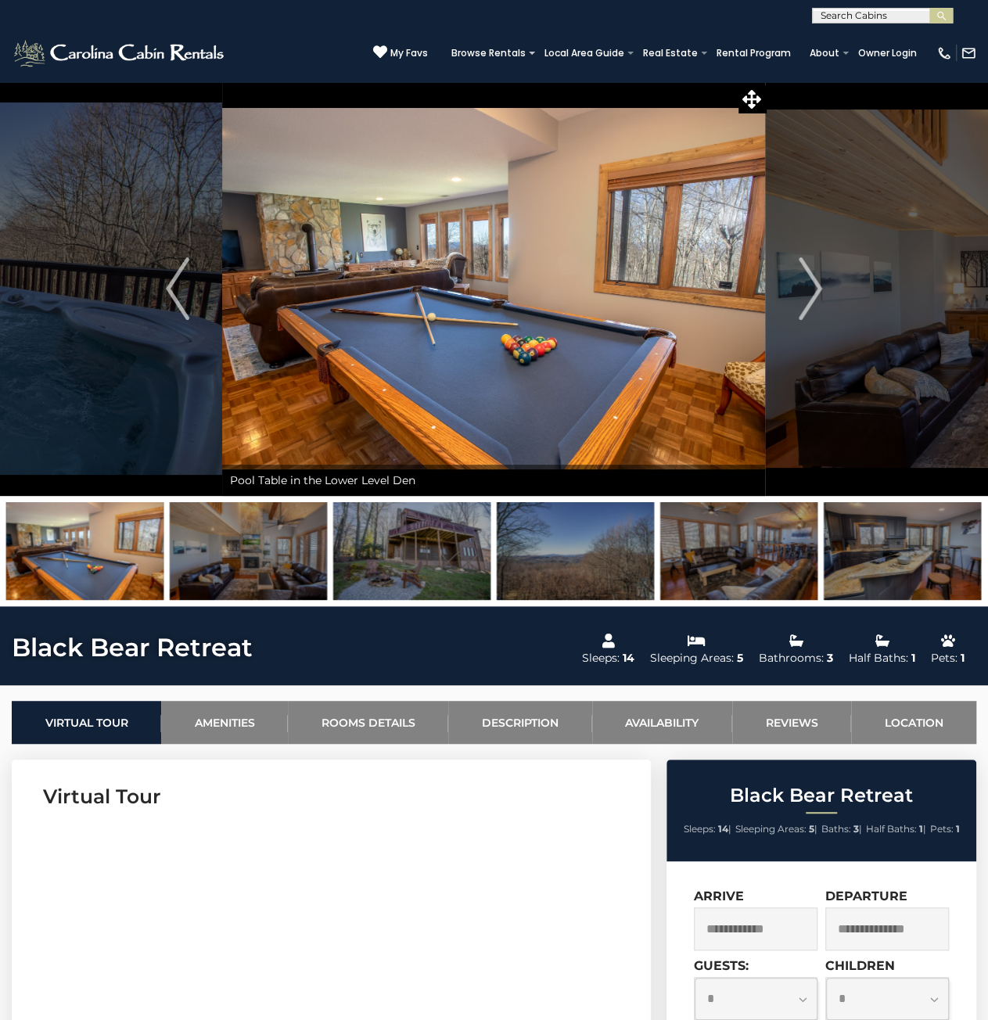
click at [766, 366] on div "Enjoy a Mountain Getaway Today at Black Bear Retreat! Welcome to Black Bear Ret…" at bounding box center [493, 288] width 543 height 414
click at [585, 401] on img at bounding box center [493, 288] width 543 height 414
click at [457, 542] on img at bounding box center [411, 551] width 157 height 98
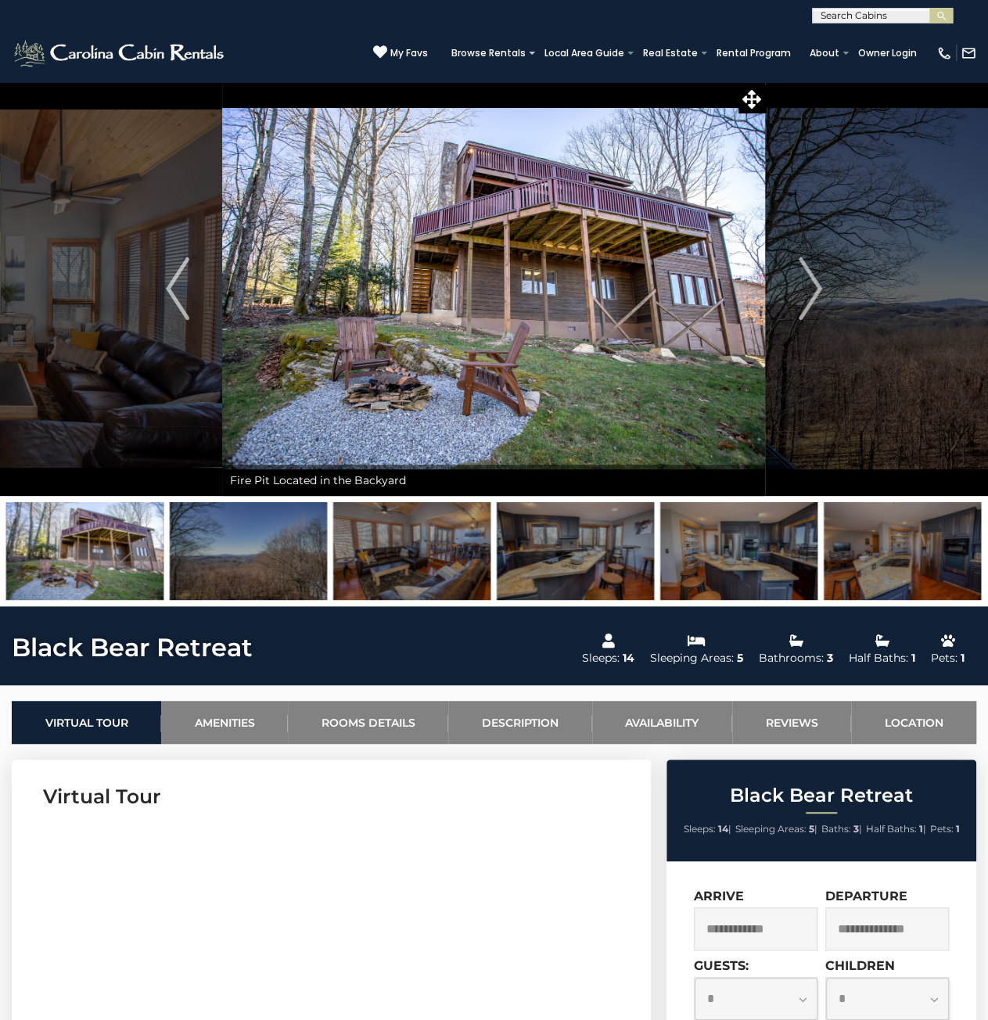
click at [544, 572] on img at bounding box center [575, 551] width 157 height 98
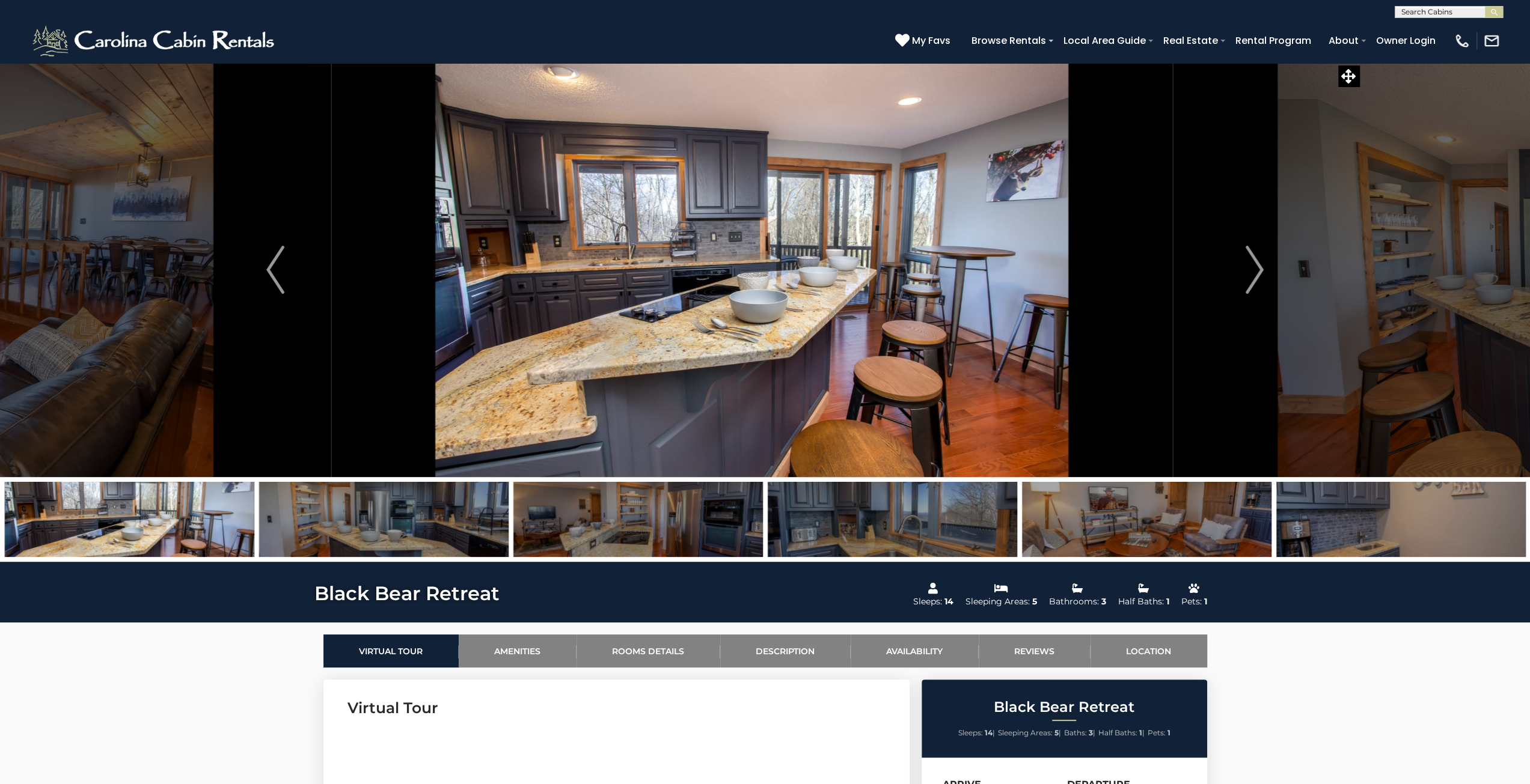
drag, startPoint x: 21, startPoint y: 281, endPoint x: 30, endPoint y: 277, distance: 9.8
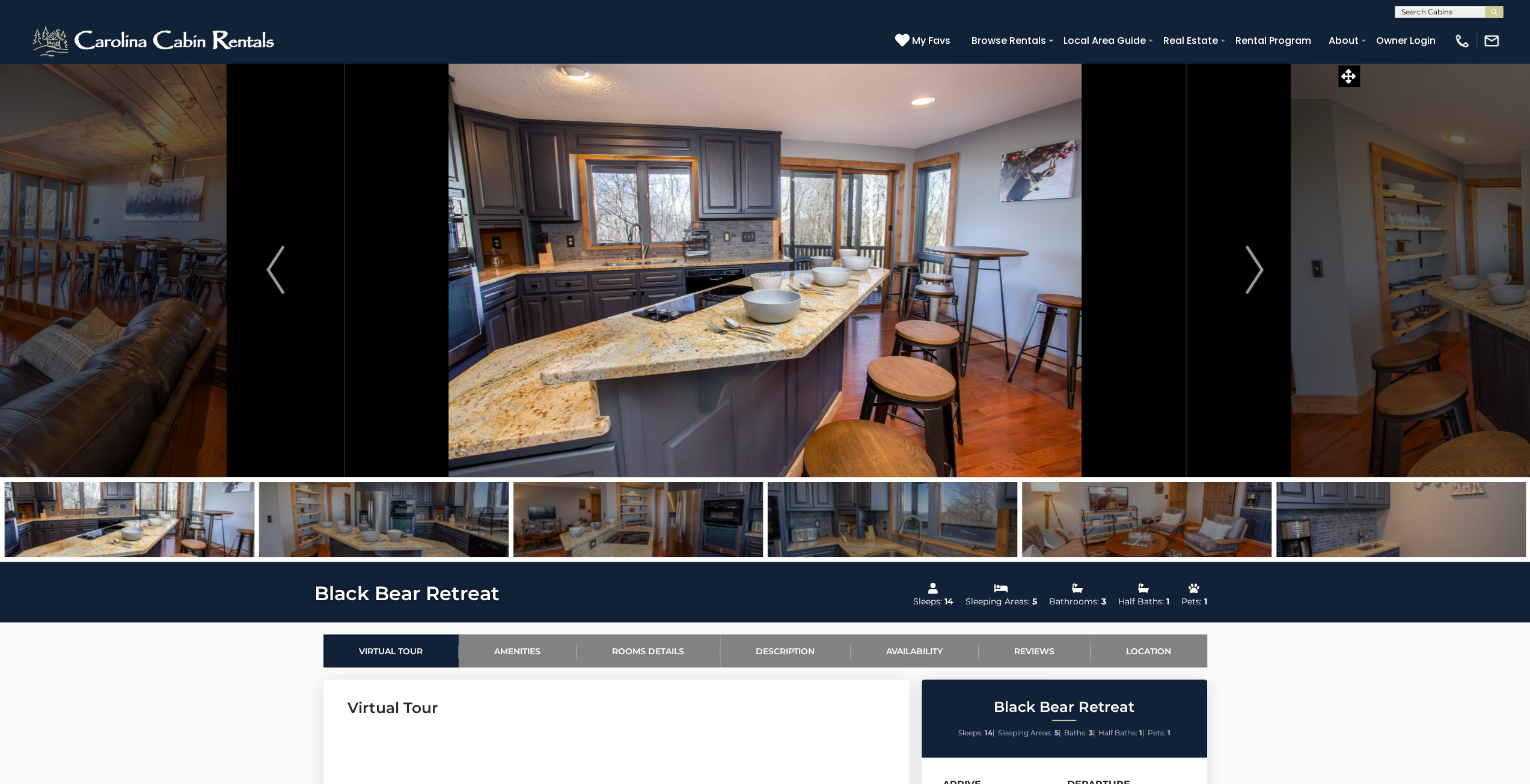
drag, startPoint x: 499, startPoint y: 297, endPoint x: 896, endPoint y: 338, distance: 399.1
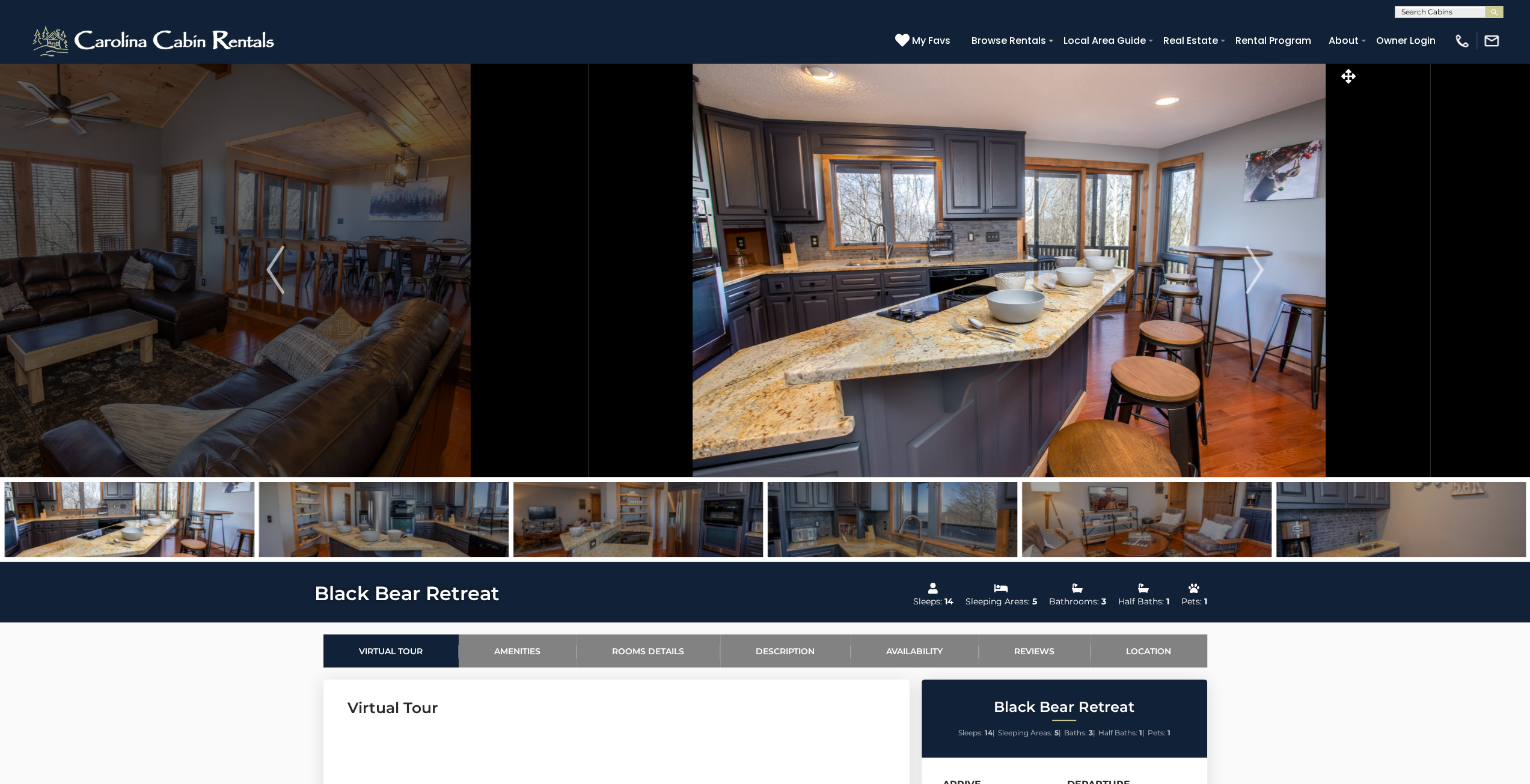
drag, startPoint x: 1113, startPoint y: 320, endPoint x: 1183, endPoint y: 317, distance: 70.1
click at [759, 318] on img at bounding box center [1009, 270] width 842 height 415
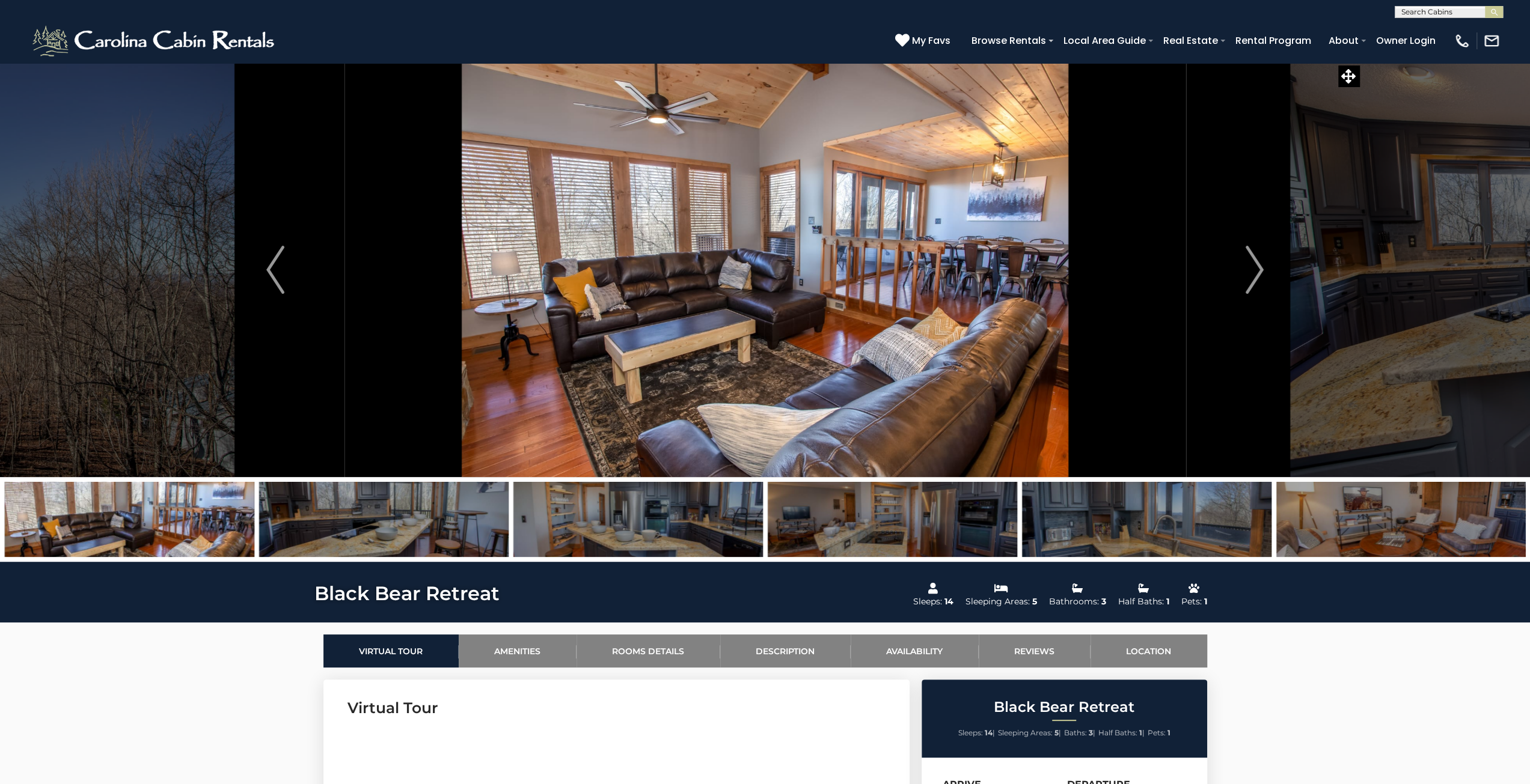
drag, startPoint x: 925, startPoint y: 309, endPoint x: 1168, endPoint y: 307, distance: 243.0
click at [759, 309] on img at bounding box center [765, 270] width 842 height 415
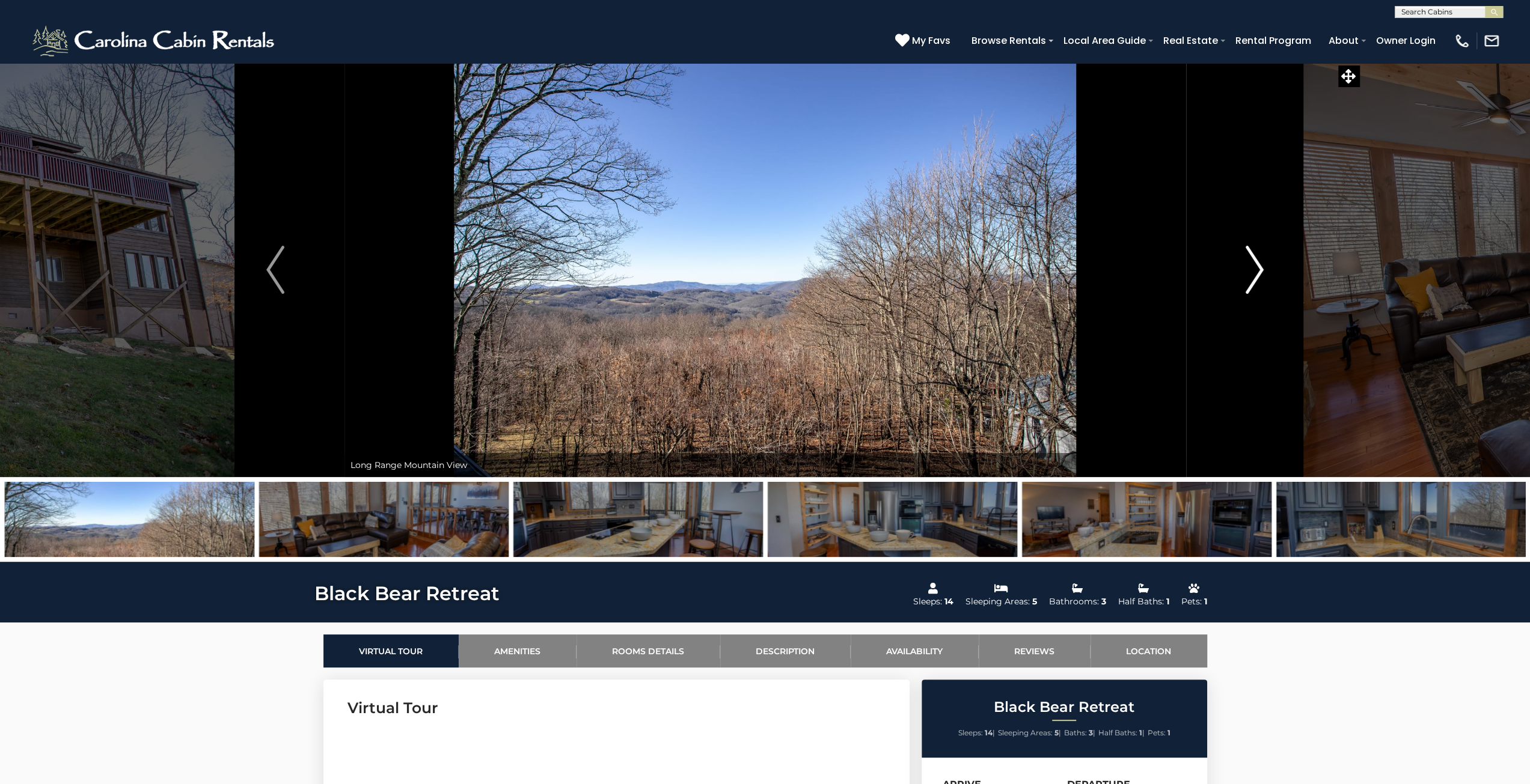
click at [759, 274] on button "Next" at bounding box center [1255, 270] width 138 height 415
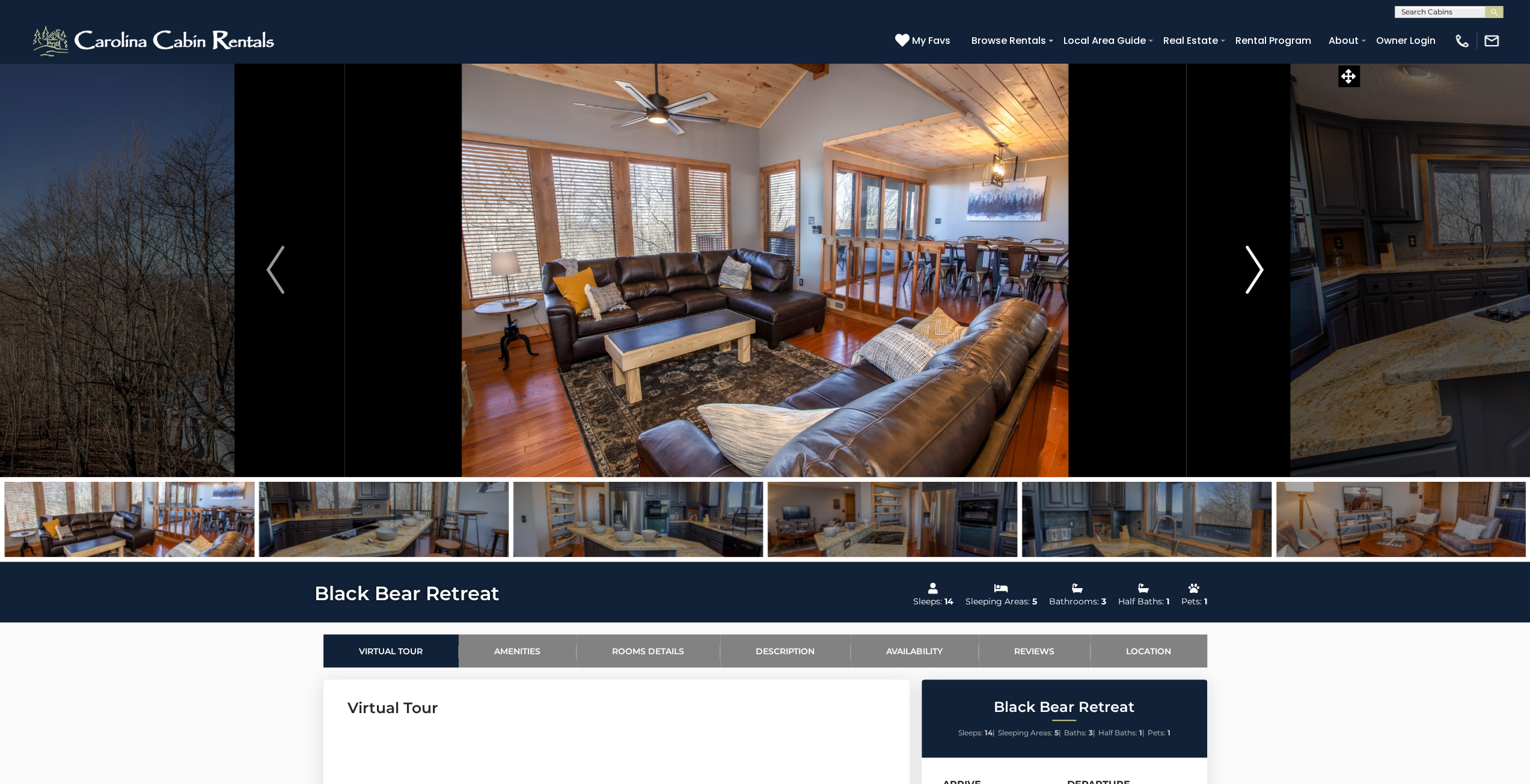
click at [759, 273] on img "Next" at bounding box center [1254, 270] width 18 height 48
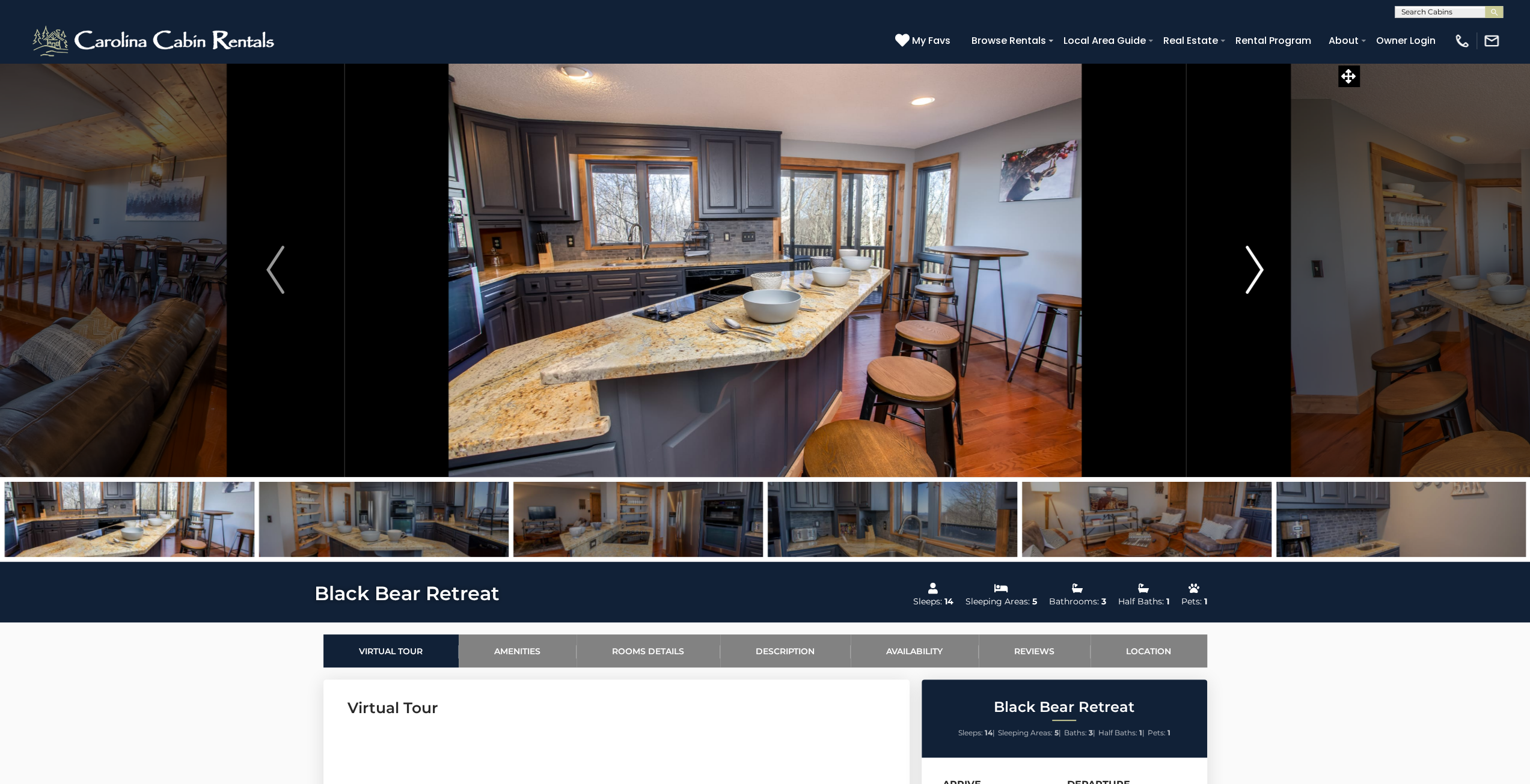
click at [759, 273] on img "Next" at bounding box center [1254, 270] width 18 height 48
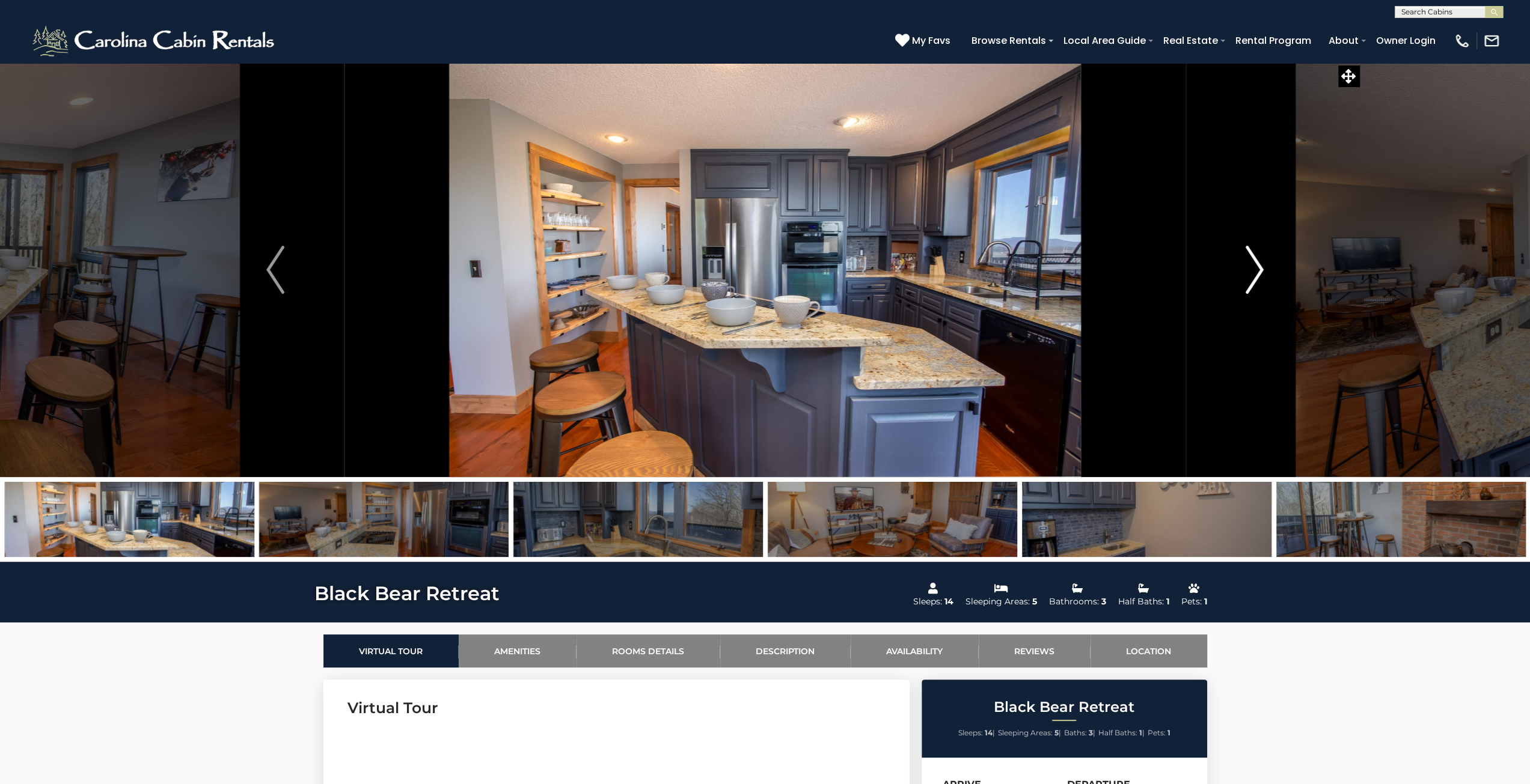
click at [759, 273] on img "Next" at bounding box center [1254, 270] width 18 height 48
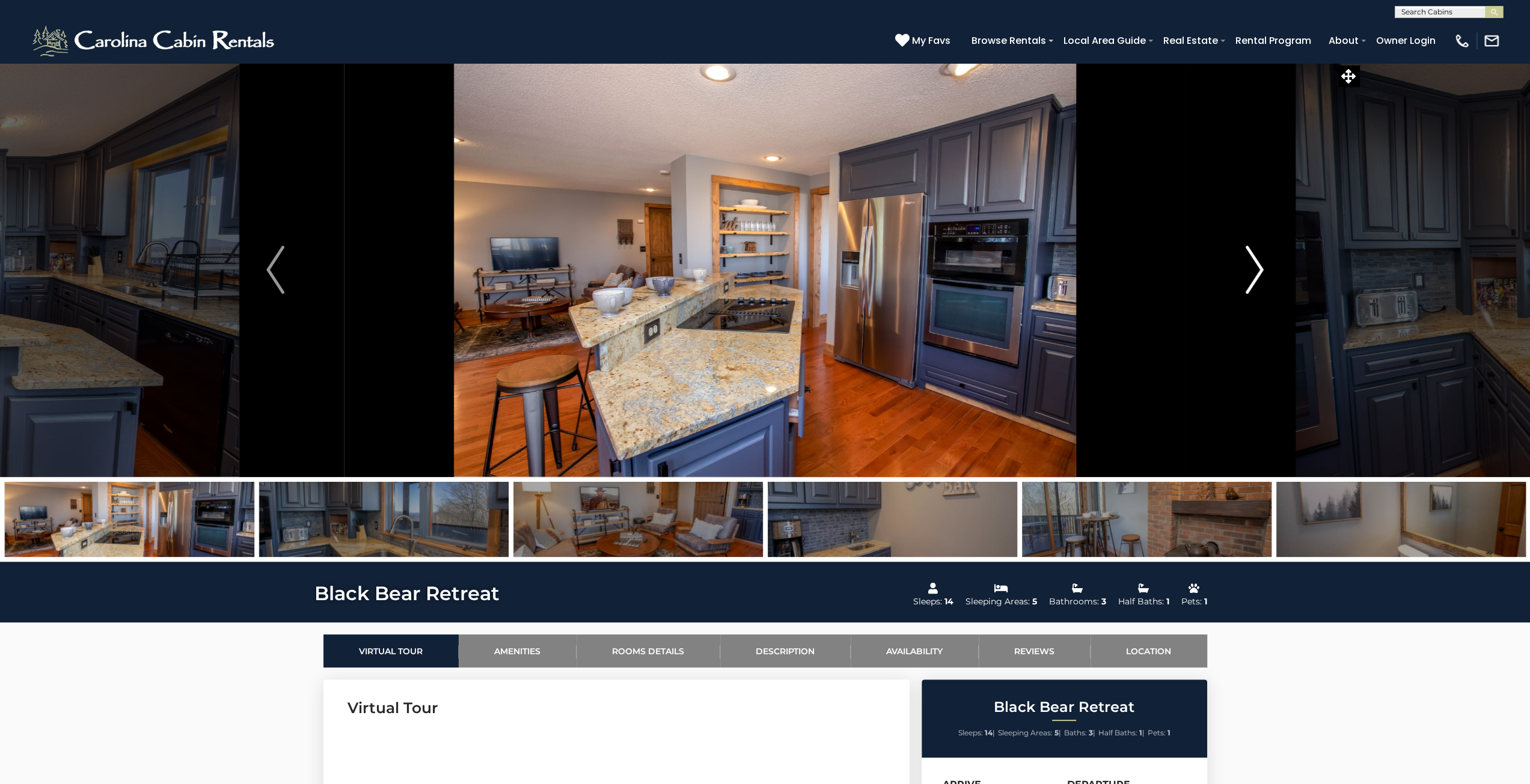
click at [759, 273] on img "Next" at bounding box center [1254, 270] width 18 height 48
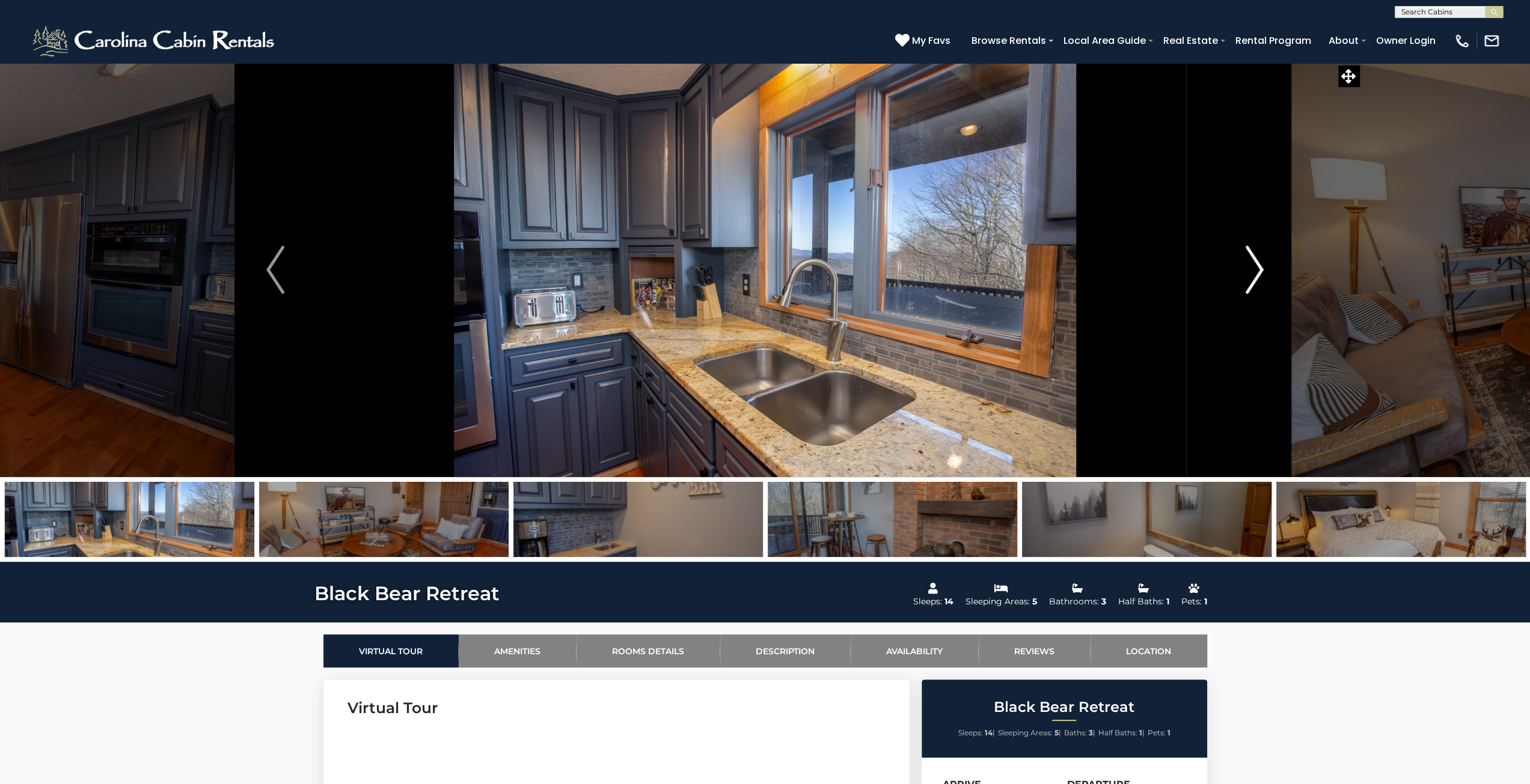
click at [759, 273] on img "Next" at bounding box center [1254, 270] width 18 height 48
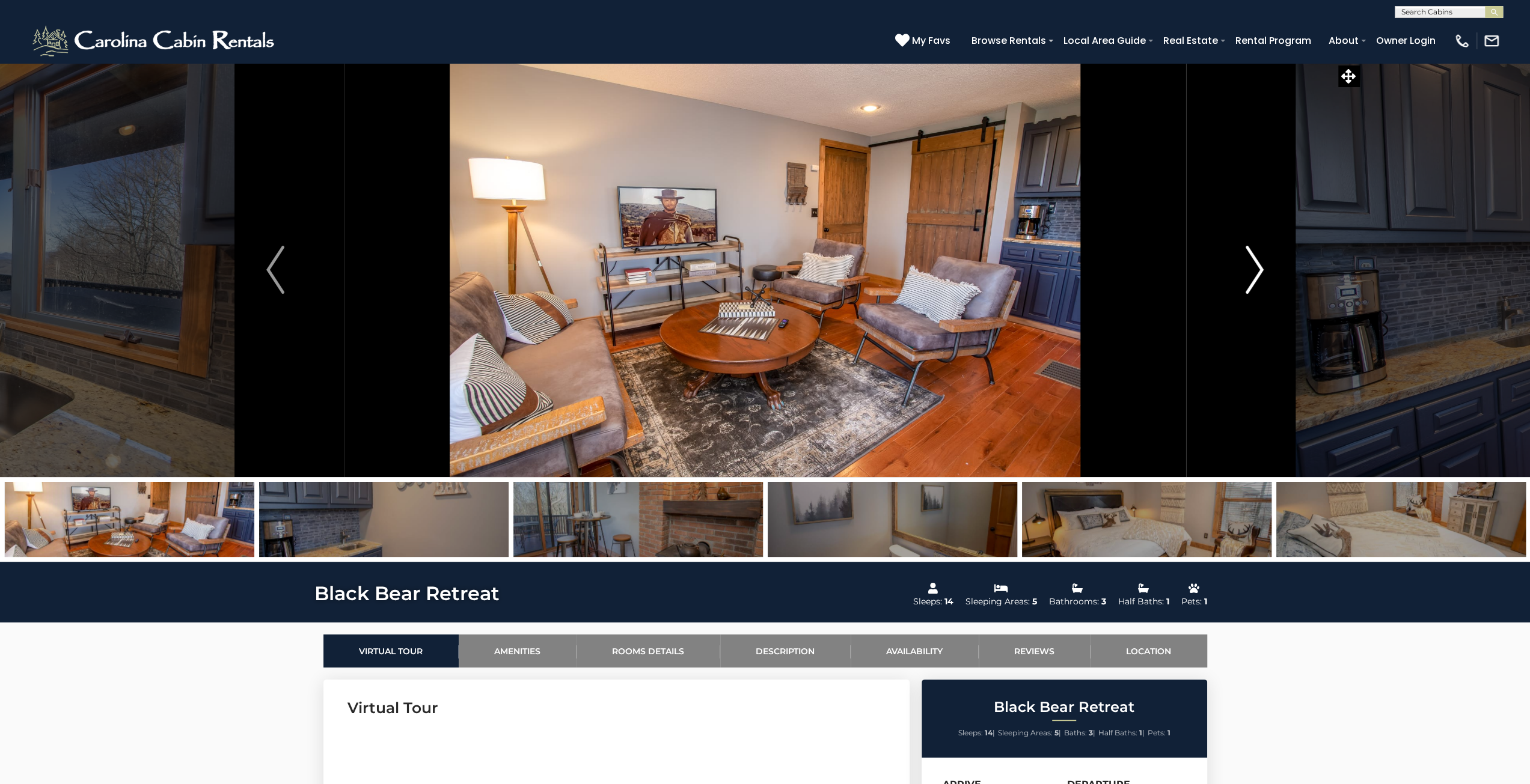
click at [759, 273] on img "Next" at bounding box center [1254, 270] width 18 height 48
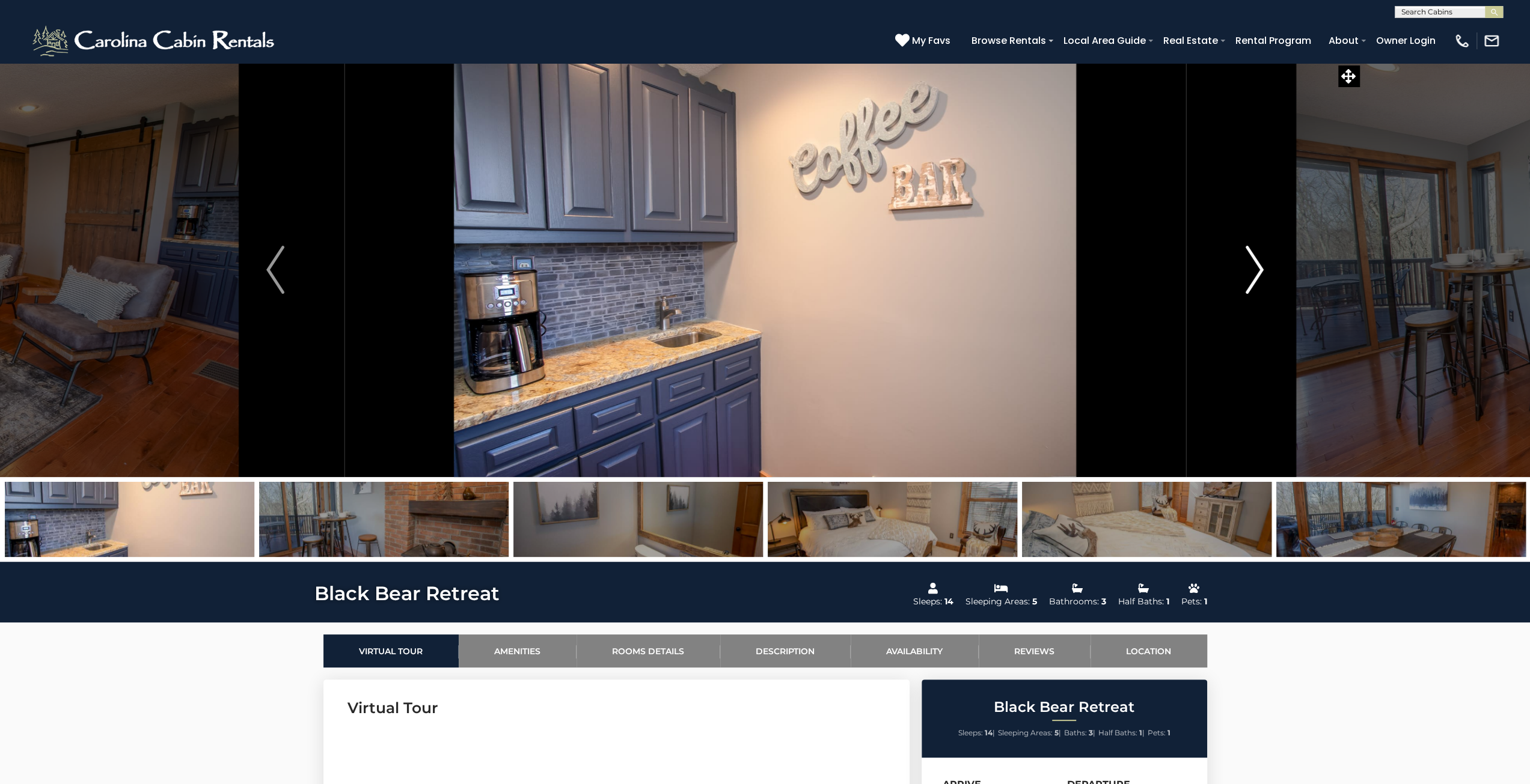
click at [759, 273] on img "Next" at bounding box center [1254, 270] width 18 height 48
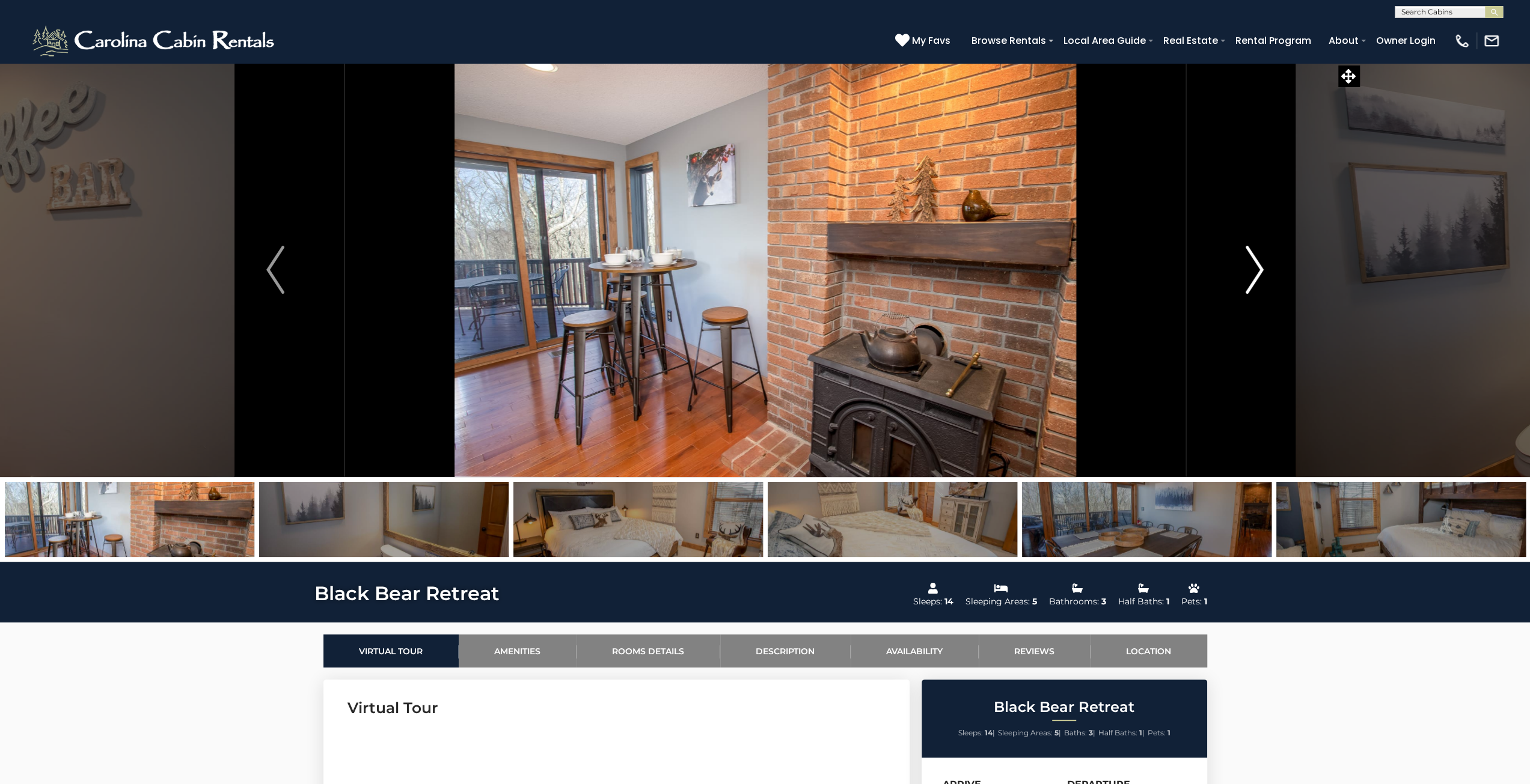
click at [759, 273] on img "Next" at bounding box center [1254, 270] width 18 height 48
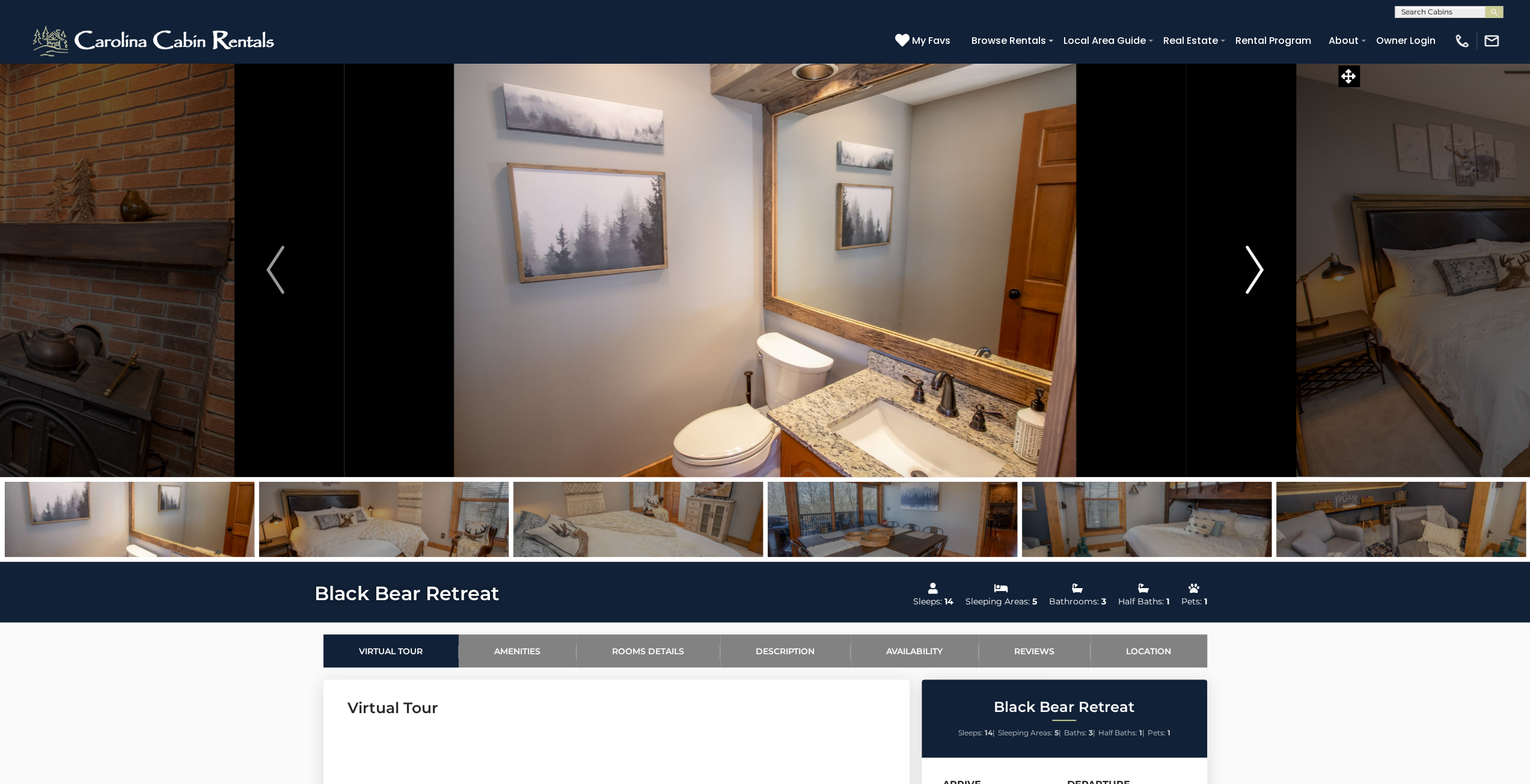
click at [759, 273] on img "Next" at bounding box center [1254, 270] width 18 height 48
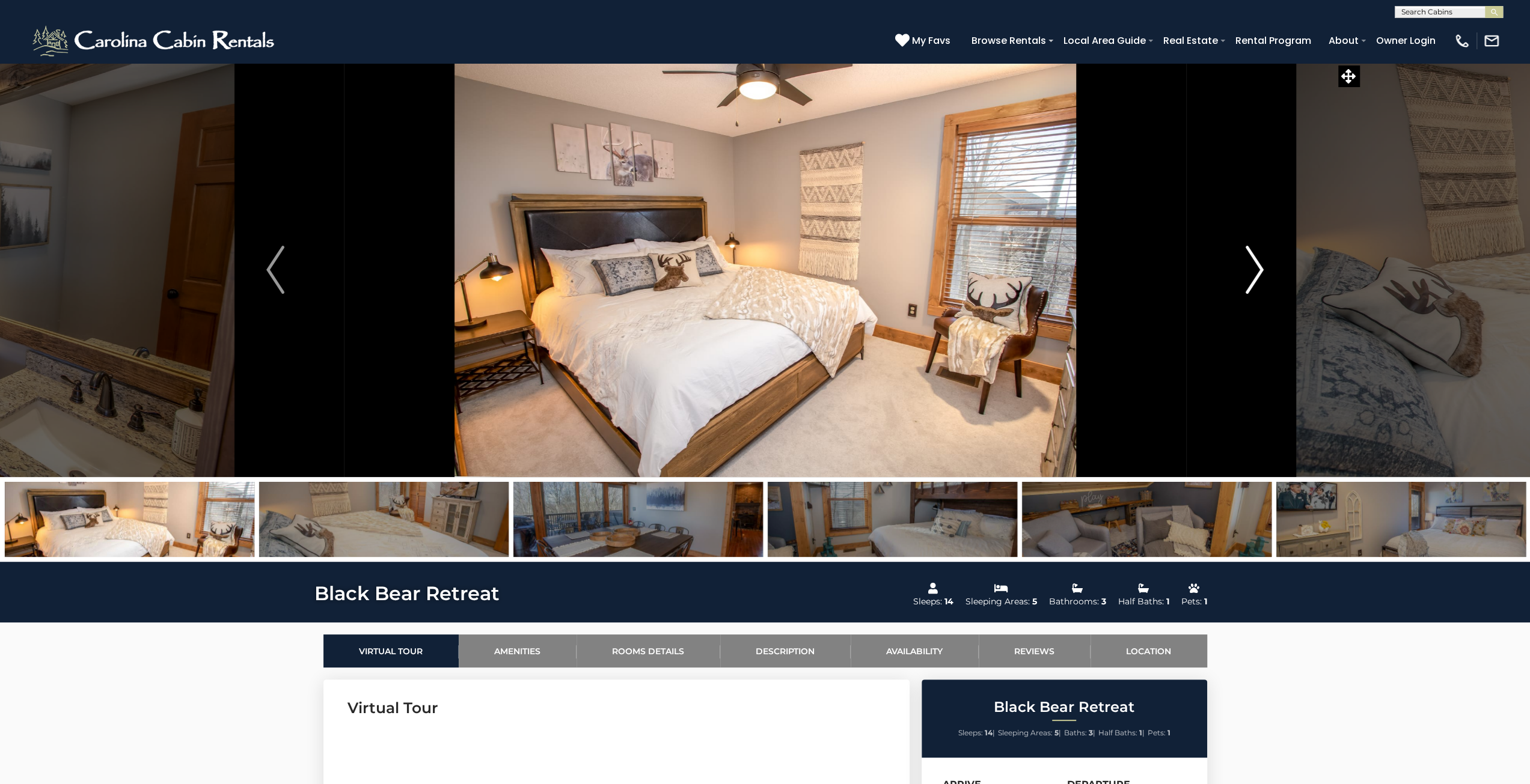
click at [759, 273] on img "Next" at bounding box center [1254, 270] width 18 height 48
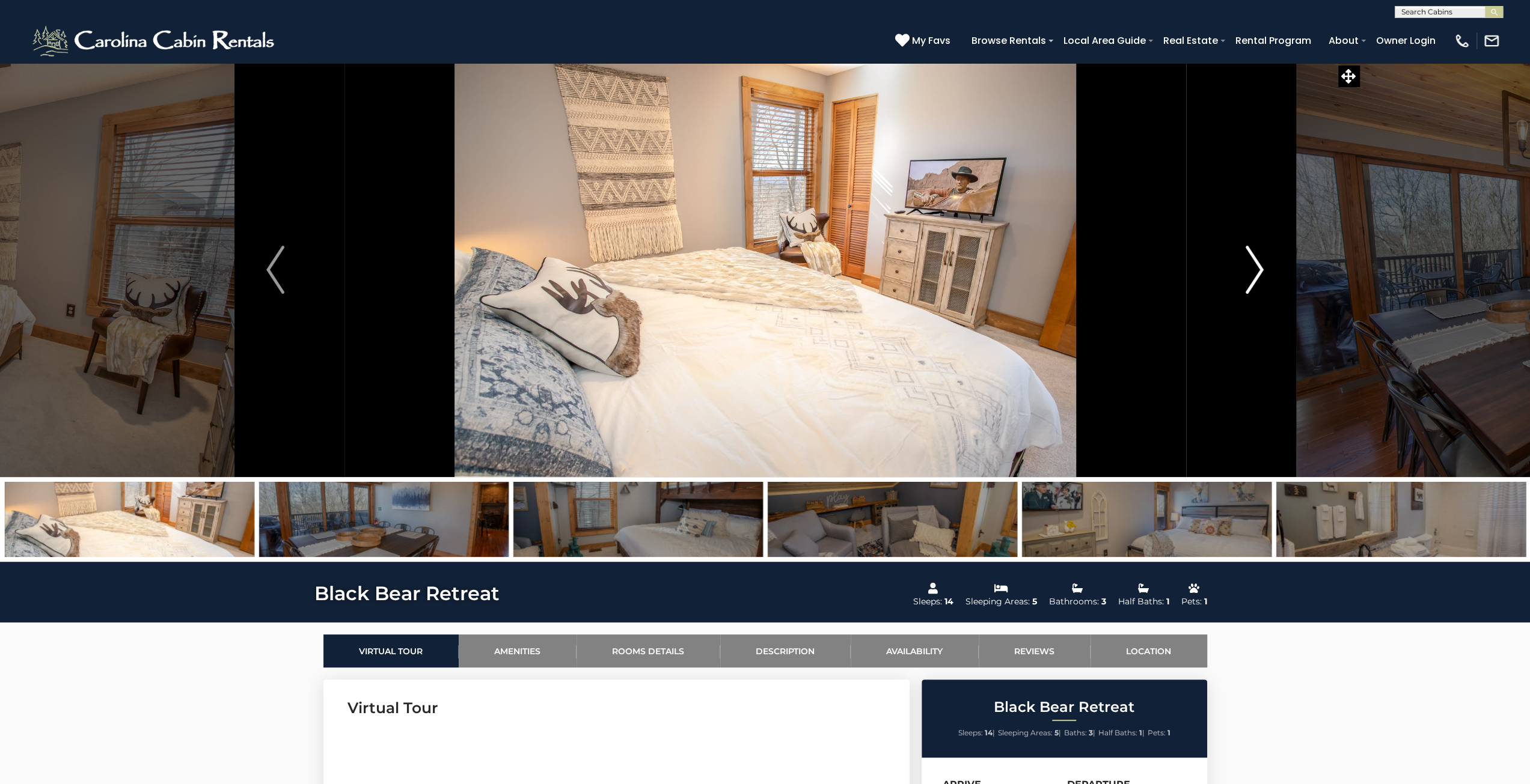
click at [759, 273] on img "Next" at bounding box center [1254, 270] width 18 height 48
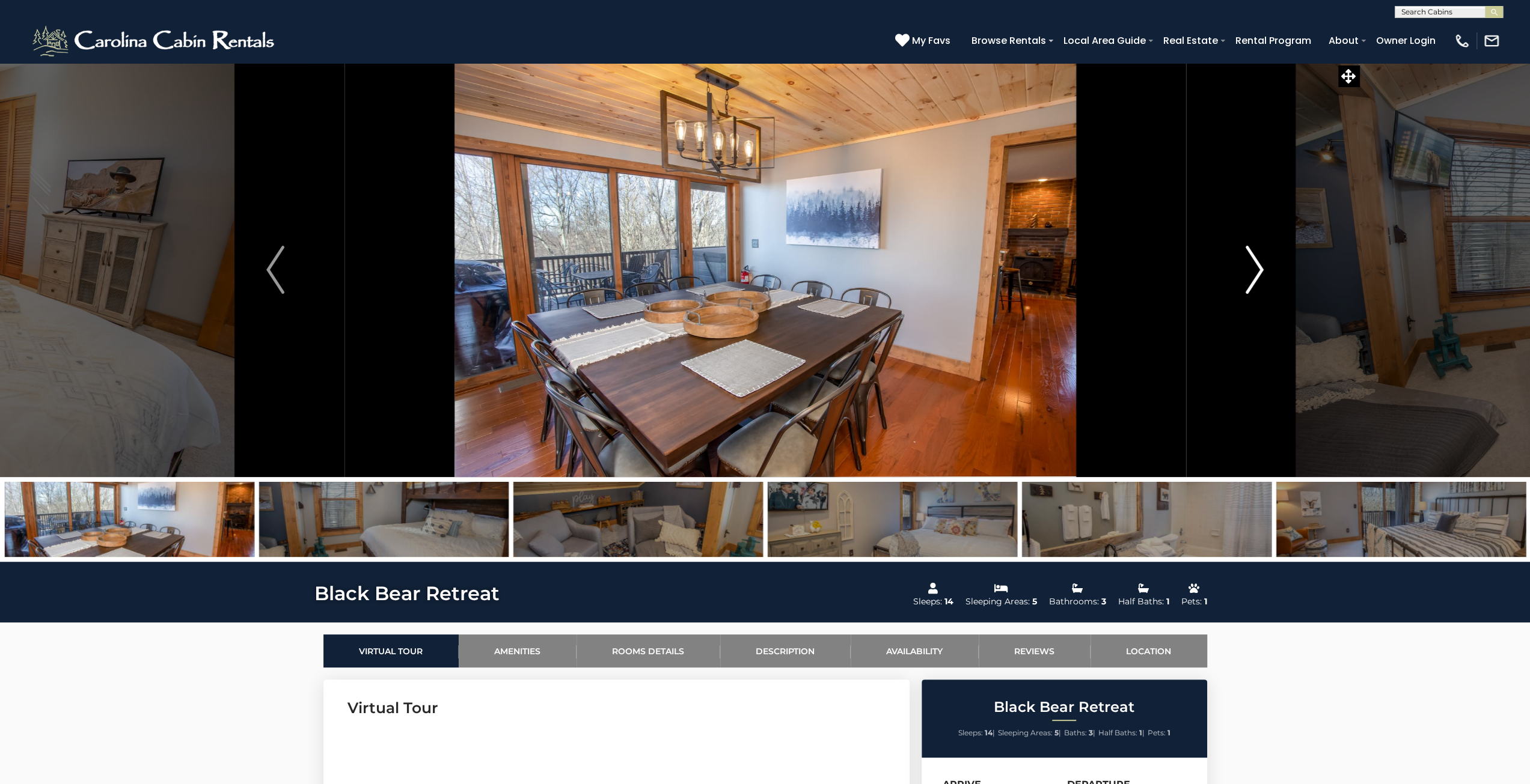
click at [759, 273] on img "Next" at bounding box center [1254, 270] width 18 height 48
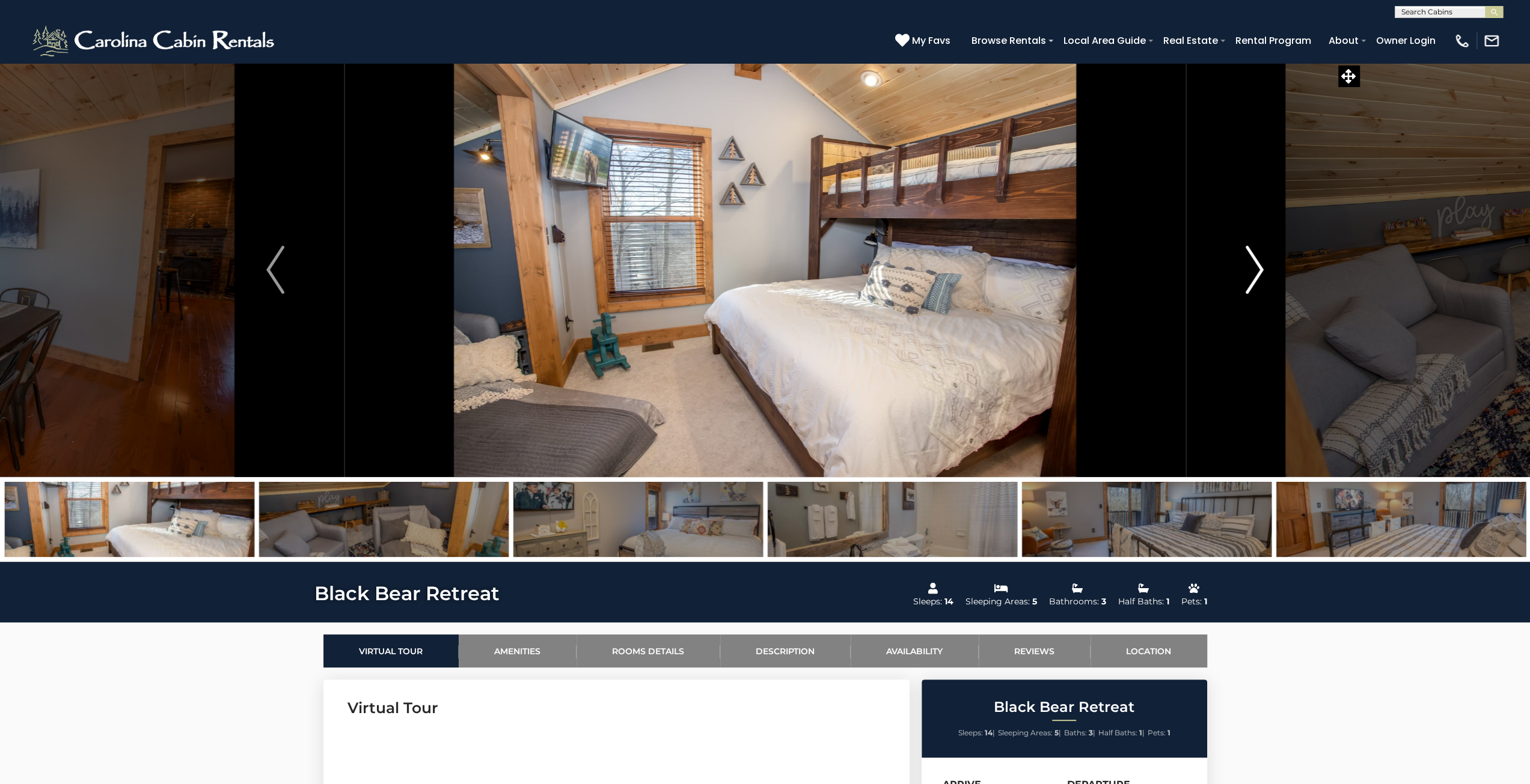
click at [759, 273] on img "Next" at bounding box center [1254, 270] width 18 height 48
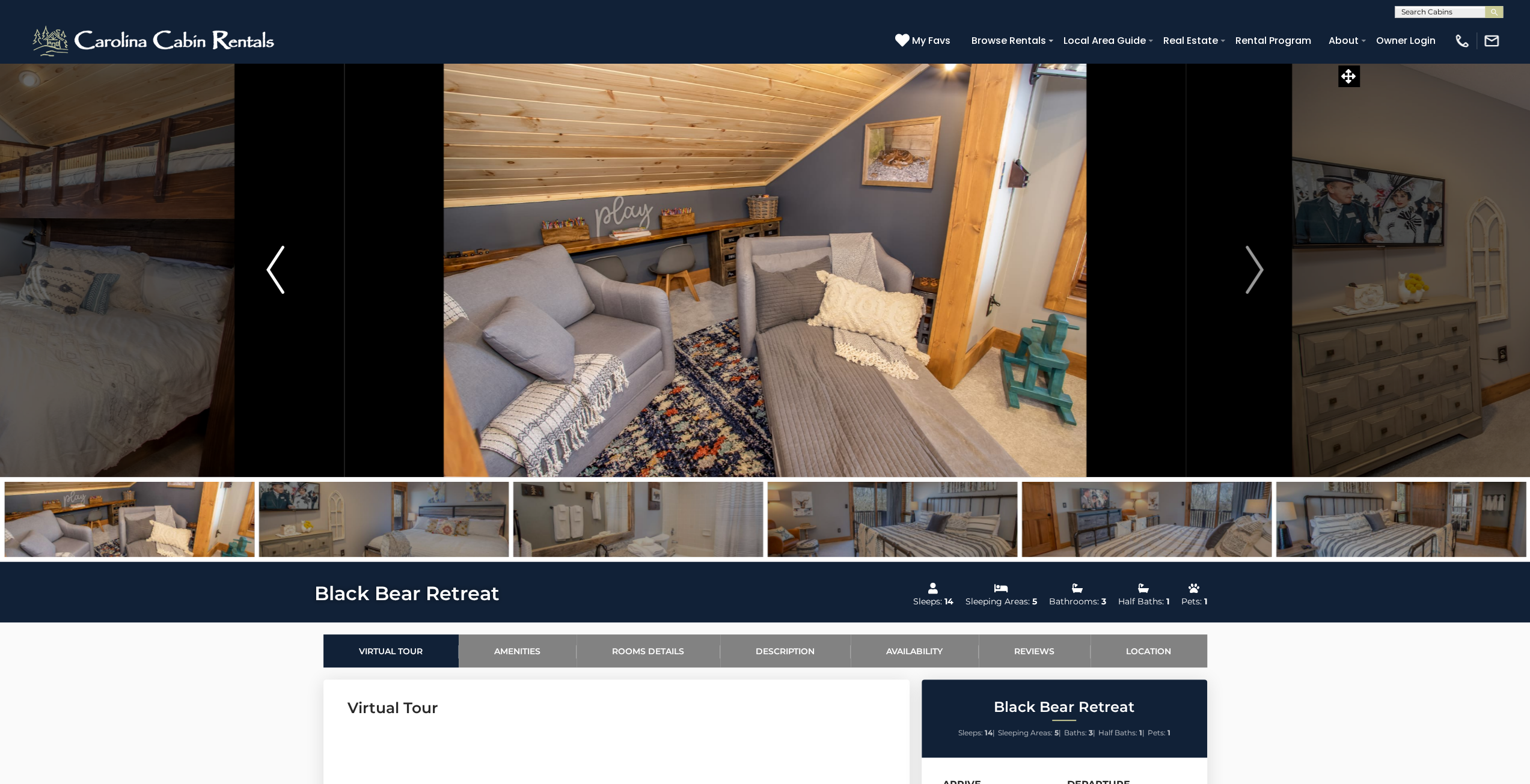
click at [258, 274] on button "Previous" at bounding box center [275, 270] width 138 height 415
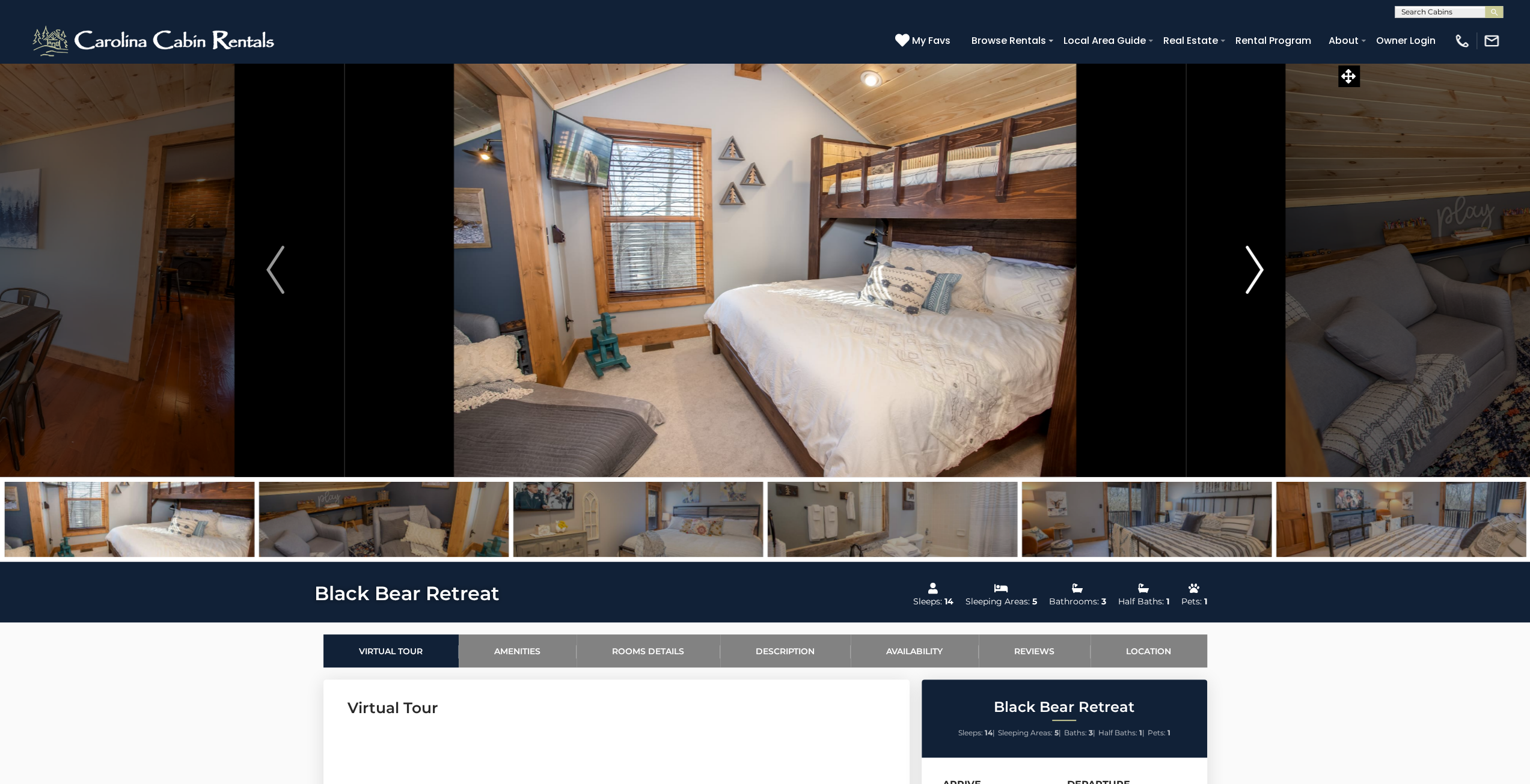
click at [759, 262] on button "Next" at bounding box center [1255, 270] width 138 height 415
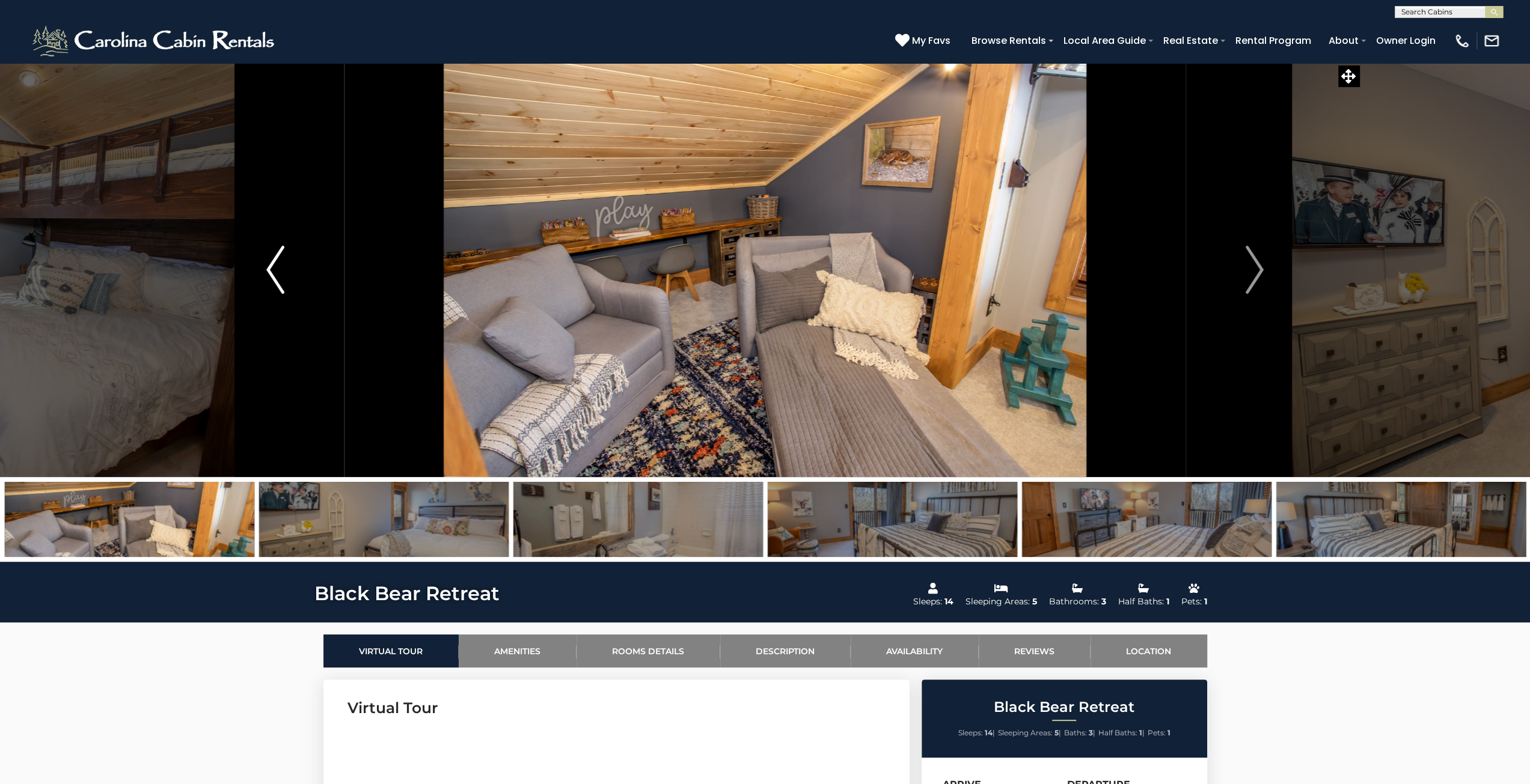
click at [277, 274] on img "Previous" at bounding box center [274, 270] width 18 height 48
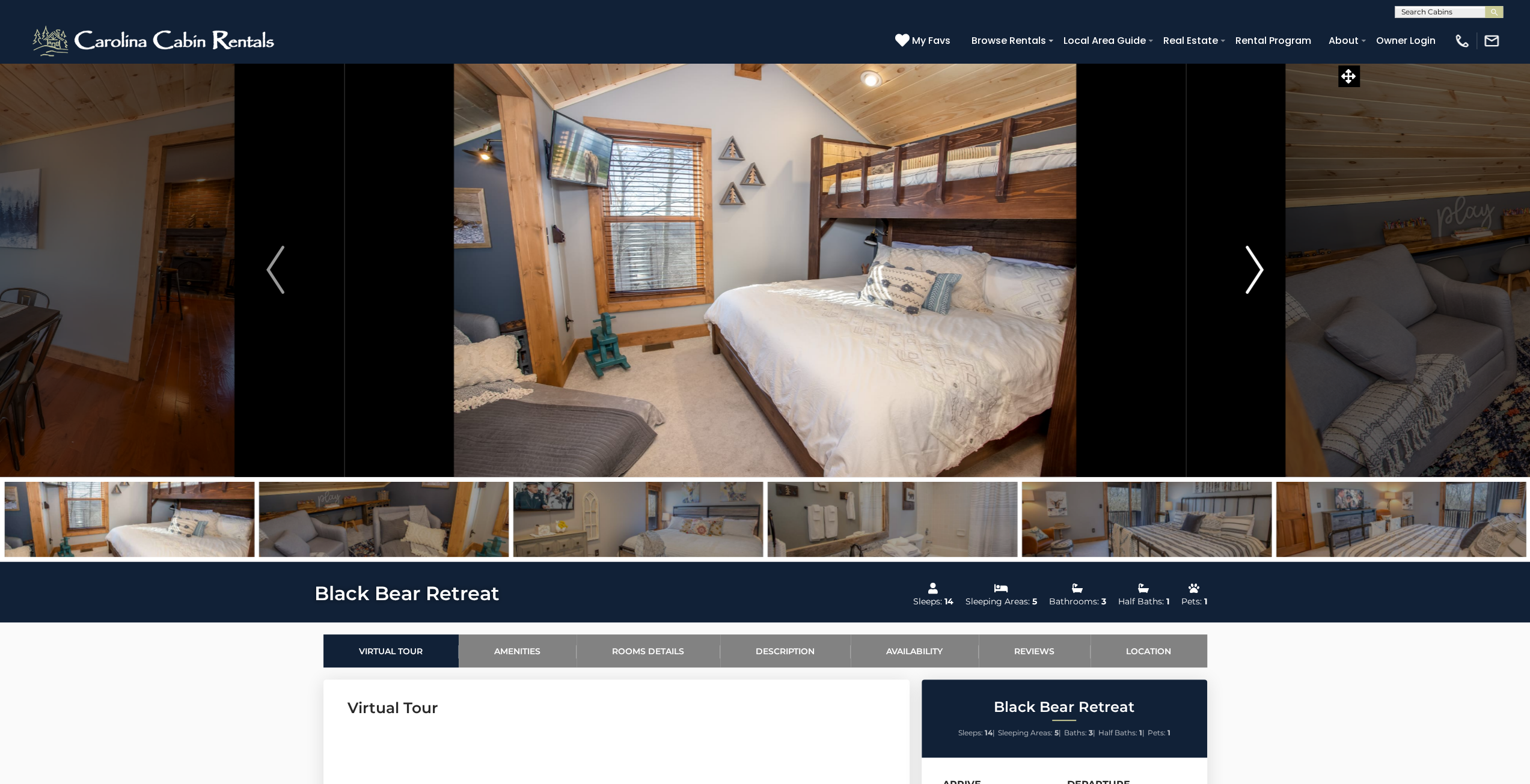
click at [759, 271] on img "Next" at bounding box center [1254, 270] width 18 height 48
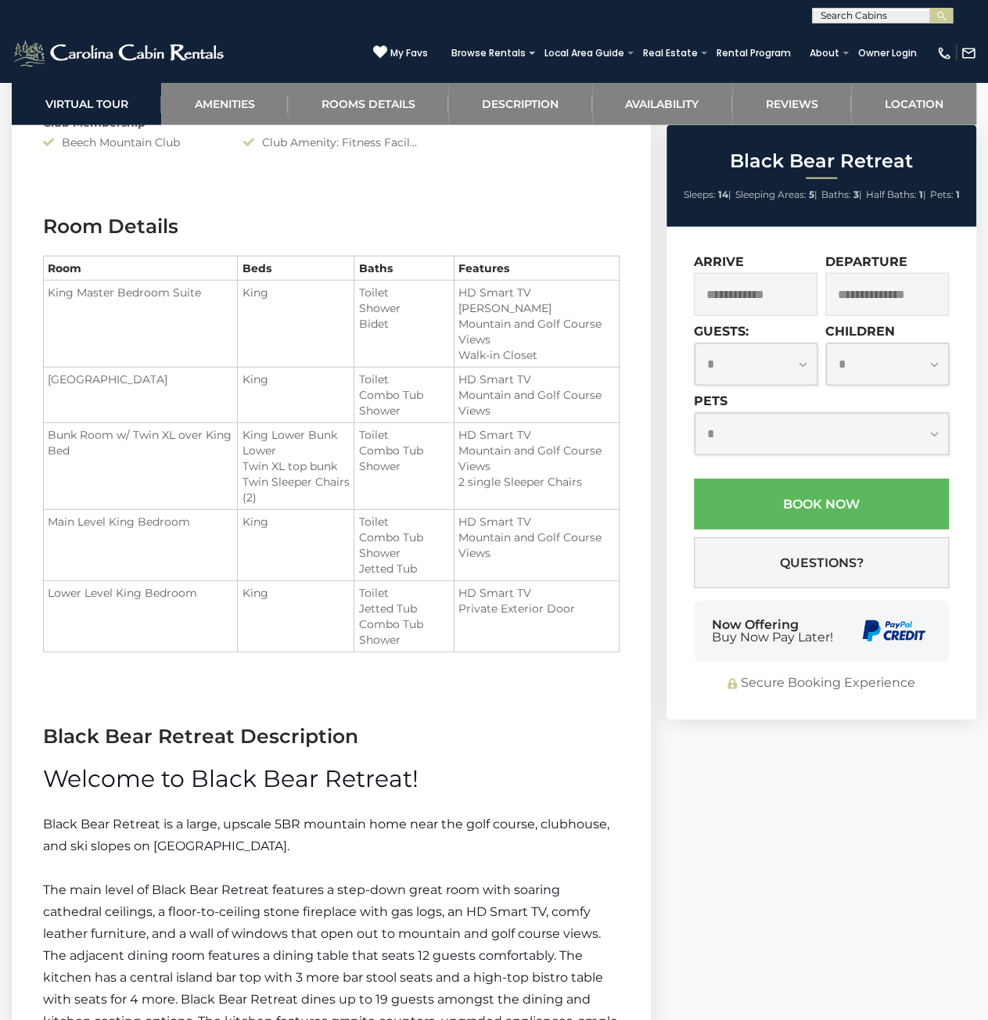
scroll to position [1798, 0]
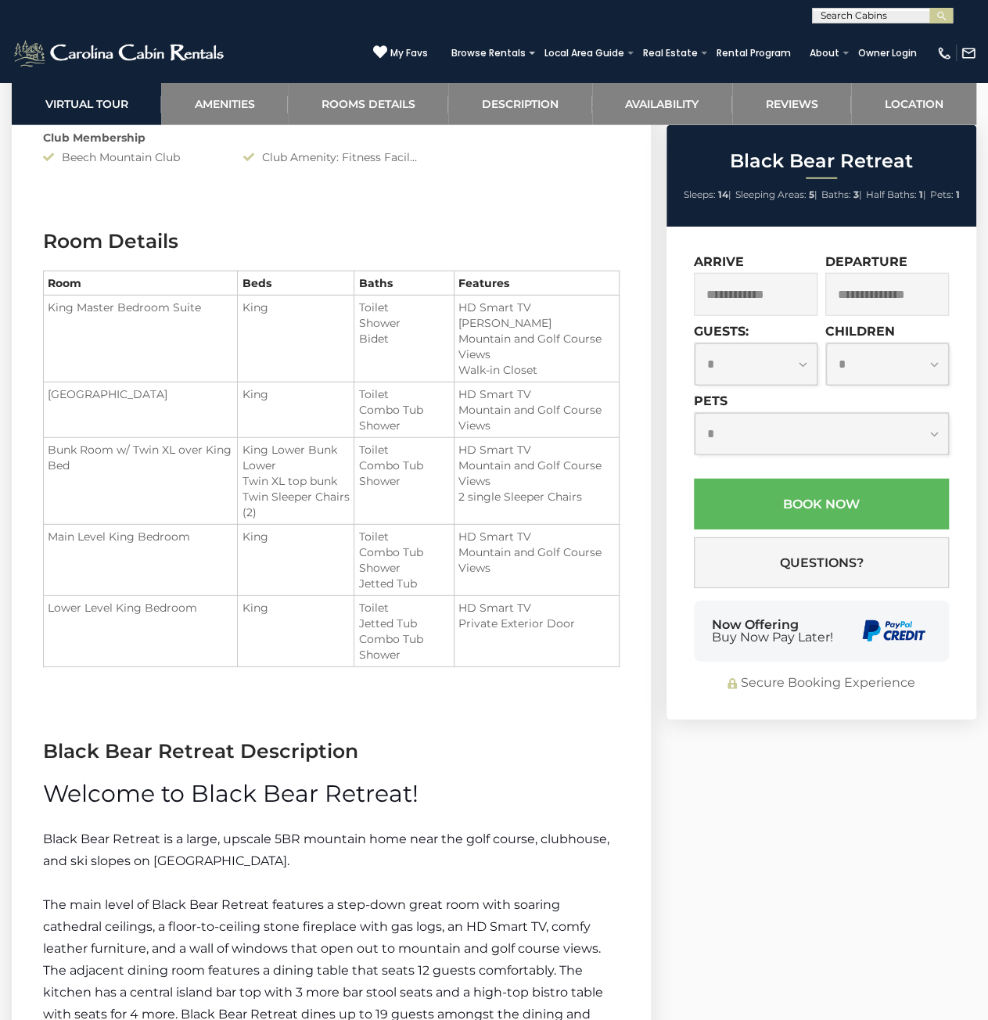
drag, startPoint x: 400, startPoint y: 485, endPoint x: 266, endPoint y: 463, distance: 136.3
click at [266, 463] on tr "Bunk Room w/ Twin XL over King Bed King Lower Bunk Lower Twin XL top bunk Twin …" at bounding box center [332, 481] width 576 height 87
drag, startPoint x: 225, startPoint y: 456, endPoint x: 457, endPoint y: 514, distance: 238.6
click at [443, 510] on tr "Bunk Room w/ Twin XL over King Bed King Lower Bunk Lower Twin XL top bunk Twin …" at bounding box center [332, 481] width 576 height 87
click at [457, 514] on td "HD Smart TV Mountain and Golf Course Views 2 single Sleeper Chairs" at bounding box center [536, 481] width 165 height 87
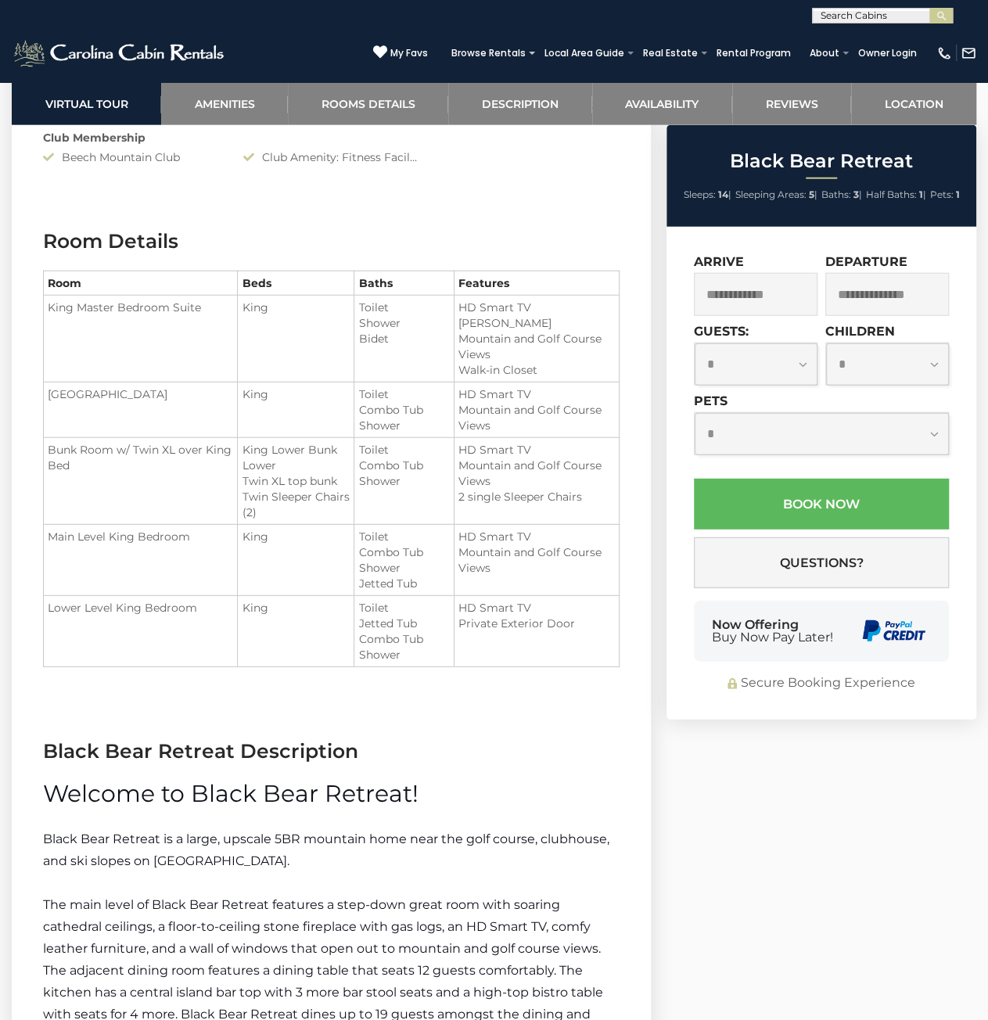
drag, startPoint x: 555, startPoint y: 523, endPoint x: 188, endPoint y: 458, distance: 372.4
click at [196, 460] on tbody "King Master Bedroom Suite King Toilet Shower Upper King Bedroom" at bounding box center [332, 481] width 576 height 371
click at [188, 458] on td "Bunk Room w/ Twin XL over King Bed" at bounding box center [141, 481] width 194 height 87
drag, startPoint x: 369, startPoint y: 304, endPoint x: 477, endPoint y: 626, distance: 339.8
click at [477, 626] on tbody "King Master Bedroom Suite King Toilet Shower Upper King Bedroom" at bounding box center [332, 481] width 576 height 371
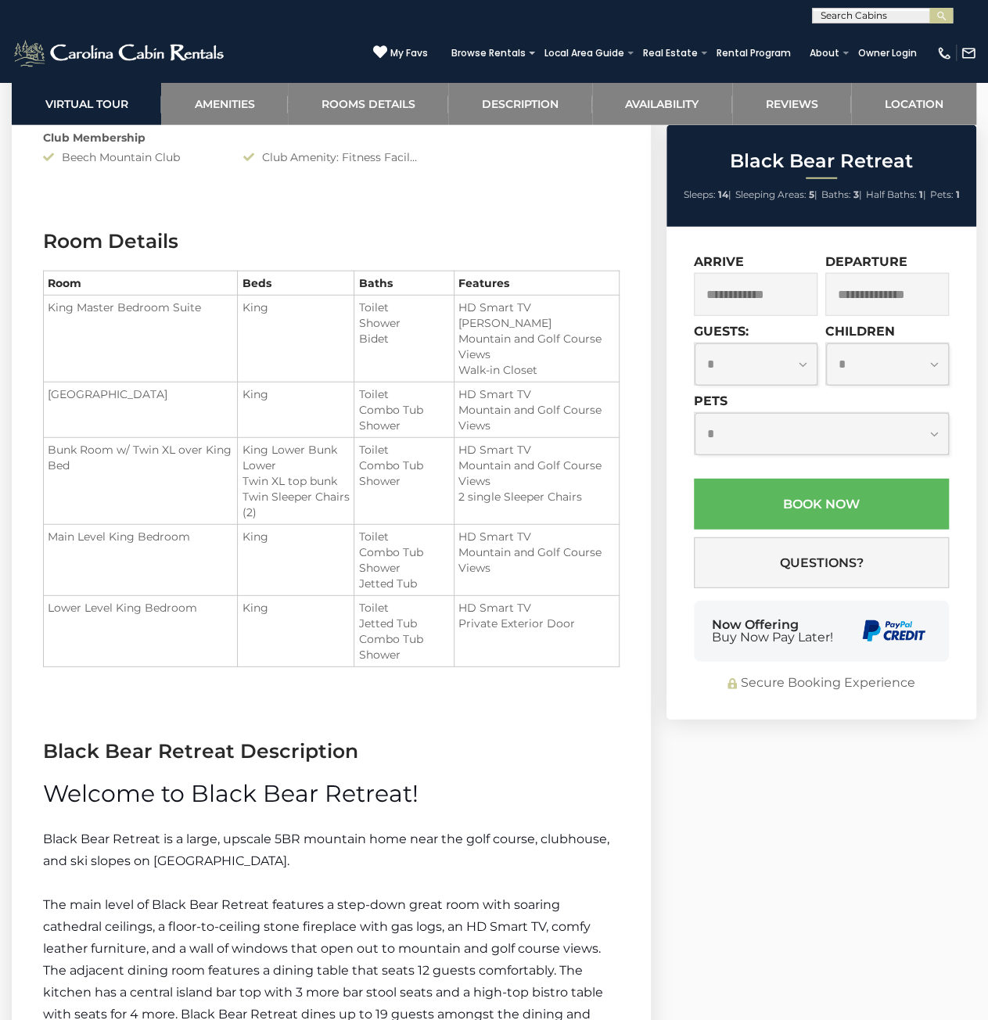
click at [477, 626] on li "Private Exterior Door" at bounding box center [536, 623] width 156 height 16
drag, startPoint x: 488, startPoint y: 653, endPoint x: 380, endPoint y: 499, distance: 188.1
click at [385, 509] on tbody "King Master Bedroom Suite King Toilet Shower Upper King Bedroom" at bounding box center [332, 481] width 576 height 371
click at [380, 499] on td "Toilet Combo Tub Shower" at bounding box center [404, 481] width 100 height 87
drag, startPoint x: 375, startPoint y: 485, endPoint x: 443, endPoint y: 657, distance: 184.7
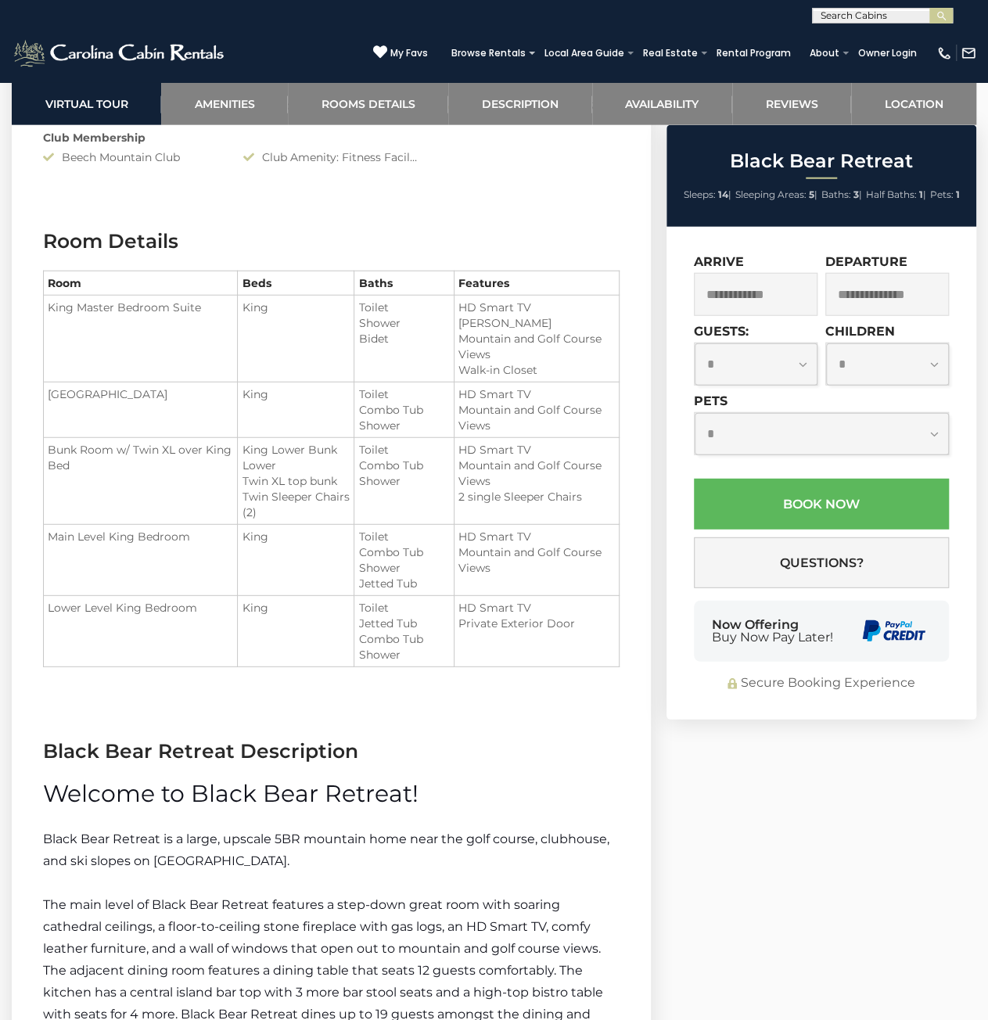
click at [443, 657] on tbody "King Master Bedroom Suite King Toilet Shower Upper King Bedroom" at bounding box center [332, 481] width 576 height 371
click at [443, 657] on li "Combo Tub Shower" at bounding box center [403, 646] width 91 height 31
drag, startPoint x: 525, startPoint y: 653, endPoint x: 134, endPoint y: 611, distance: 393.2
click at [155, 613] on tr "Lower Level King Bedroom King Toilet Jetted Tub" at bounding box center [332, 631] width 576 height 71
click at [134, 611] on td "Lower Level King Bedroom" at bounding box center [141, 631] width 194 height 71
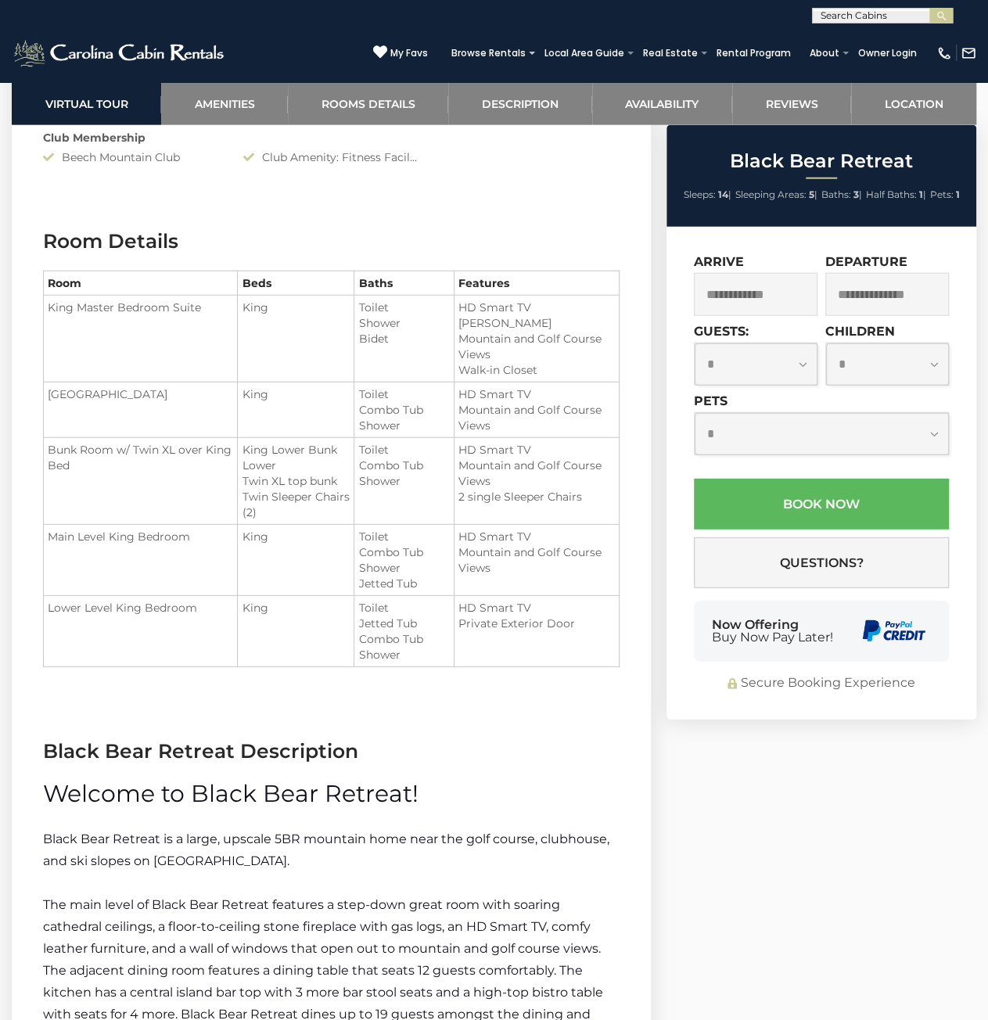
drag, startPoint x: 139, startPoint y: 610, endPoint x: 502, endPoint y: 664, distance: 366.8
click at [482, 662] on tr "Lower Level King Bedroom King Toilet Jetted Tub" at bounding box center [332, 631] width 576 height 71
click at [502, 664] on td "HD Smart TV Private Exterior Door" at bounding box center [536, 631] width 165 height 71
drag, startPoint x: 80, startPoint y: 437, endPoint x: 533, endPoint y: 553, distance: 468.1
click at [533, 553] on tbody "King Master Bedroom Suite King Toilet Shower Upper King Bedroom" at bounding box center [332, 481] width 576 height 371
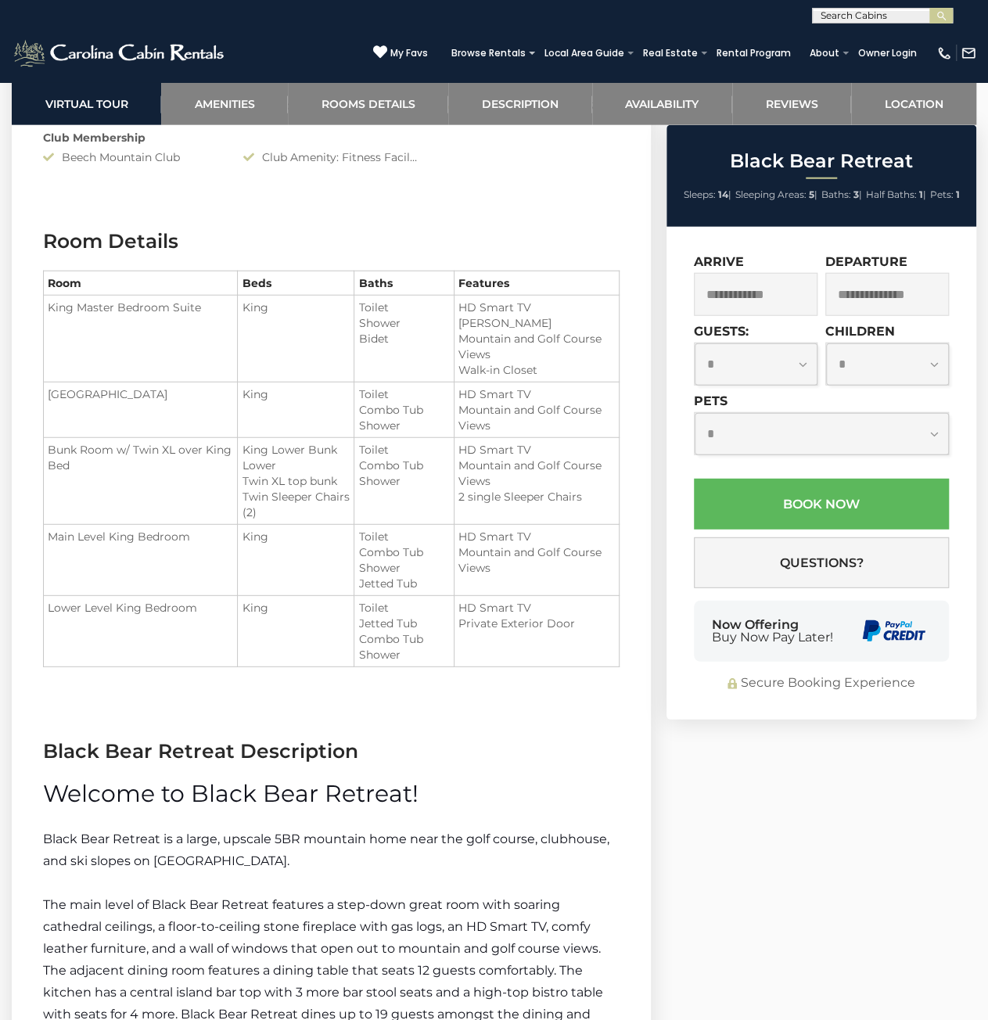
click at [540, 609] on li "HD Smart TV" at bounding box center [536, 608] width 156 height 16
drag, startPoint x: 548, startPoint y: 652, endPoint x: 375, endPoint y: 443, distance: 272.1
click at [392, 462] on tbody "King Master Bedroom Suite King Toilet Shower Upper King Bedroom" at bounding box center [332, 481] width 576 height 371
click at [373, 442] on li "Toilet" at bounding box center [403, 450] width 91 height 16
drag, startPoint x: 316, startPoint y: 393, endPoint x: 558, endPoint y: 651, distance: 353.5
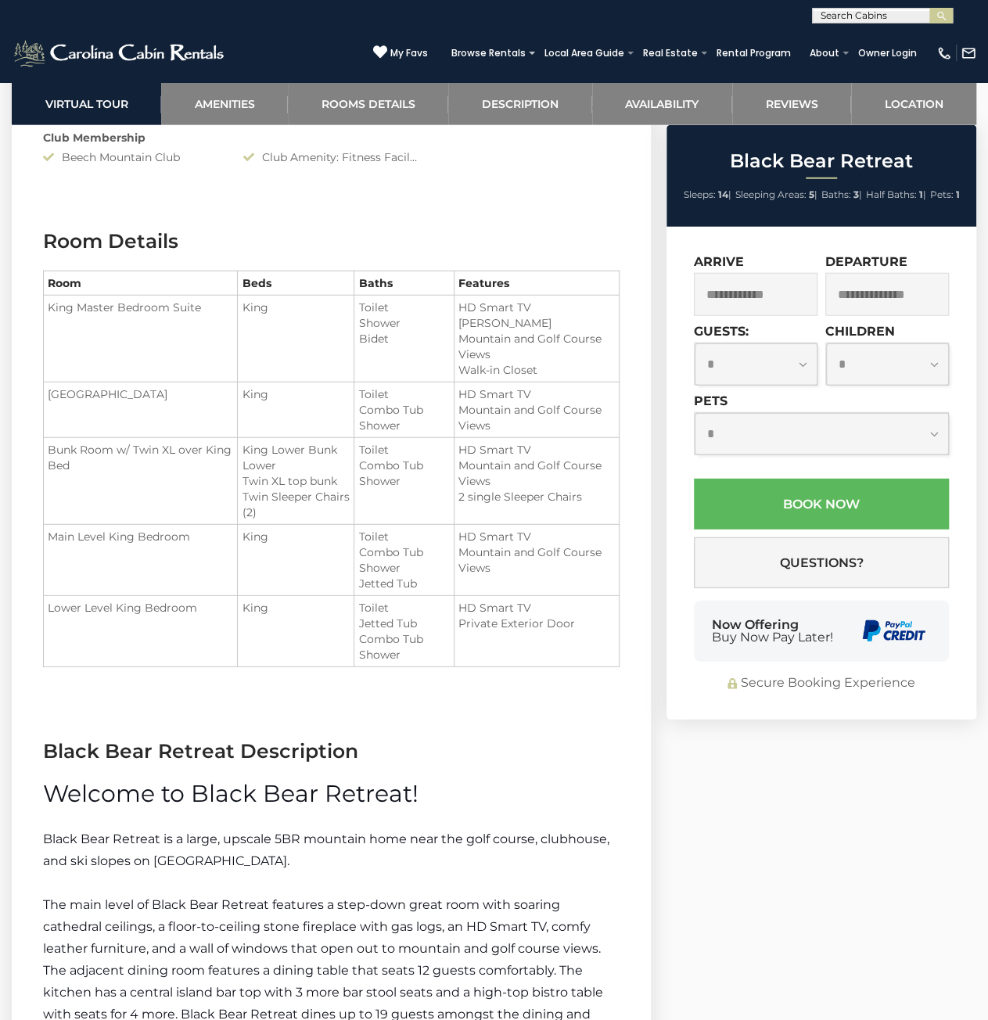
click at [558, 651] on tbody "King Master Bedroom Suite King Toilet Shower Upper King Bedroom" at bounding box center [332, 481] width 576 height 371
click at [558, 651] on td "HD Smart TV Private Exterior Door" at bounding box center [536, 631] width 165 height 71
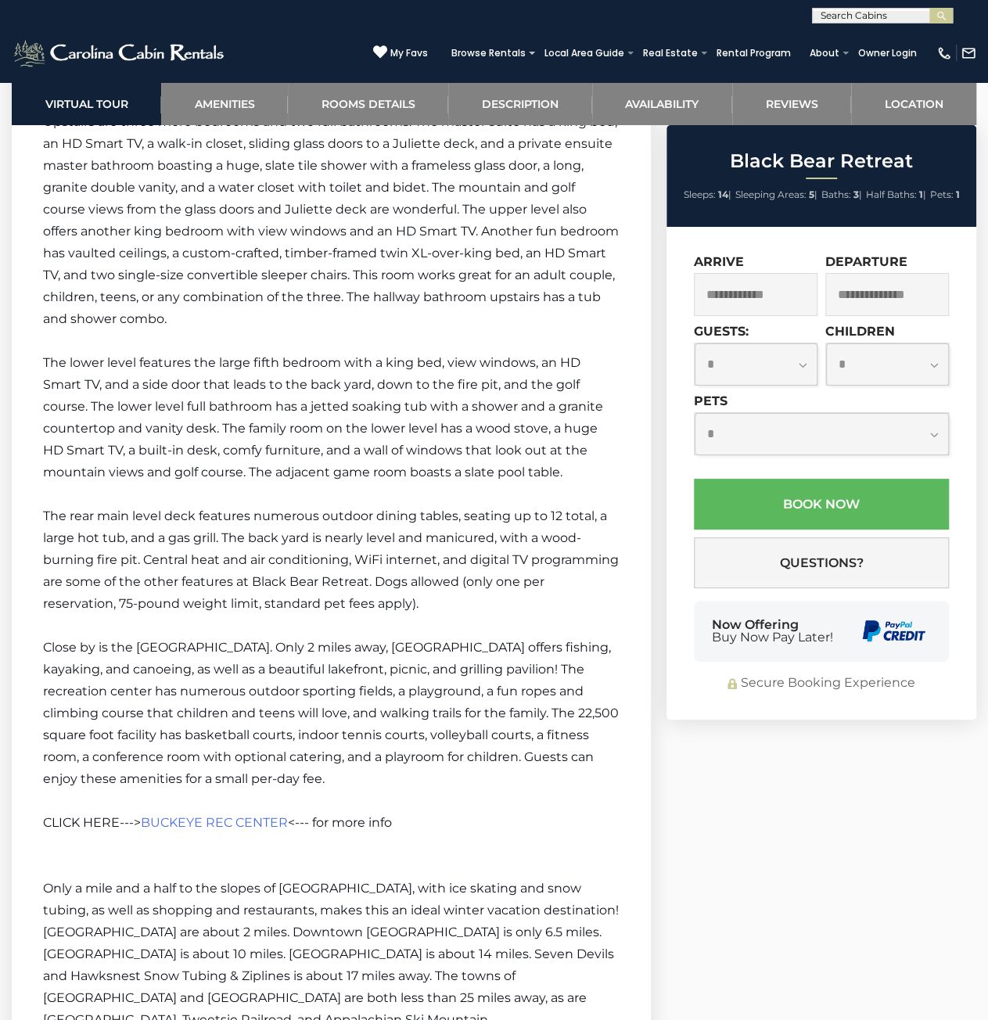
scroll to position [3128, 0]
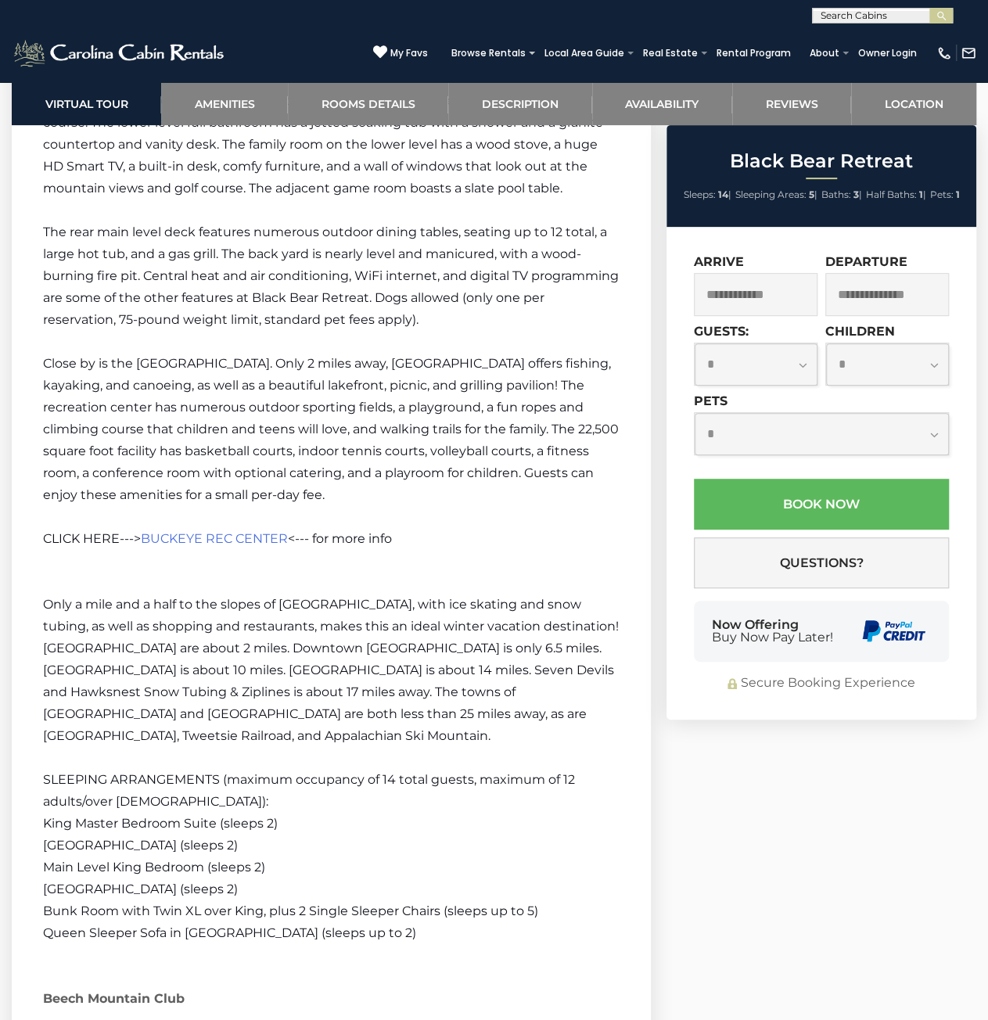
click at [261, 925] on span "Queen Sleeper Sofa in [GEOGRAPHIC_DATA] (sleeps up to 2)" at bounding box center [229, 932] width 373 height 15
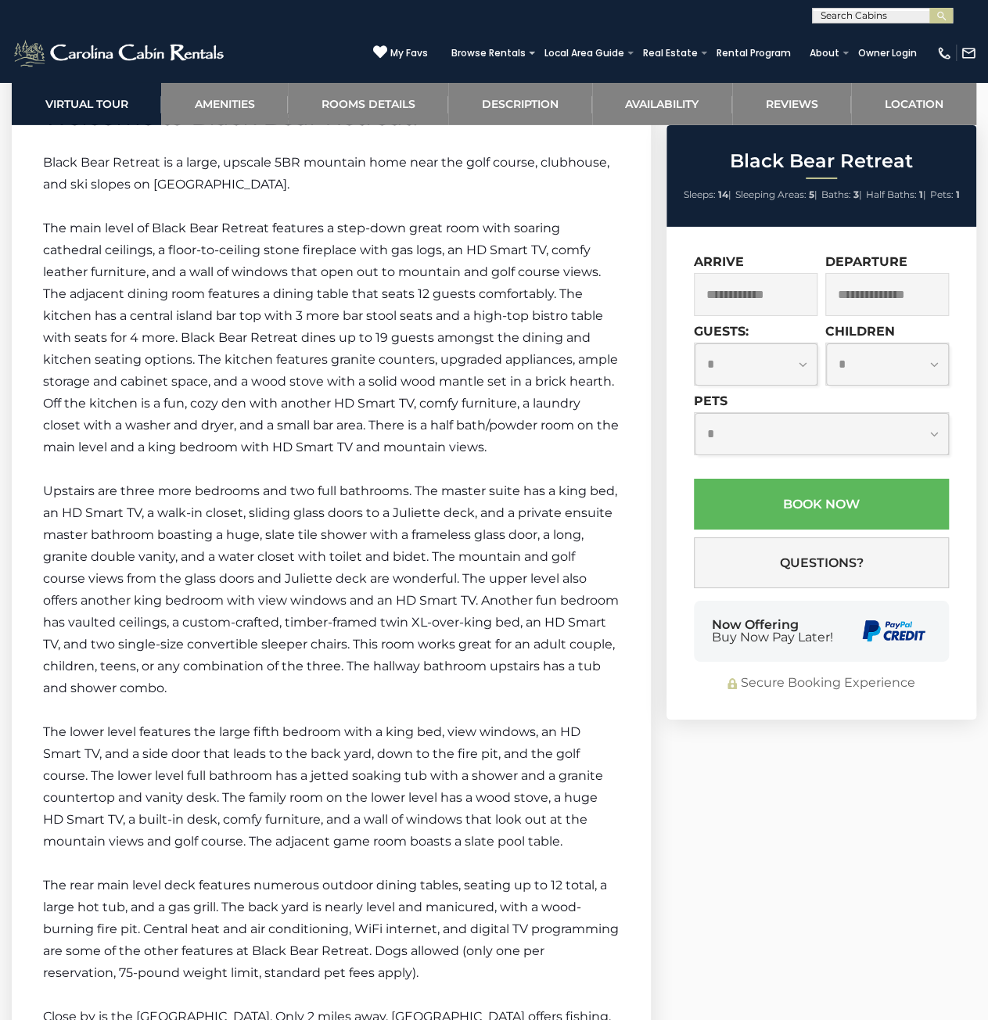
scroll to position [2502, 0]
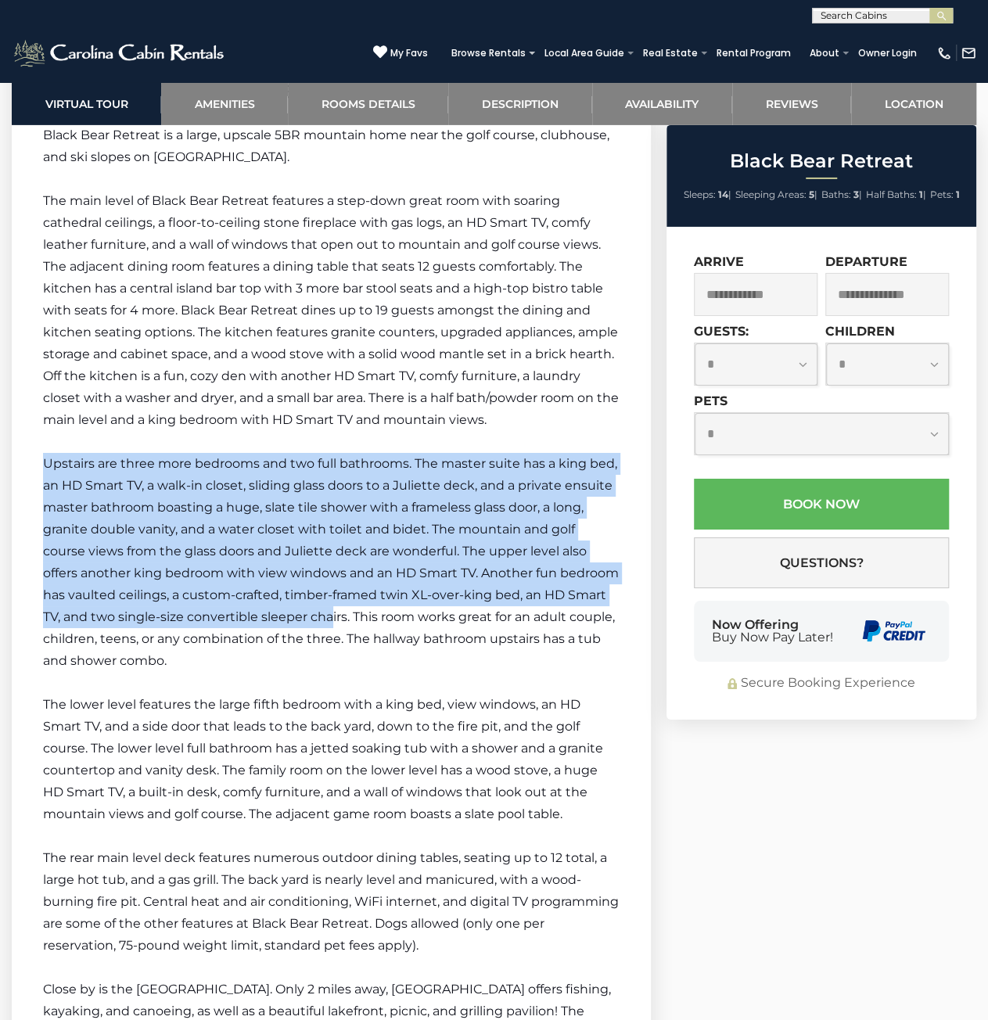
drag, startPoint x: 368, startPoint y: 593, endPoint x: 418, endPoint y: 631, distance: 63.0
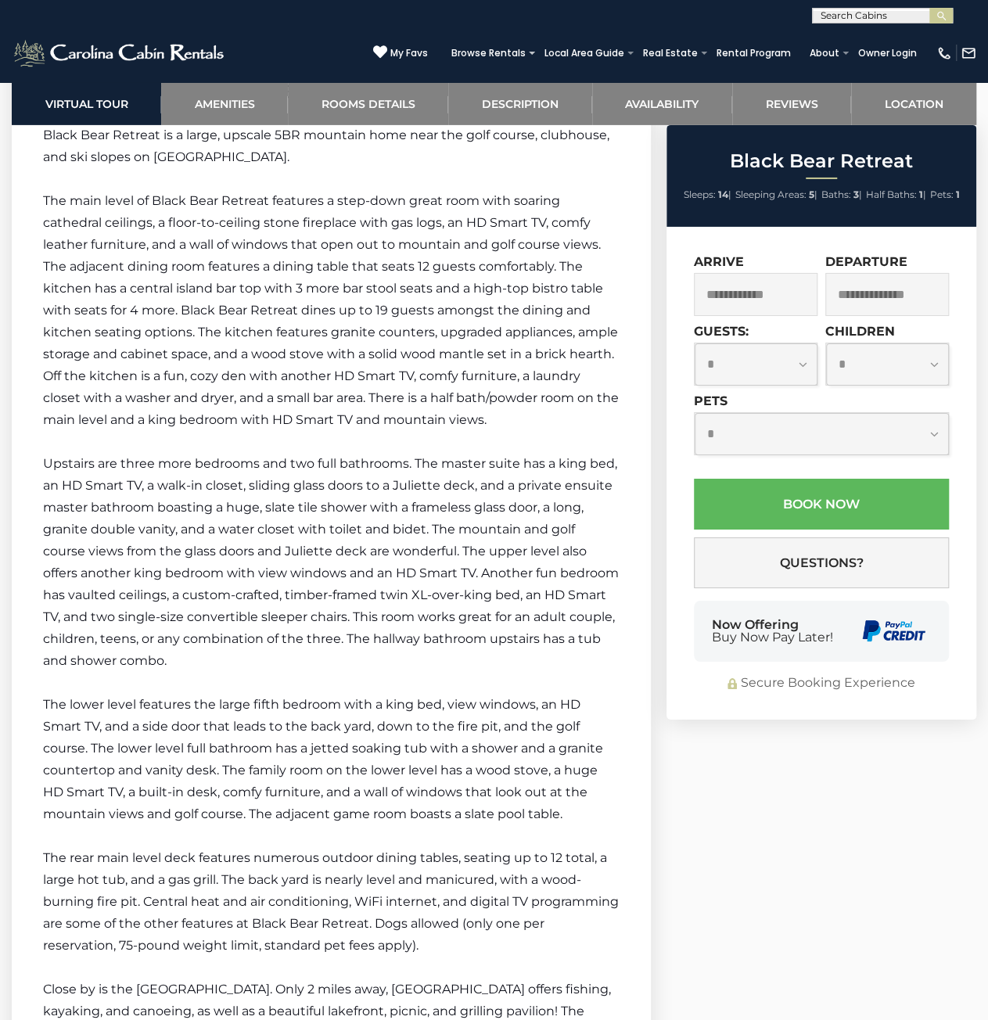
click at [424, 634] on span "Upstairs are three more bedrooms and two full bathrooms. The master suite has a…" at bounding box center [331, 562] width 576 height 212
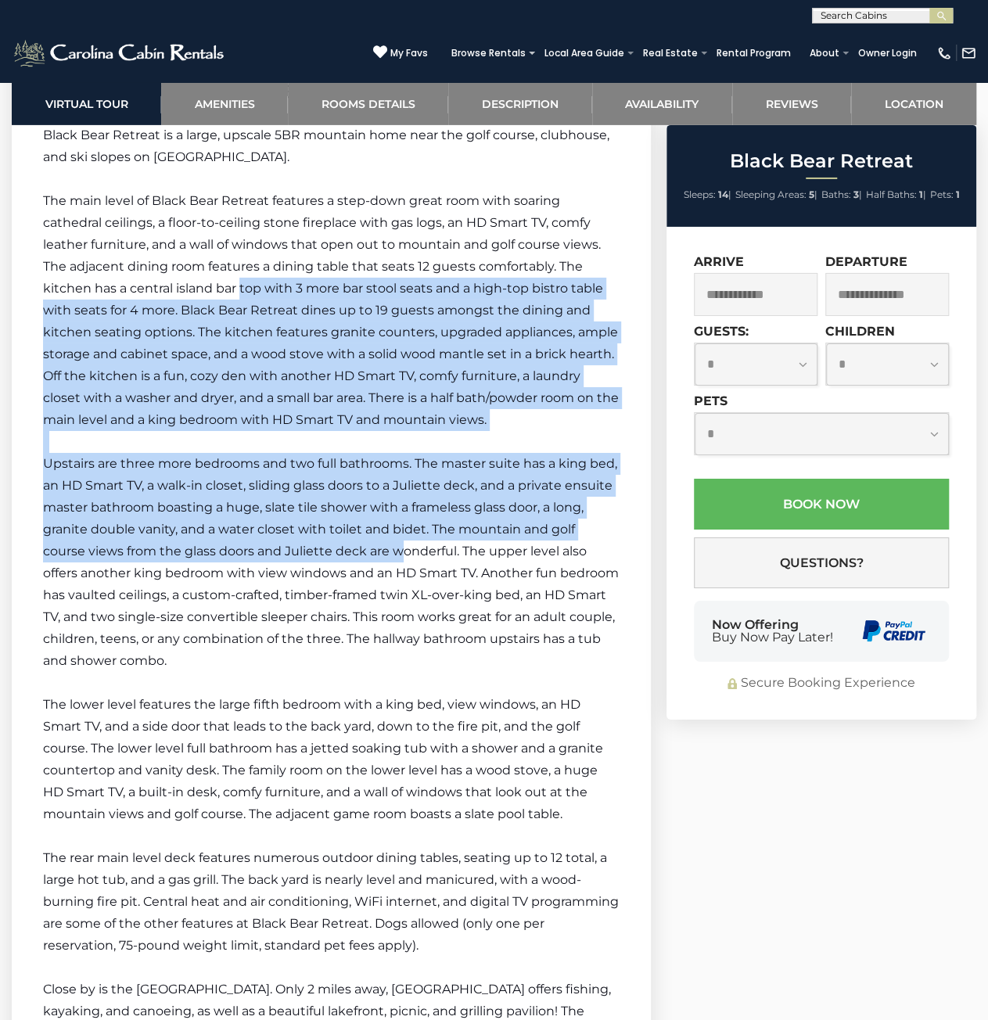
drag, startPoint x: 241, startPoint y: 294, endPoint x: 403, endPoint y: 547, distance: 300.6
click at [403, 547] on span "Upstairs are three more bedrooms and two full bathrooms. The master suite has a…" at bounding box center [331, 562] width 576 height 212
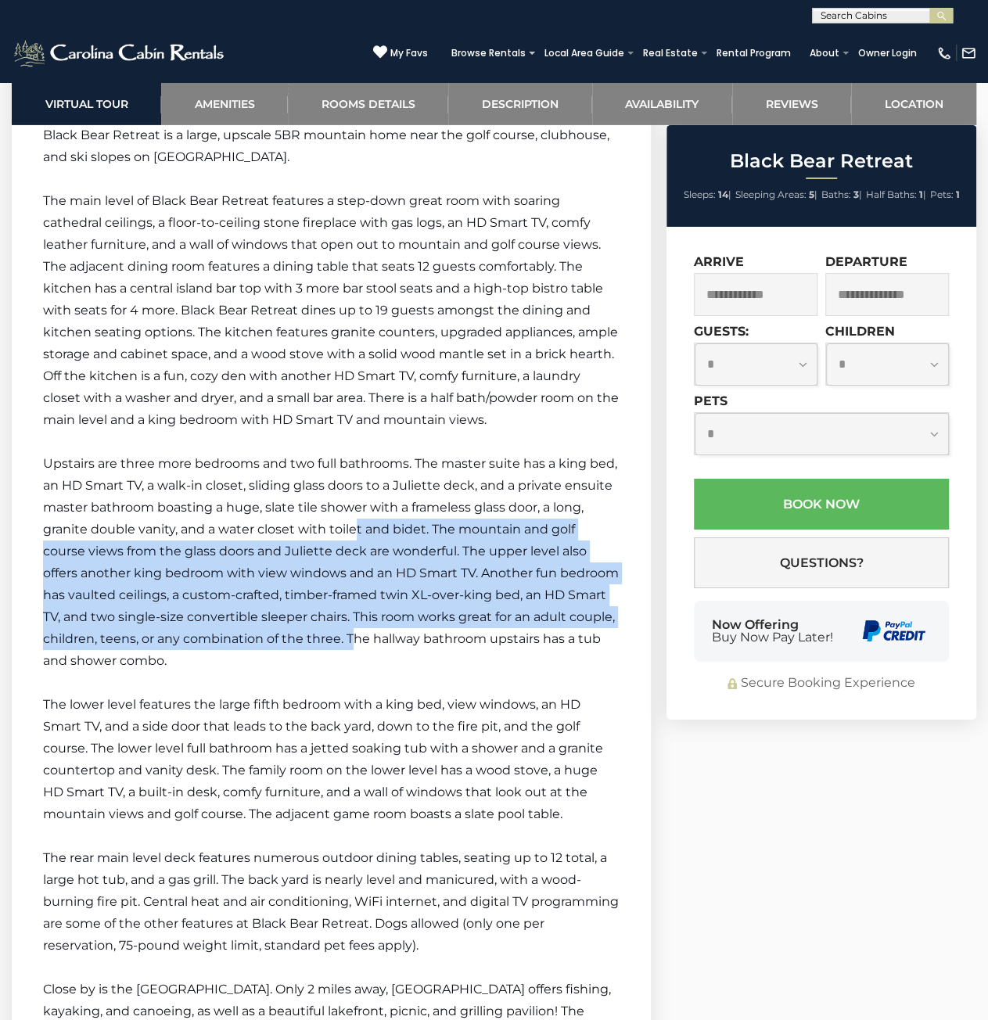
drag, startPoint x: 435, startPoint y: 638, endPoint x: 322, endPoint y: 467, distance: 205.0
click at [332, 482] on span "Upstairs are three more bedrooms and two full bathrooms. The master suite has a…" at bounding box center [331, 562] width 576 height 212
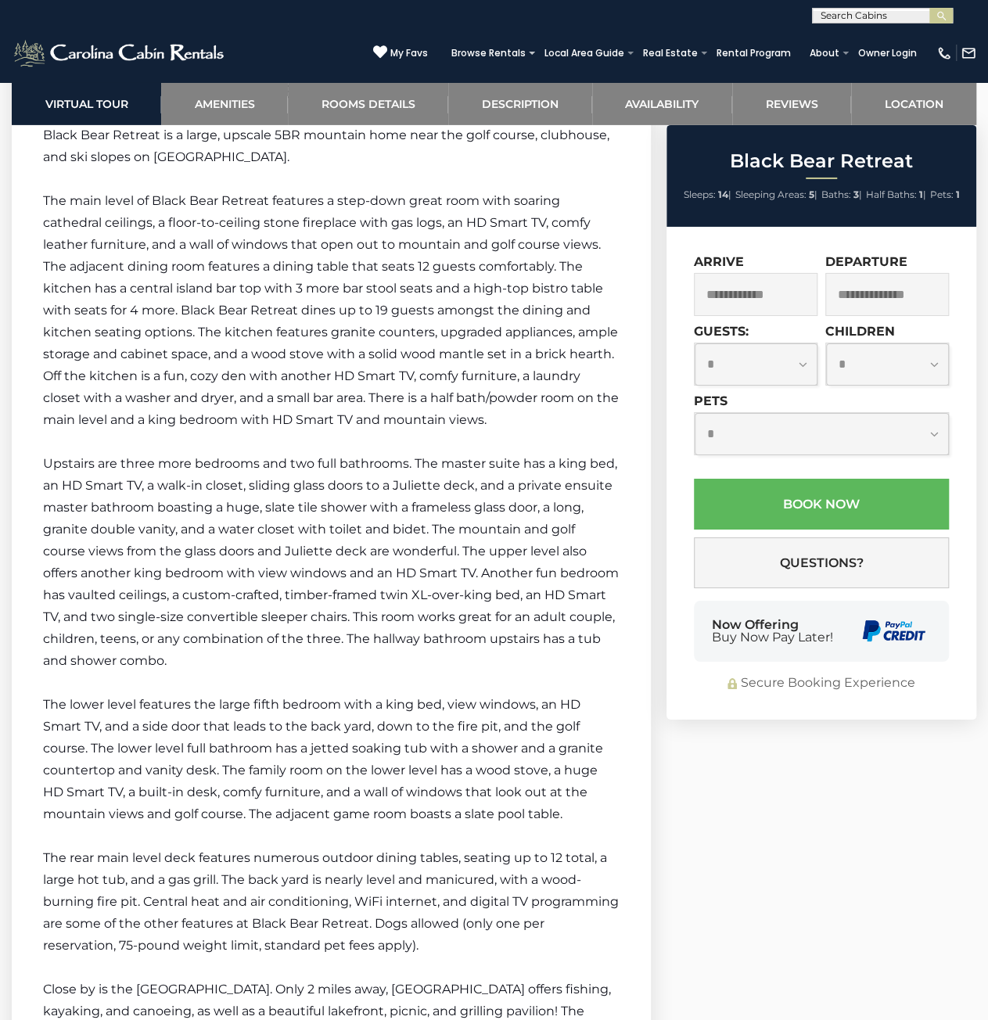
click at [310, 443] on p at bounding box center [331, 442] width 576 height 22
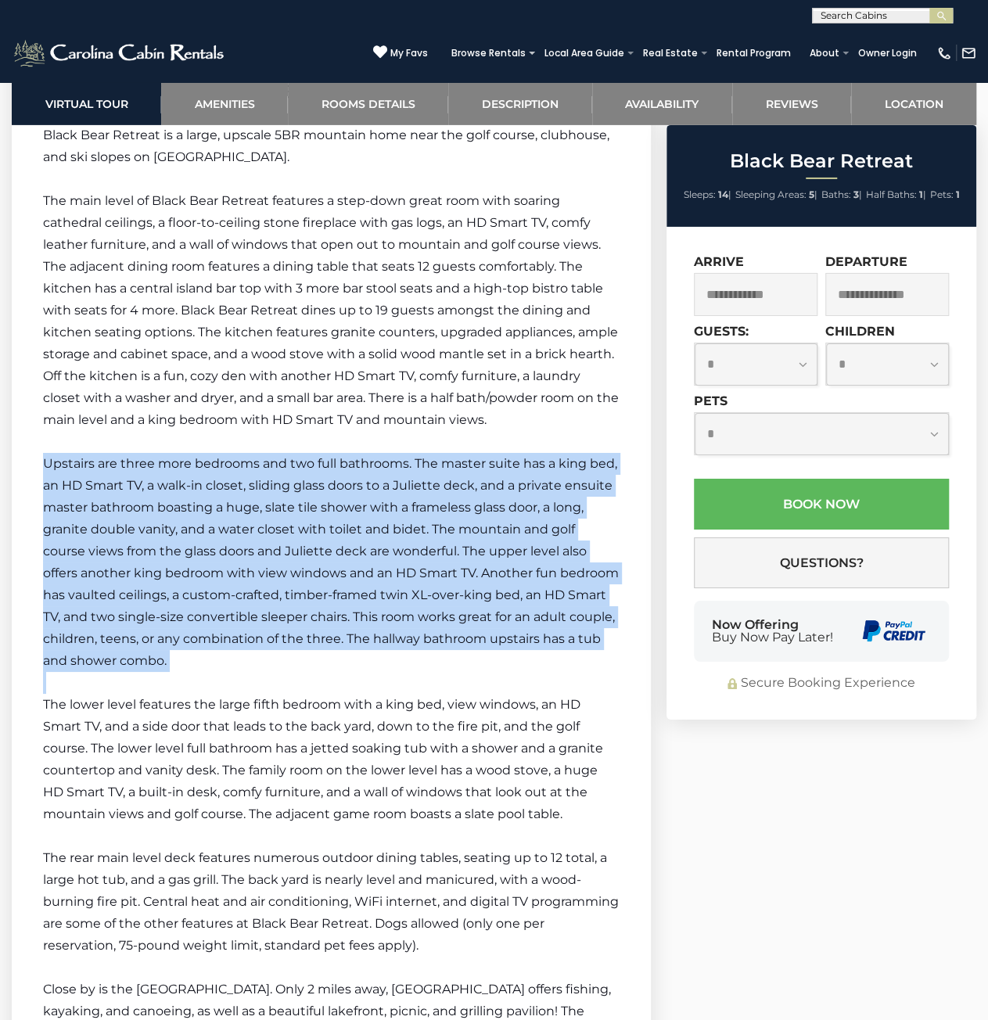
drag, startPoint x: 310, startPoint y: 443, endPoint x: 450, endPoint y: 675, distance: 271.2
click at [450, 675] on p at bounding box center [331, 683] width 576 height 22
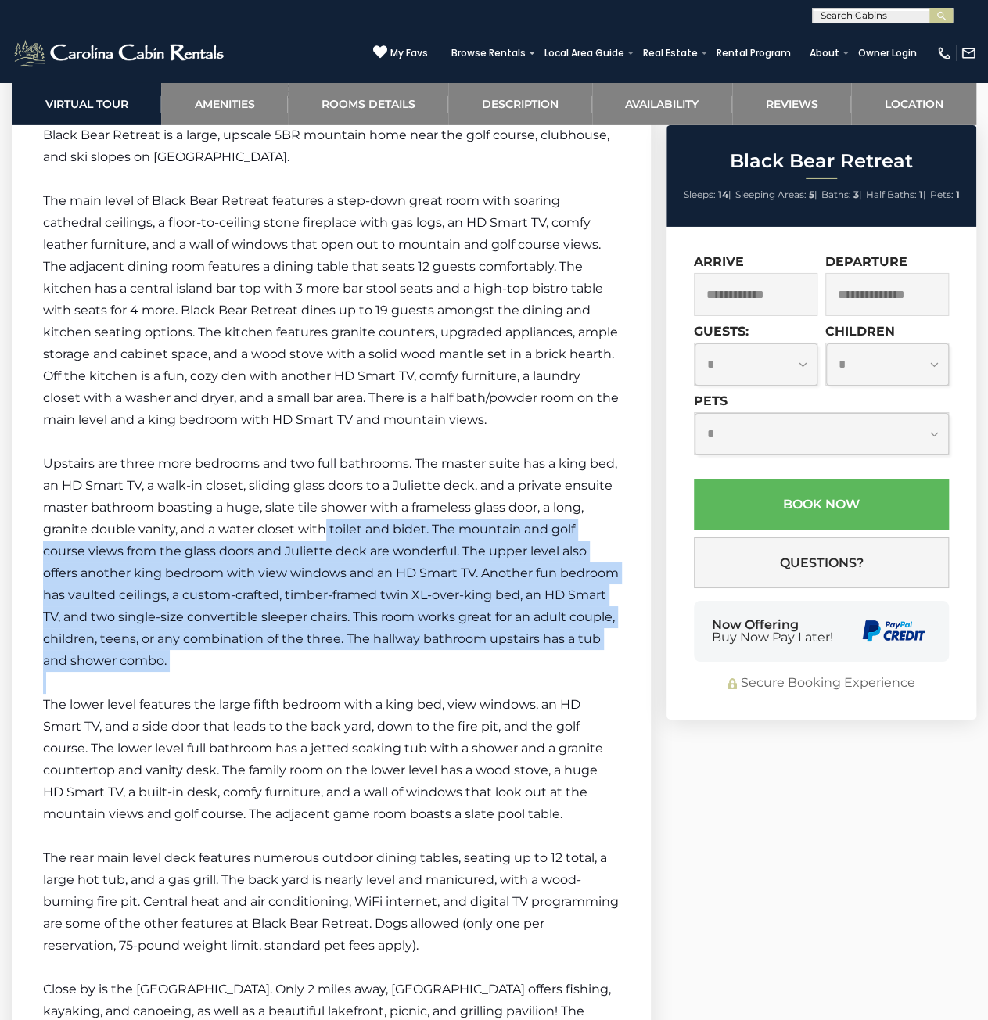
drag, startPoint x: 436, startPoint y: 665, endPoint x: 254, endPoint y: 450, distance: 281.2
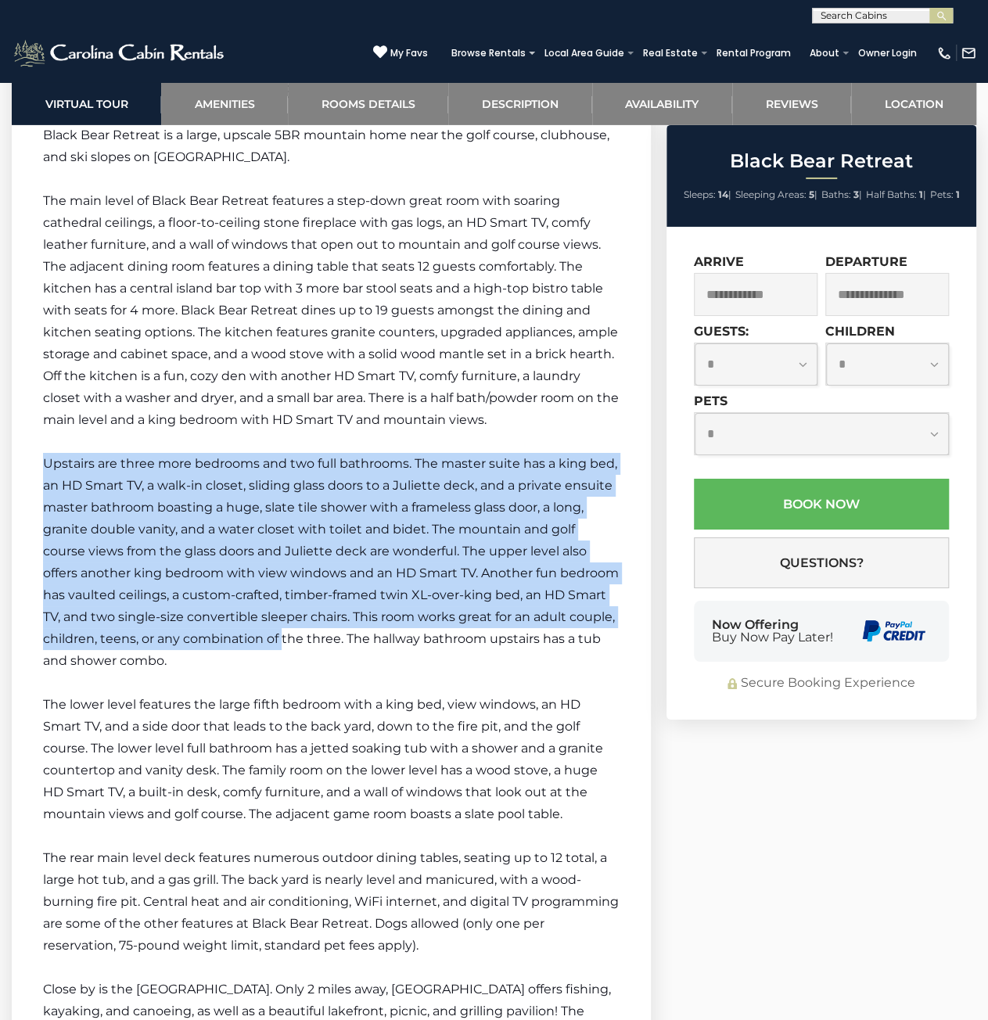
drag, startPoint x: 308, startPoint y: 536, endPoint x: 417, endPoint y: 683, distance: 183.5
click at [426, 683] on p at bounding box center [331, 683] width 576 height 22
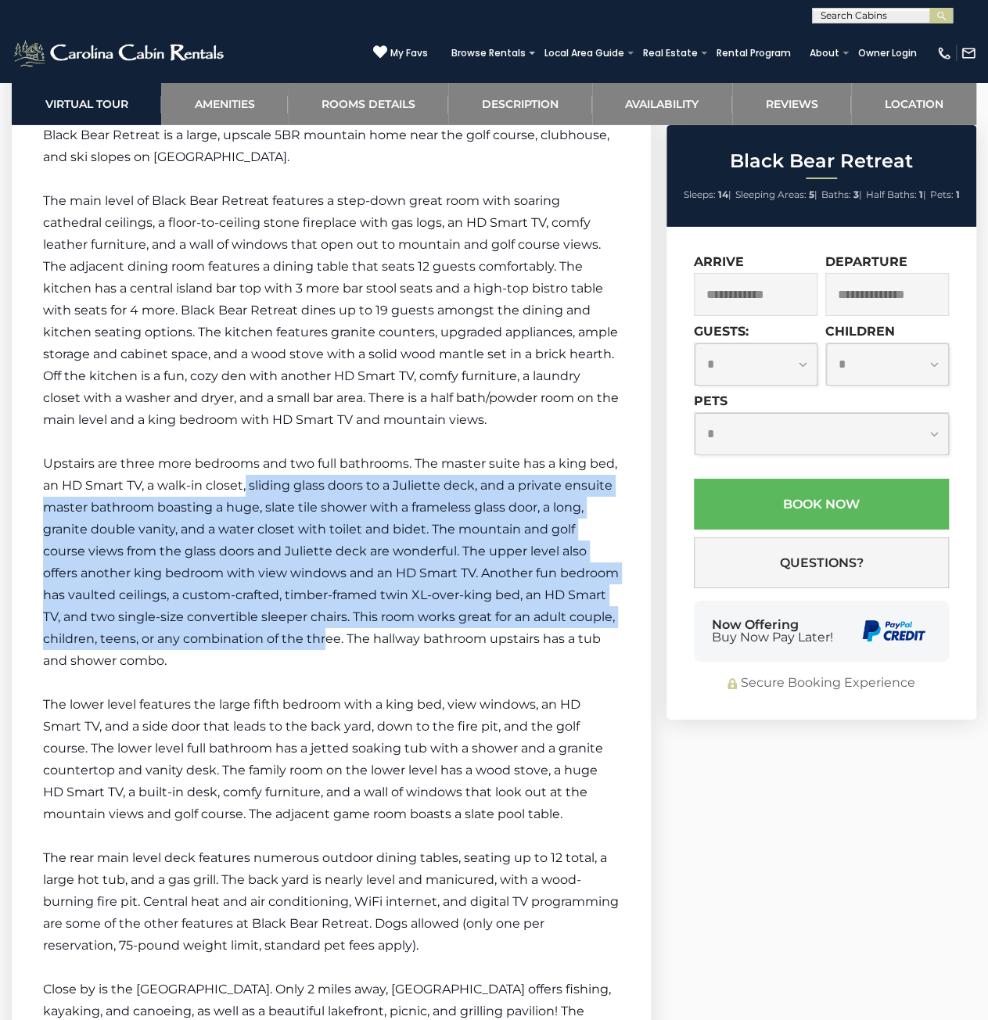
drag, startPoint x: 275, startPoint y: 508, endPoint x: 426, endPoint y: 644, distance: 202.7
click at [425, 644] on span "Upstairs are three more bedrooms and two full bathrooms. The master suite has a…" at bounding box center [331, 562] width 576 height 212
click at [426, 644] on span "Upstairs are three more bedrooms and two full bathrooms. The master suite has a…" at bounding box center [331, 562] width 576 height 212
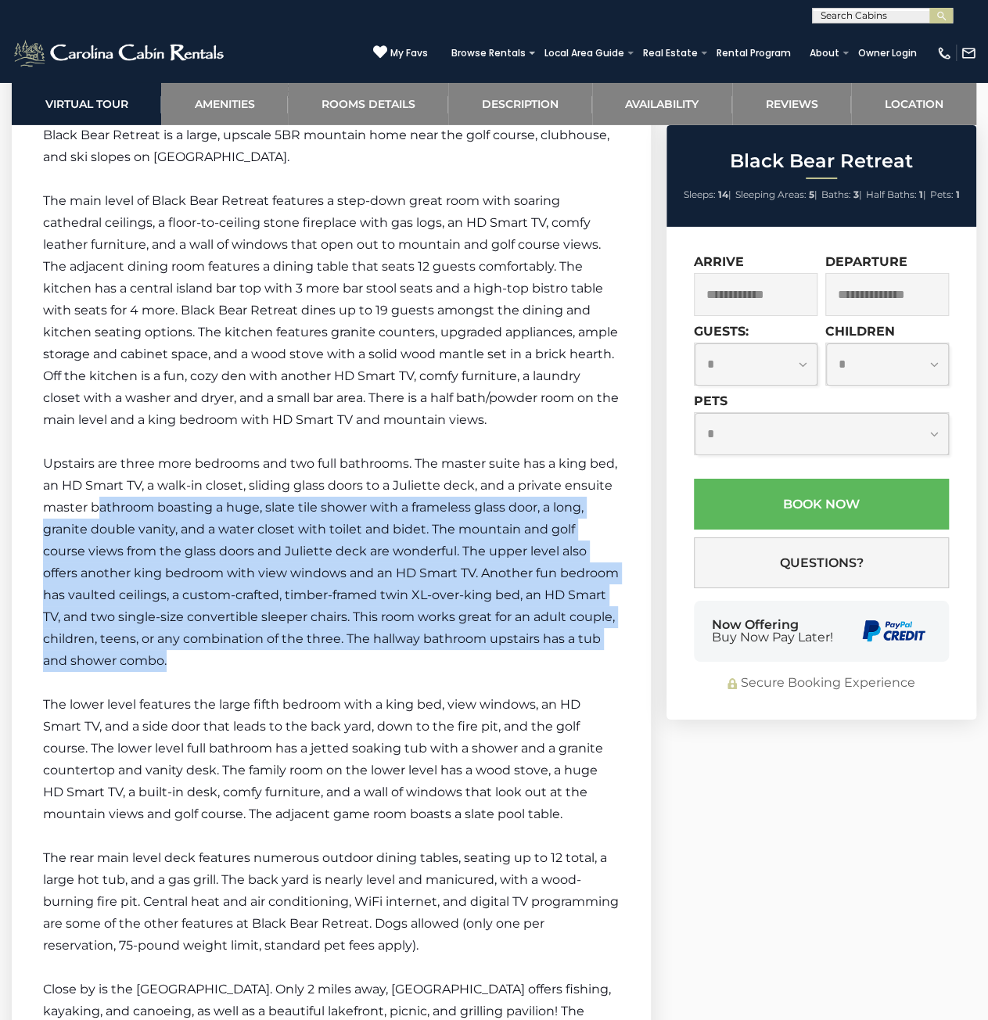
drag, startPoint x: 423, startPoint y: 651, endPoint x: 89, endPoint y: 496, distance: 368.4
click at [91, 499] on p "Upstairs are three more bedrooms and two full bathrooms. The master suite has a…" at bounding box center [331, 562] width 576 height 219
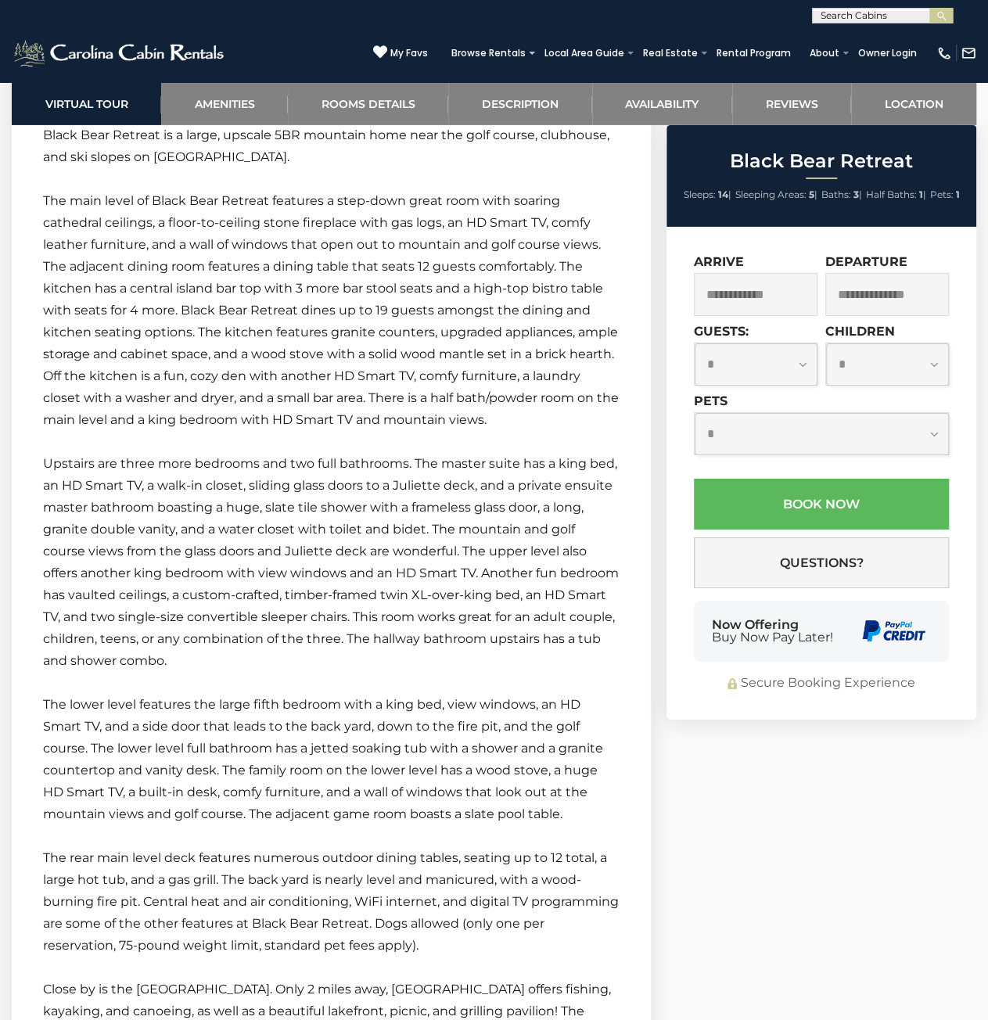
click at [85, 489] on span "Upstairs are three more bedrooms and two full bathrooms. The master suite has a…" at bounding box center [331, 562] width 576 height 212
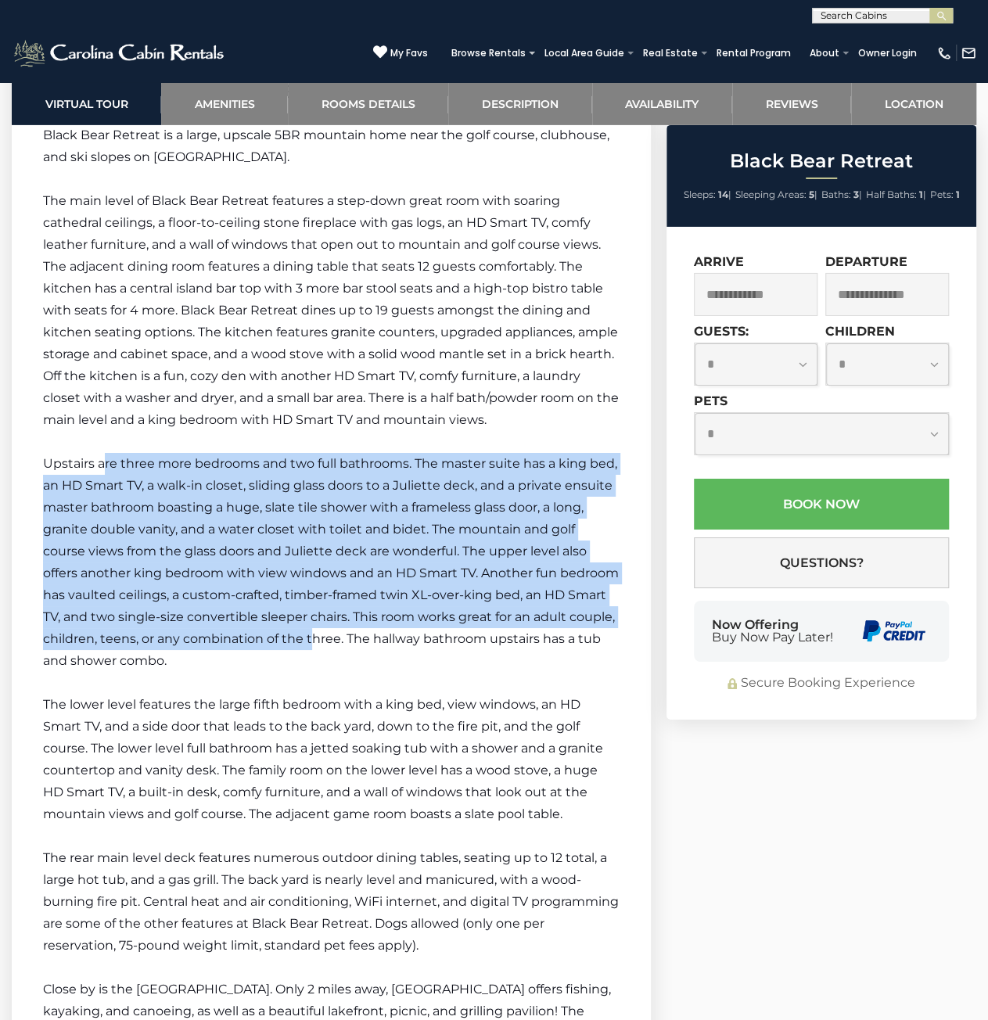
drag, startPoint x: 317, startPoint y: 576, endPoint x: 399, endPoint y: 631, distance: 98.0
click at [398, 631] on p "Upstairs are three more bedrooms and two full bathrooms. The master suite has a…" at bounding box center [331, 562] width 576 height 219
click at [399, 631] on span "Upstairs are three more bedrooms and two full bathrooms. The master suite has a…" at bounding box center [331, 562] width 576 height 212
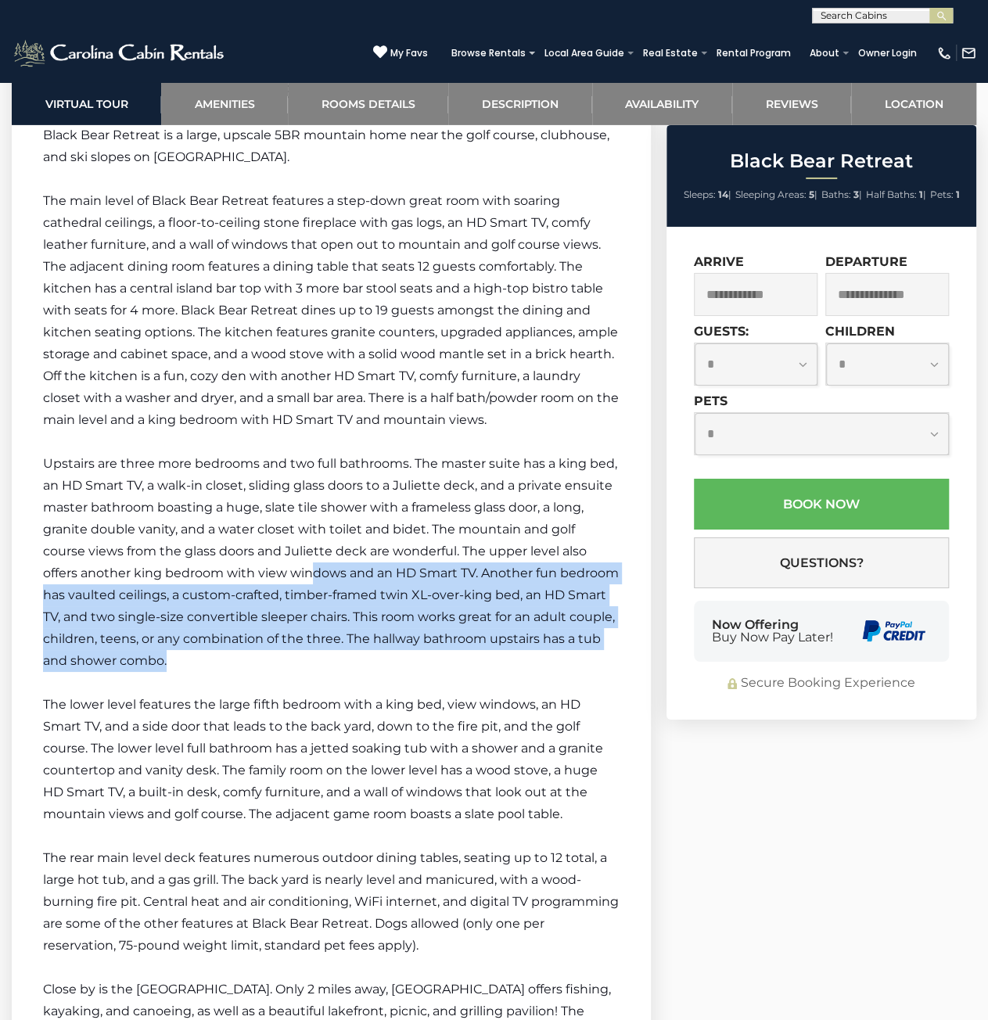
drag, startPoint x: 417, startPoint y: 669, endPoint x: 271, endPoint y: 511, distance: 215.2
click at [282, 529] on p "Upstairs are three more bedrooms and two full bathrooms. The master suite has a…" at bounding box center [331, 562] width 576 height 219
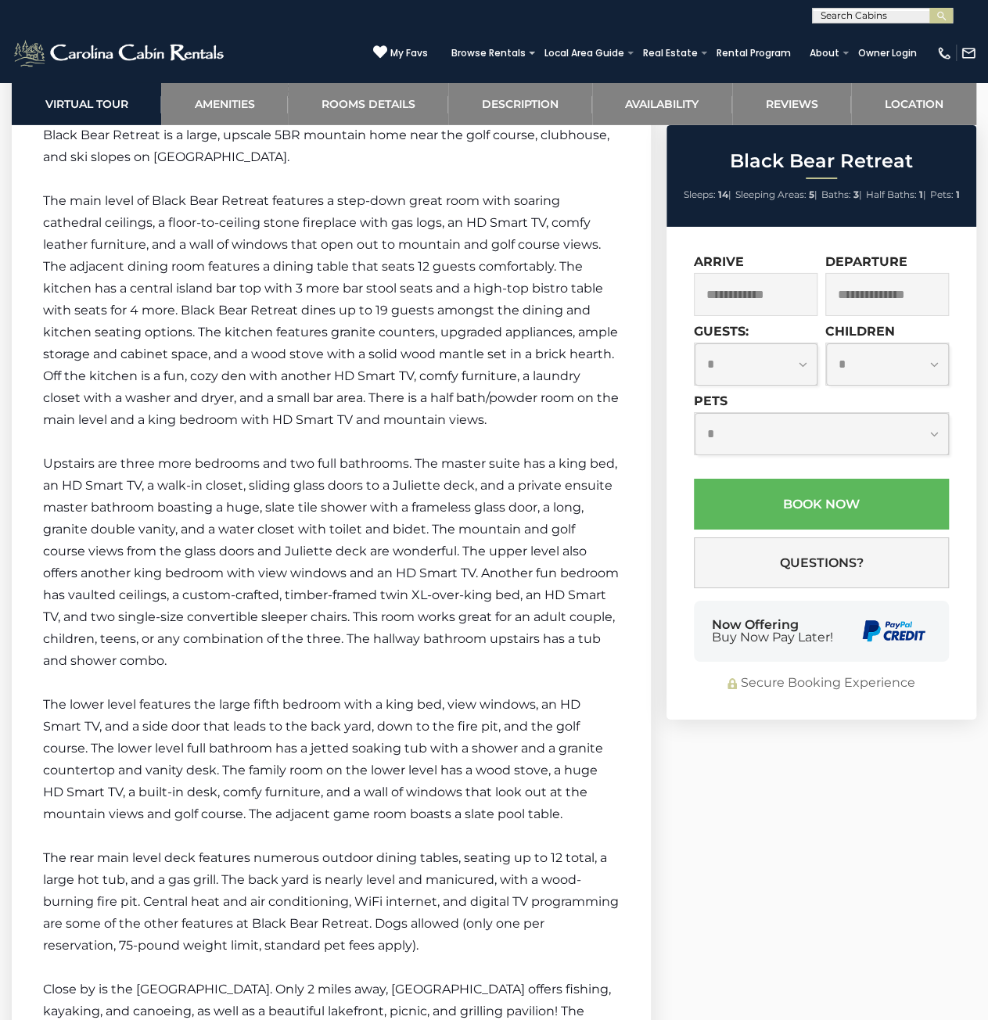
click at [265, 504] on span "Upstairs are three more bedrooms and two full bathrooms. The master suite has a…" at bounding box center [331, 562] width 576 height 212
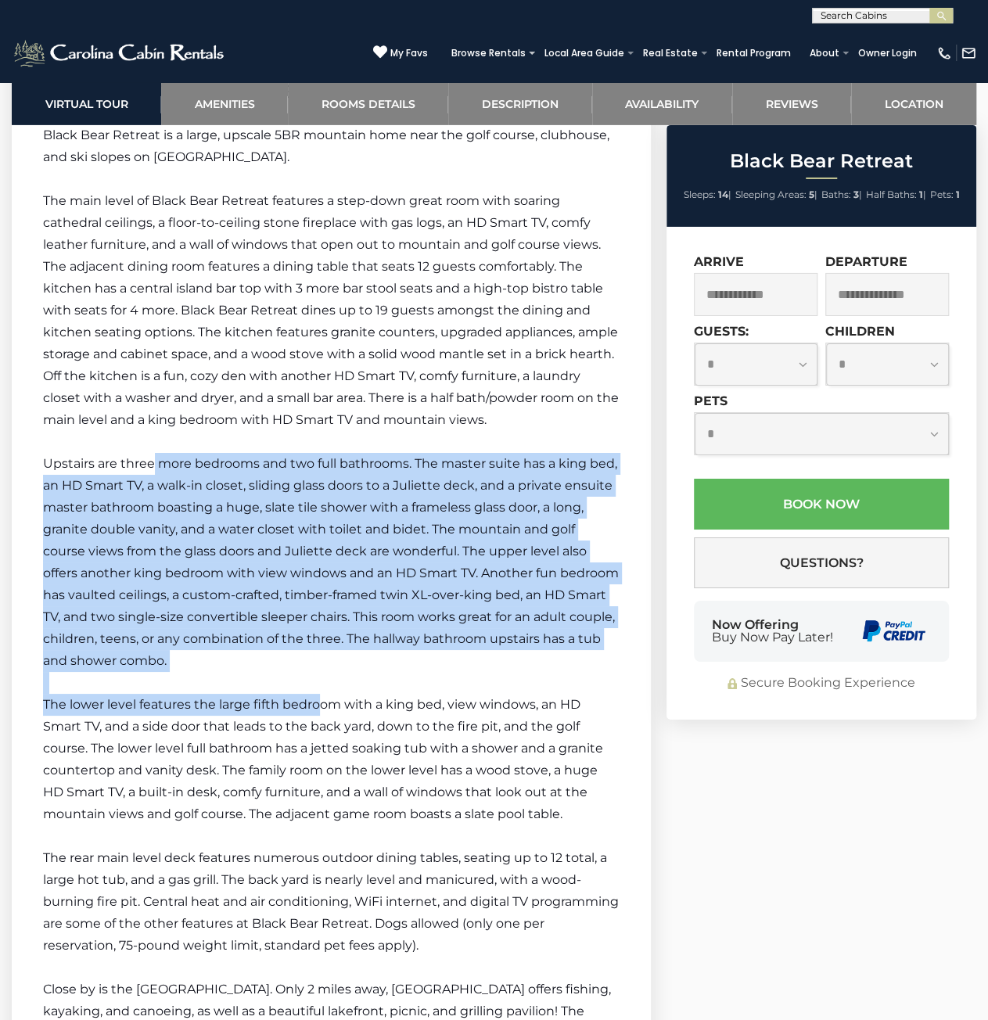
drag, startPoint x: 199, startPoint y: 552, endPoint x: 324, endPoint y: 713, distance: 204.0
click at [324, 713] on p "The lower level features the large fifth bedroom with a king bed, view windows,…" at bounding box center [331, 759] width 576 height 131
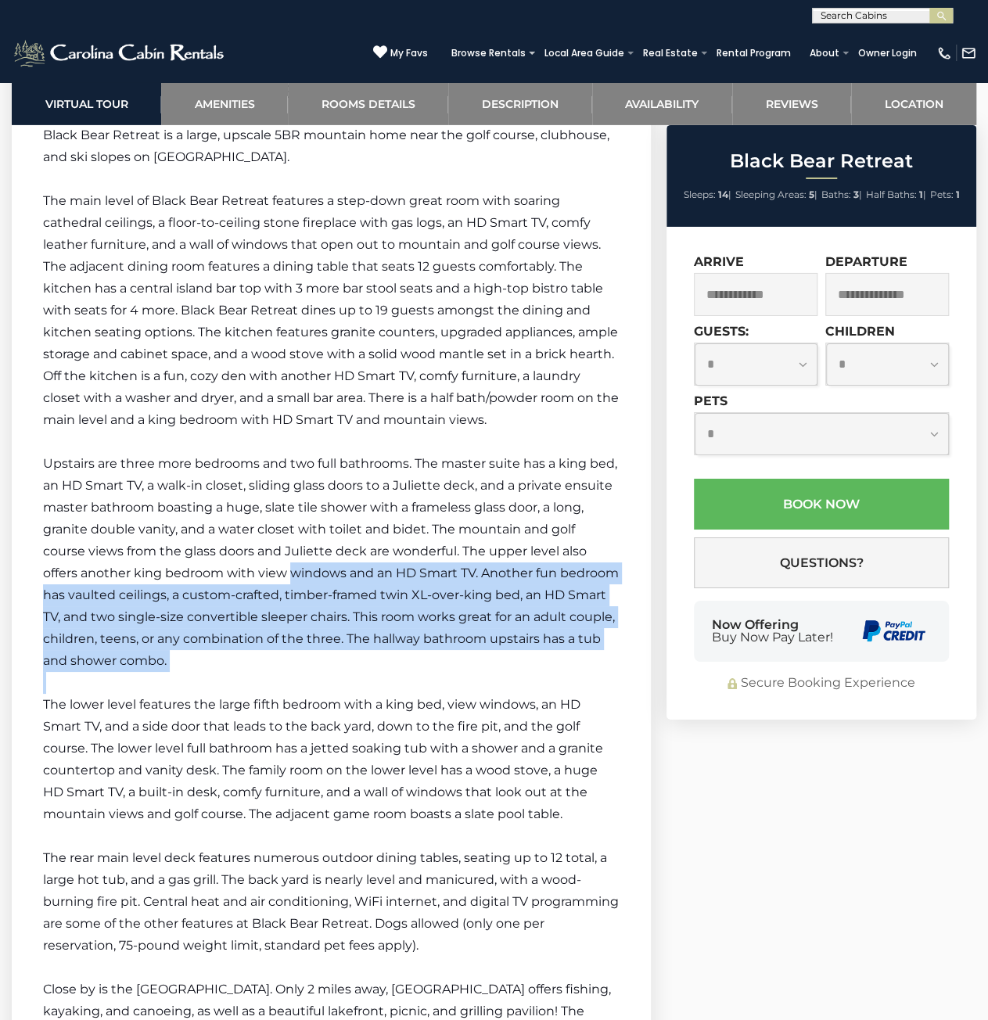
drag, startPoint x: 359, startPoint y: 661, endPoint x: 202, endPoint y: 495, distance: 228.4
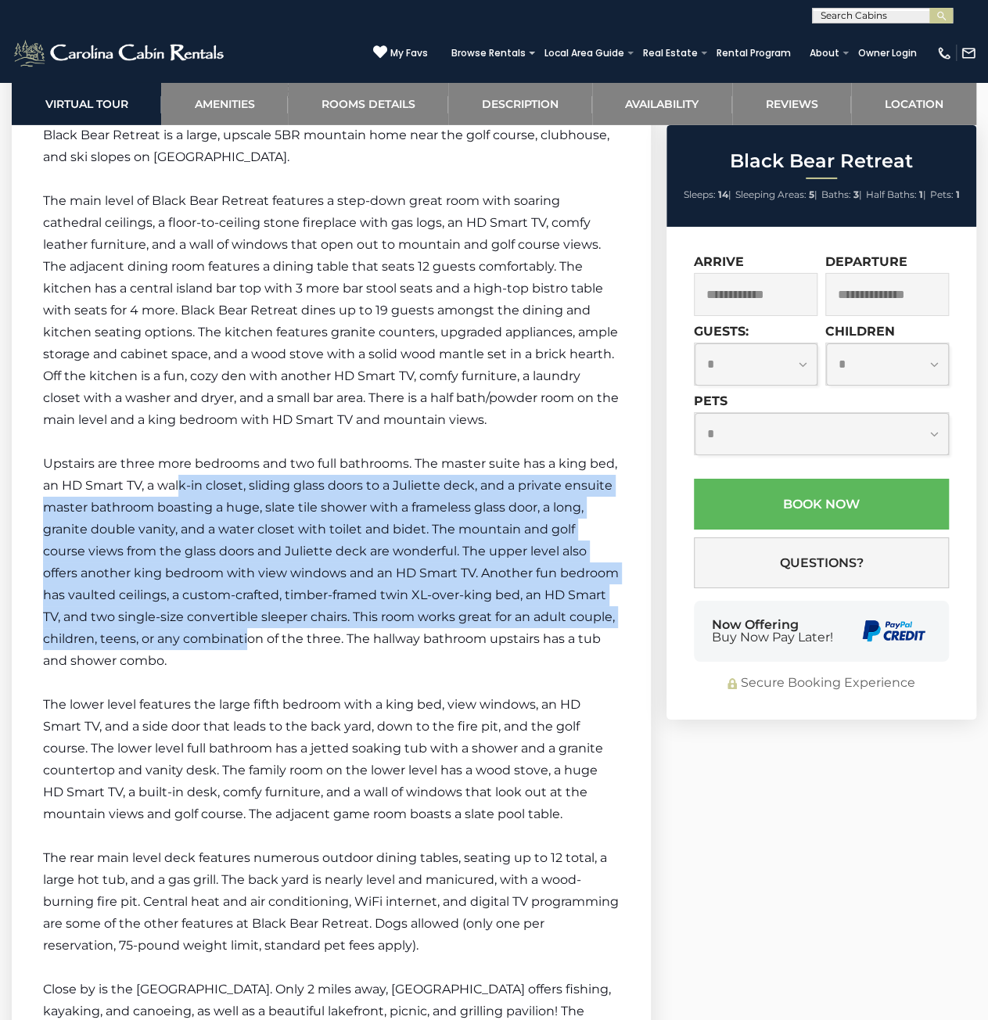
drag, startPoint x: 242, startPoint y: 545, endPoint x: 403, endPoint y: 692, distance: 217.5
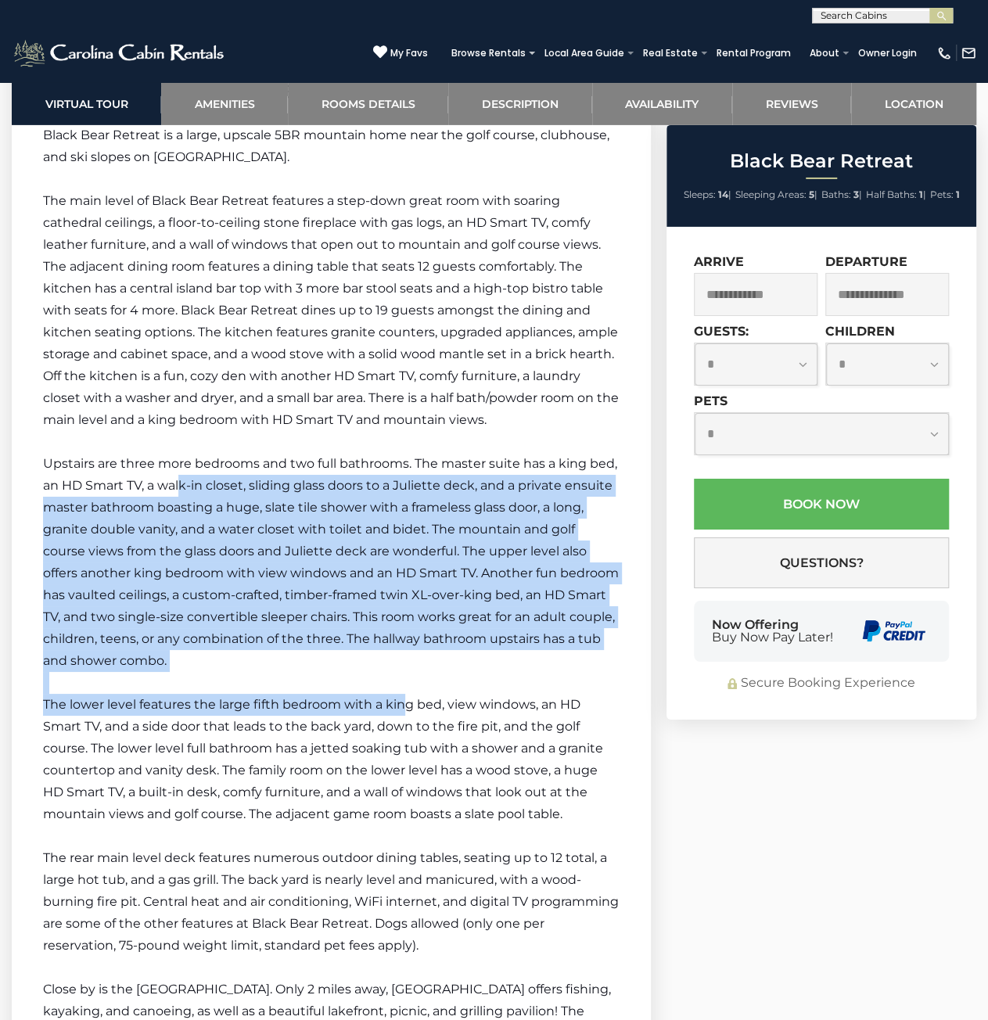
click at [403, 694] on p "The lower level features the large fifth bedroom with a king bed, view windows,…" at bounding box center [331, 759] width 576 height 131
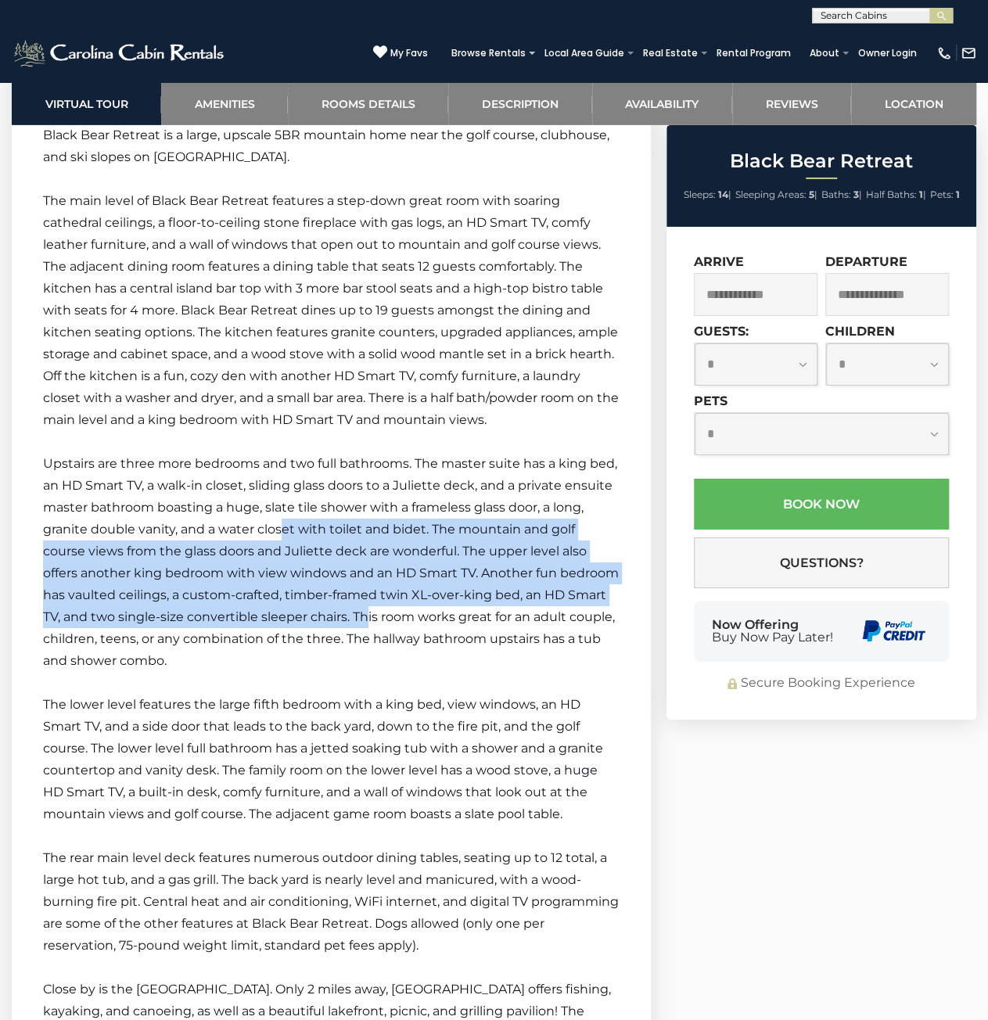
drag, startPoint x: 285, startPoint y: 523, endPoint x: 500, endPoint y: 667, distance: 258.7
click at [500, 667] on p "Upstairs are three more bedrooms and two full bathrooms. The master suite has a…" at bounding box center [331, 562] width 576 height 219
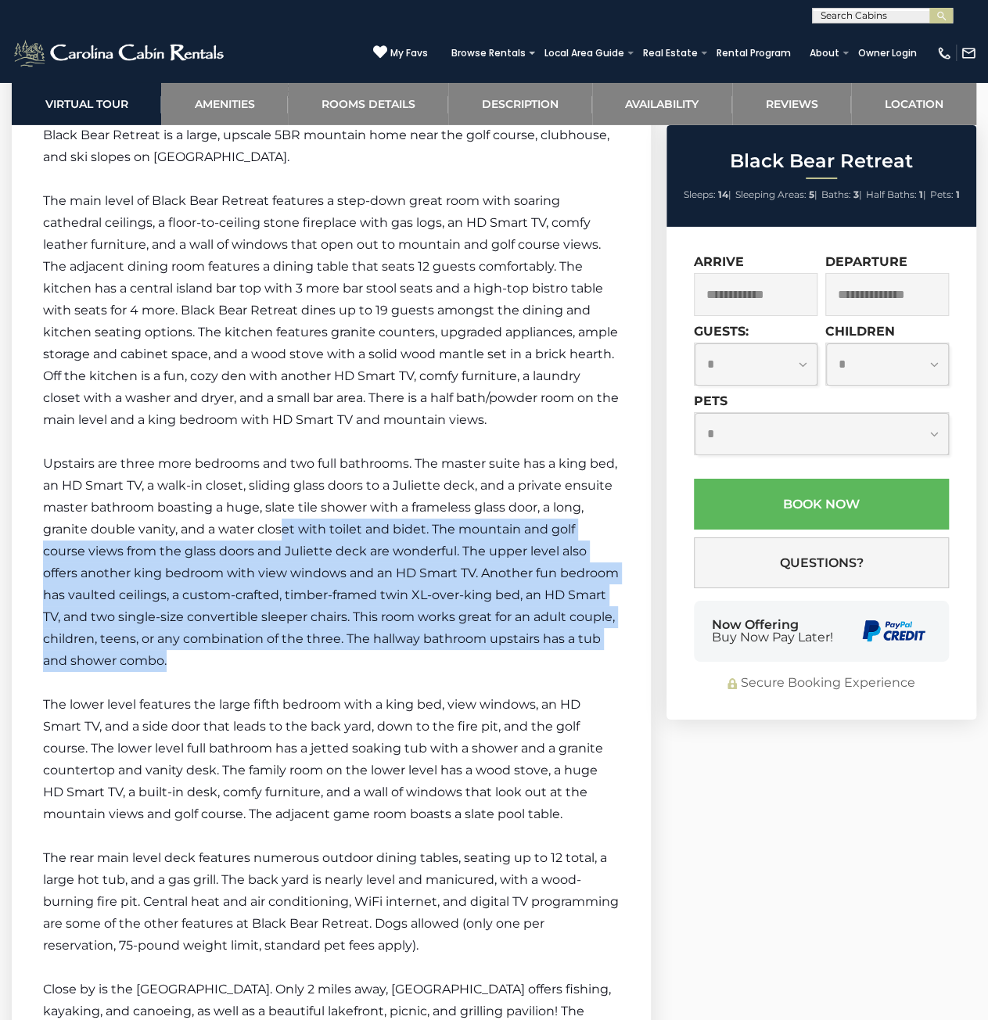
click at [500, 667] on p "Upstairs are three more bedrooms and two full bathrooms. The master suite has a…" at bounding box center [331, 562] width 576 height 219
drag, startPoint x: 380, startPoint y: 606, endPoint x: 258, endPoint y: 501, distance: 160.8
click at [271, 514] on p "Upstairs are three more bedrooms and two full bathrooms. The master suite has a…" at bounding box center [331, 562] width 576 height 219
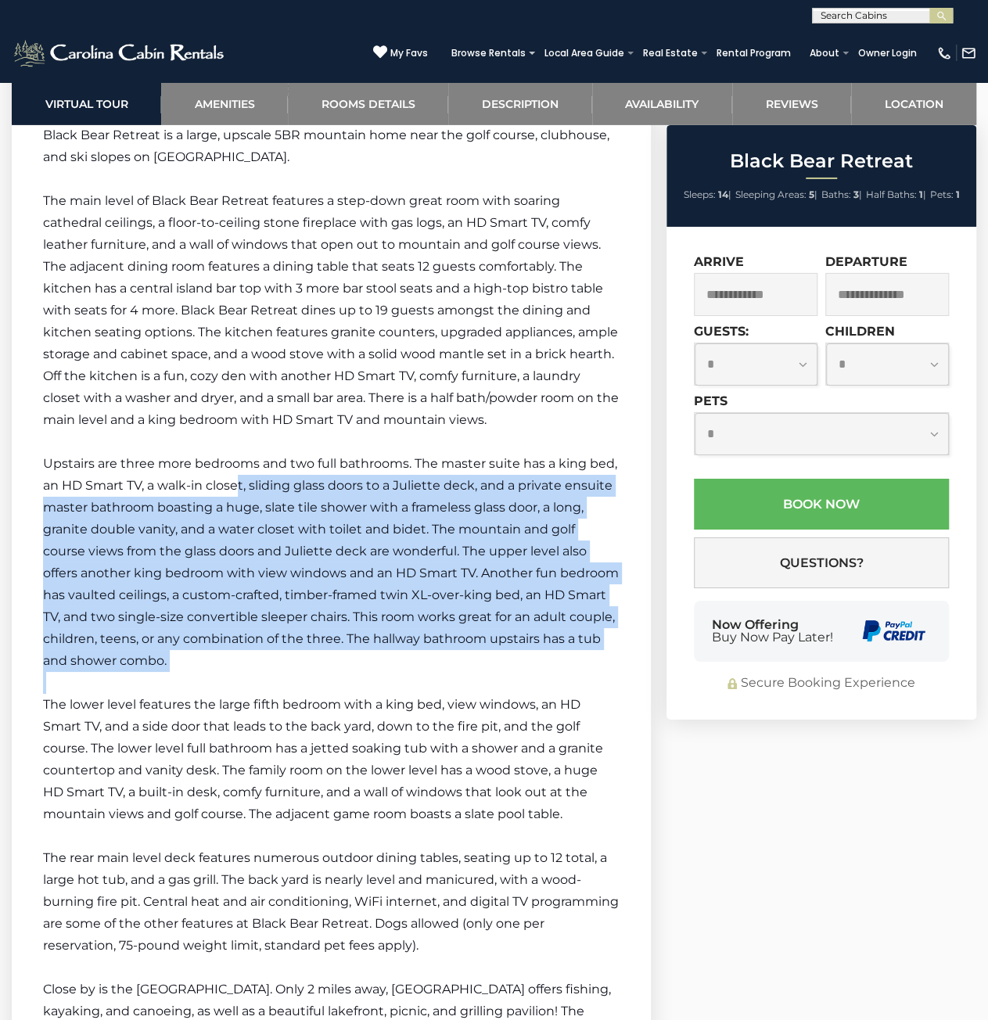
drag, startPoint x: 245, startPoint y: 488, endPoint x: 402, endPoint y: 675, distance: 244.2
click at [402, 675] on p at bounding box center [331, 683] width 576 height 22
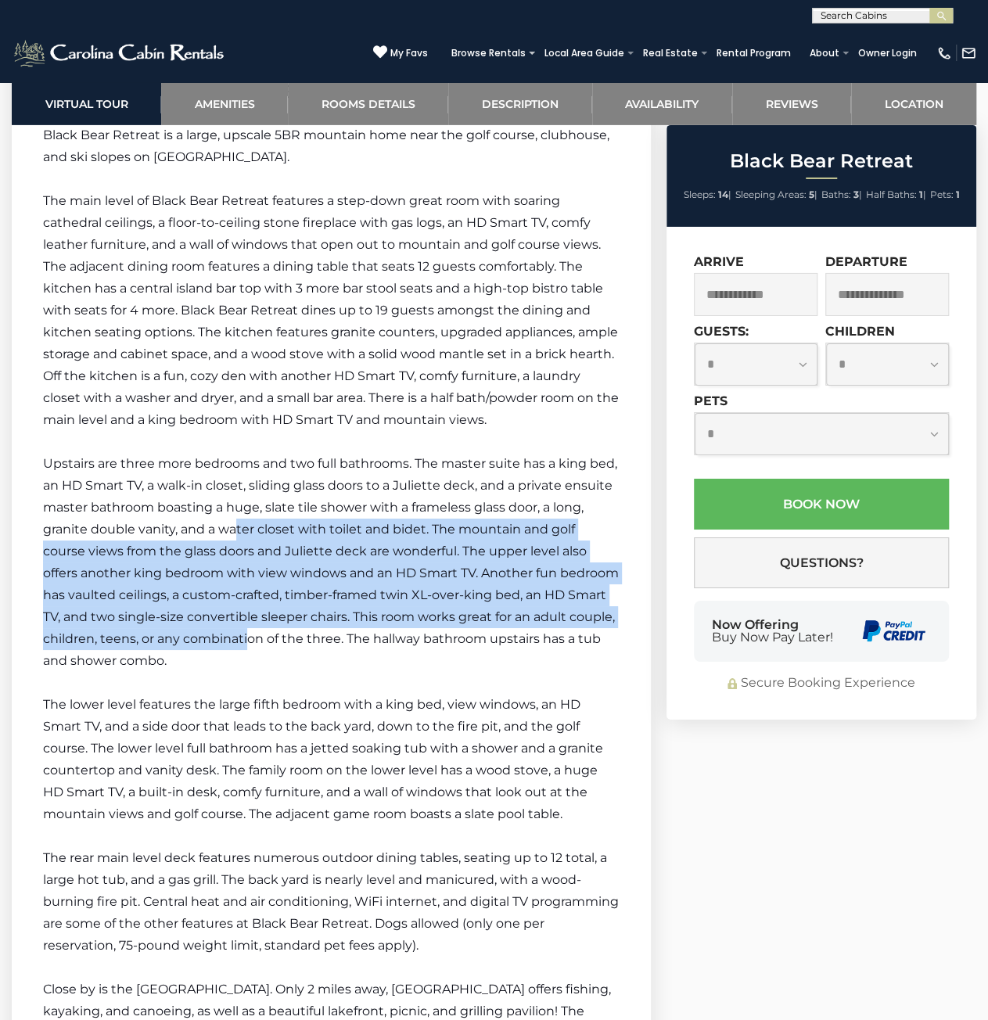
drag, startPoint x: 235, startPoint y: 518, endPoint x: 395, endPoint y: 683, distance: 230.6
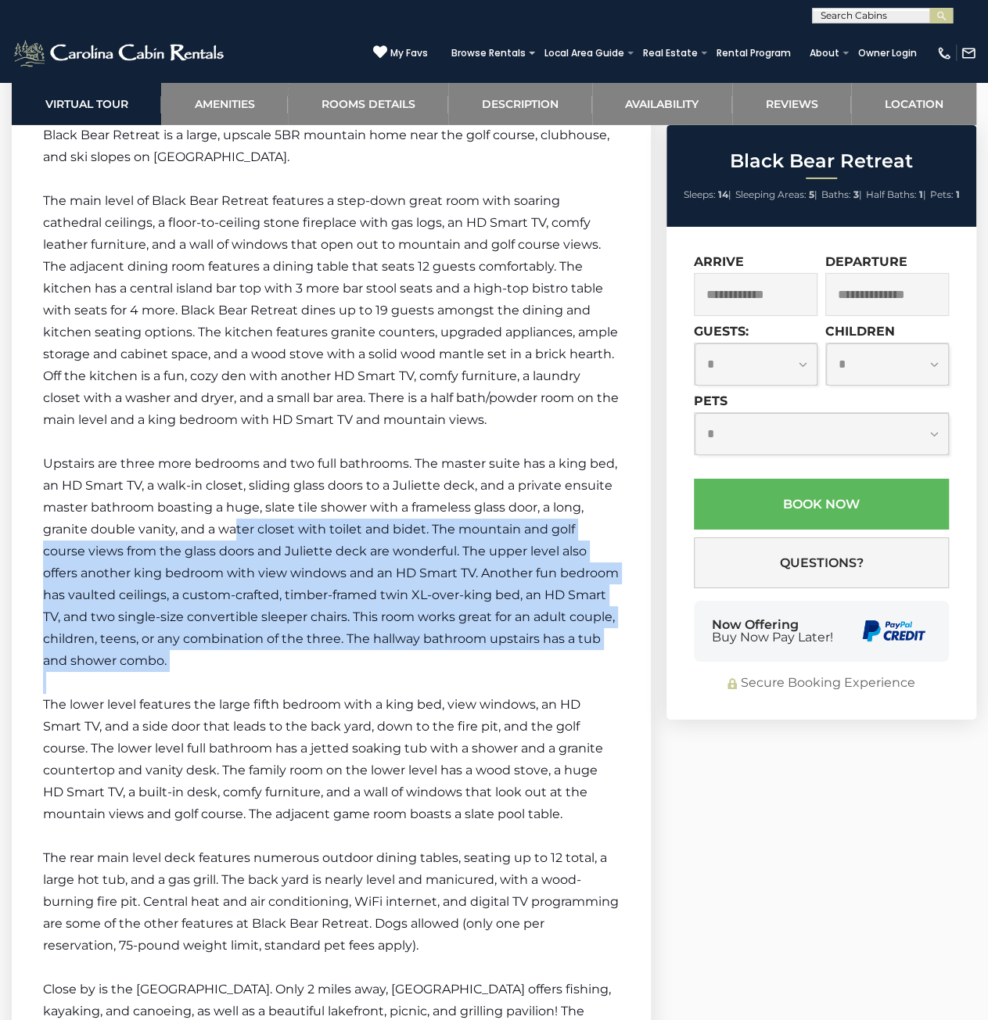
click at [396, 684] on p at bounding box center [331, 683] width 576 height 22
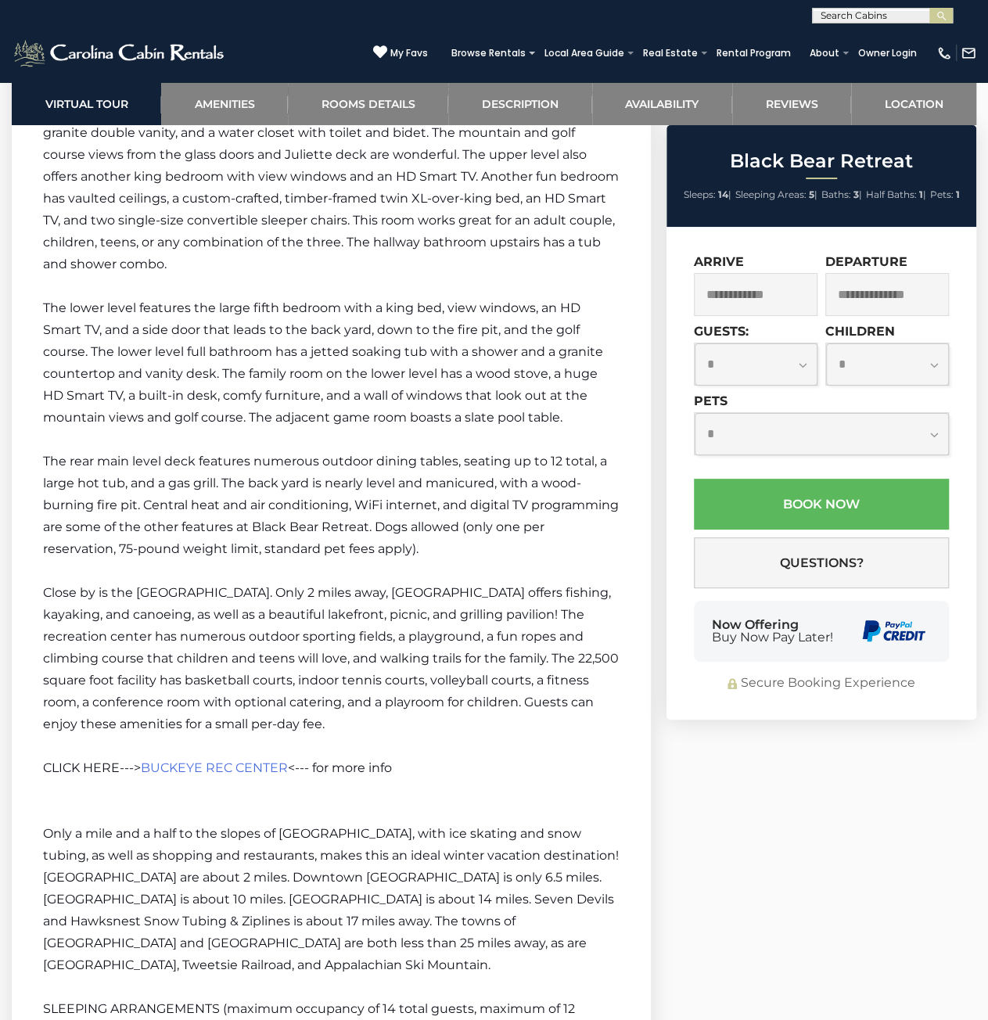
scroll to position [3362, 0]
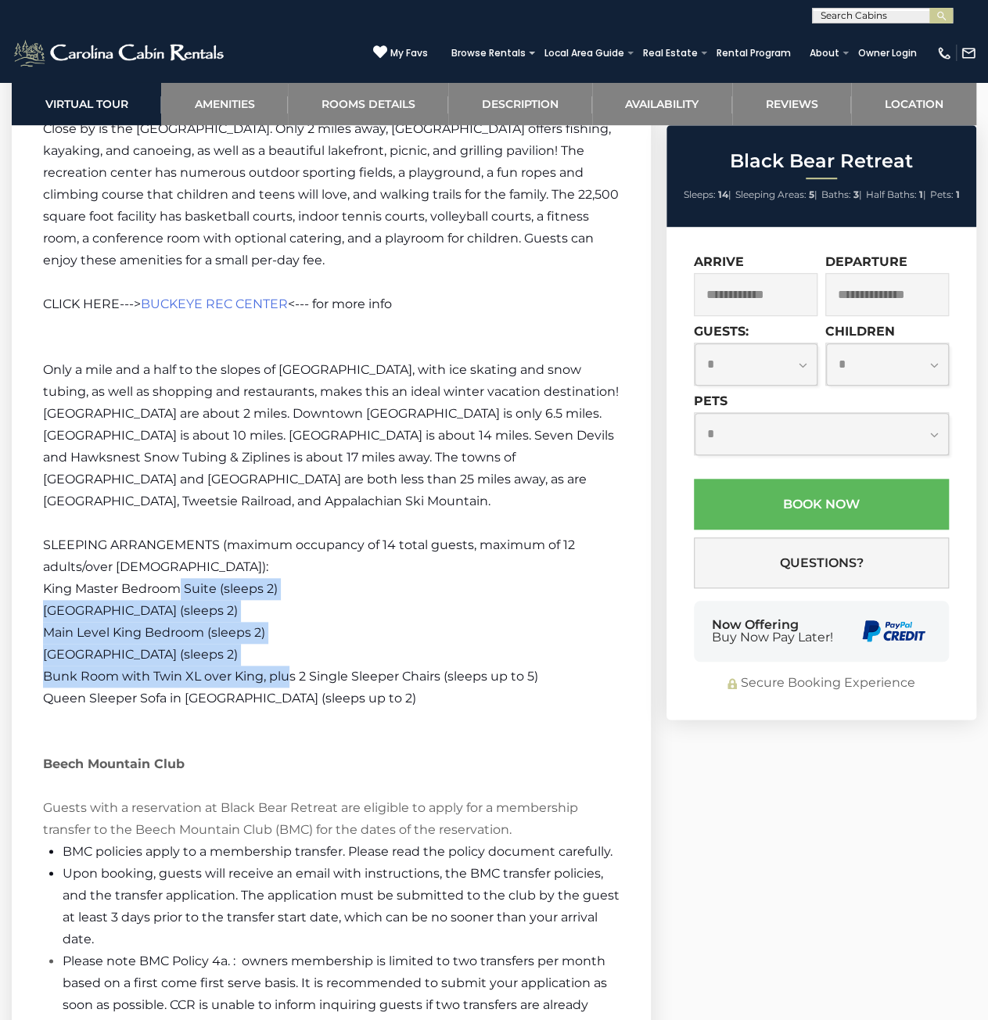
drag, startPoint x: 174, startPoint y: 596, endPoint x: 136, endPoint y: 561, distance: 51.5
click at [172, 593] on div "Welcome to Black Bear Retreat! Black Bear Retreat is a large, upscale 5BR mount…" at bounding box center [331, 316] width 576 height 2201
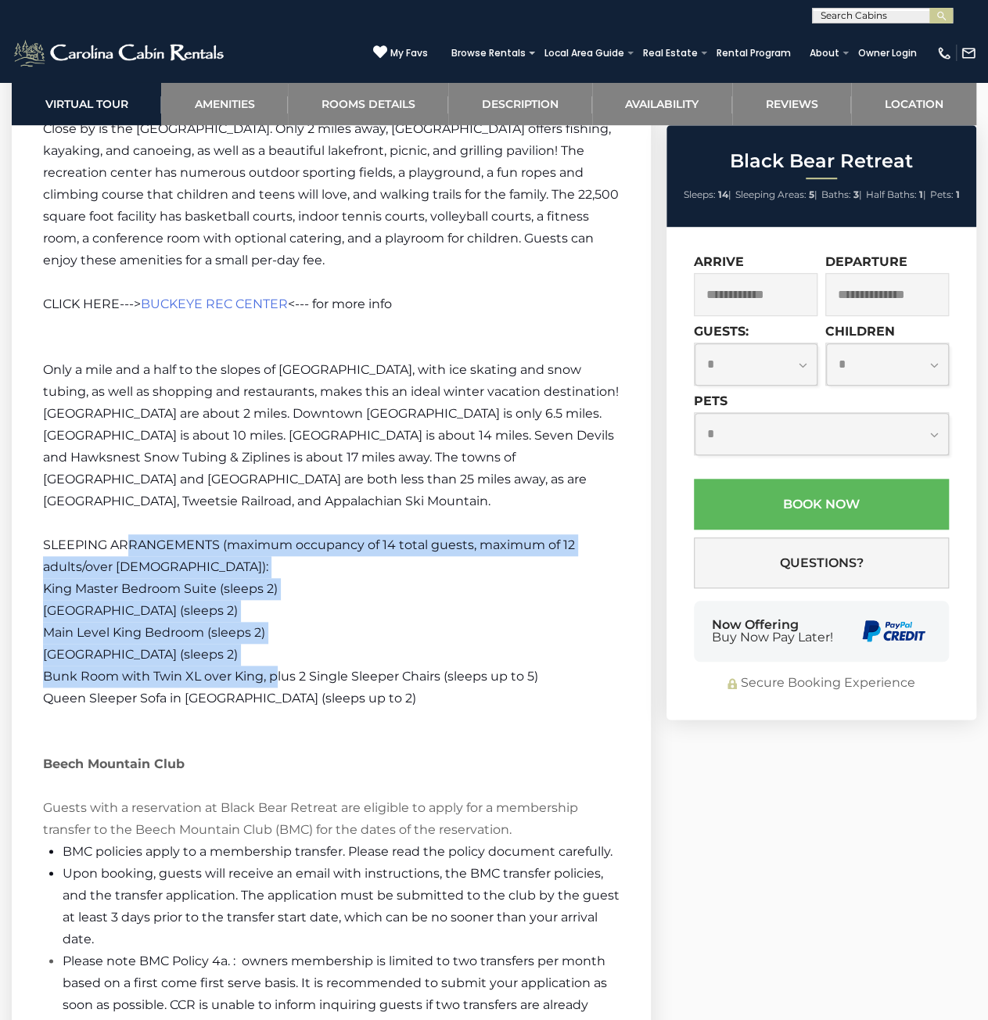
drag, startPoint x: 125, startPoint y: 548, endPoint x: 350, endPoint y: 715, distance: 280.6
click at [342, 711] on div "Welcome to Black Bear Retreat! Black Bear Retreat is a large, upscale 5BR mount…" at bounding box center [331, 316] width 576 height 2201
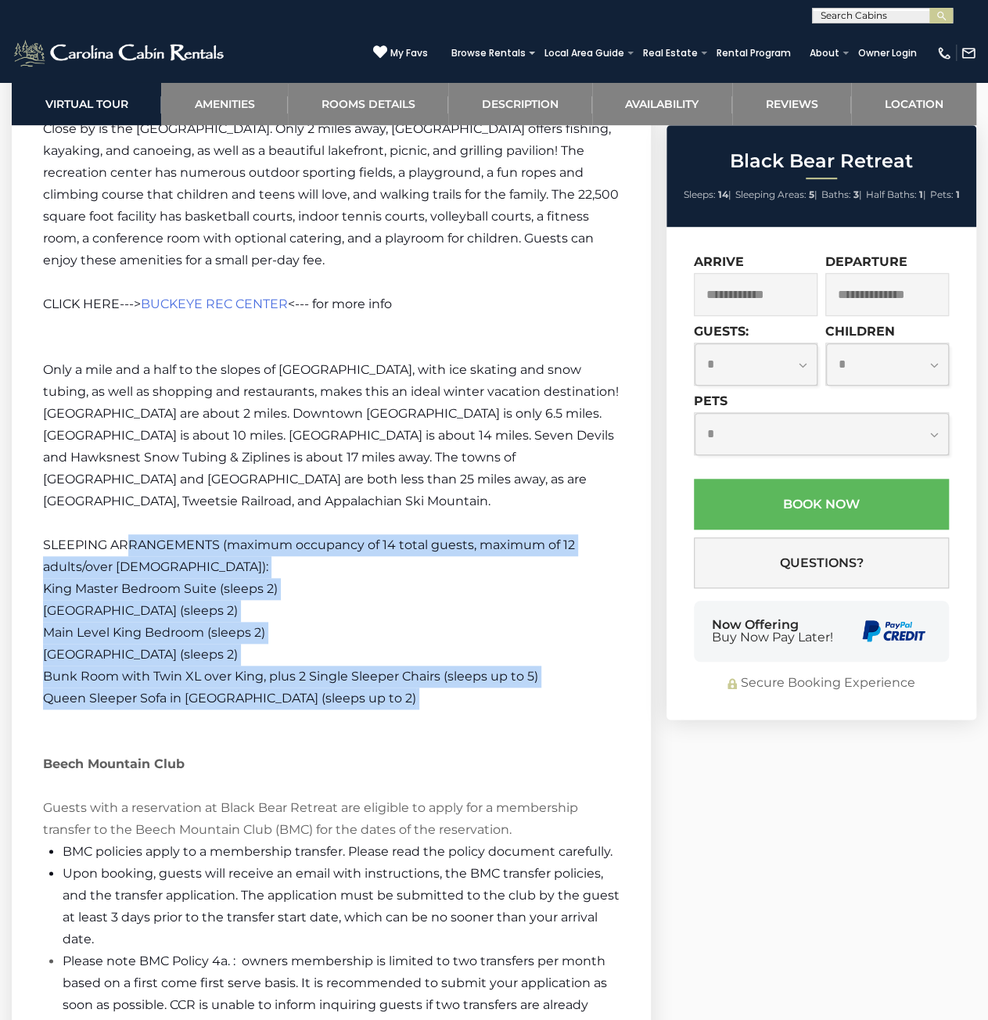
click at [351, 715] on p "Queen Sleeper Sofa in [GEOGRAPHIC_DATA] (sleeps up to 2)" at bounding box center [331, 720] width 576 height 66
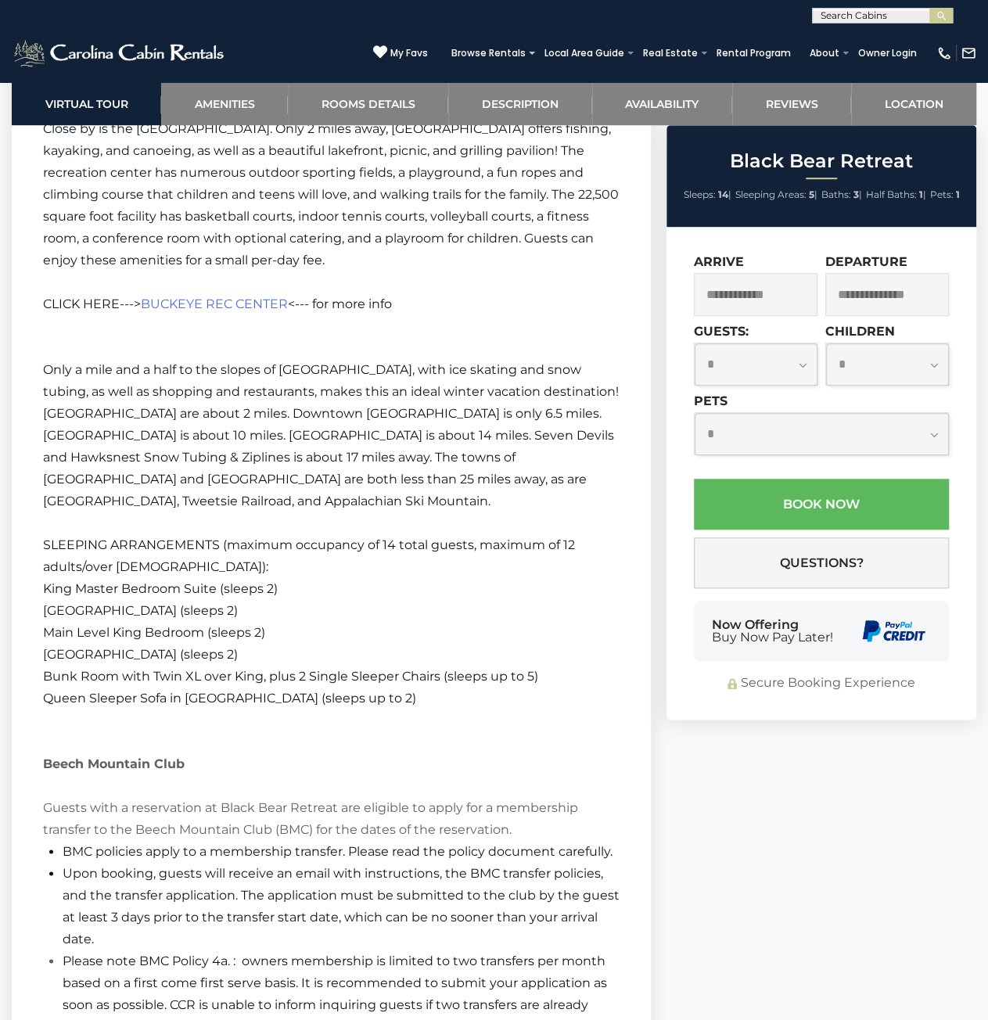
drag, startPoint x: 351, startPoint y: 715, endPoint x: 161, endPoint y: 546, distance: 254.8
click at [203, 586] on div "Welcome to Black Bear Retreat! Black Bear Retreat is a large, upscale 5BR mount…" at bounding box center [331, 316] width 576 height 2201
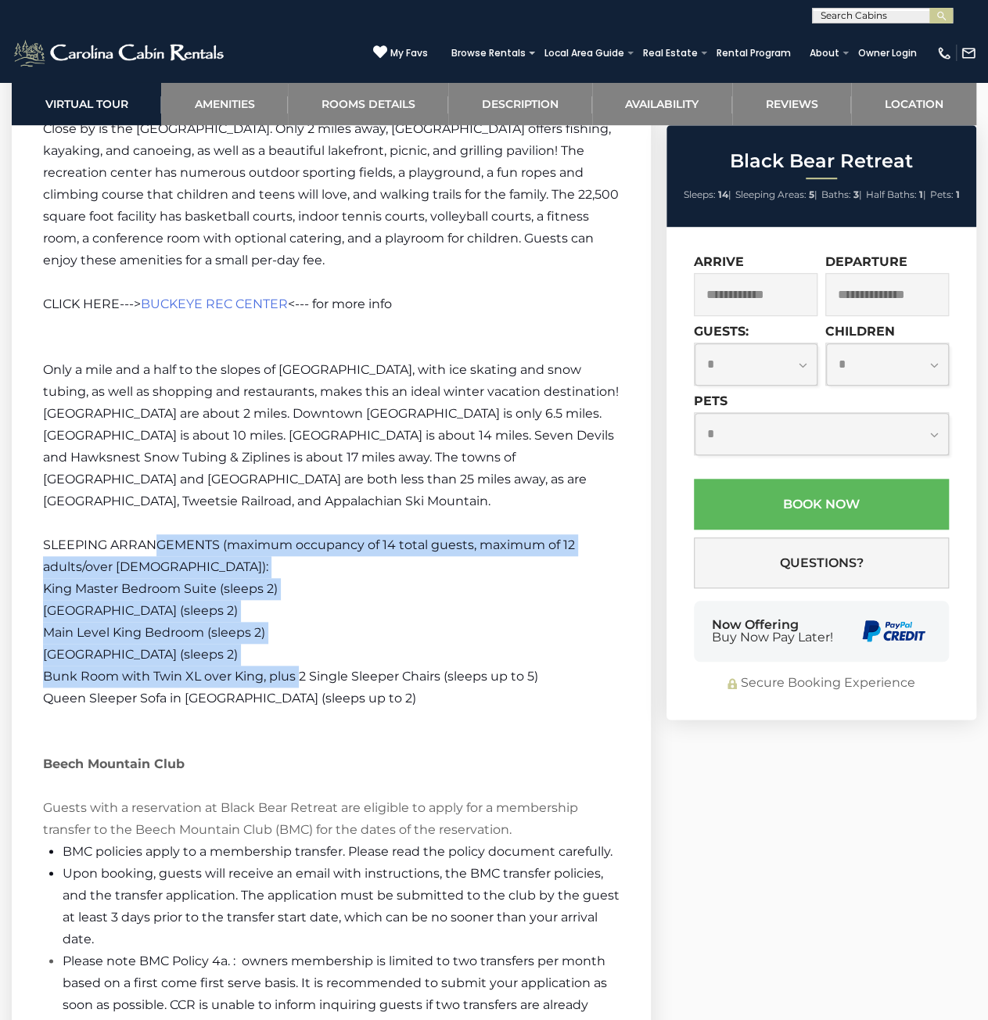
drag, startPoint x: 161, startPoint y: 546, endPoint x: 382, endPoint y: 719, distance: 280.8
click at [328, 686] on div "Welcome to Black Bear Retreat! Black Bear Retreat is a large, upscale 5BR mount…" at bounding box center [331, 316] width 576 height 2201
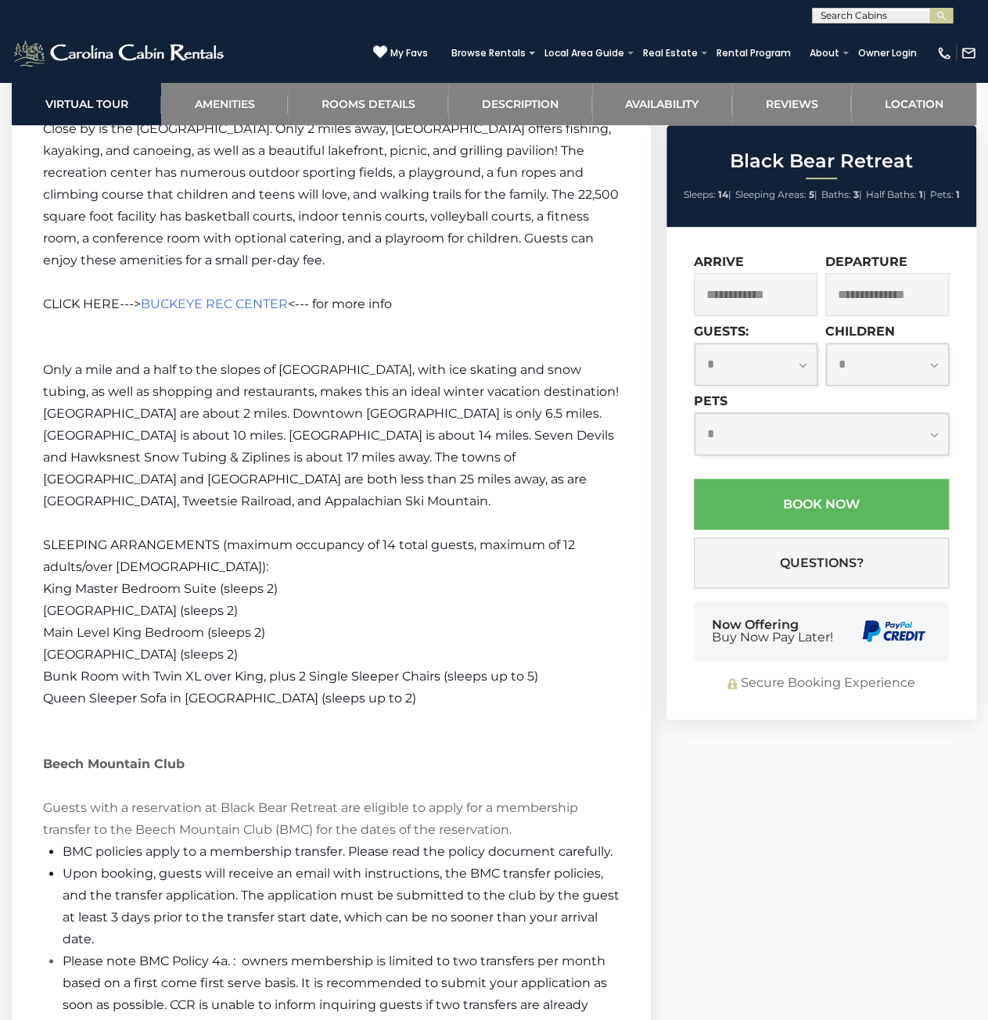
click at [391, 723] on p "Queen Sleeper Sofa in [GEOGRAPHIC_DATA] (sleeps up to 2)" at bounding box center [331, 720] width 576 height 66
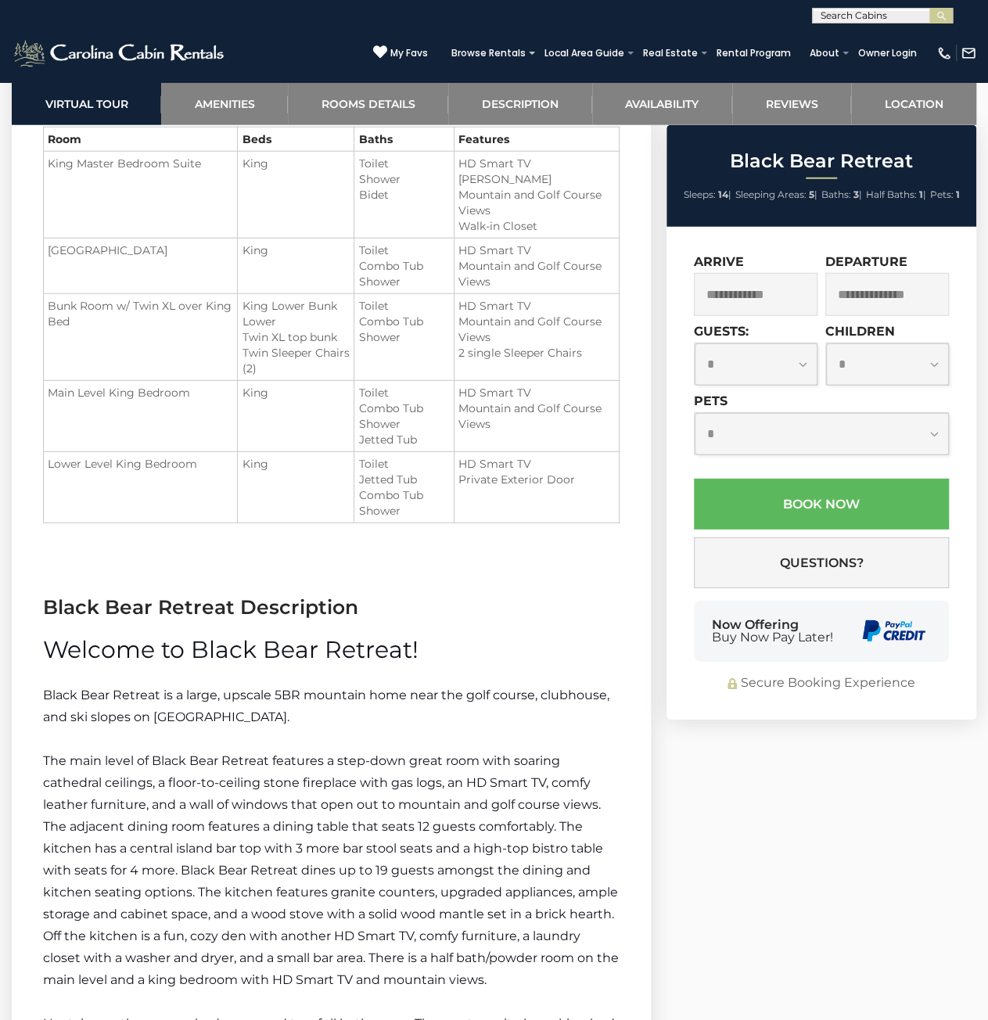
scroll to position [1877, 0]
